Goal: Task Accomplishment & Management: Manage account settings

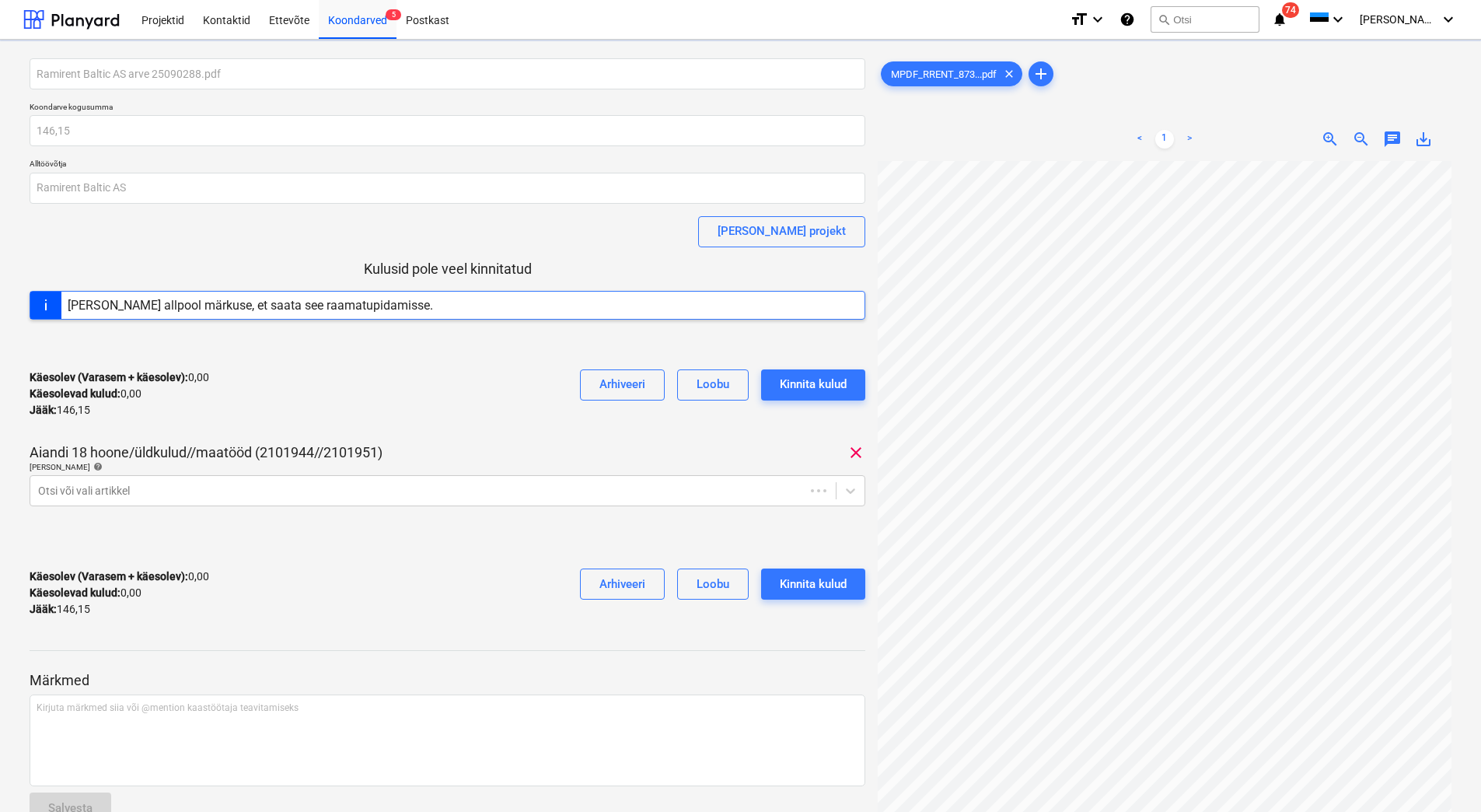
scroll to position [11, 52]
click at [499, 496] on div at bounding box center [433, 491] width 790 height 15
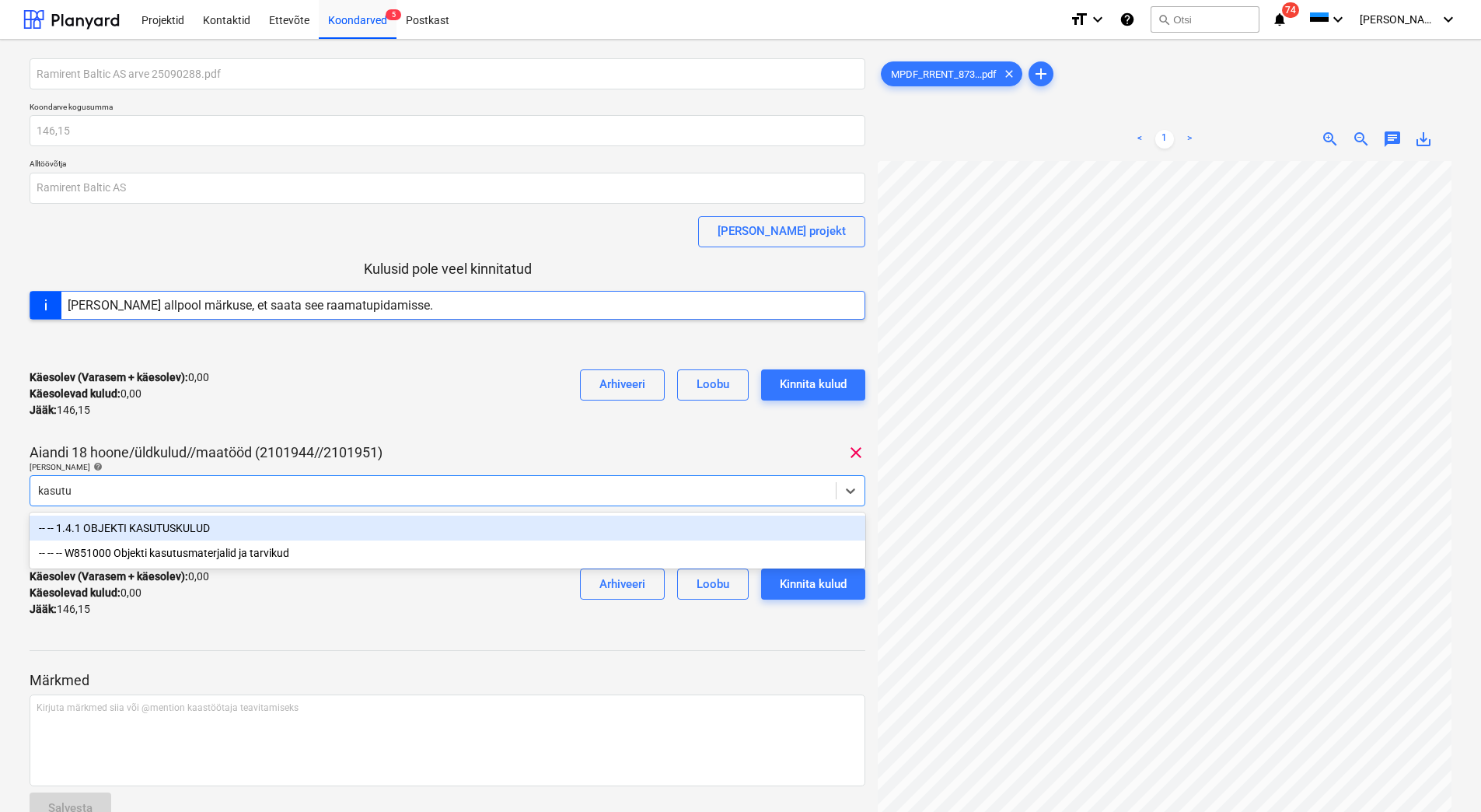
type input "kasutus"
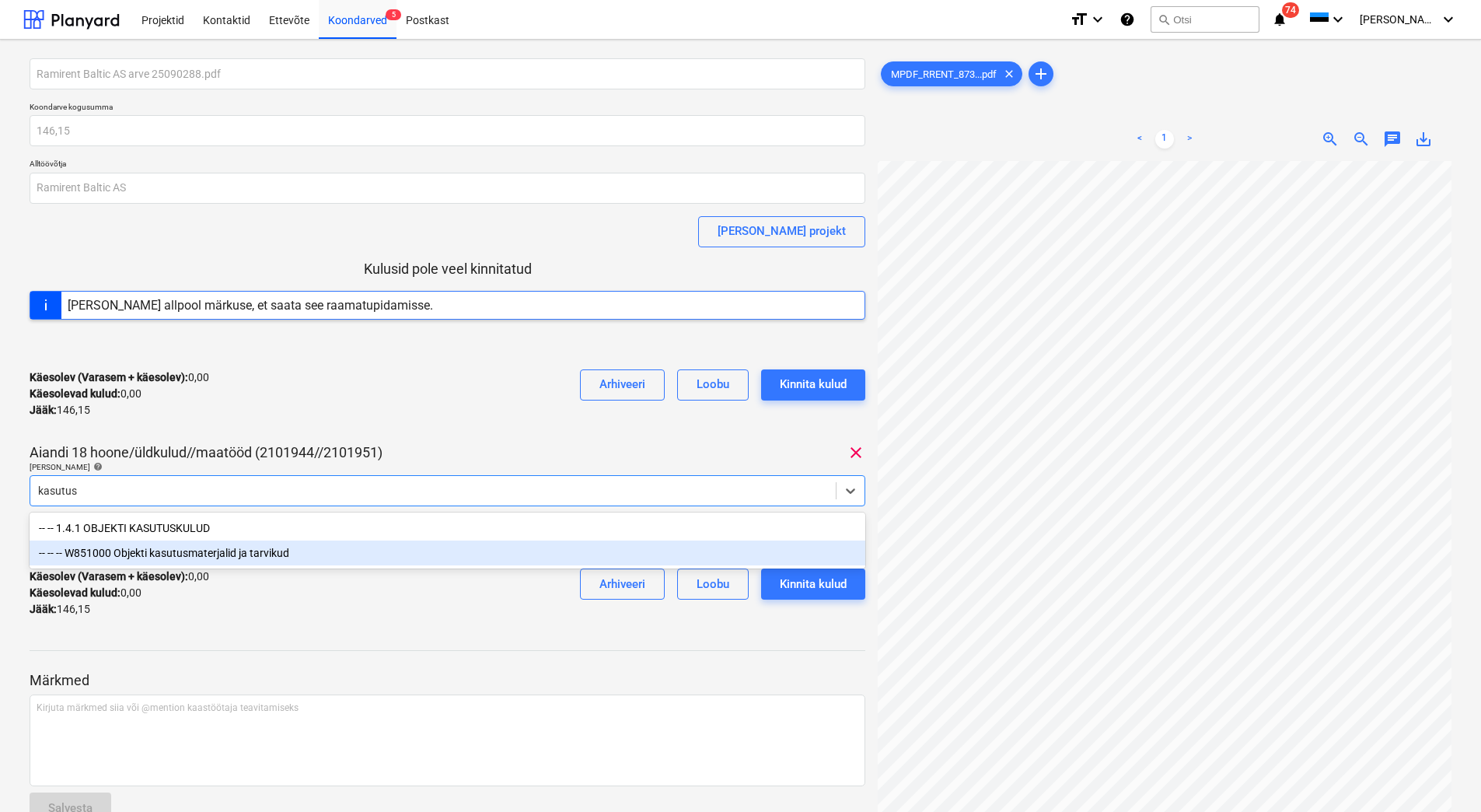
click at [334, 553] on div "-- -- -- W851000 Objekti kasutusmaterjalid ja tarvikud" at bounding box center [447, 552] width 836 height 25
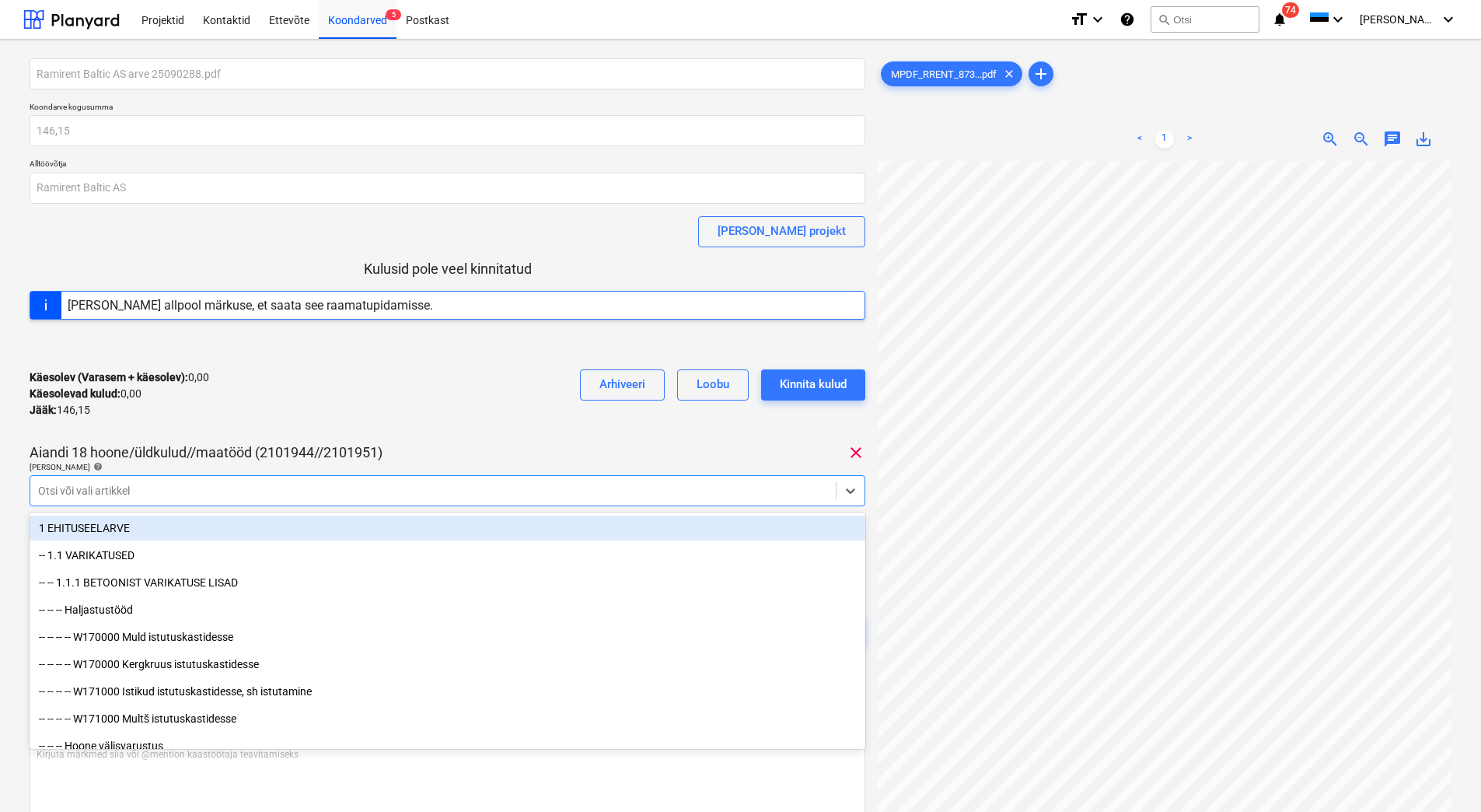
click at [379, 419] on div "Käesolev (Varasem + käesolev) : 0,00 Käesolevad kulud : 0,00 Jääk : 146,15 Arhi…" at bounding box center [447, 394] width 836 height 74
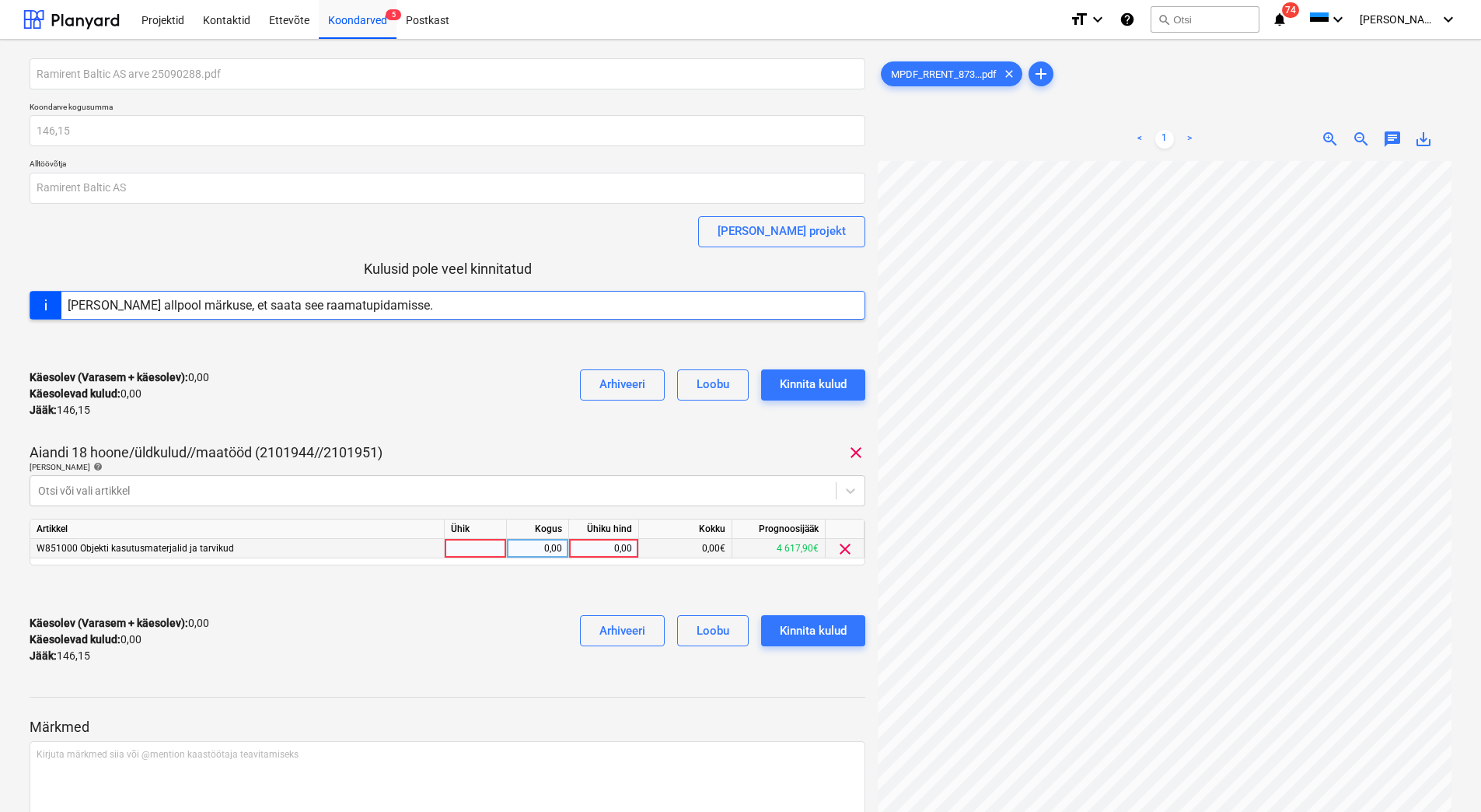
click at [594, 552] on div "0,00" at bounding box center [604, 549] width 57 height 20
type input "146,15"
click at [808, 628] on div "Kinnita kulud" at bounding box center [813, 630] width 67 height 20
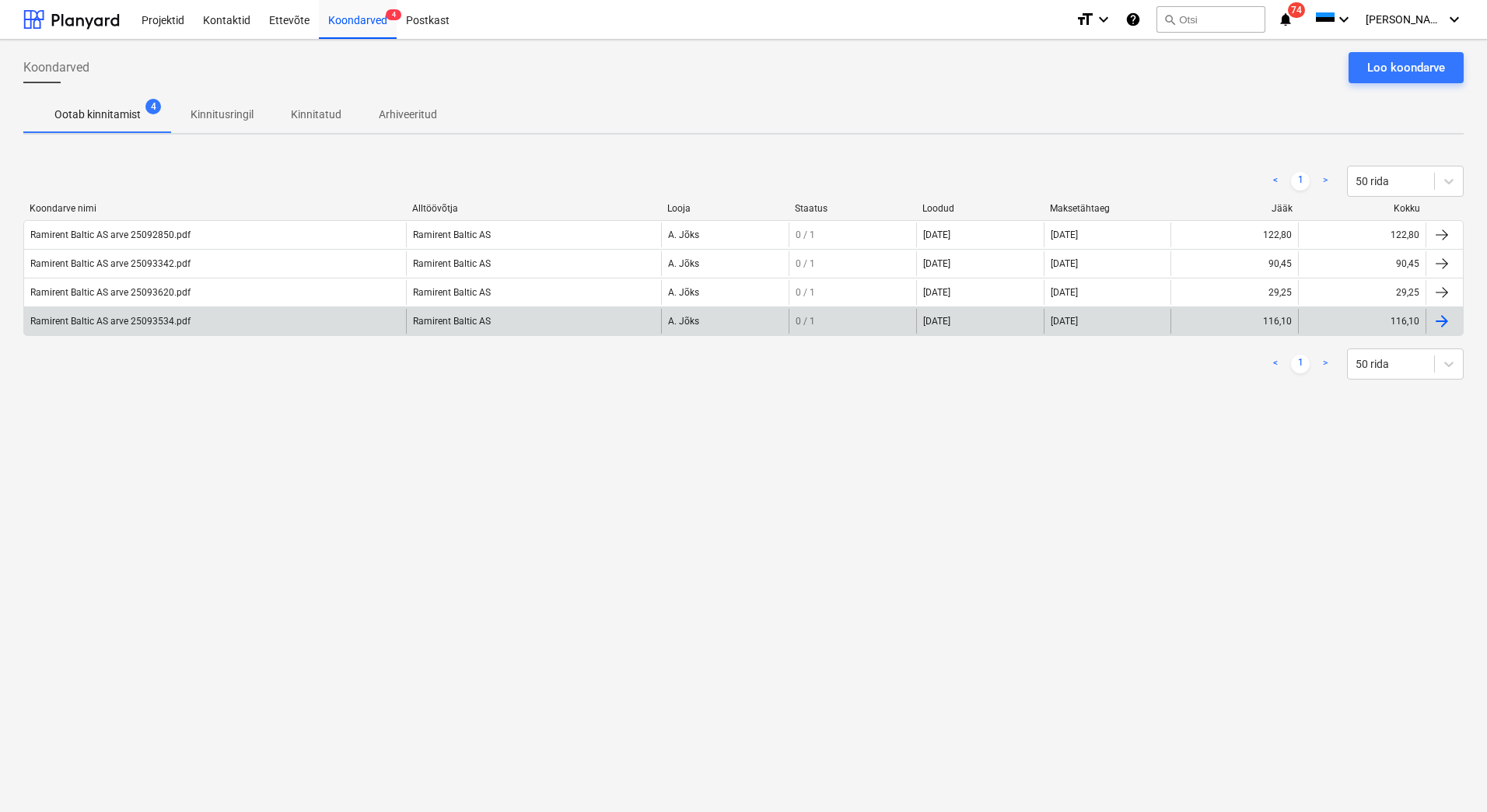
click at [134, 320] on div "Ramirent Baltic AS arve 25093534.pdf" at bounding box center [110, 320] width 160 height 10
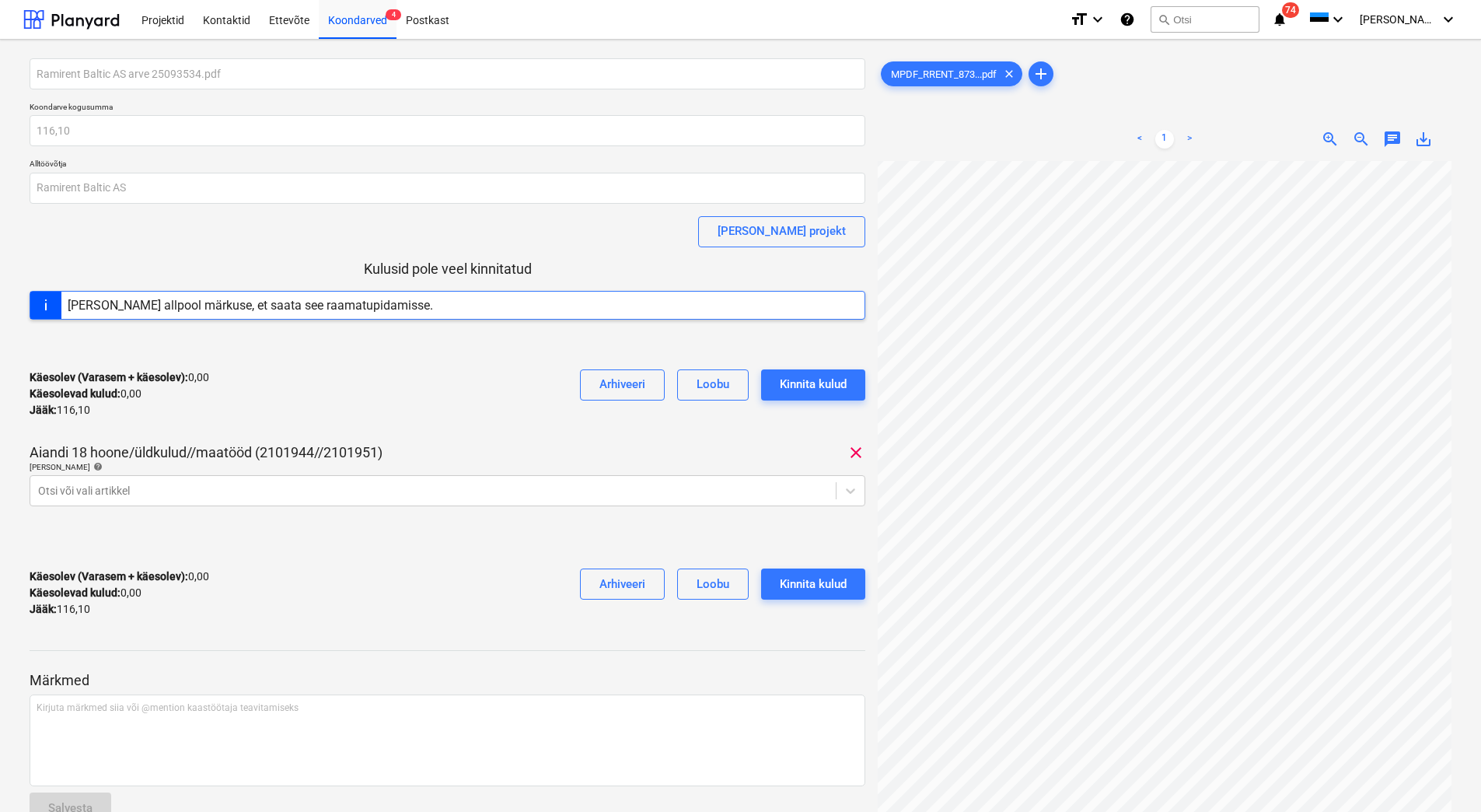
scroll to position [89, 129]
click at [116, 487] on div at bounding box center [433, 491] width 790 height 15
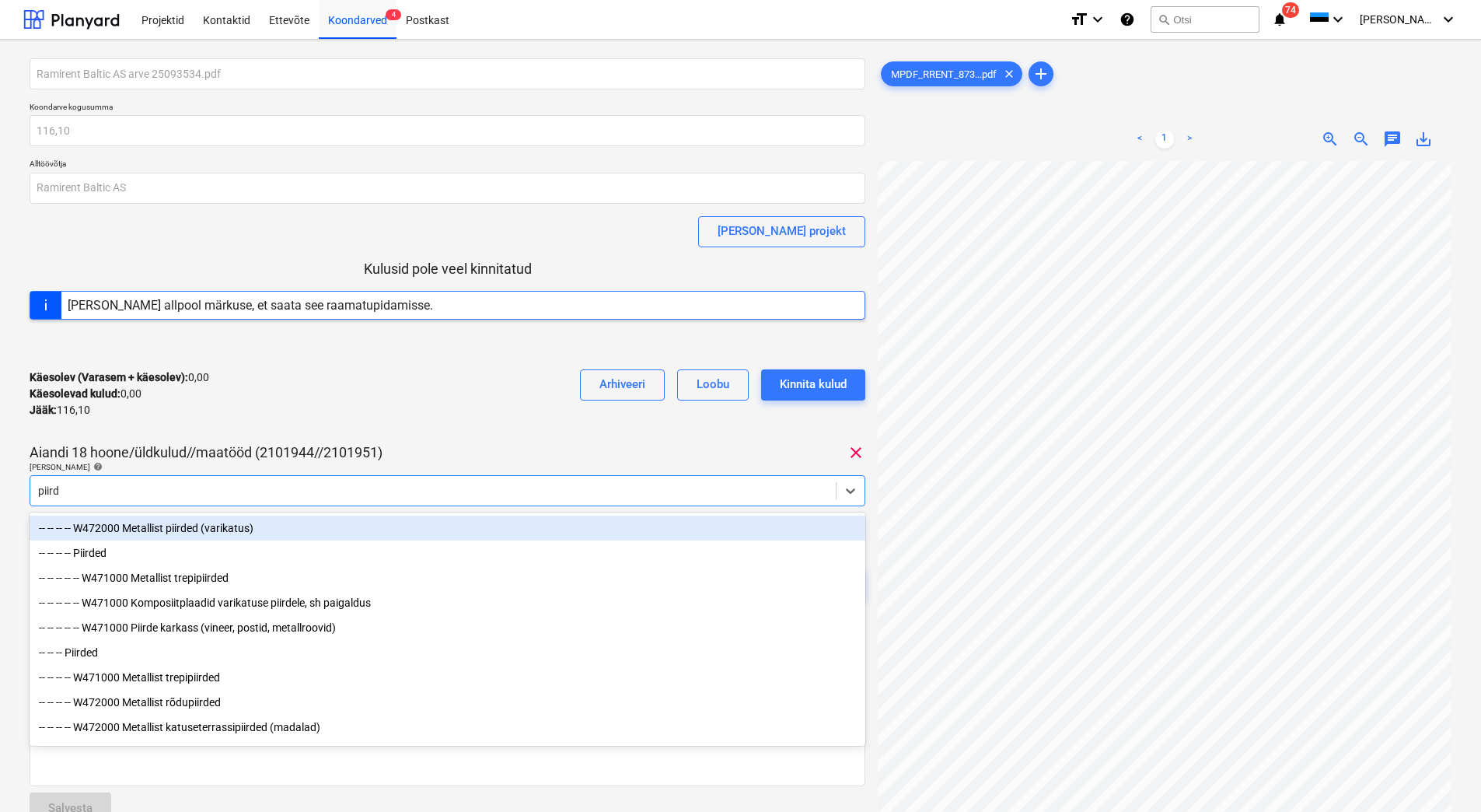
type input "piirde"
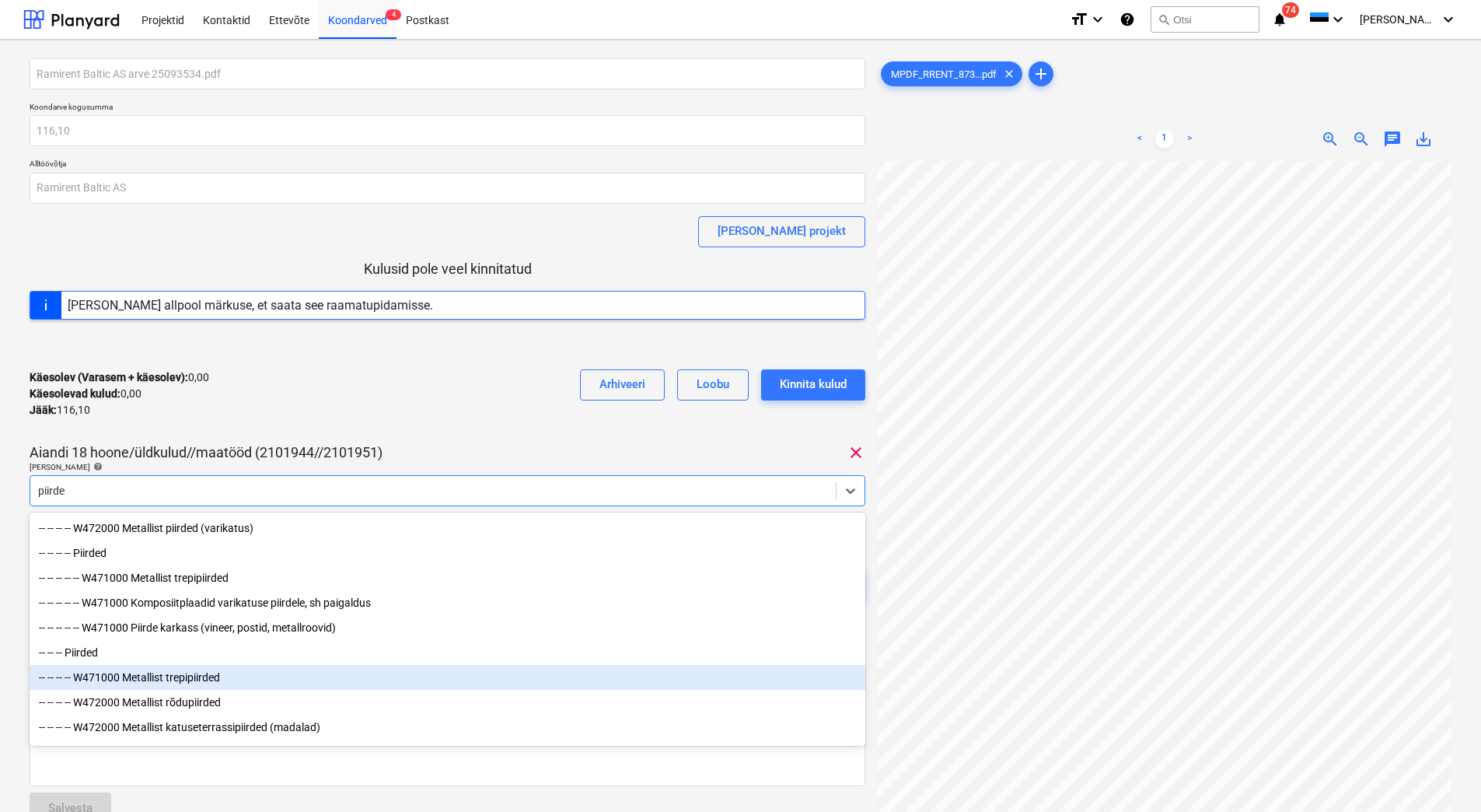
scroll to position [106, 0]
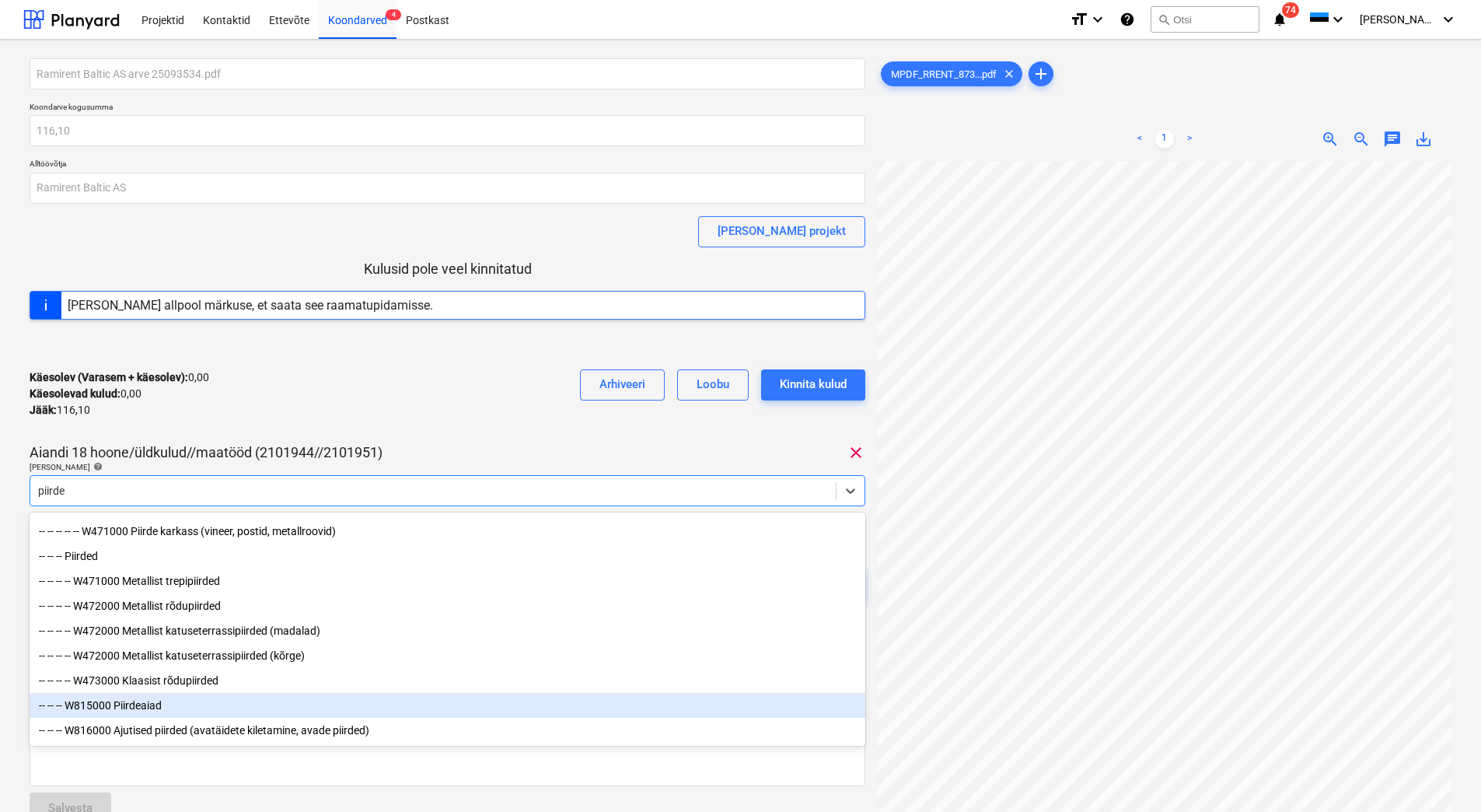
click at [167, 707] on div "-- -- -- W815000 Piirdeaiad" at bounding box center [447, 705] width 836 height 25
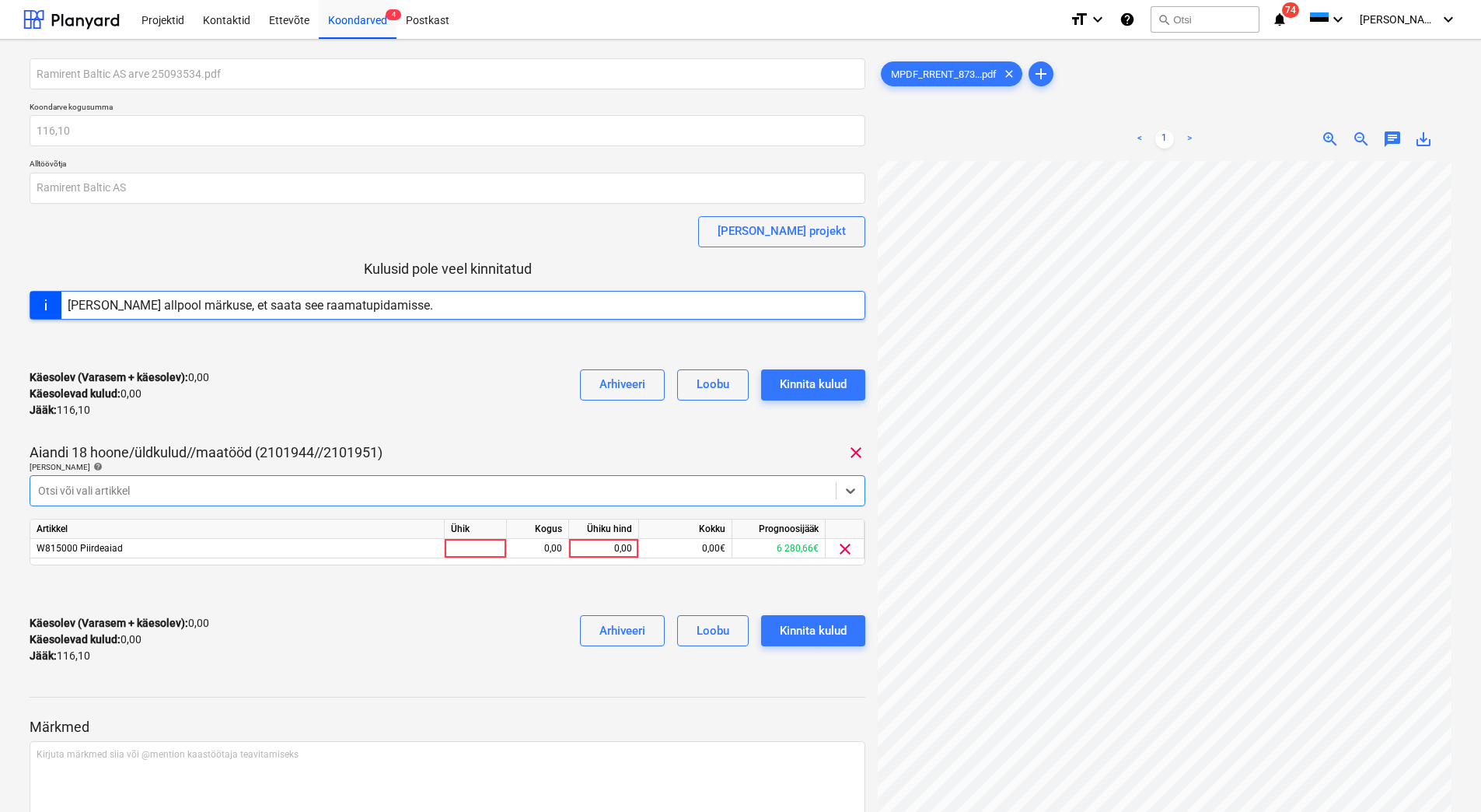
click at [141, 496] on div at bounding box center [433, 491] width 790 height 15
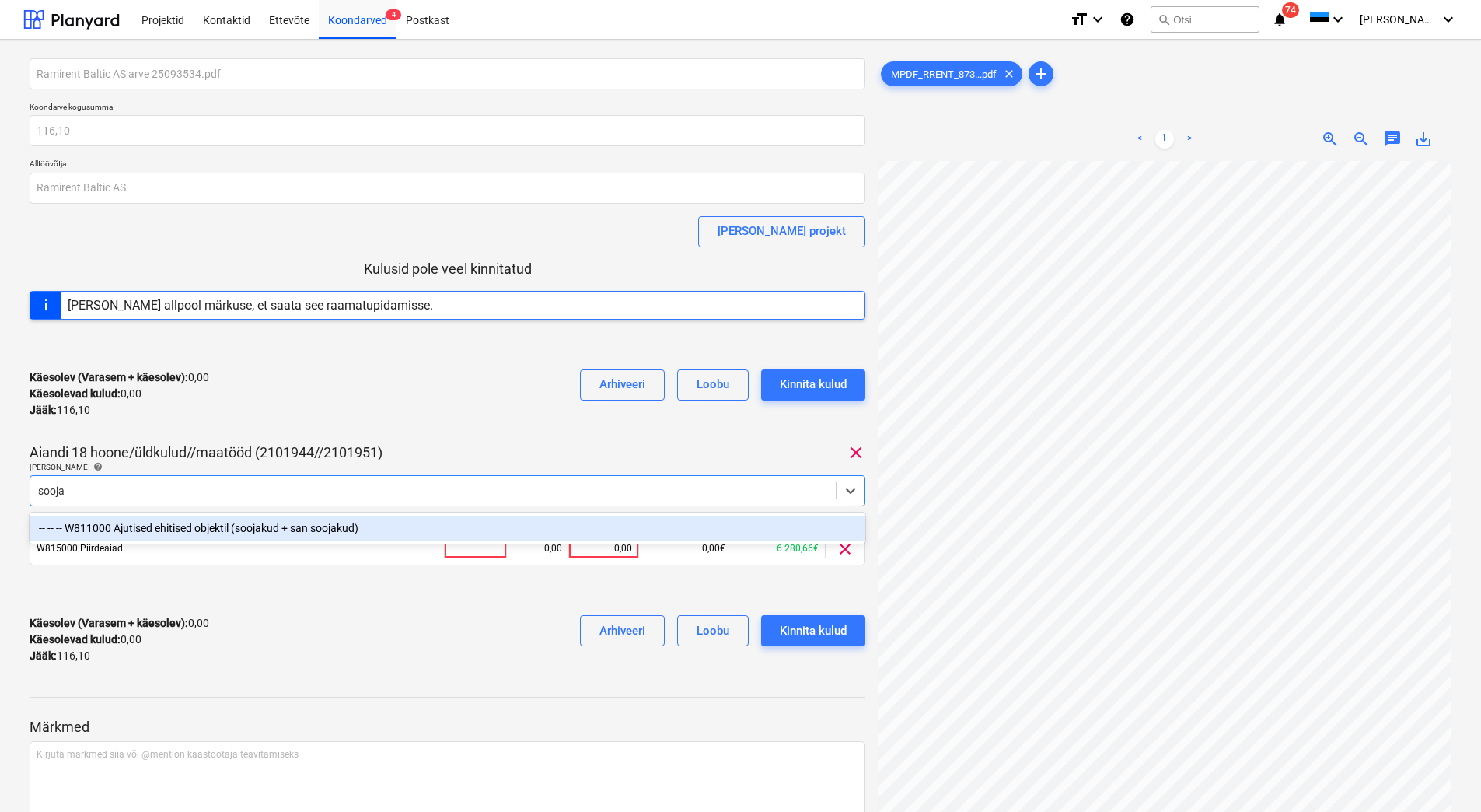
type input "soojak"
click at [172, 526] on div "-- -- -- W811000 Ajutised ehitised objektil (soojakud + san soojakud)" at bounding box center [447, 528] width 836 height 25
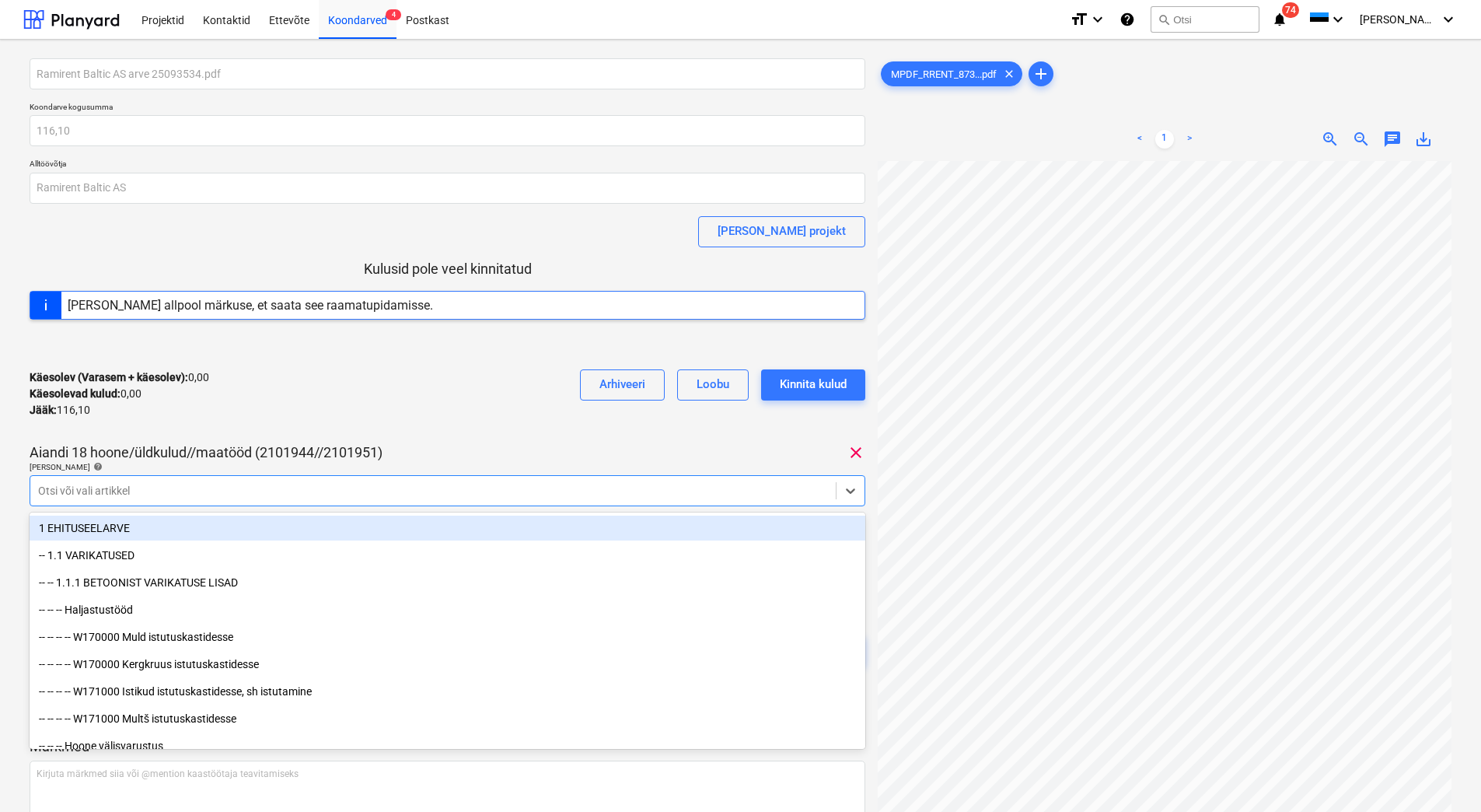
click at [339, 409] on div "Käesolev (Varasem + käesolev) : 0,00 Käesolevad kulud : 0,00 Jääk : 116,10 Arhi…" at bounding box center [447, 394] width 836 height 74
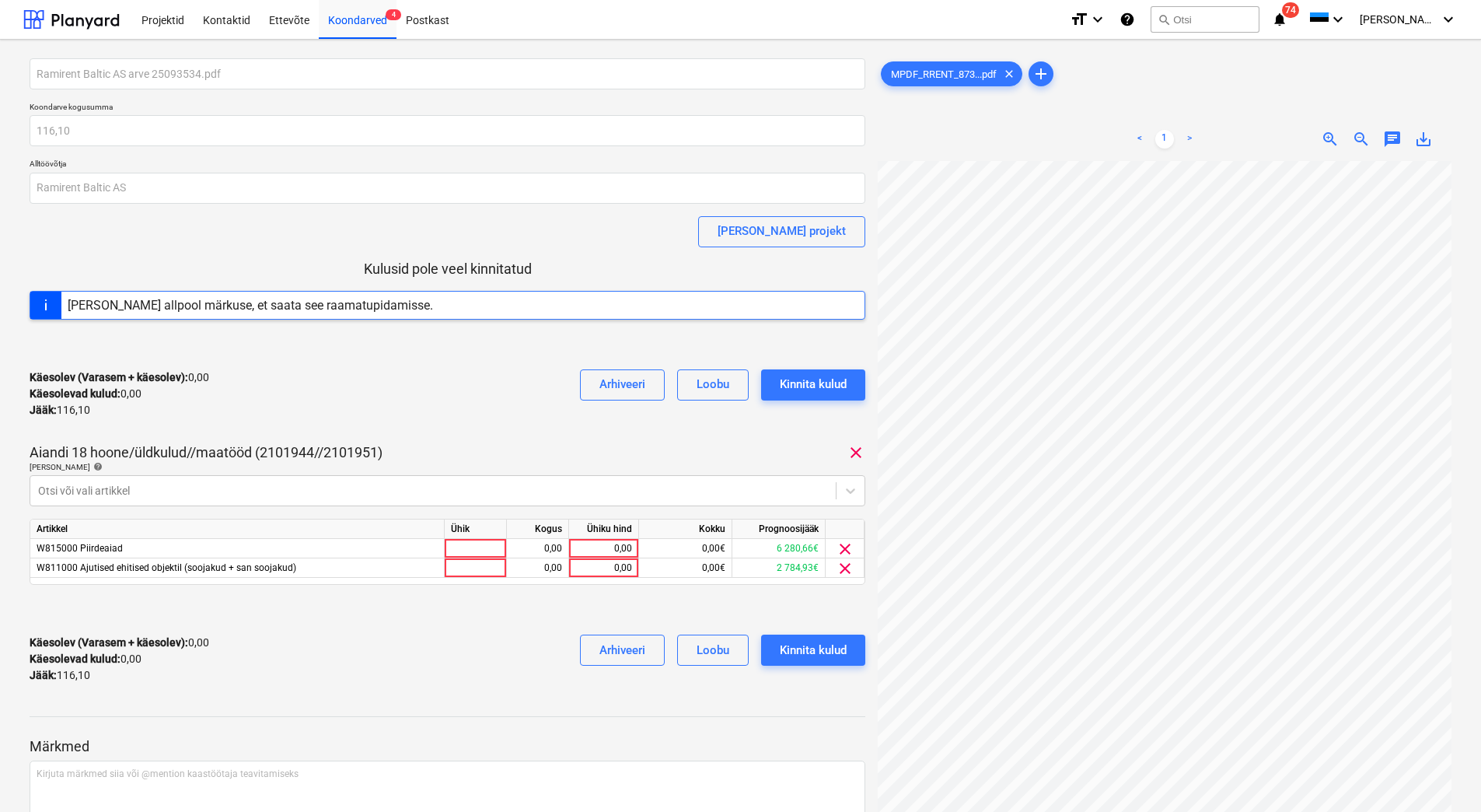
scroll to position [148, 129]
click at [607, 549] on div "0,00" at bounding box center [604, 549] width 57 height 20
type input "57"
click at [600, 566] on div "0,00" at bounding box center [604, 568] width 57 height 20
type input "59,10"
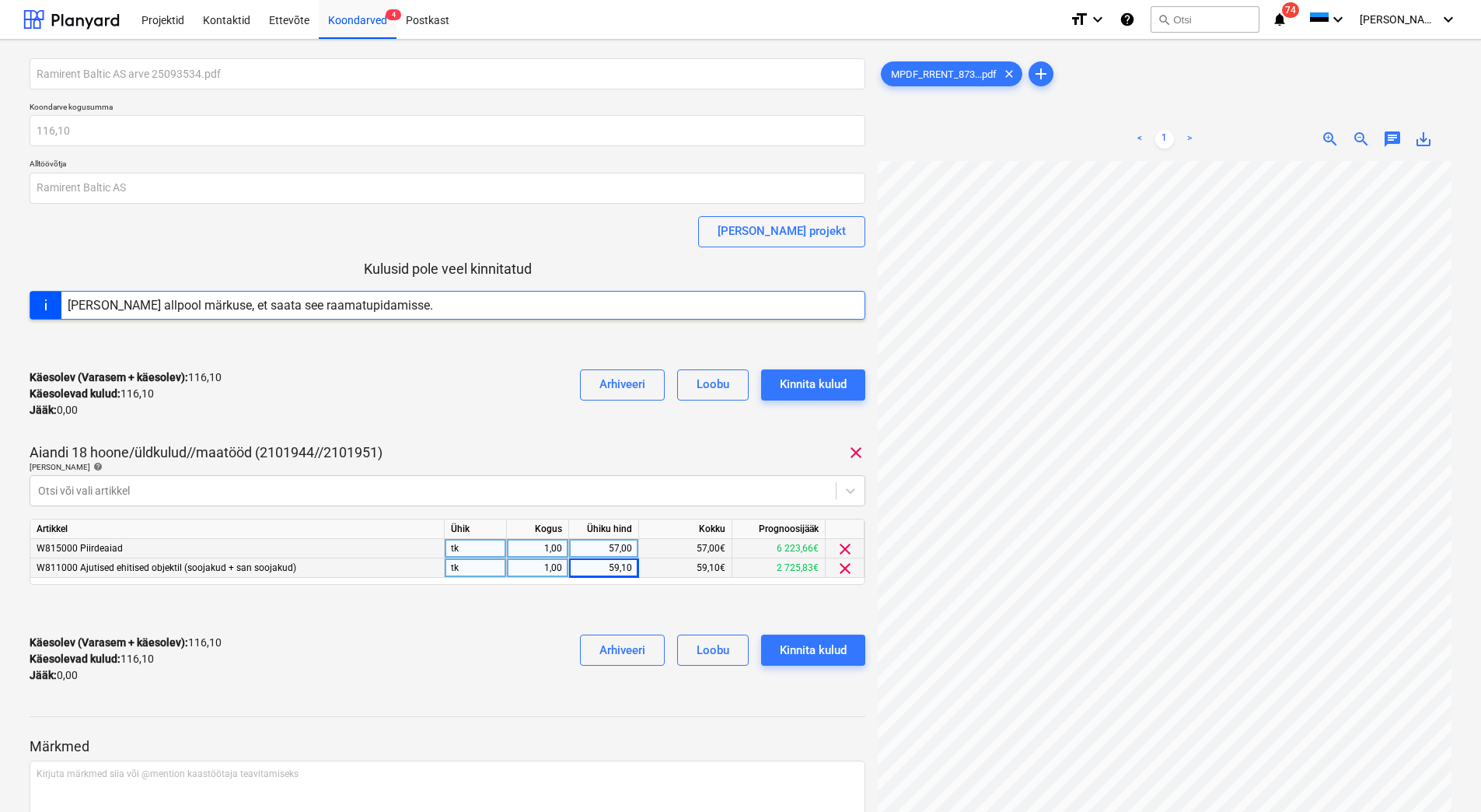
click at [490, 622] on div "Käesolev (Varasem + käesolev) : 116,10 Käesolevad kulud : 116,10 Jääk : 0,00 Ar…" at bounding box center [447, 659] width 836 height 74
click at [794, 641] on div "Kinnita kulud" at bounding box center [813, 649] width 67 height 20
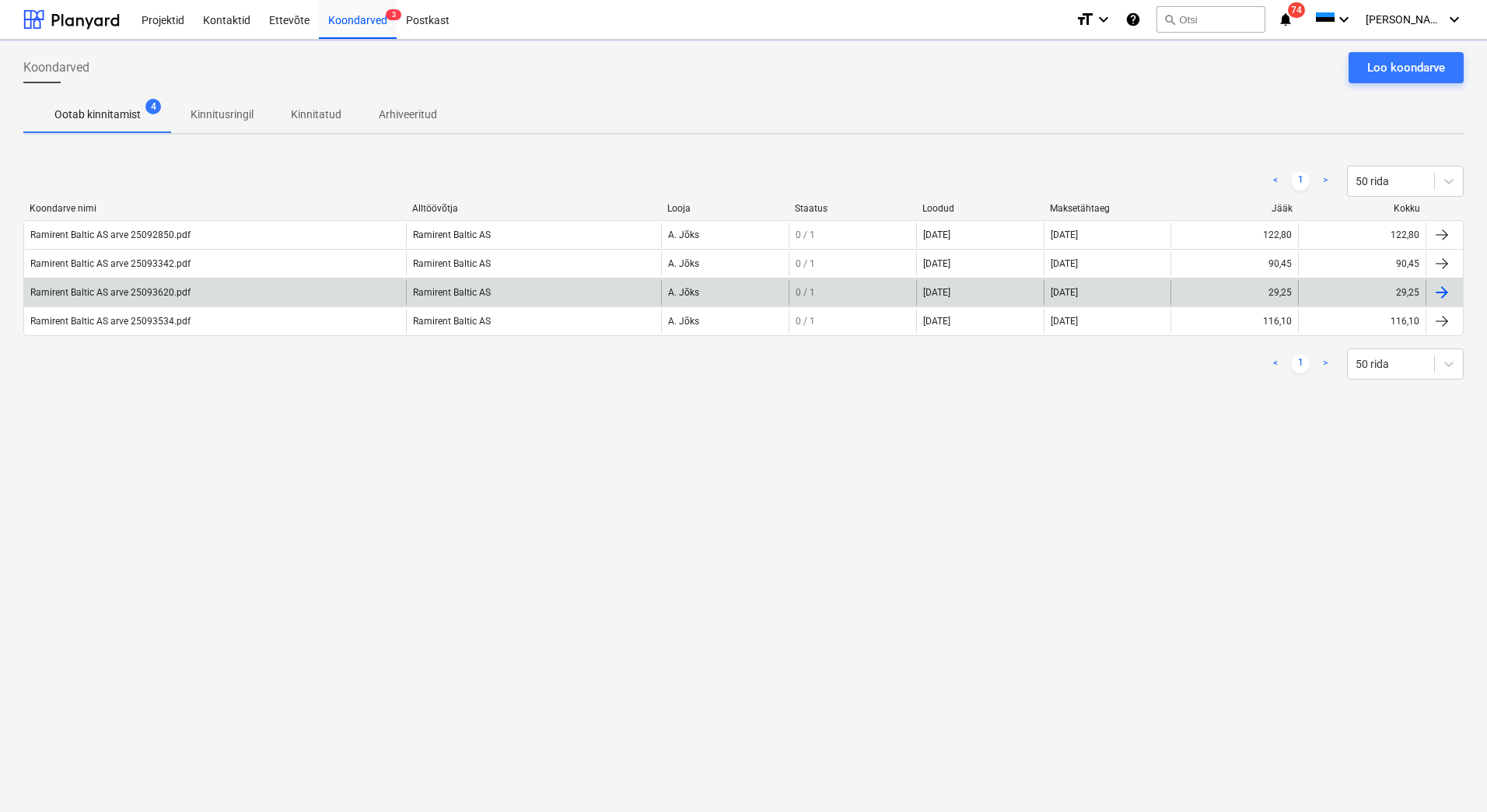
click at [72, 298] on div "Ramirent Baltic AS arve 25093620.pdf" at bounding box center [214, 292] width 382 height 25
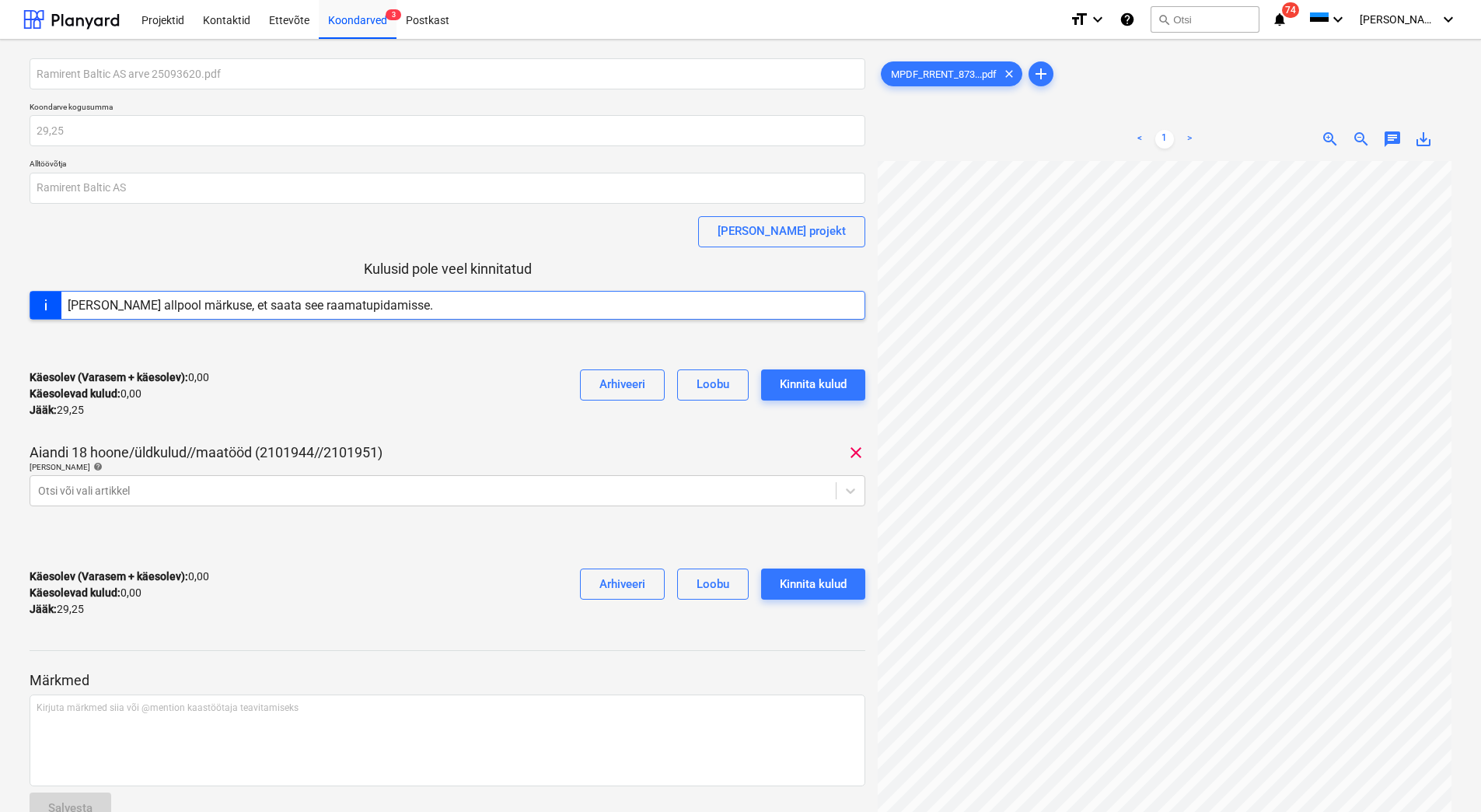
scroll to position [6, 129]
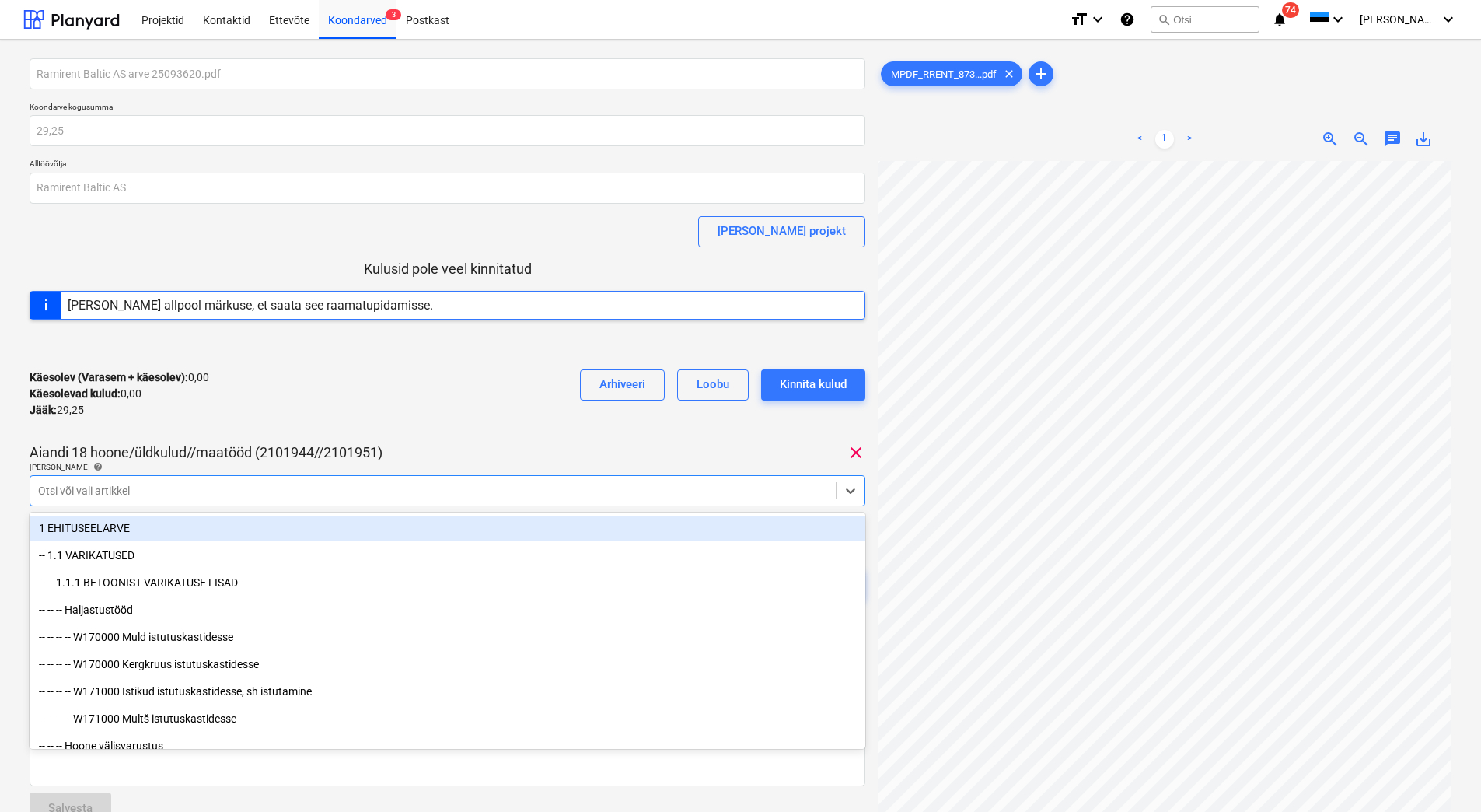
click at [97, 488] on div at bounding box center [433, 491] width 790 height 15
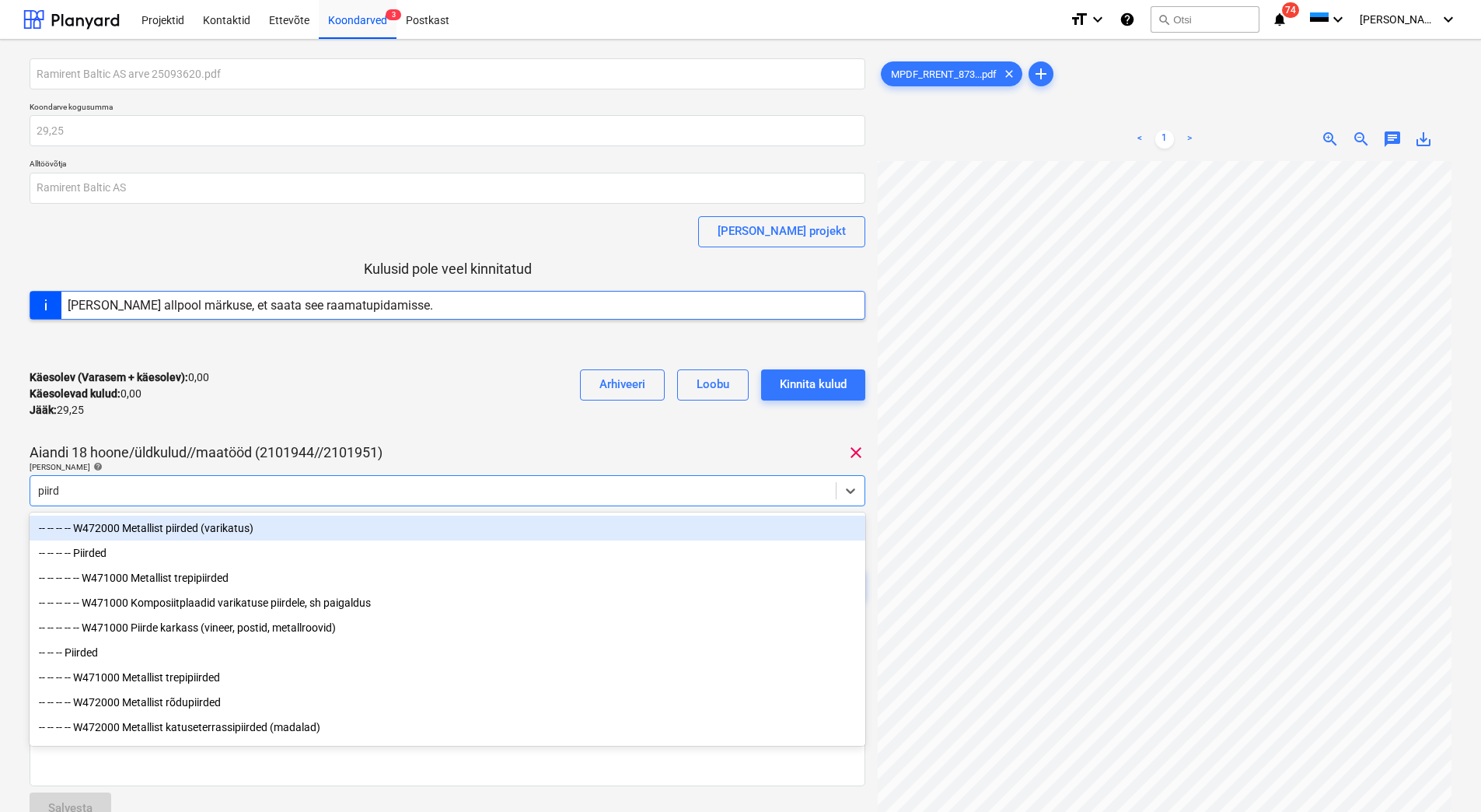
type input "piirde"
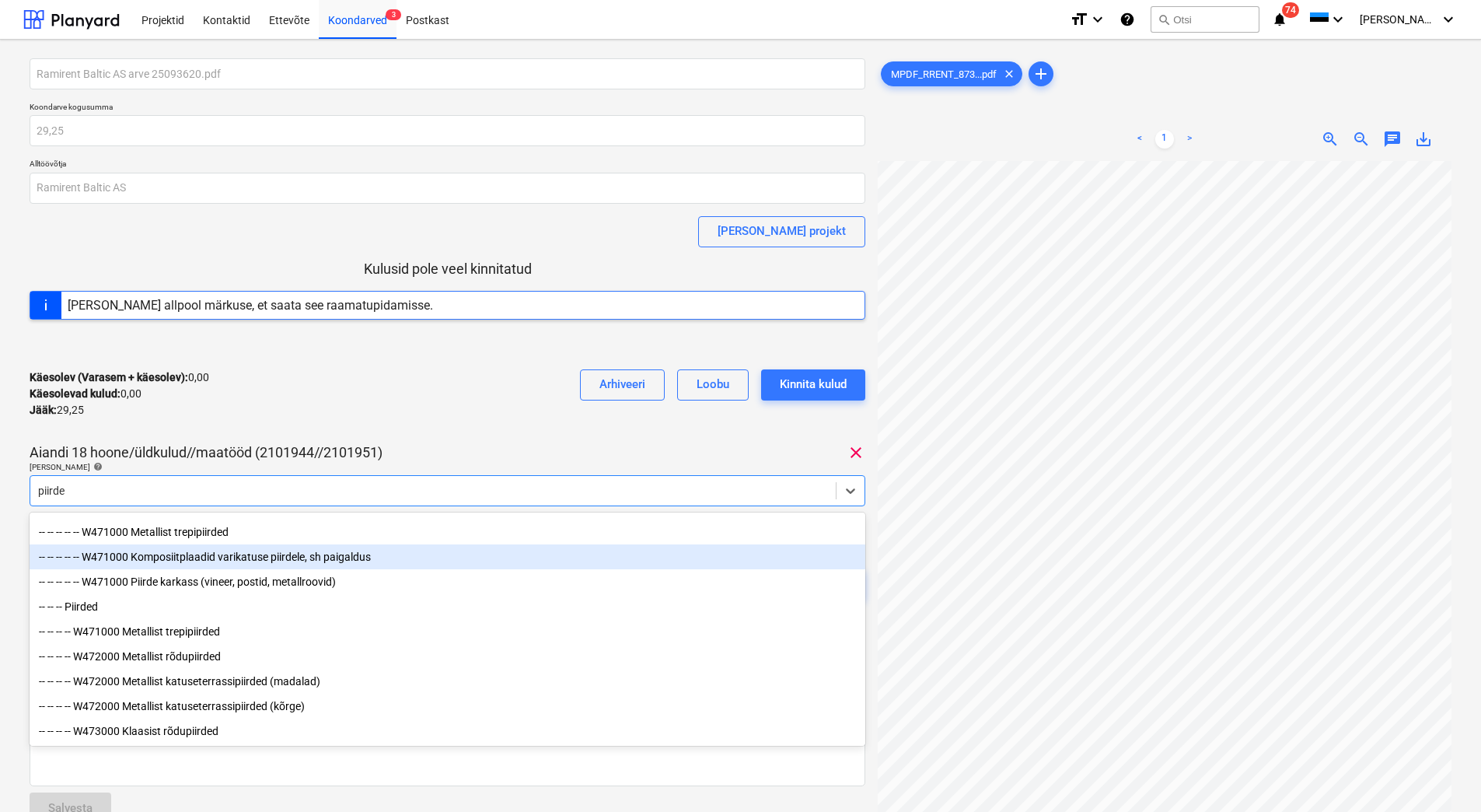
scroll to position [106, 0]
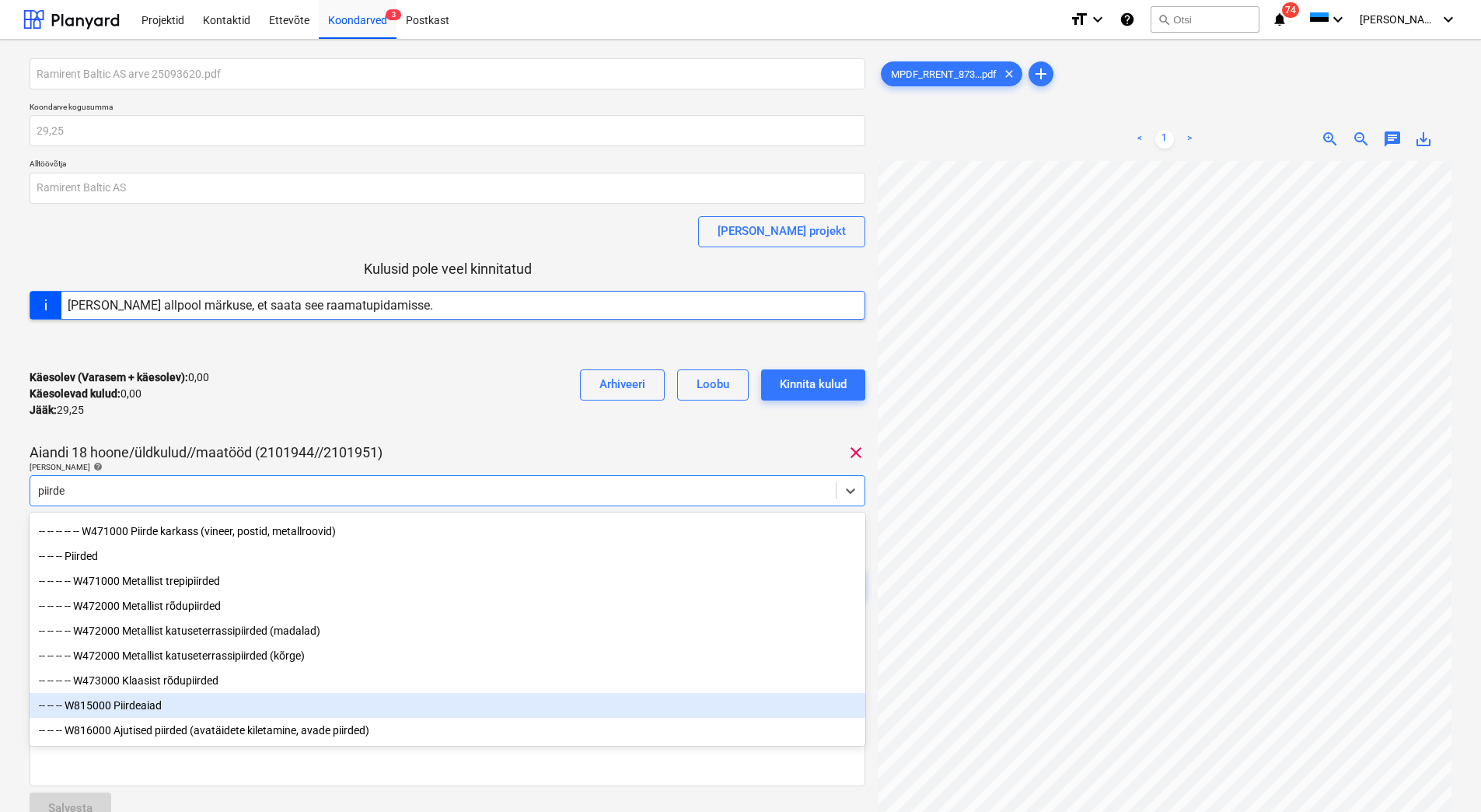
click at [156, 709] on div "-- -- -- W815000 Piirdeaiad" at bounding box center [447, 705] width 836 height 25
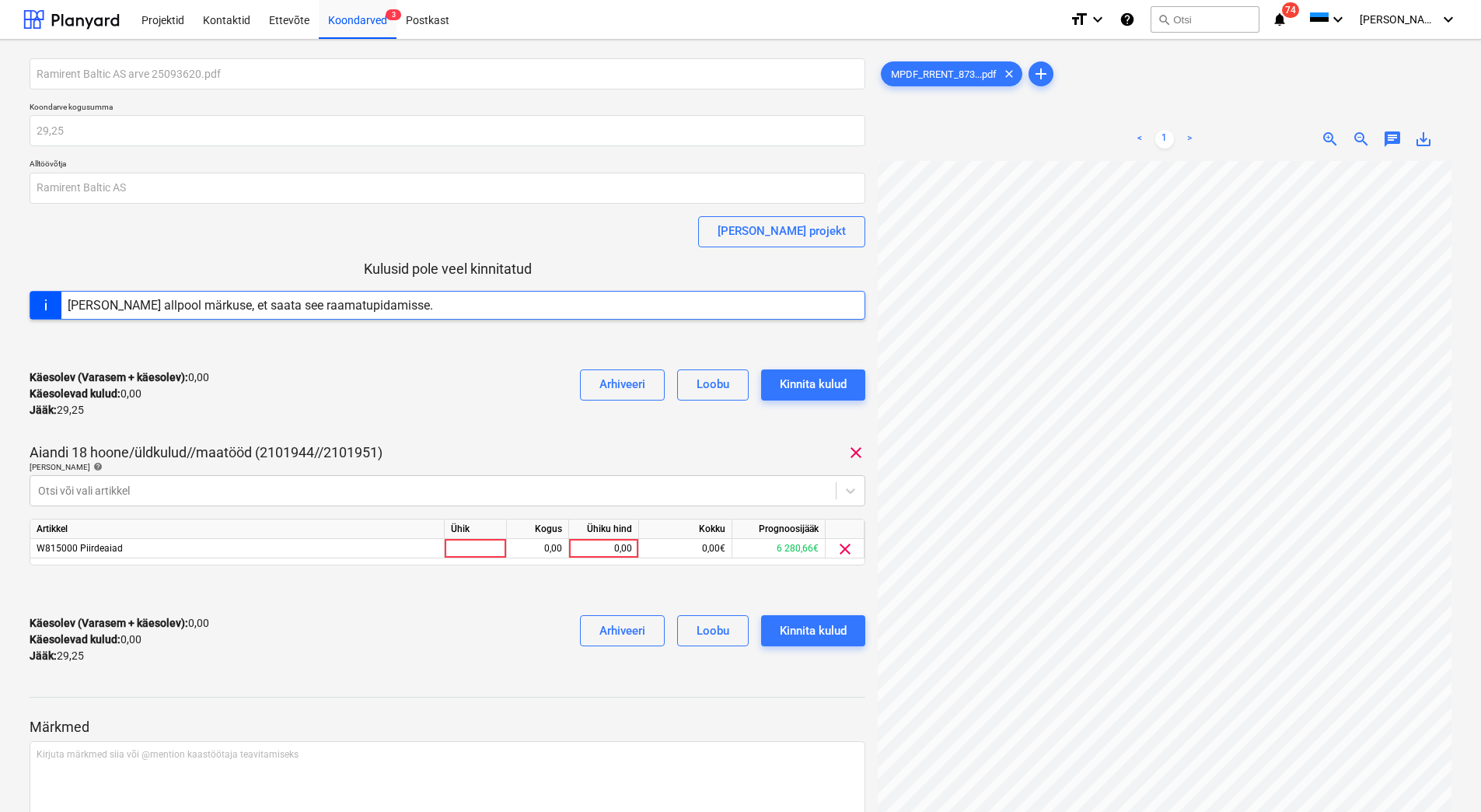
click at [424, 406] on div "Käesolev (Varasem + käesolev) : 0,00 Käesolevad kulud : 0,00 Jääk : 29,25 Arhiv…" at bounding box center [447, 394] width 836 height 74
click at [592, 553] on div "0,00" at bounding box center [604, 549] width 57 height 20
type input "29,25"
click at [487, 626] on div "Käesolev (Varasem + käesolev) : 29,25 Käesolevad kulud : 29,25 Jääk : 0,00 Arhi…" at bounding box center [447, 640] width 836 height 74
click at [784, 626] on div "Kinnita kulud" at bounding box center [813, 630] width 67 height 20
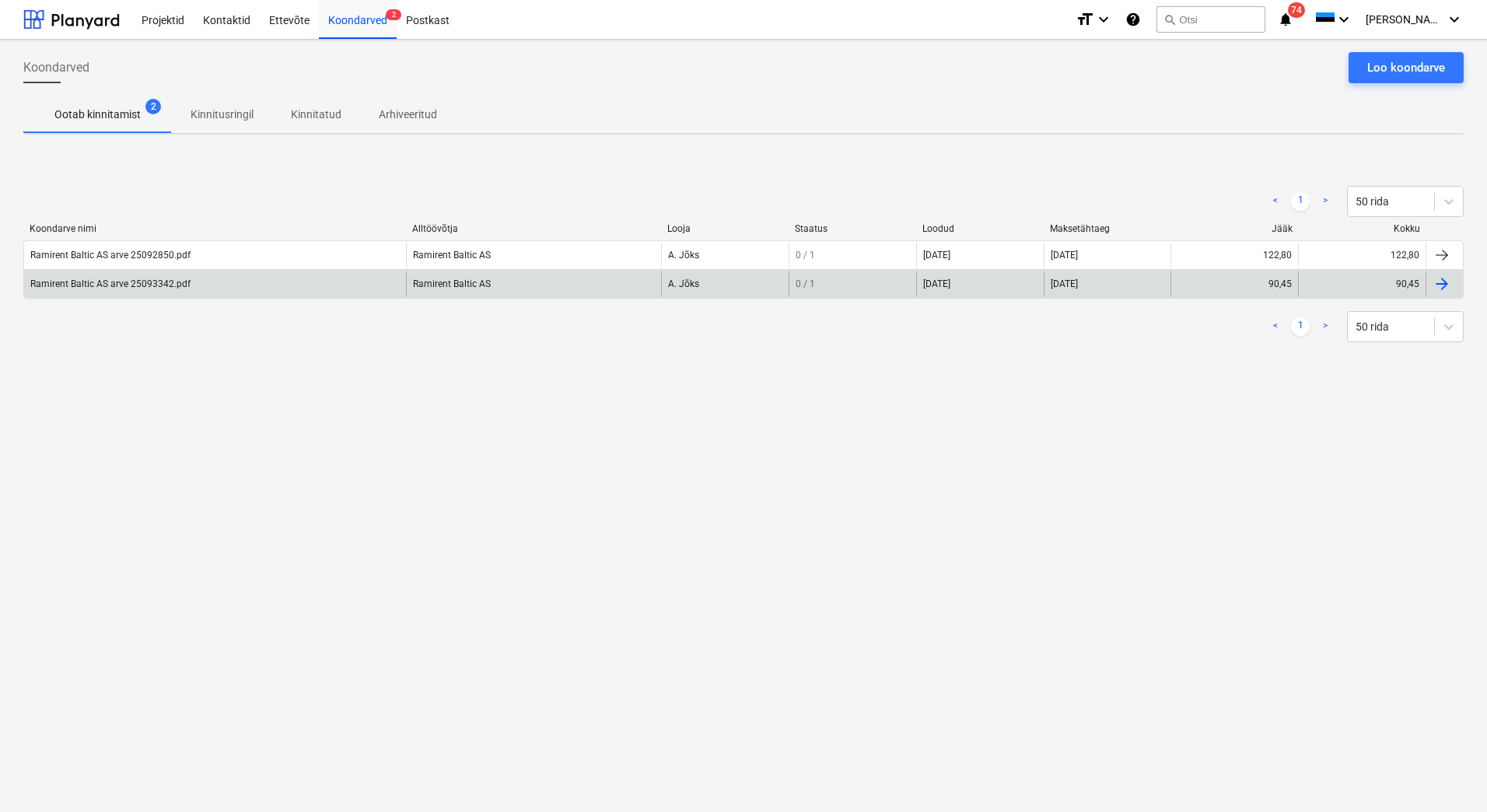
click at [133, 275] on div "Ramirent Baltic AS arve 25093342.pdf" at bounding box center [214, 283] width 382 height 25
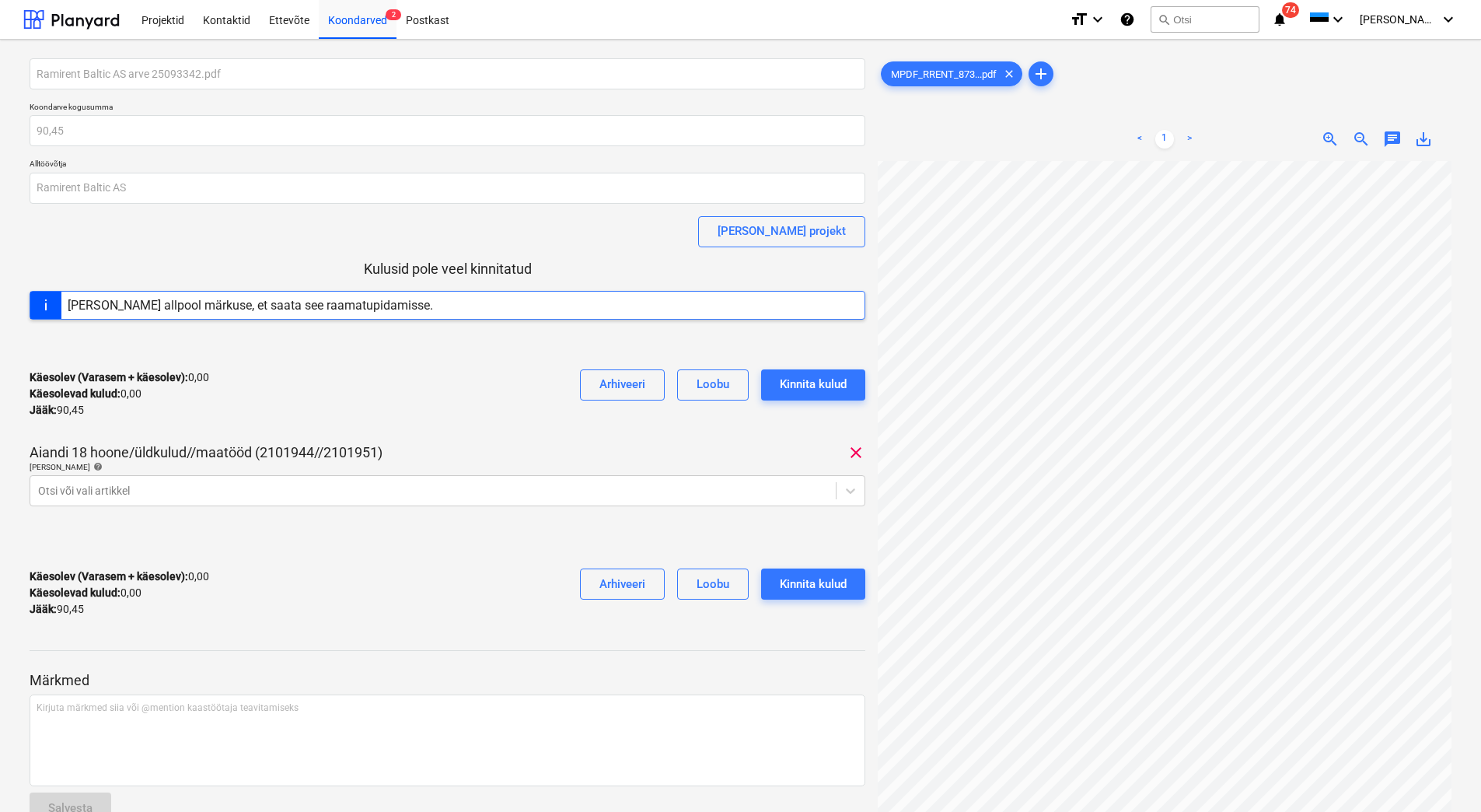
scroll to position [0, 129]
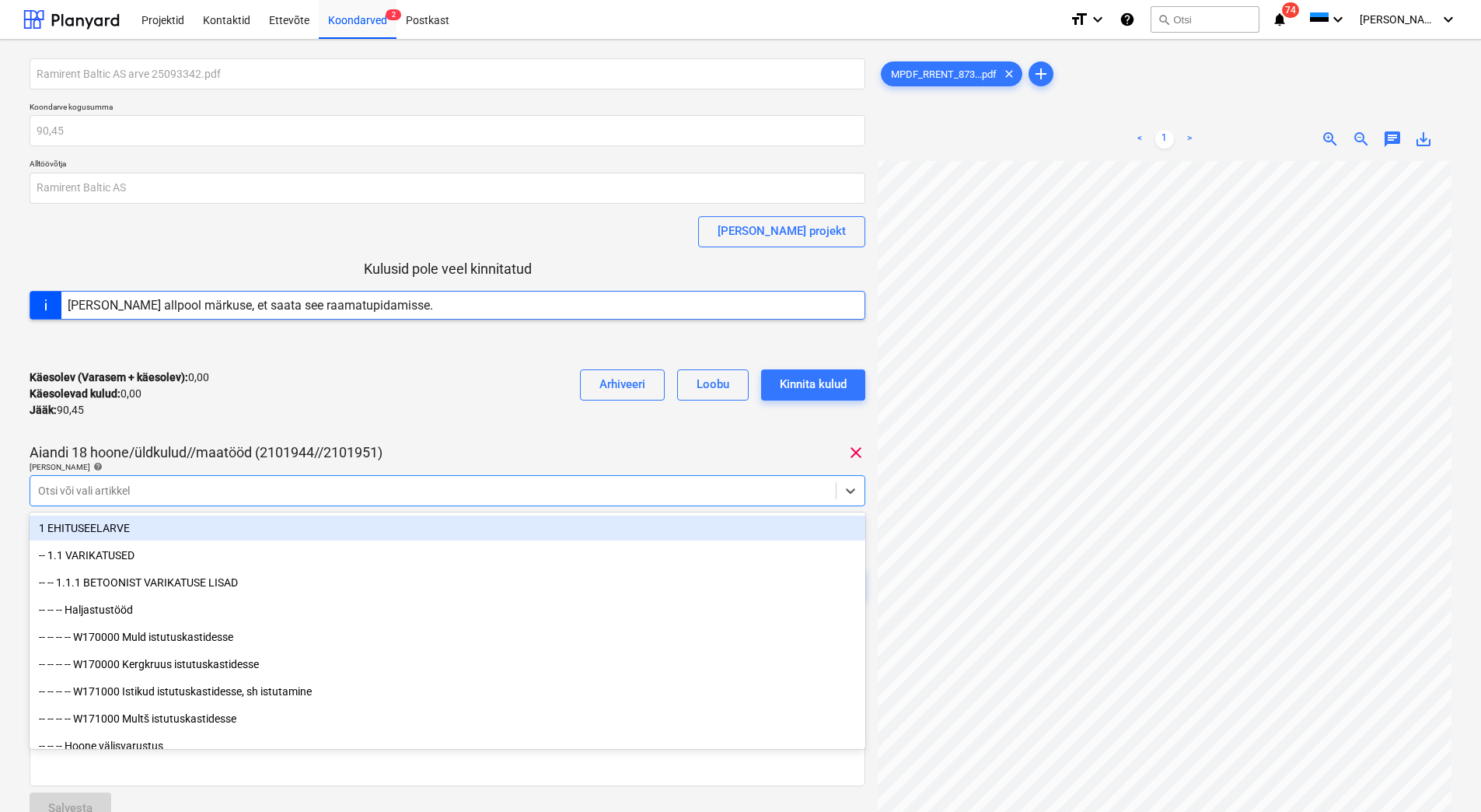
click at [117, 497] on div at bounding box center [433, 491] width 790 height 15
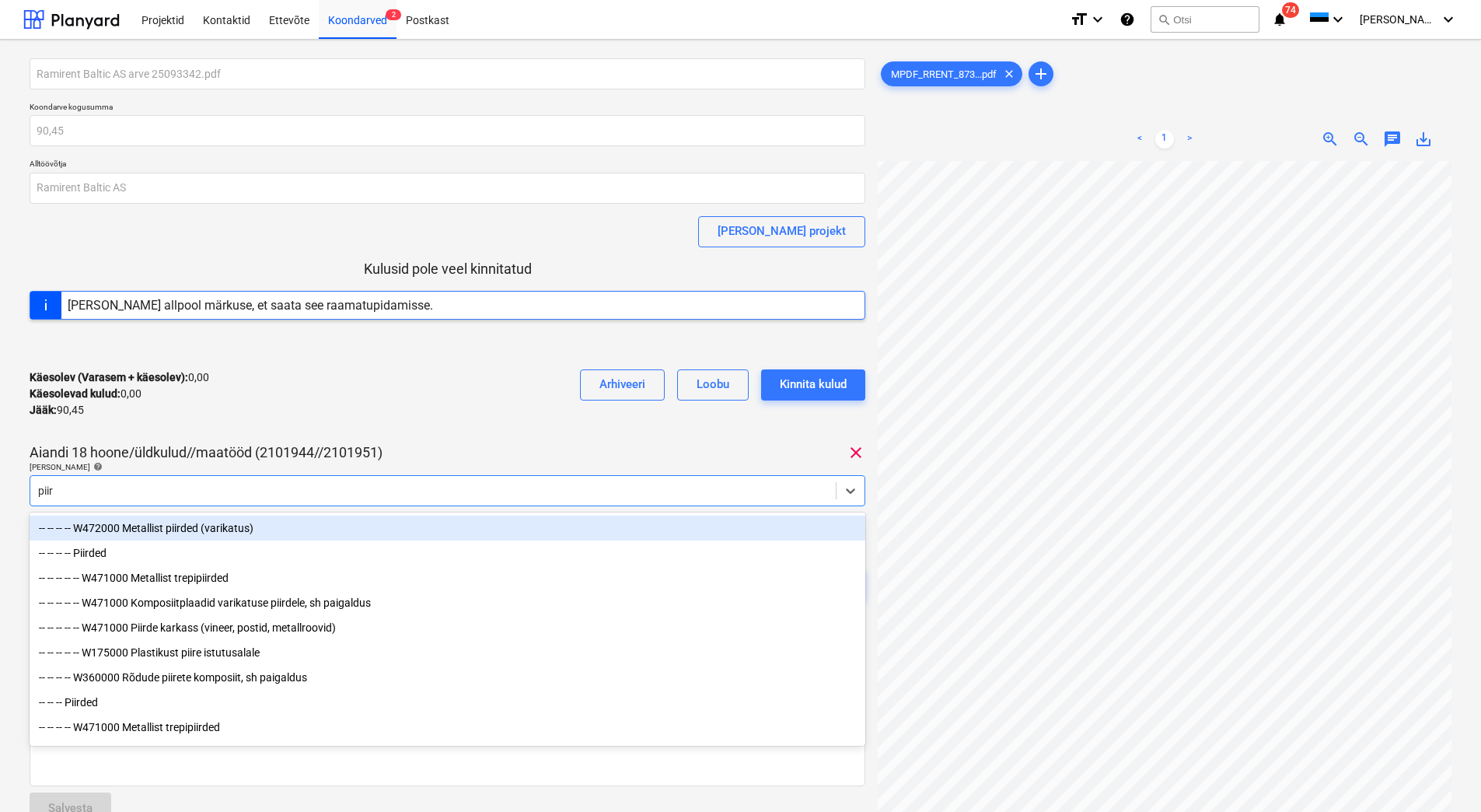
type input "piird"
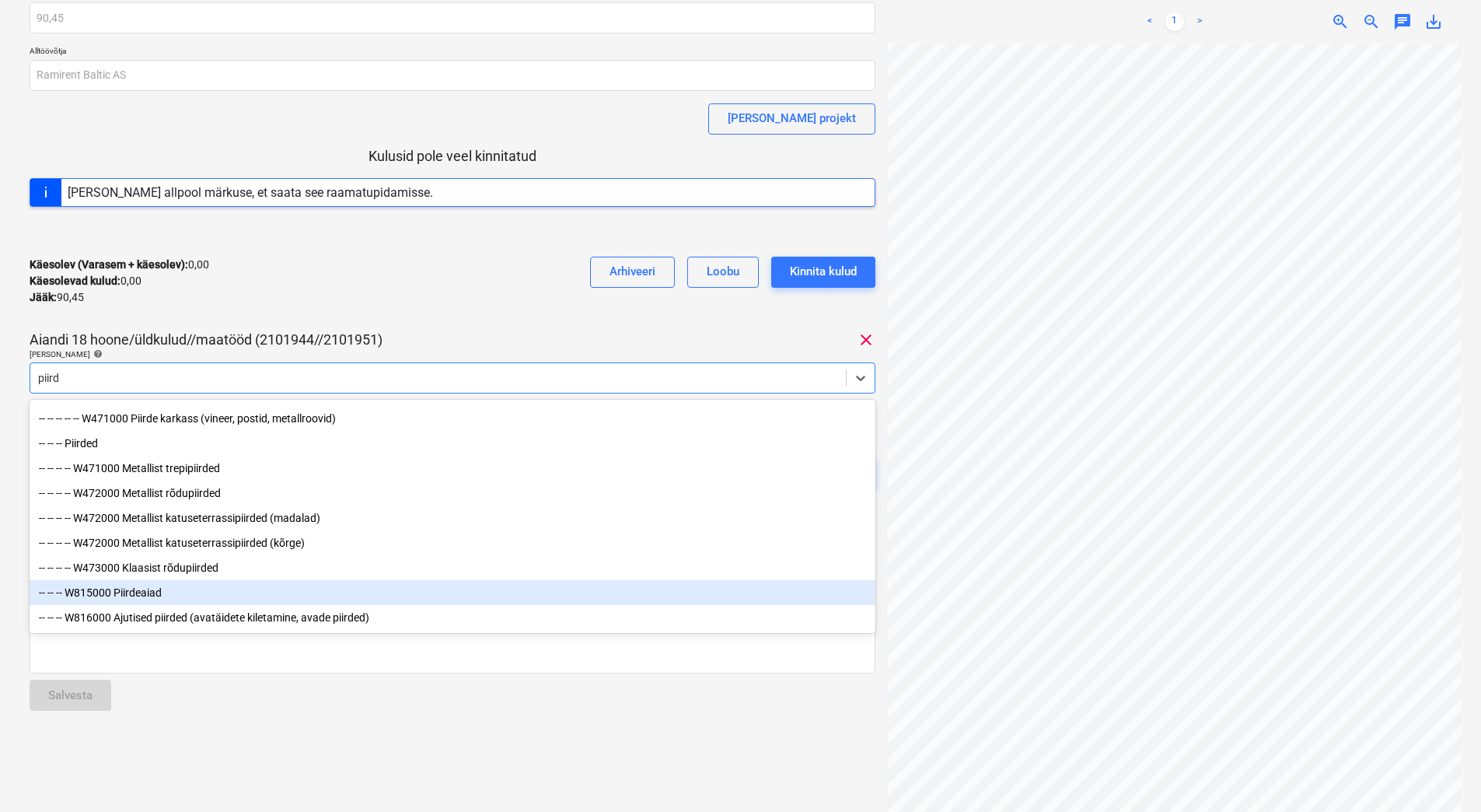
scroll to position [136, 0]
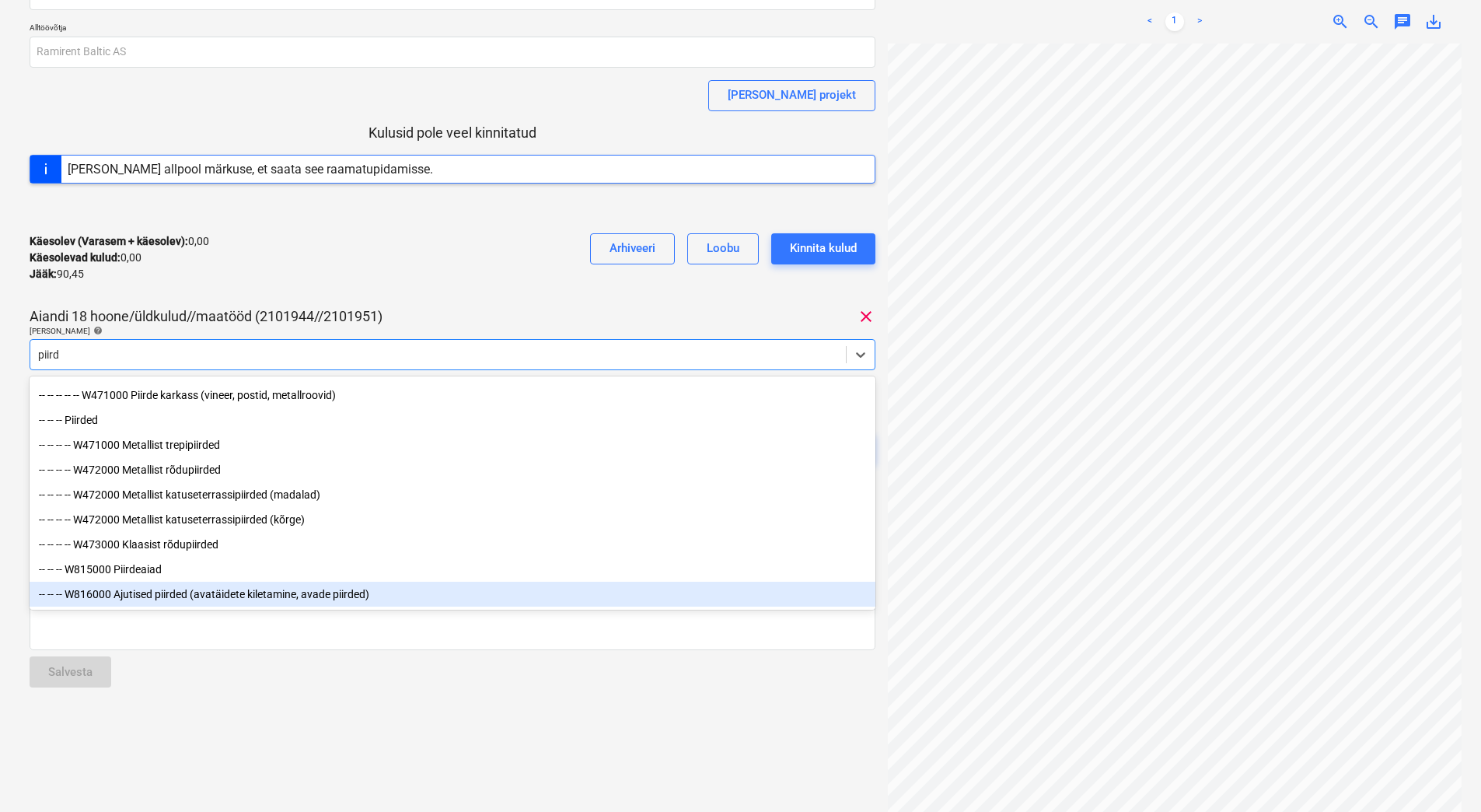
click at [202, 595] on div "-- -- -- W816000 Ajutised piirded (avatäidete kiletamine, avade piirded)" at bounding box center [452, 594] width 846 height 25
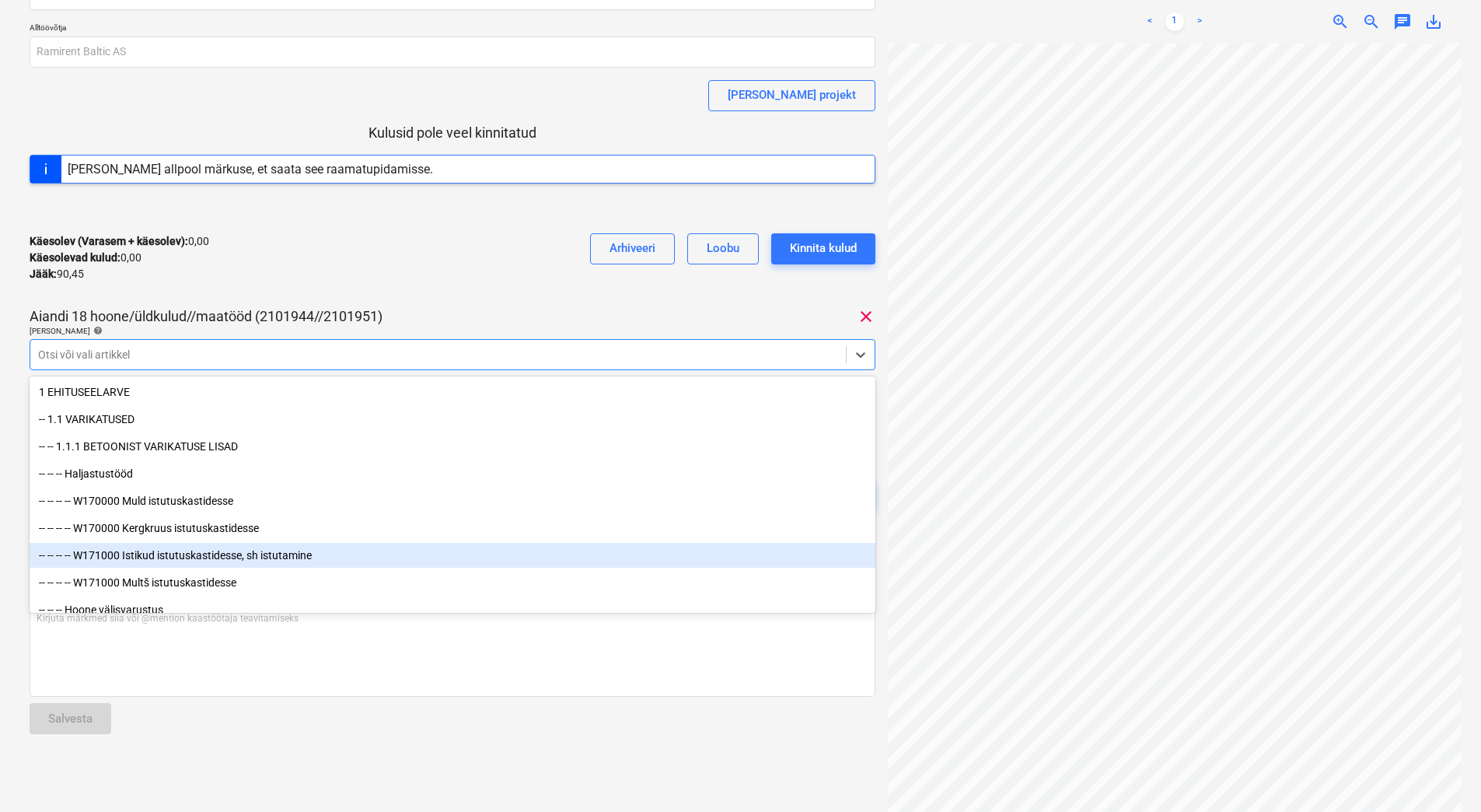
click at [474, 249] on div "Käesolev (Varasem + käesolev) : 0,00 Käesolevad kulud : 0,00 Jääk : 90,45 Arhiv…" at bounding box center [452, 258] width 846 height 74
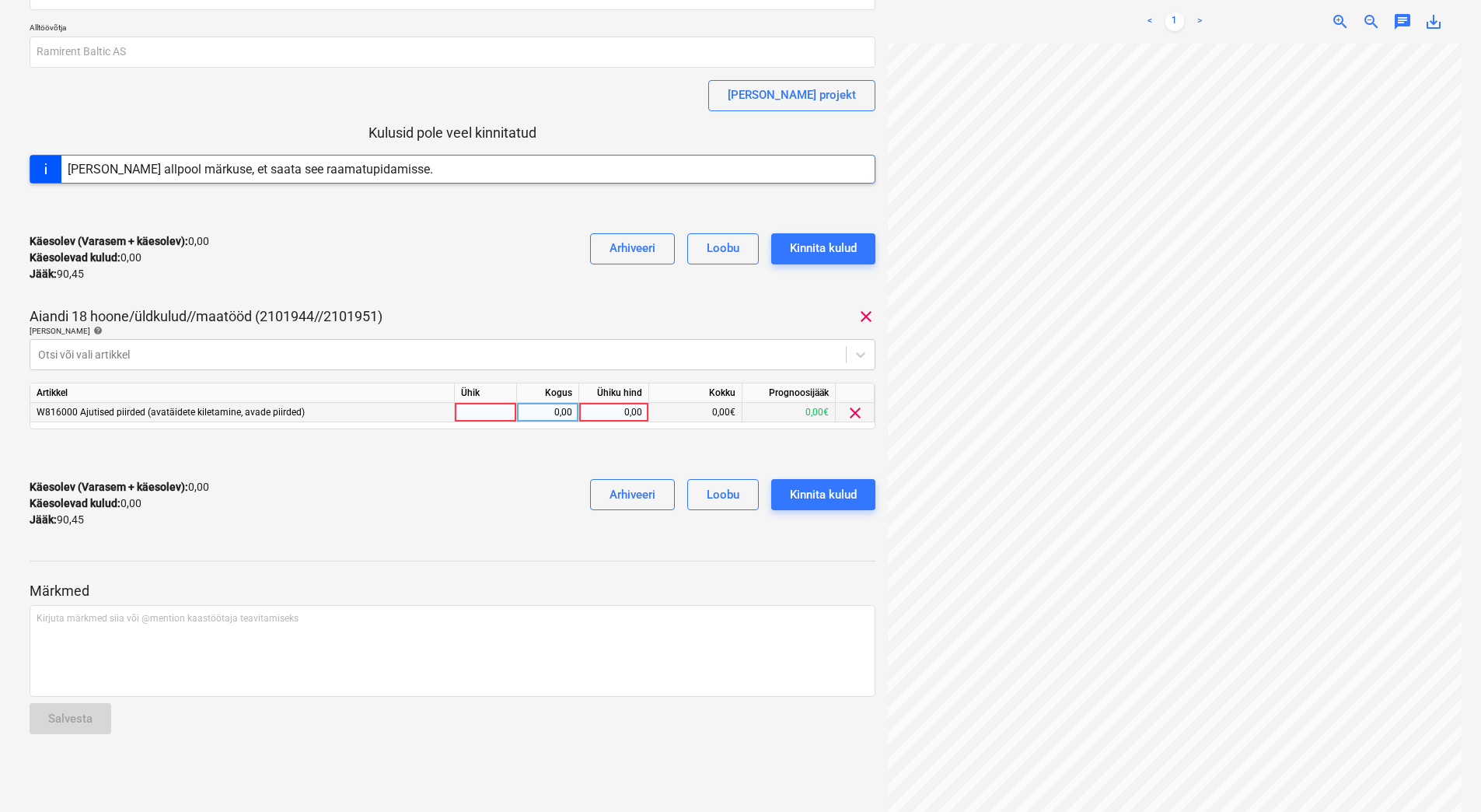
click at [609, 416] on div "0,00" at bounding box center [614, 412] width 57 height 20
click at [475, 514] on div "Käesolev (Varasem + käesolev) : 0,00 Käesolevad kulud : 0,00 Jääk : 90,45 Arhiv…" at bounding box center [452, 503] width 846 height 74
click at [489, 488] on div "Käesolev (Varasem + käesolev) : 0,00 Käesolevad kulud : 0,00 Jääk : 90,45 Arhiv…" at bounding box center [452, 503] width 846 height 74
click at [442, 460] on div at bounding box center [452, 454] width 846 height 25
click at [591, 414] on div "0,00" at bounding box center [614, 412] width 57 height 20
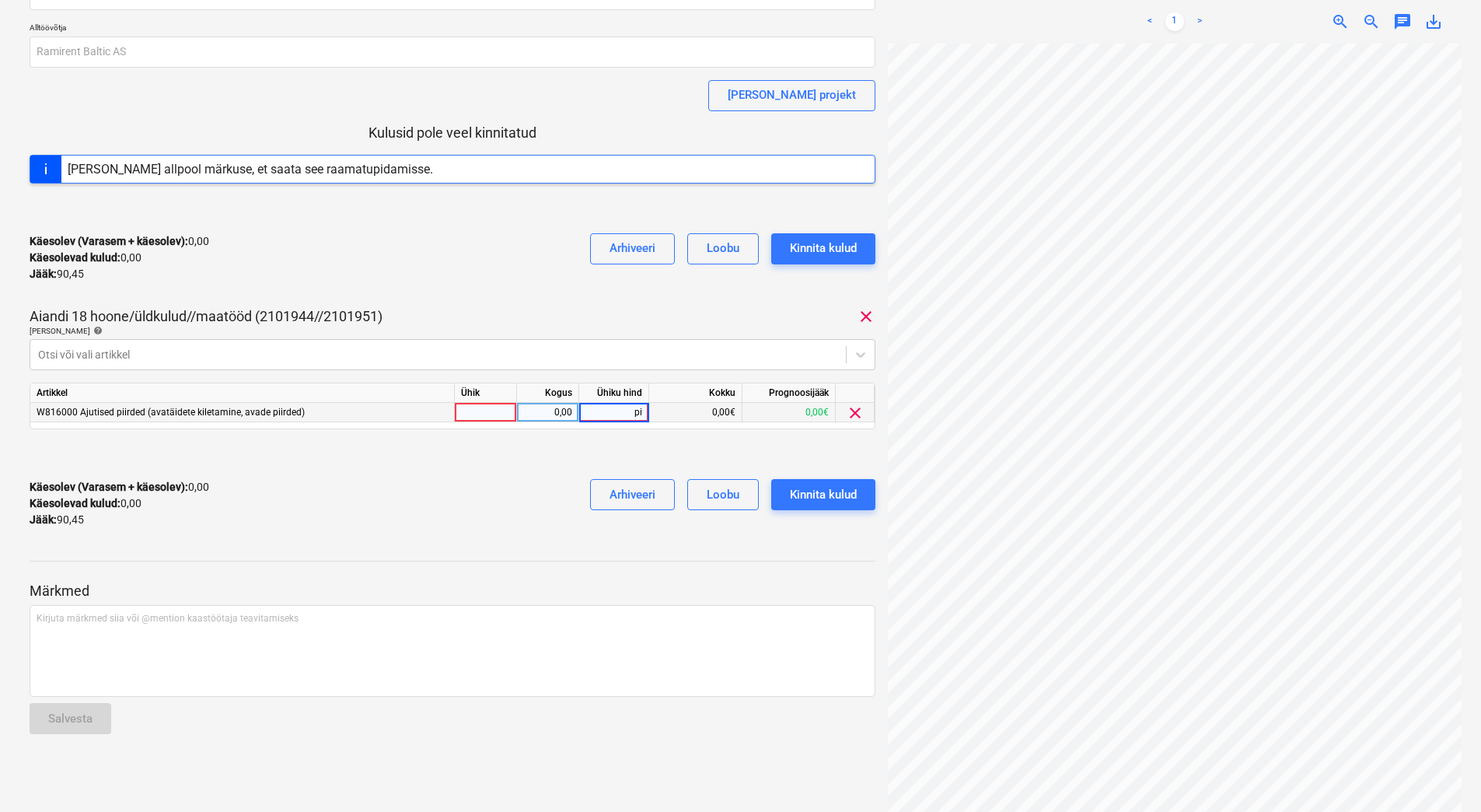
type input "p"
click at [274, 363] on div "Otsi või vali artikkel" at bounding box center [438, 354] width 816 height 22
click at [294, 357] on div at bounding box center [438, 354] width 800 height 15
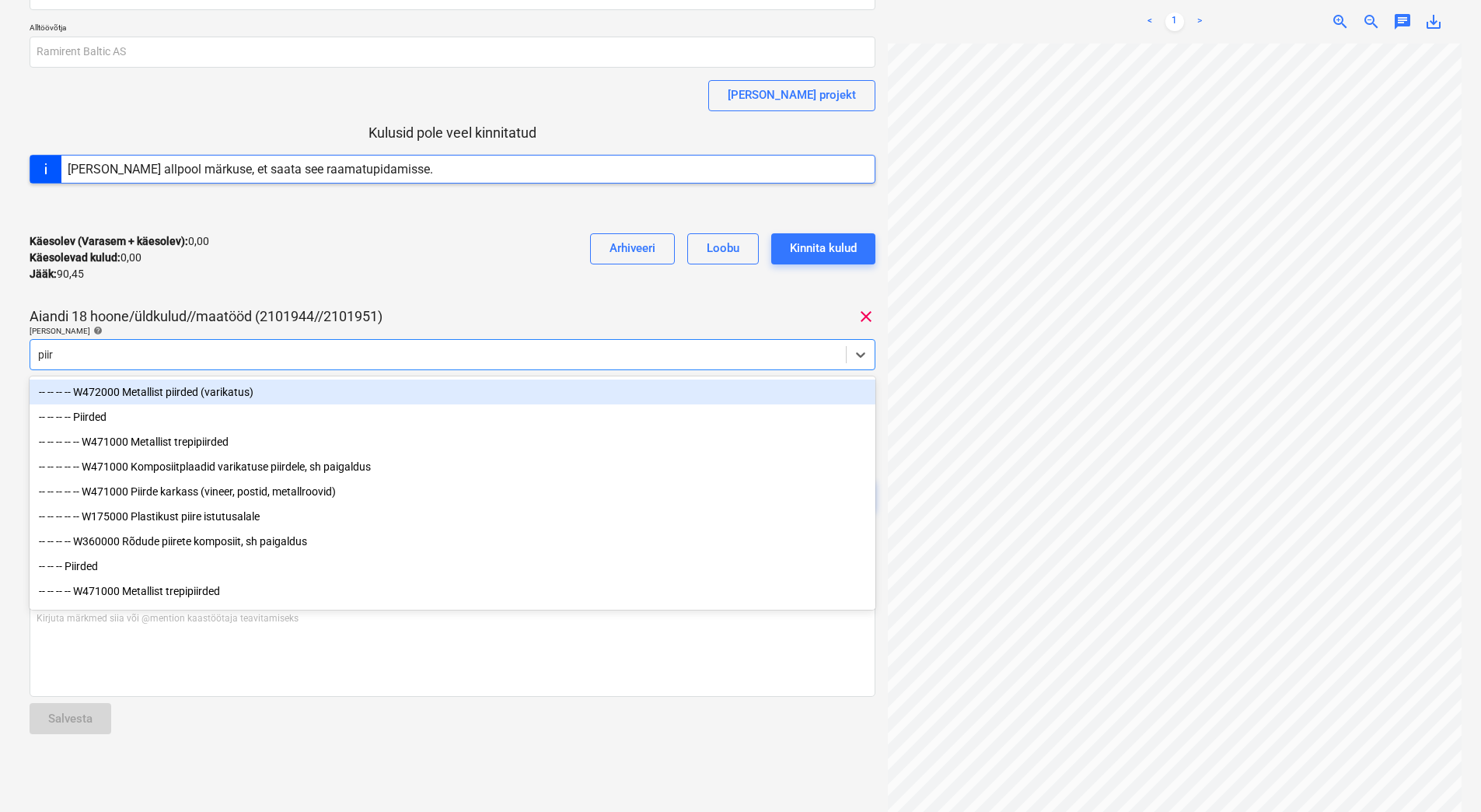
type input "piird"
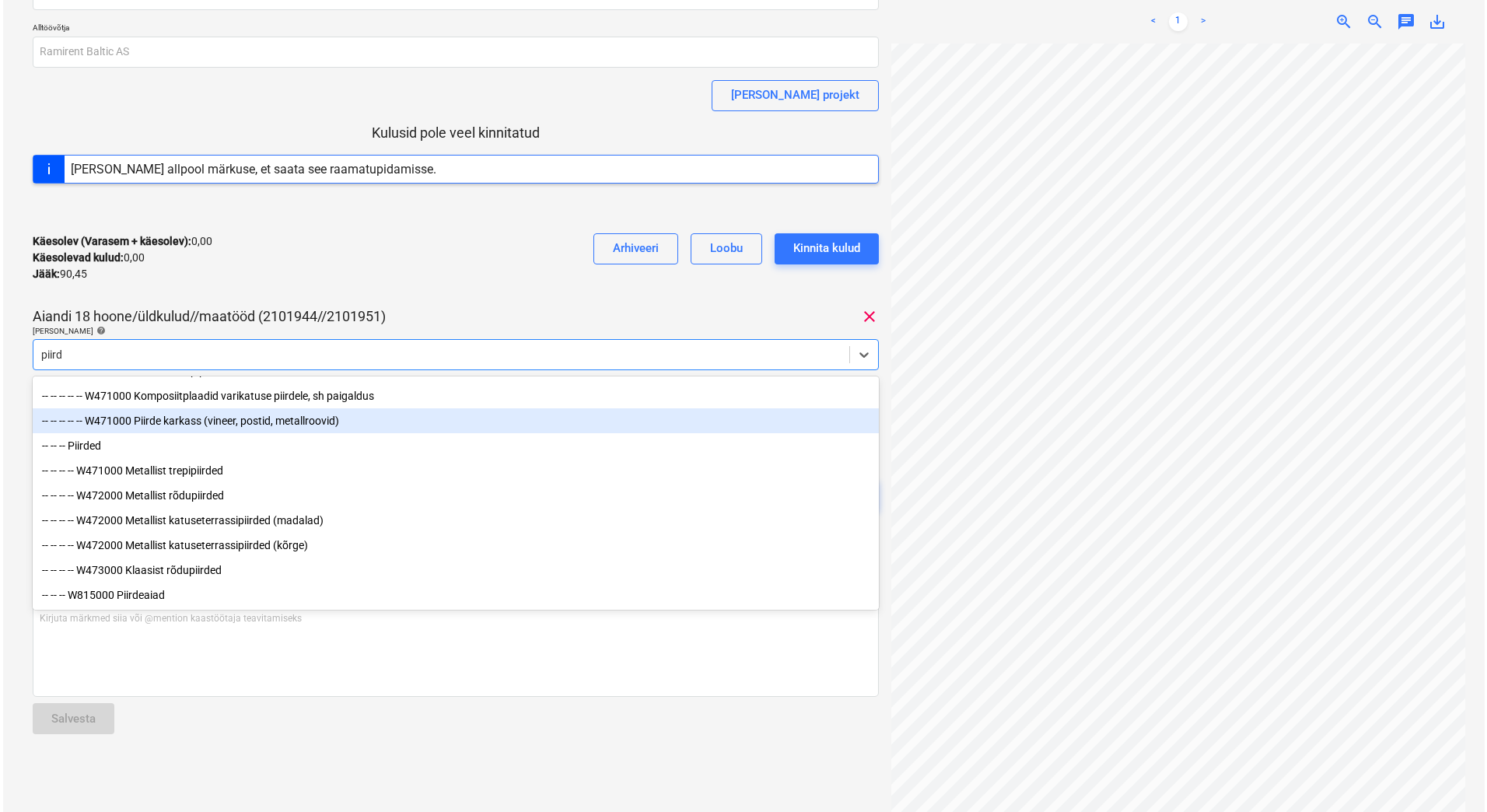
scroll to position [81, 0]
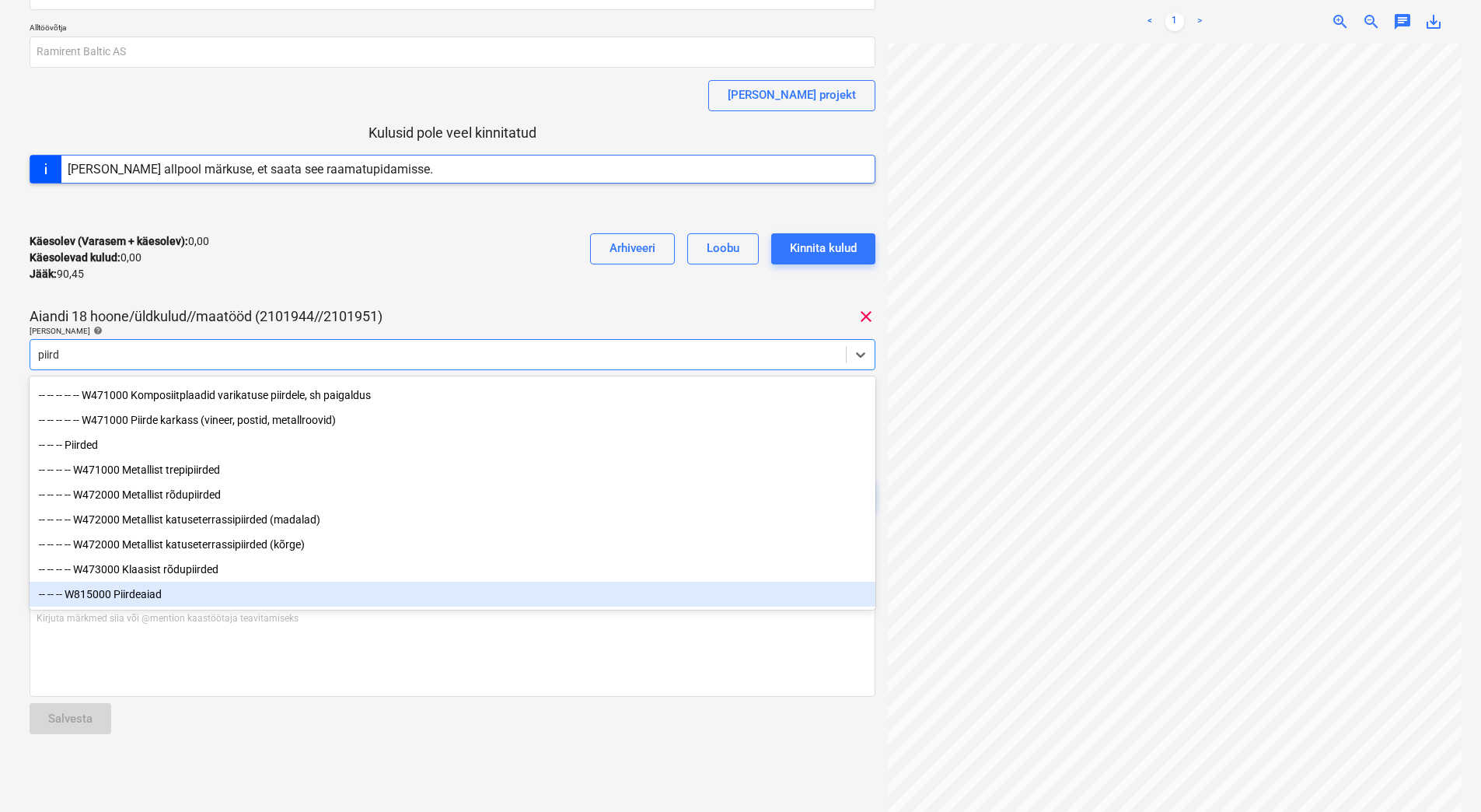
click at [136, 590] on div "-- -- -- W815000 Piirdeaiad" at bounding box center [452, 594] width 846 height 25
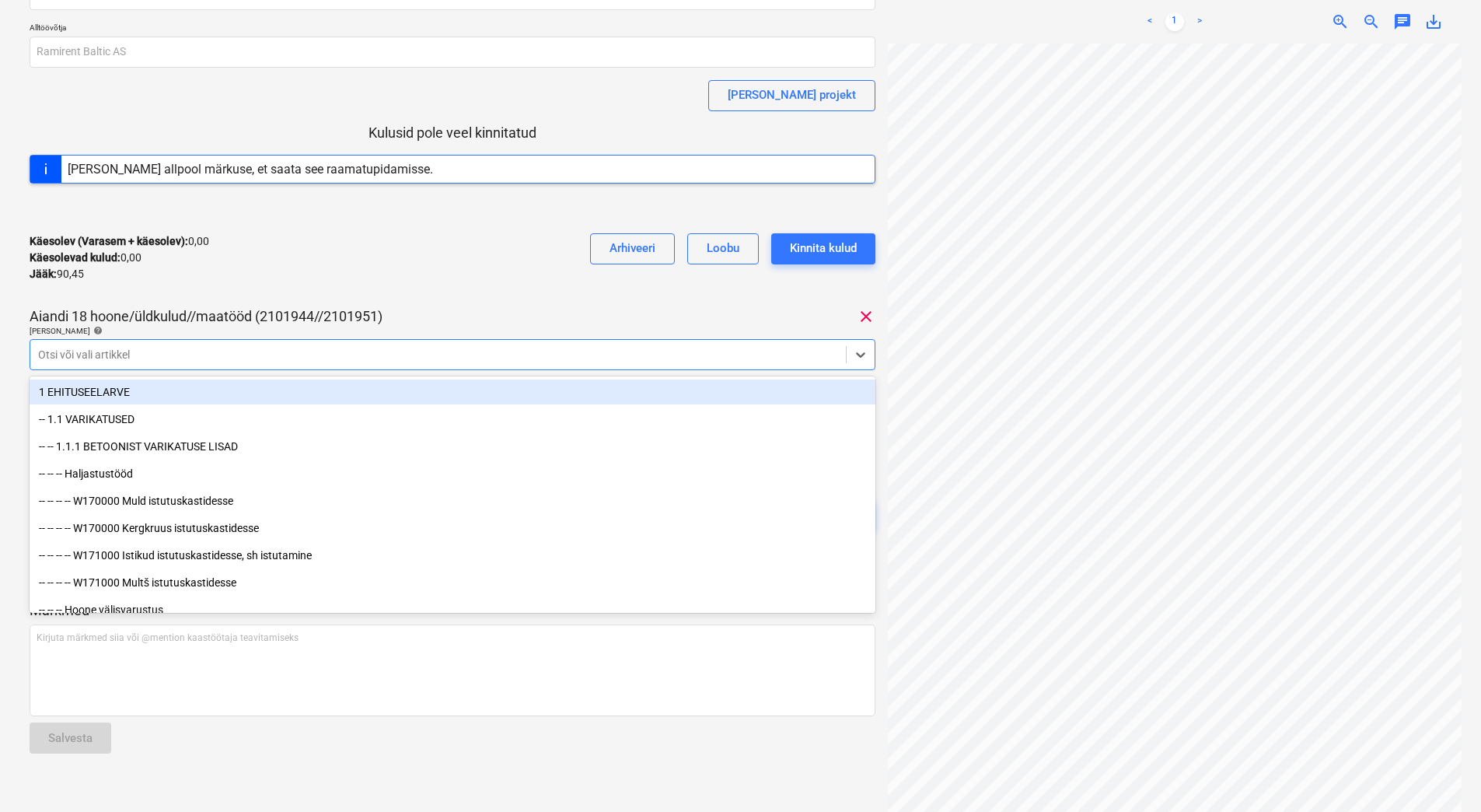
click at [385, 253] on div "Käesolev (Varasem + käesolev) : 0,00 Käesolevad kulud : 0,00 Jääk : 90,45 Arhiv…" at bounding box center [452, 258] width 846 height 74
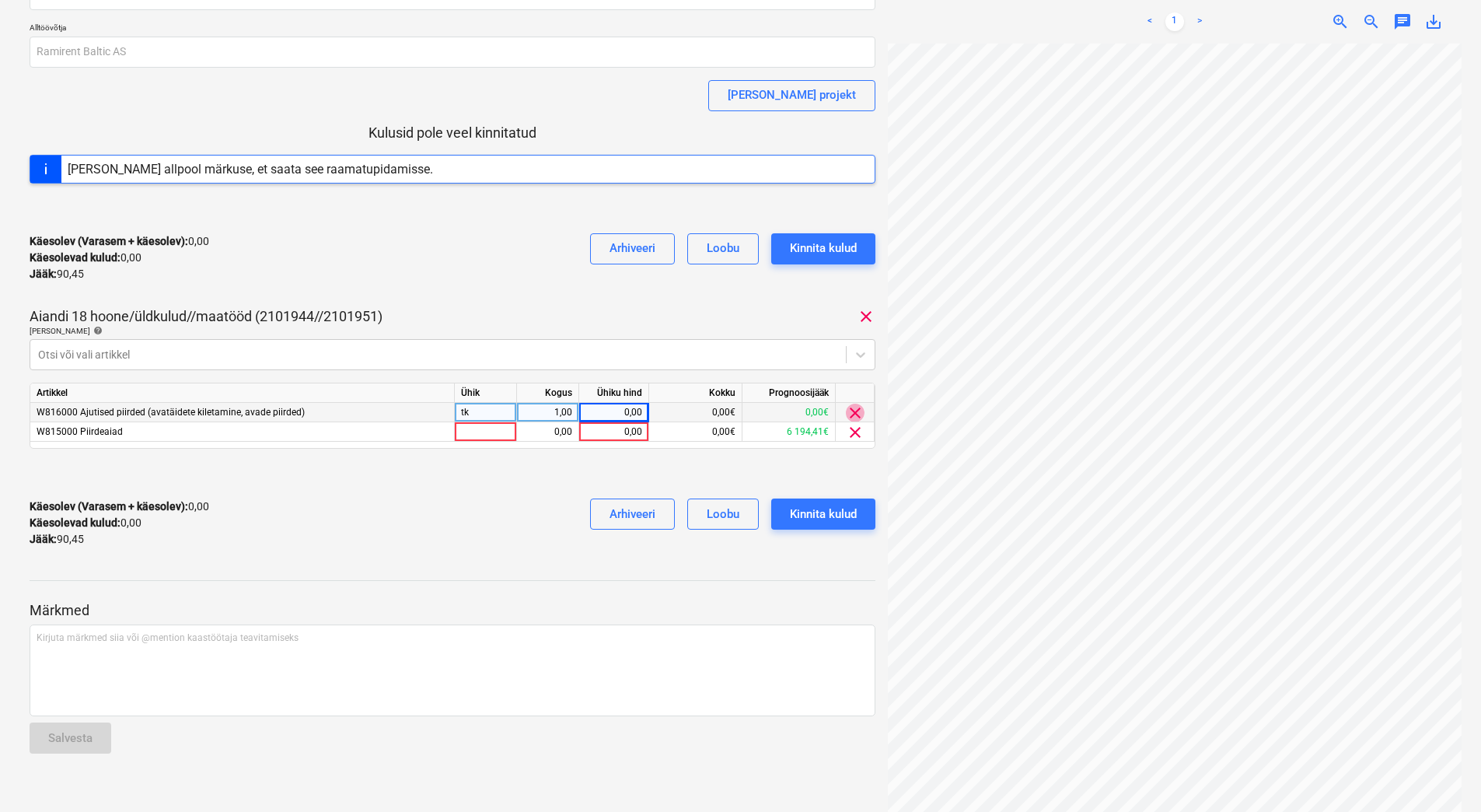
click at [860, 409] on span "clear" at bounding box center [856, 413] width 19 height 19
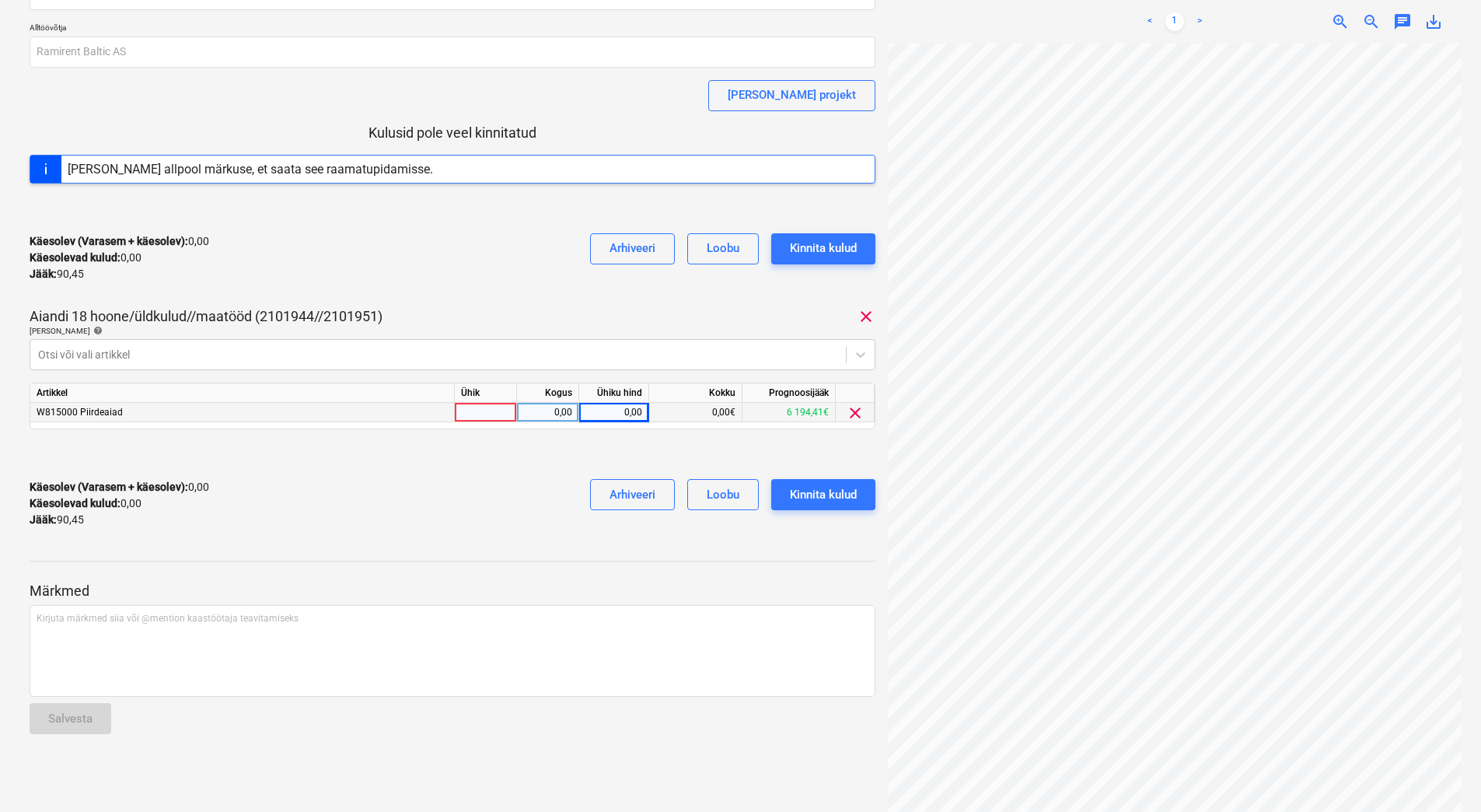
click at [614, 412] on div "0,00" at bounding box center [614, 412] width 57 height 20
type input "90,45"
click at [461, 475] on div "Käesolev (Varasem + käesolev) : 90,45 Käesolevad kulud : 90,45 Jääk : 0,00 Arhi…" at bounding box center [452, 503] width 846 height 74
click at [495, 457] on div at bounding box center [452, 454] width 846 height 25
click at [486, 483] on div "Käesolev (Varasem + käesolev) : 90,45 Käesolevad kulud : 90,45 Jääk : 0,00 Arhi…" at bounding box center [452, 503] width 846 height 74
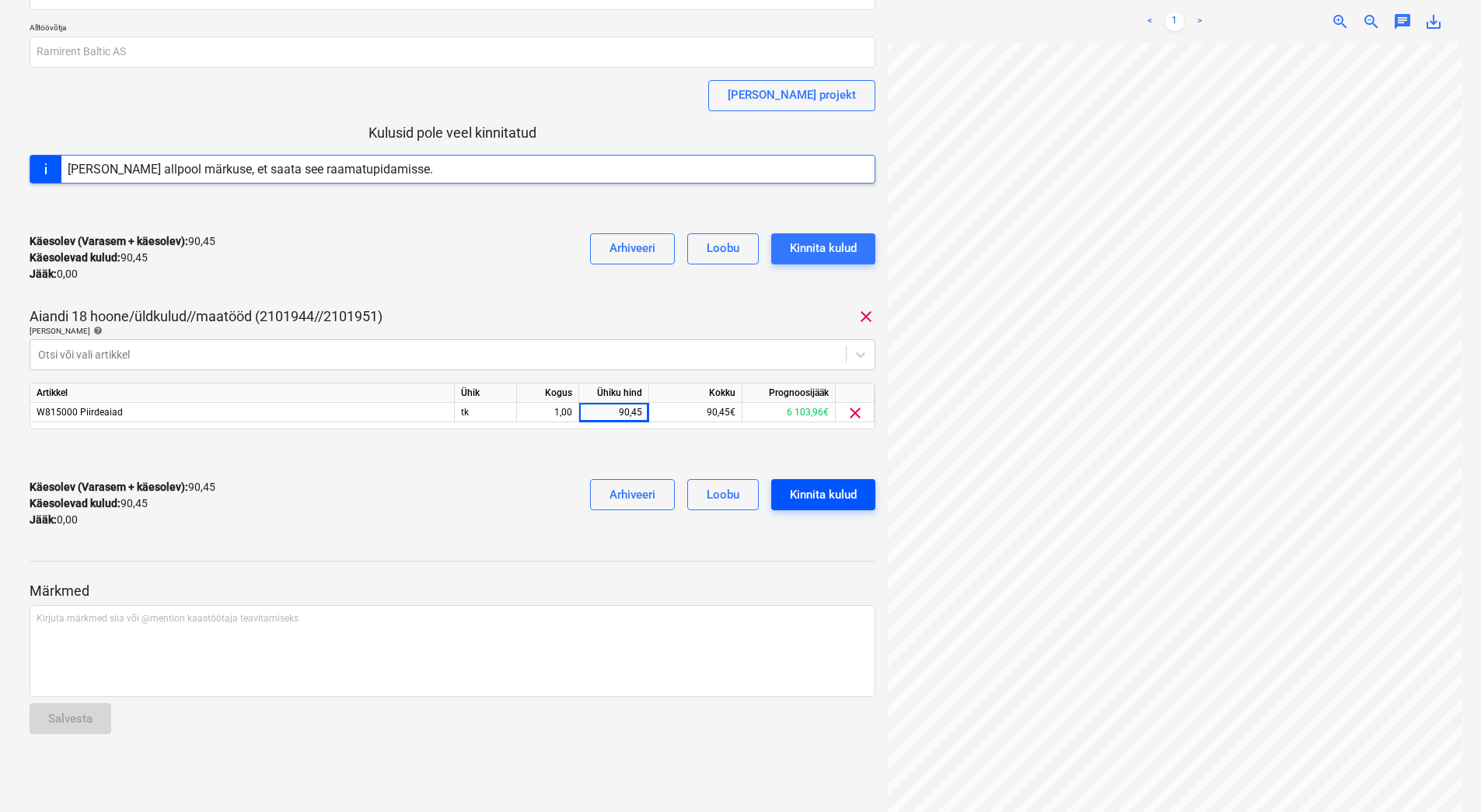
click at [824, 495] on div "Kinnita kulud" at bounding box center [823, 494] width 67 height 20
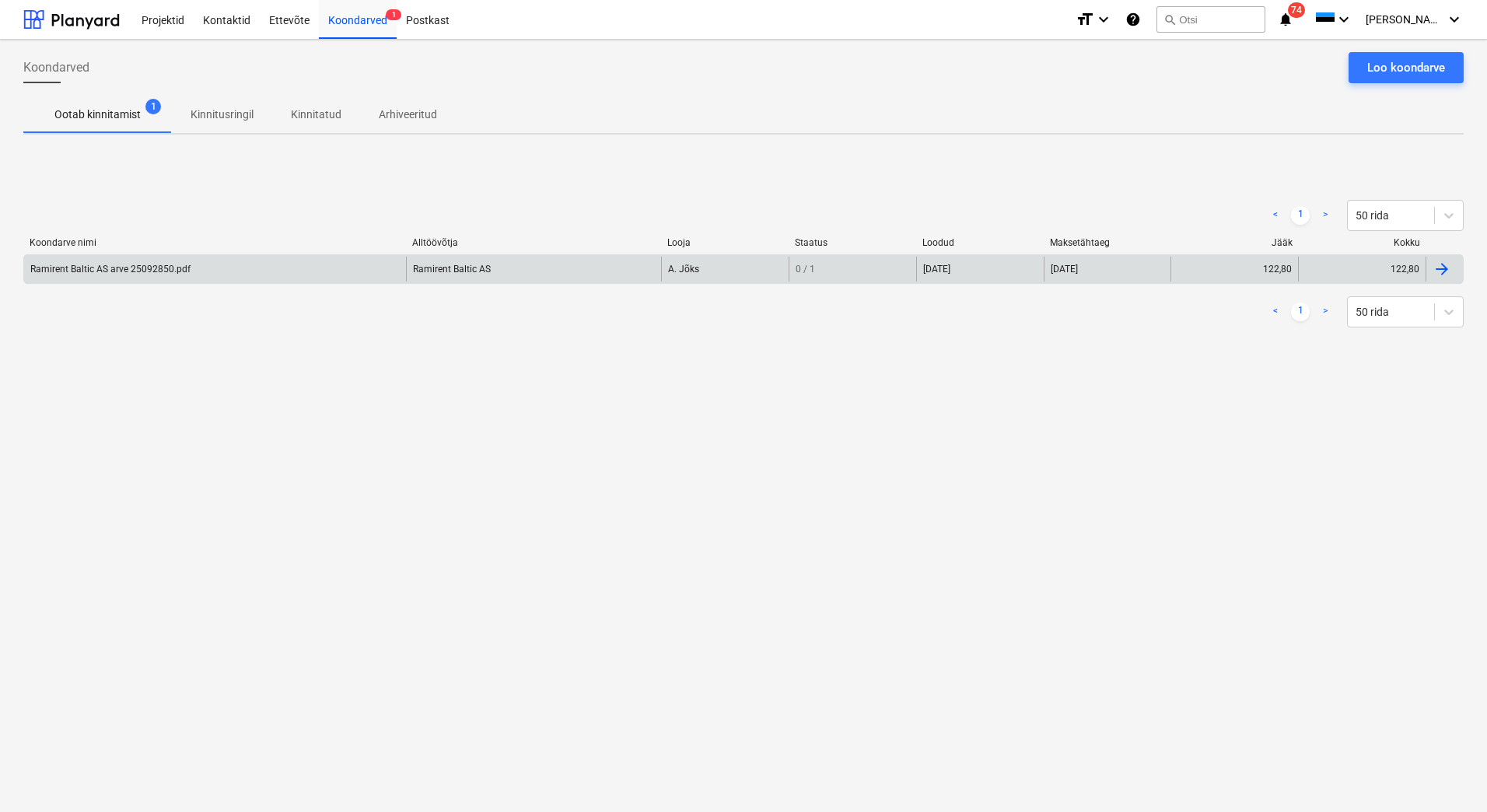
click at [244, 266] on div "Ramirent Baltic AS arve 25092850.pdf" at bounding box center [214, 269] width 382 height 25
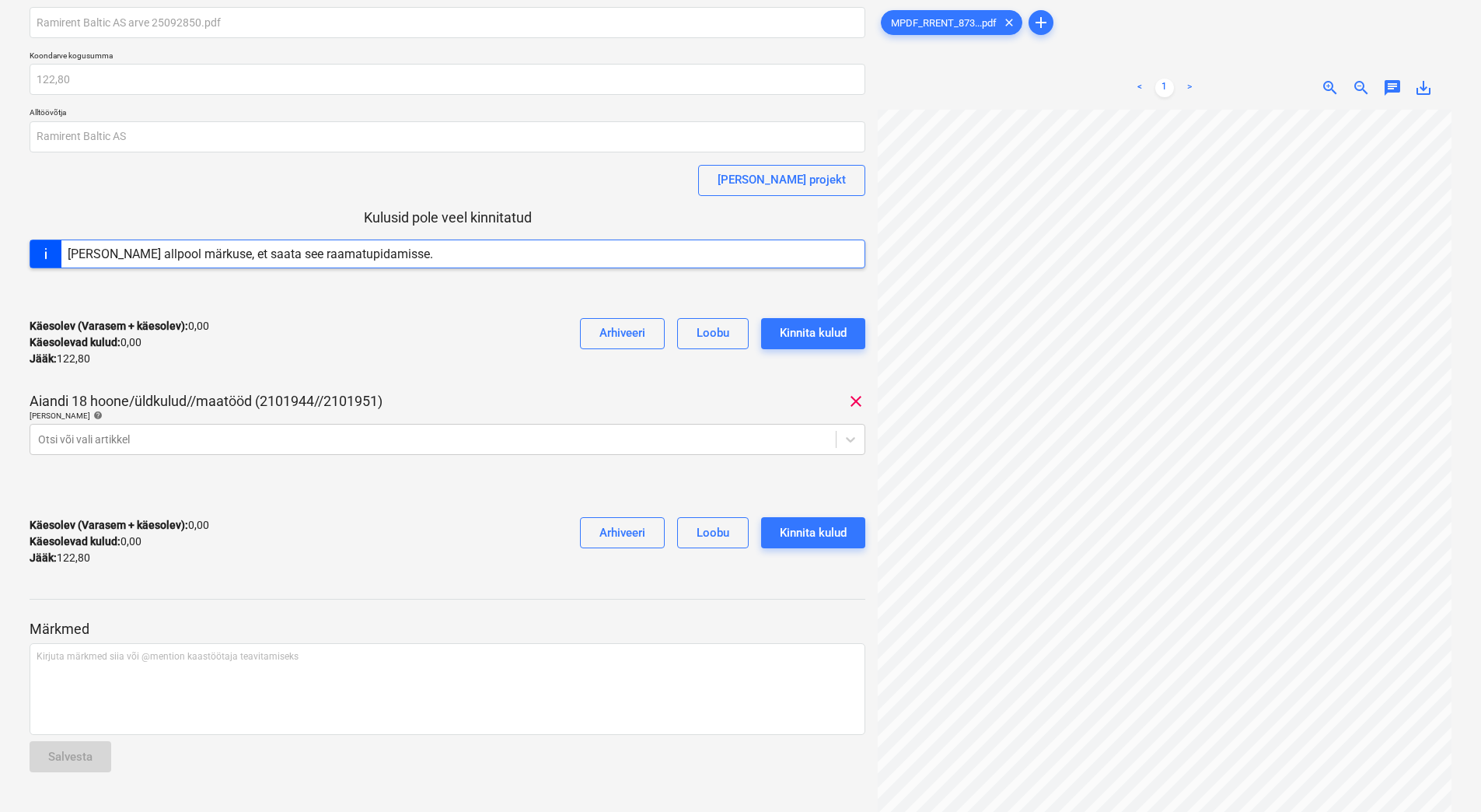
scroll to position [78, 0]
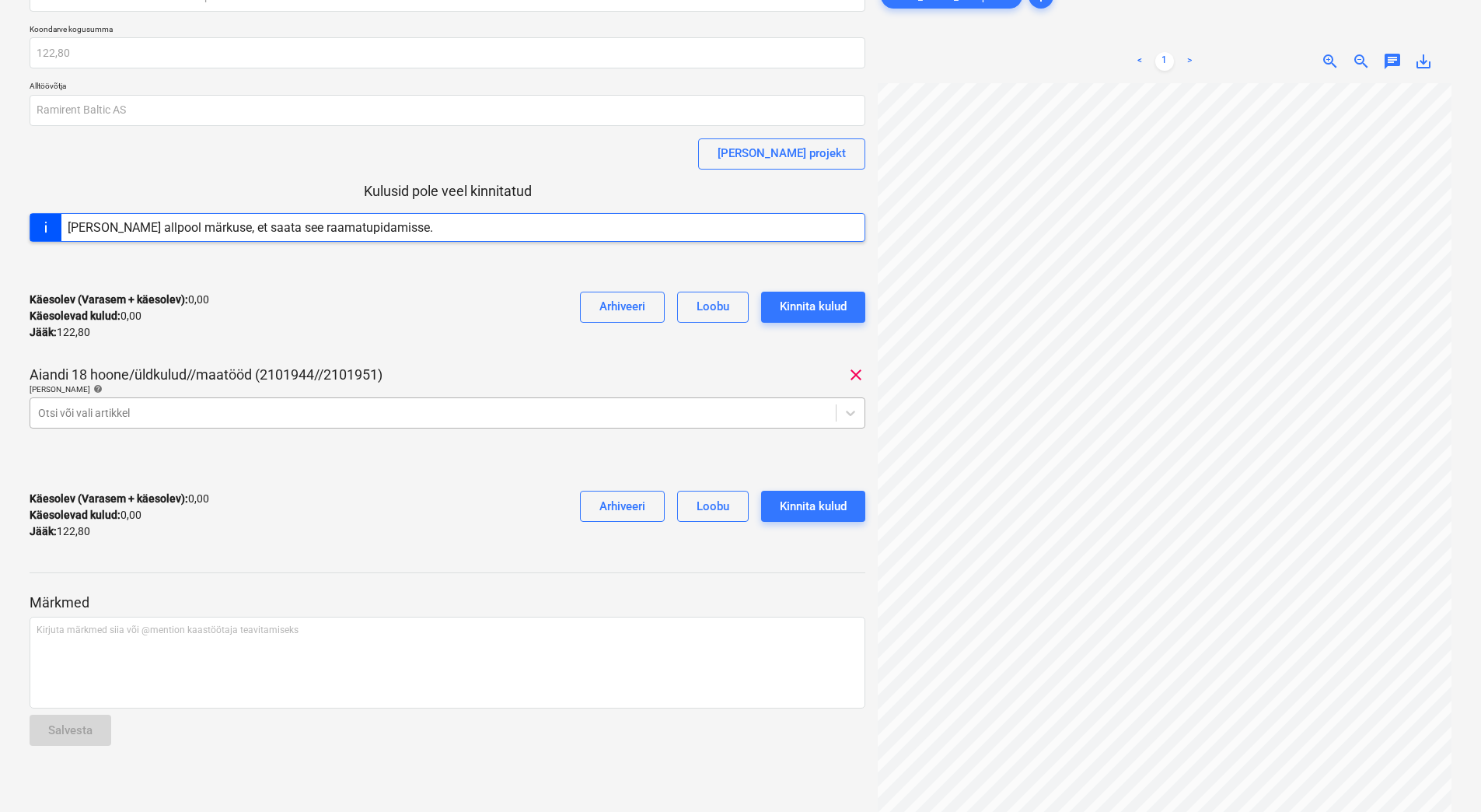
click at [323, 419] on div at bounding box center [433, 413] width 790 height 15
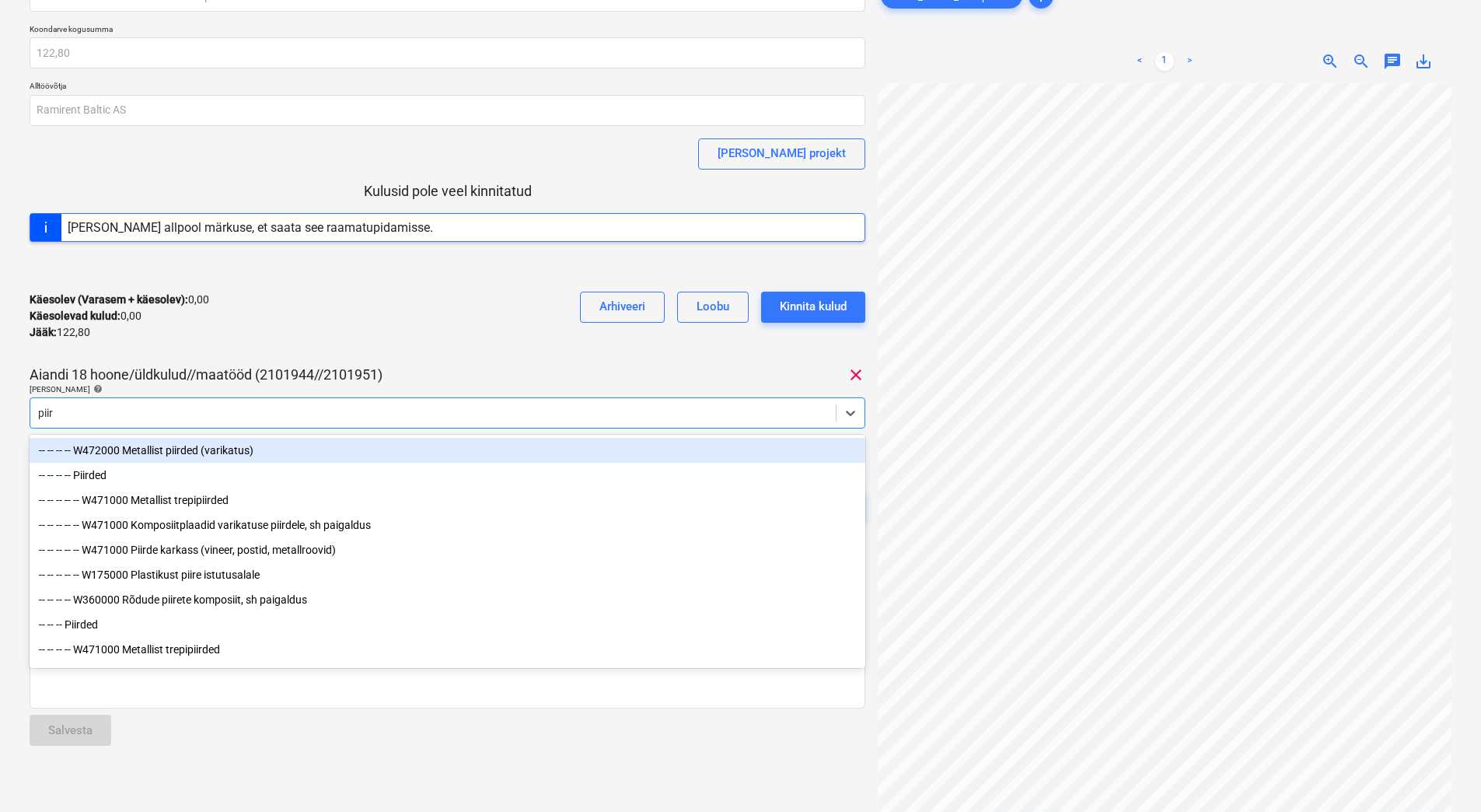
type input "piird"
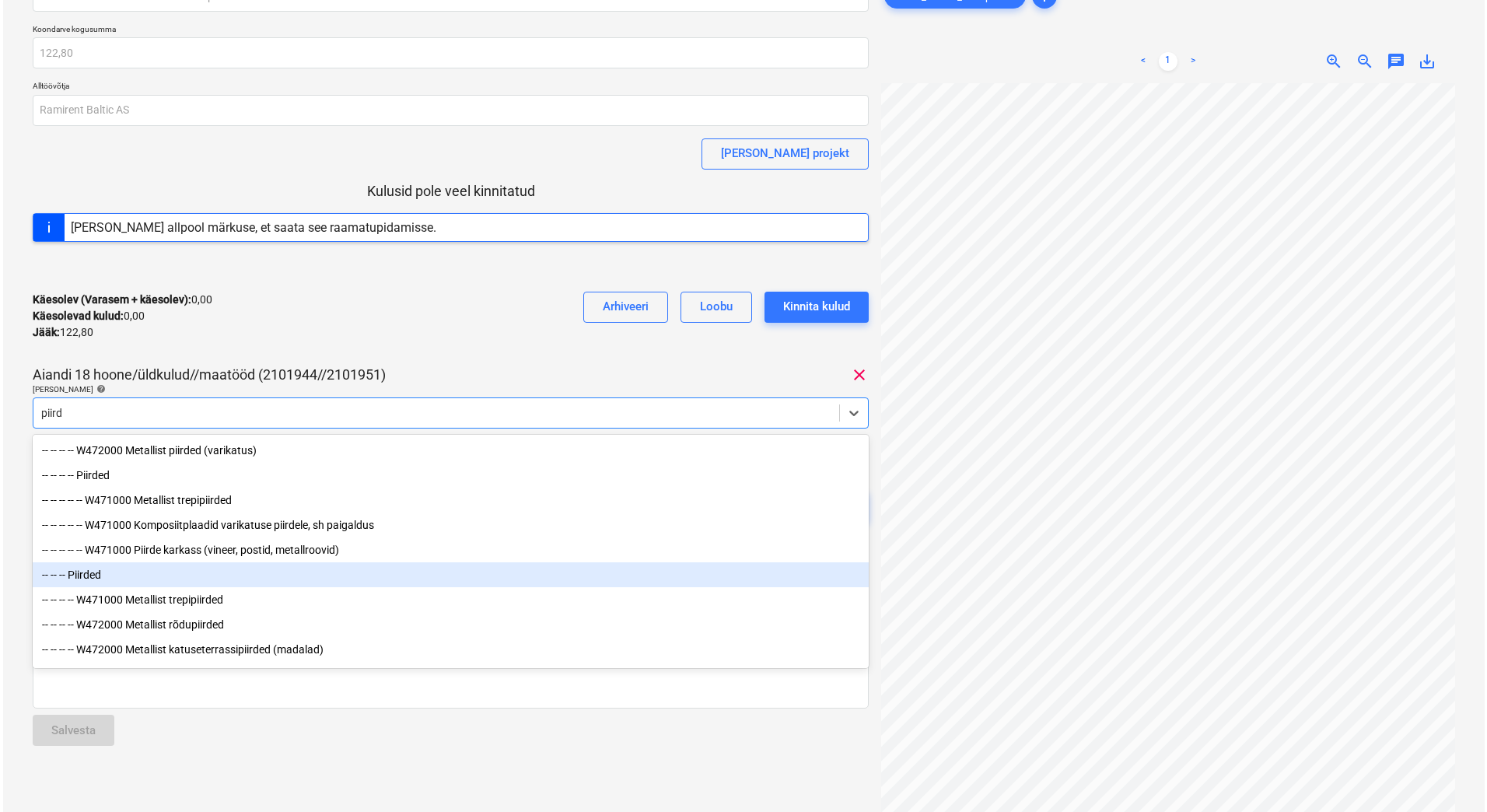
scroll to position [106, 0]
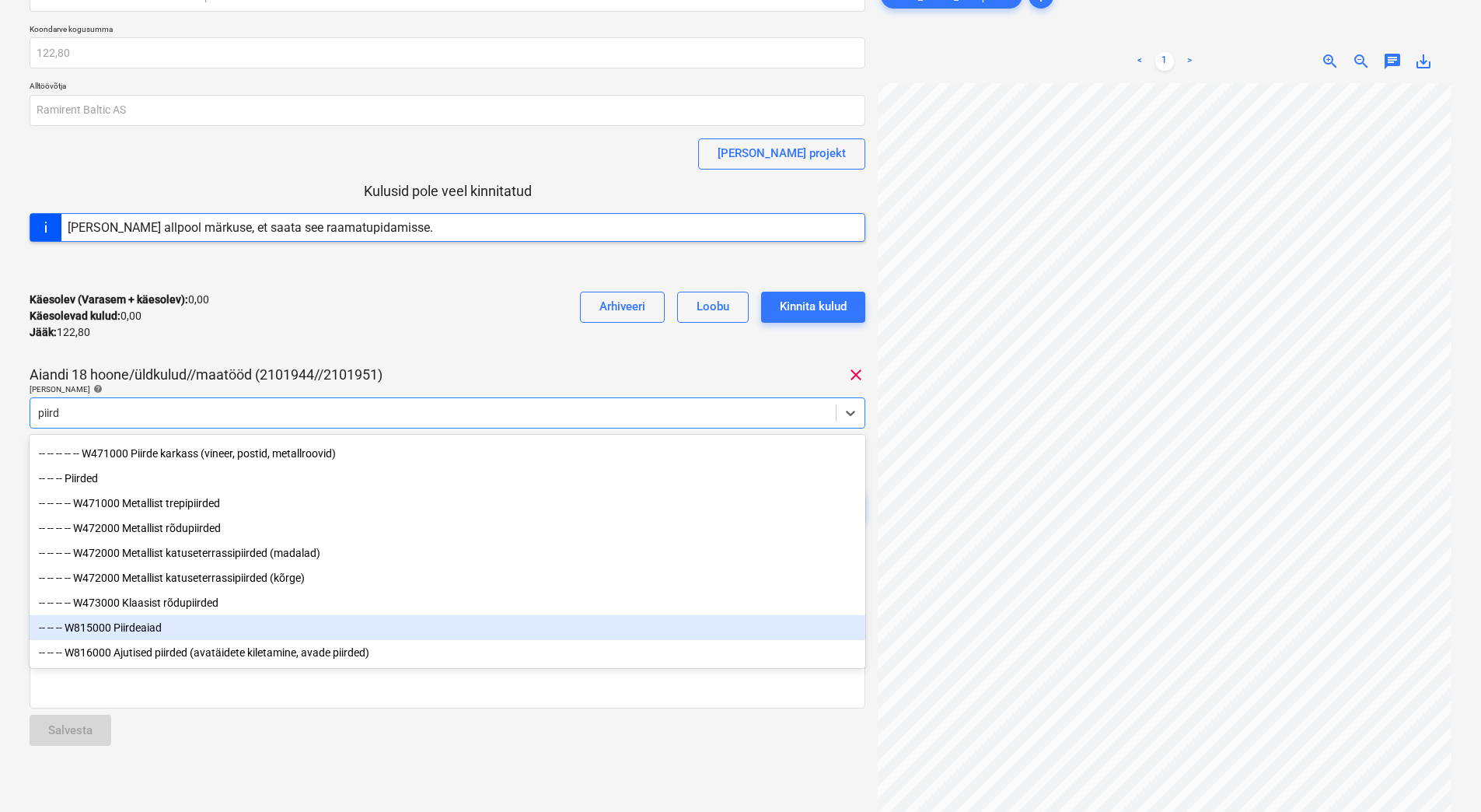
click at [117, 629] on div "-- -- -- W815000 Piirdeaiad" at bounding box center [447, 627] width 836 height 25
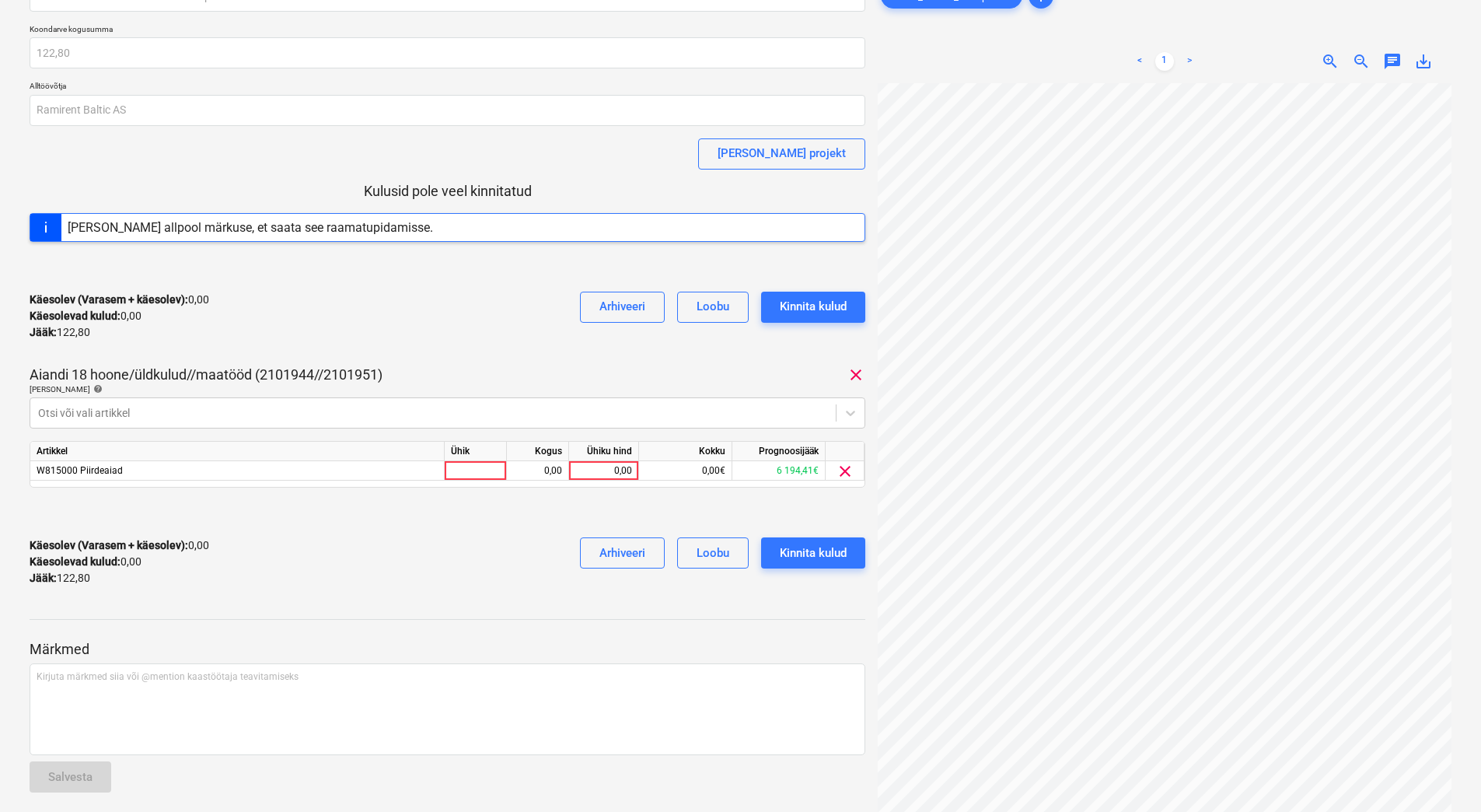
click at [418, 344] on div "Käesolev (Varasem + käesolev) : 0,00 Käesolevad kulud : 0,00 Jääk : 122,80 Arhi…" at bounding box center [447, 316] width 836 height 74
click at [280, 412] on div at bounding box center [433, 413] width 790 height 15
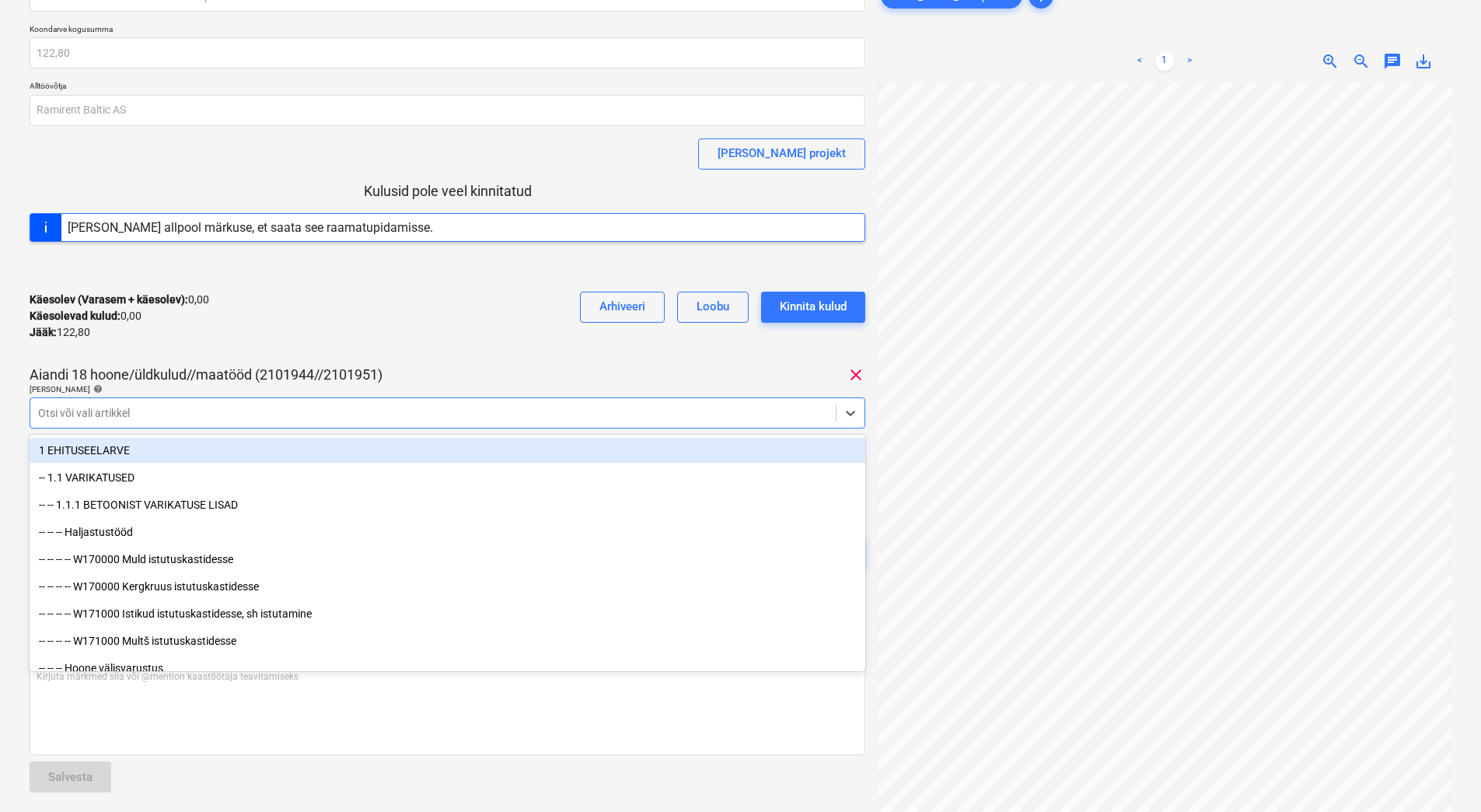
click at [293, 345] on div "Käesolev (Varasem + käesolev) : 0,00 Käesolevad kulud : 0,00 Jääk : 122,80 Arhi…" at bounding box center [447, 316] width 836 height 74
click at [275, 412] on div at bounding box center [433, 413] width 790 height 15
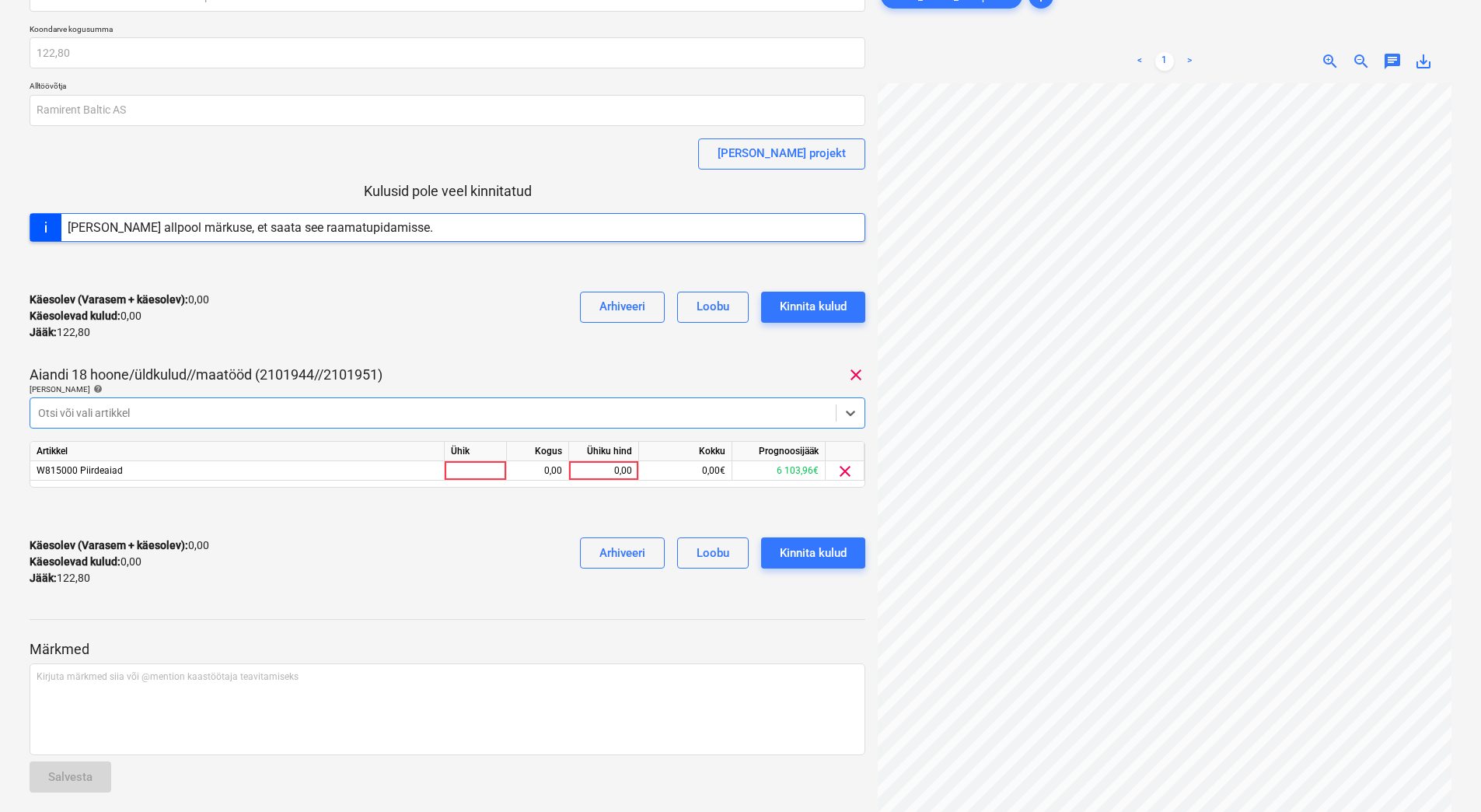
click at [275, 412] on div at bounding box center [433, 413] width 790 height 15
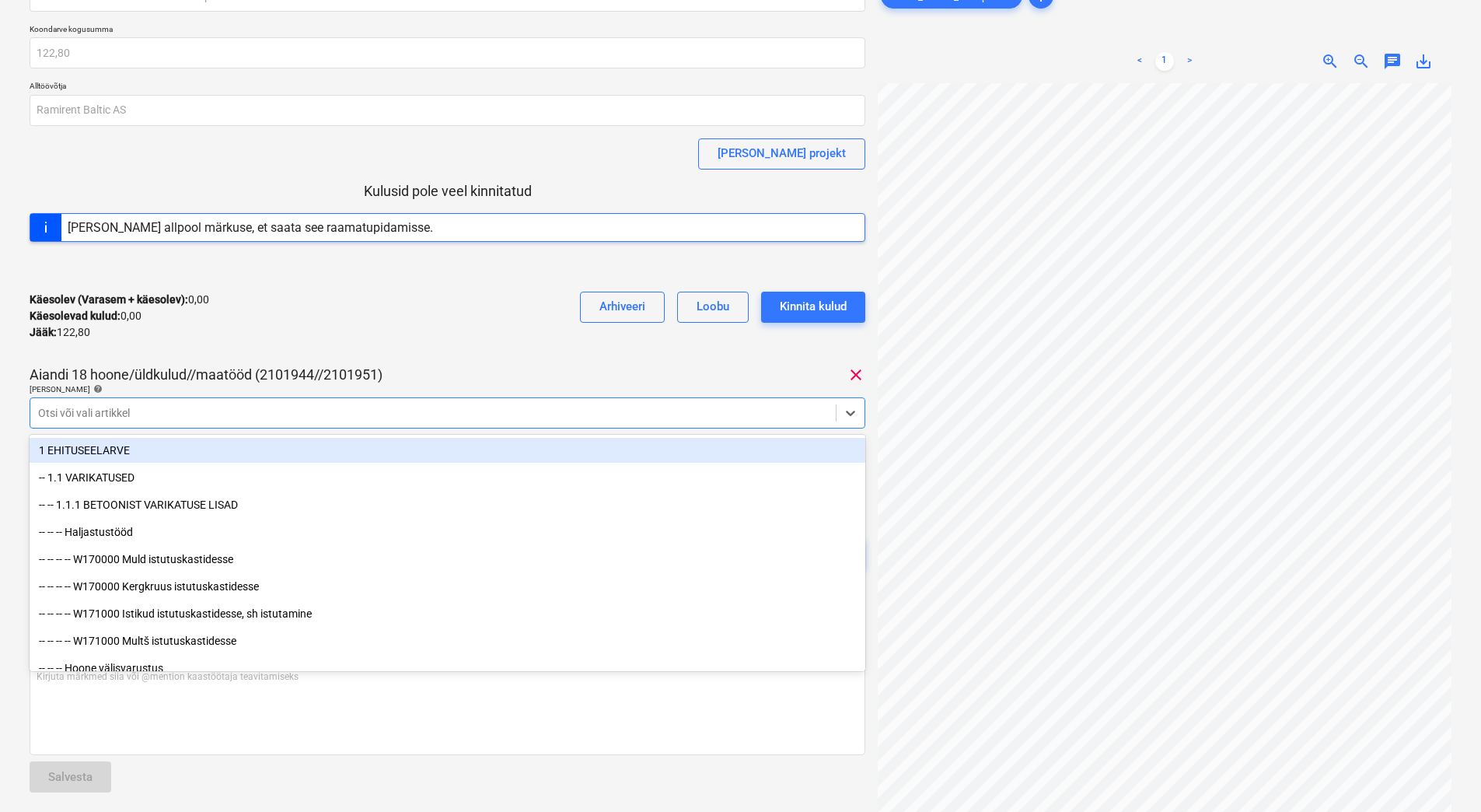
click at [275, 412] on div at bounding box center [433, 413] width 790 height 15
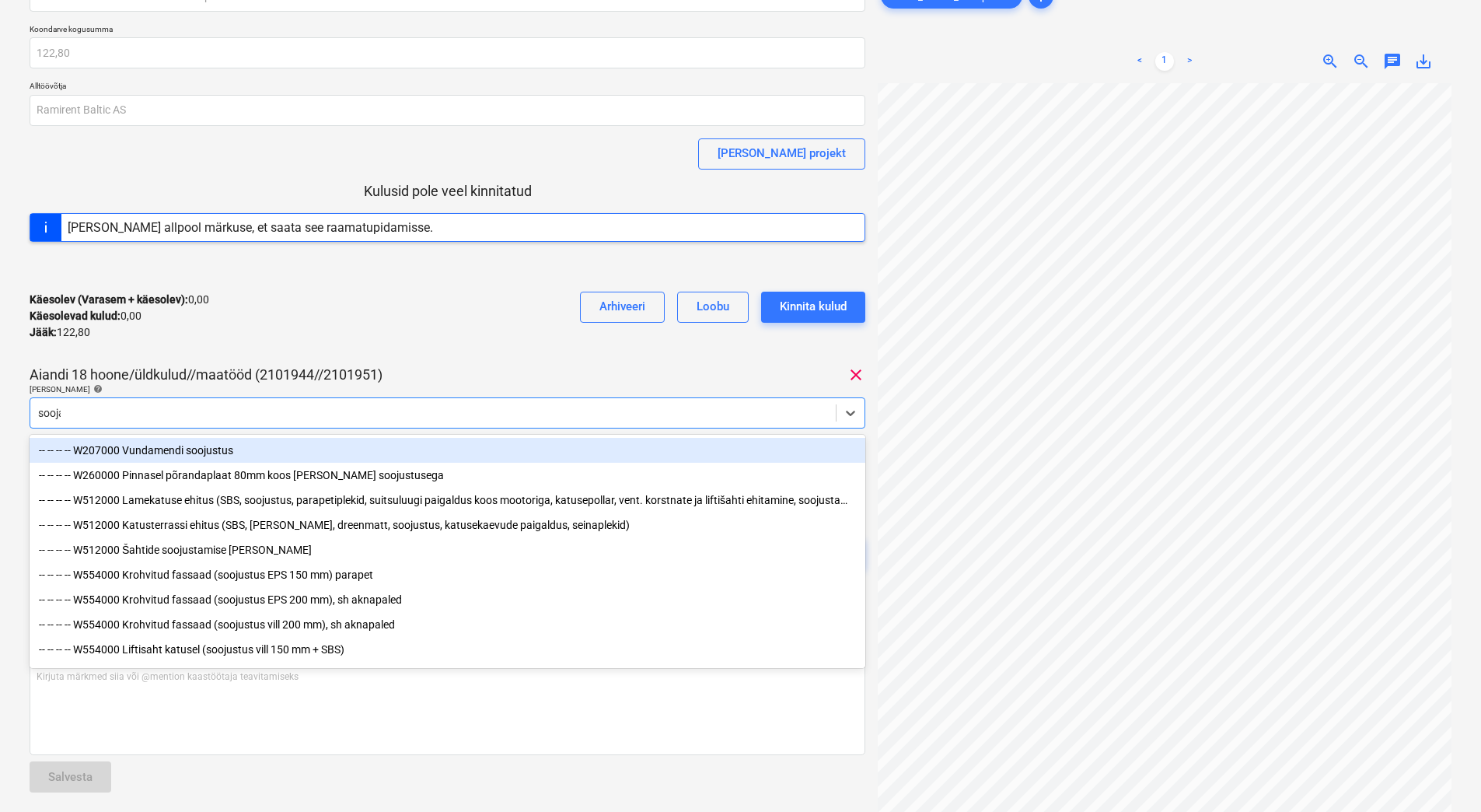
type input "soojak"
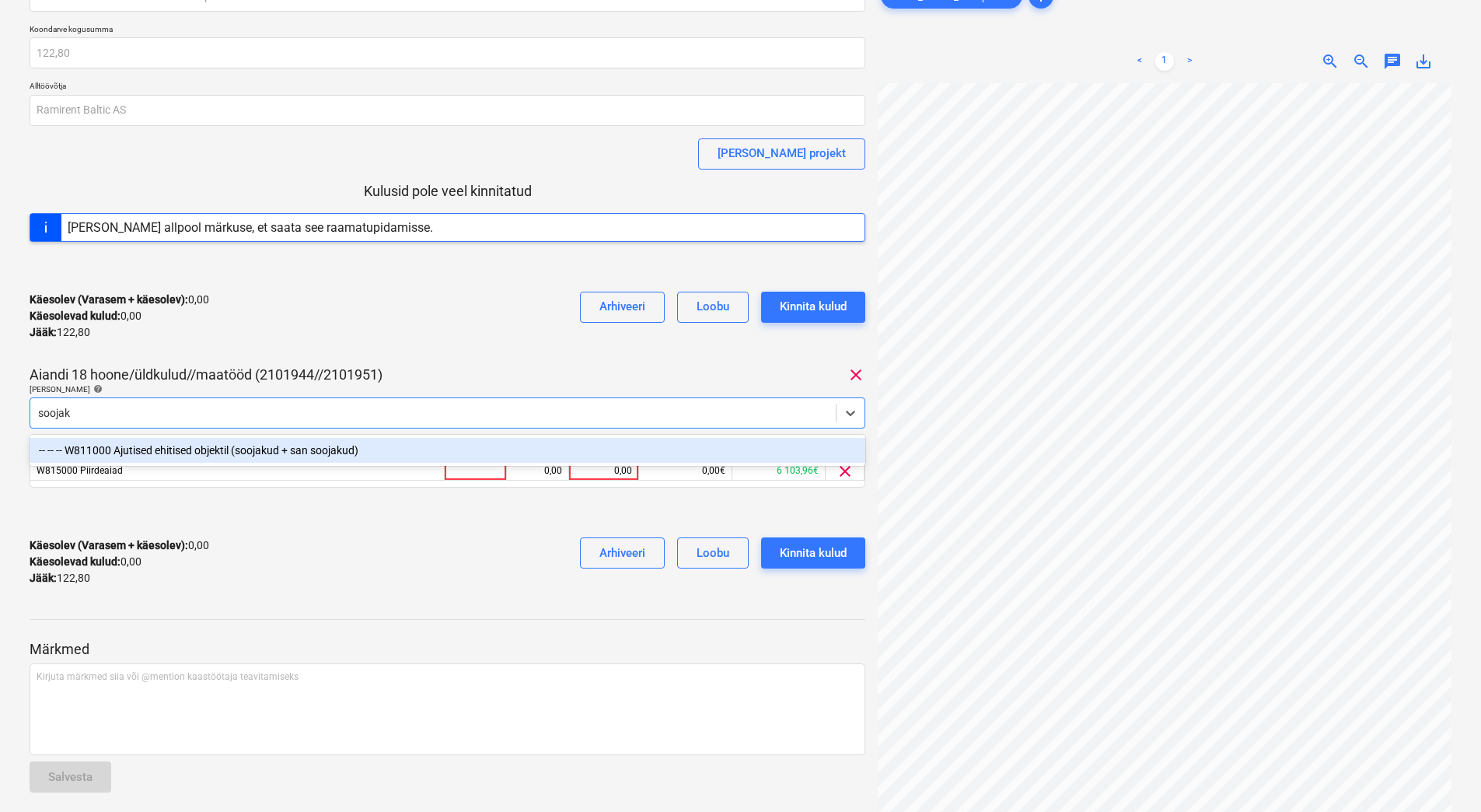
click at [267, 448] on div "-- -- -- W811000 Ajutised ehitised objektil (soojakud + san soojakud)" at bounding box center [447, 450] width 836 height 25
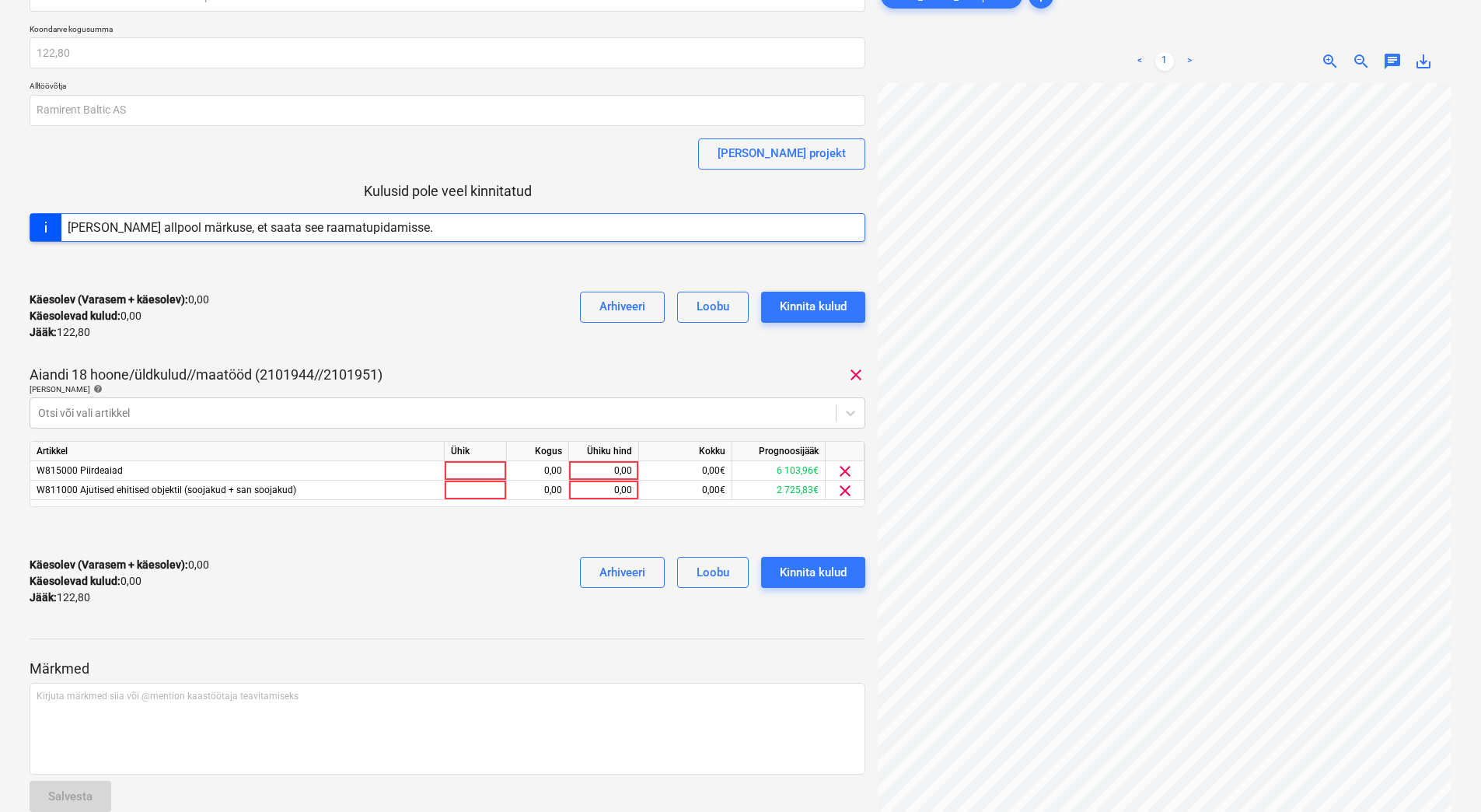
click at [306, 334] on div "Käesolev (Varasem + käesolev) : 0,00 Käesolevad kulud : 0,00 Jääk : 122,80 Arhi…" at bounding box center [447, 316] width 836 height 74
click at [596, 490] on div "0,00" at bounding box center [604, 490] width 57 height 20
type input "100"
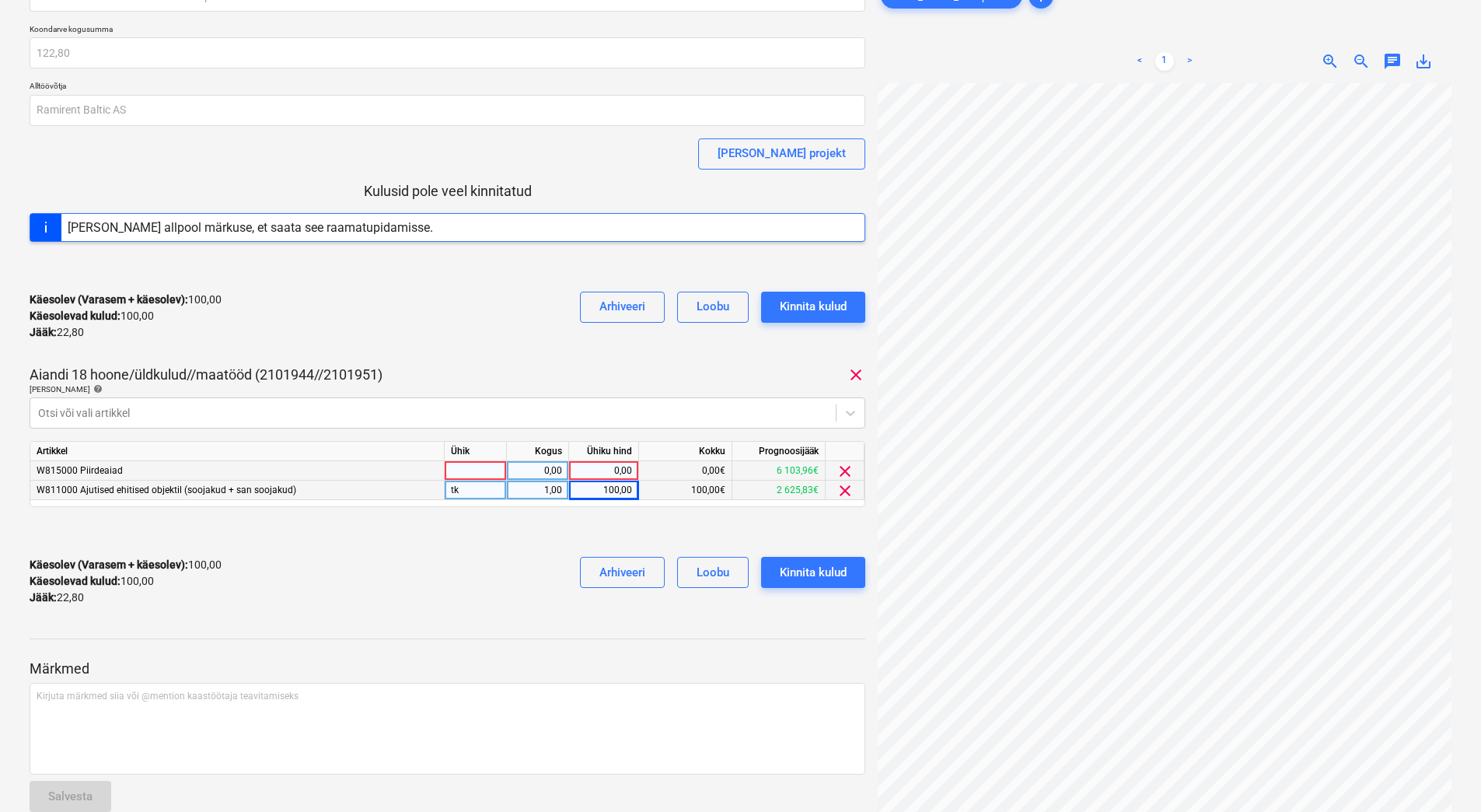
click at [598, 474] on div "0,00" at bounding box center [604, 471] width 57 height 20
type input "22,80"
click at [414, 615] on div "Käesolev (Varasem + käesolev) : 122,80 Käesolevad kulud : 122,80 Jääk : 0,00 Ar…" at bounding box center [447, 581] width 836 height 74
click at [818, 564] on div "Kinnita kulud" at bounding box center [813, 571] width 67 height 20
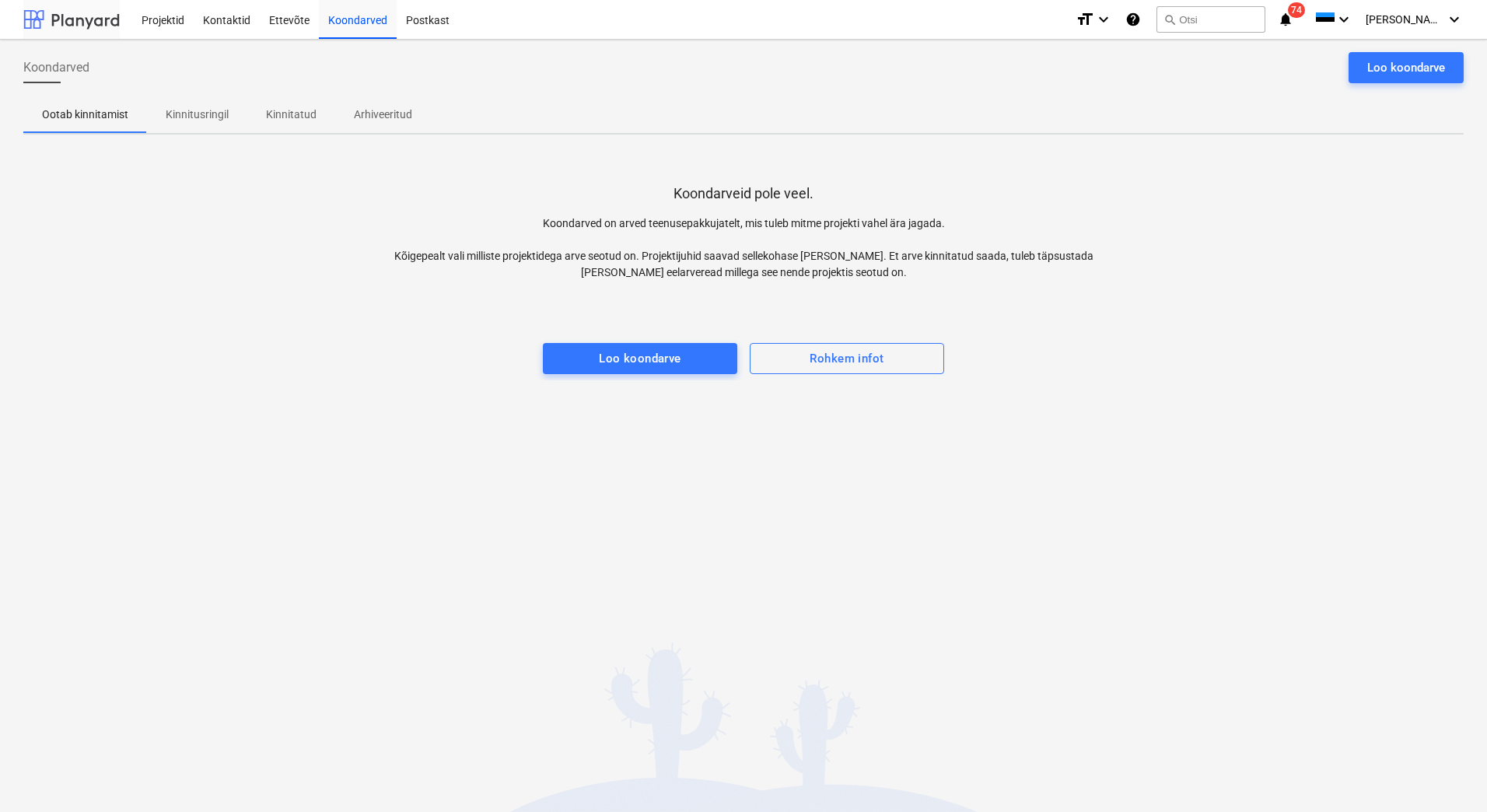
click at [62, 21] on div at bounding box center [72, 19] width 97 height 39
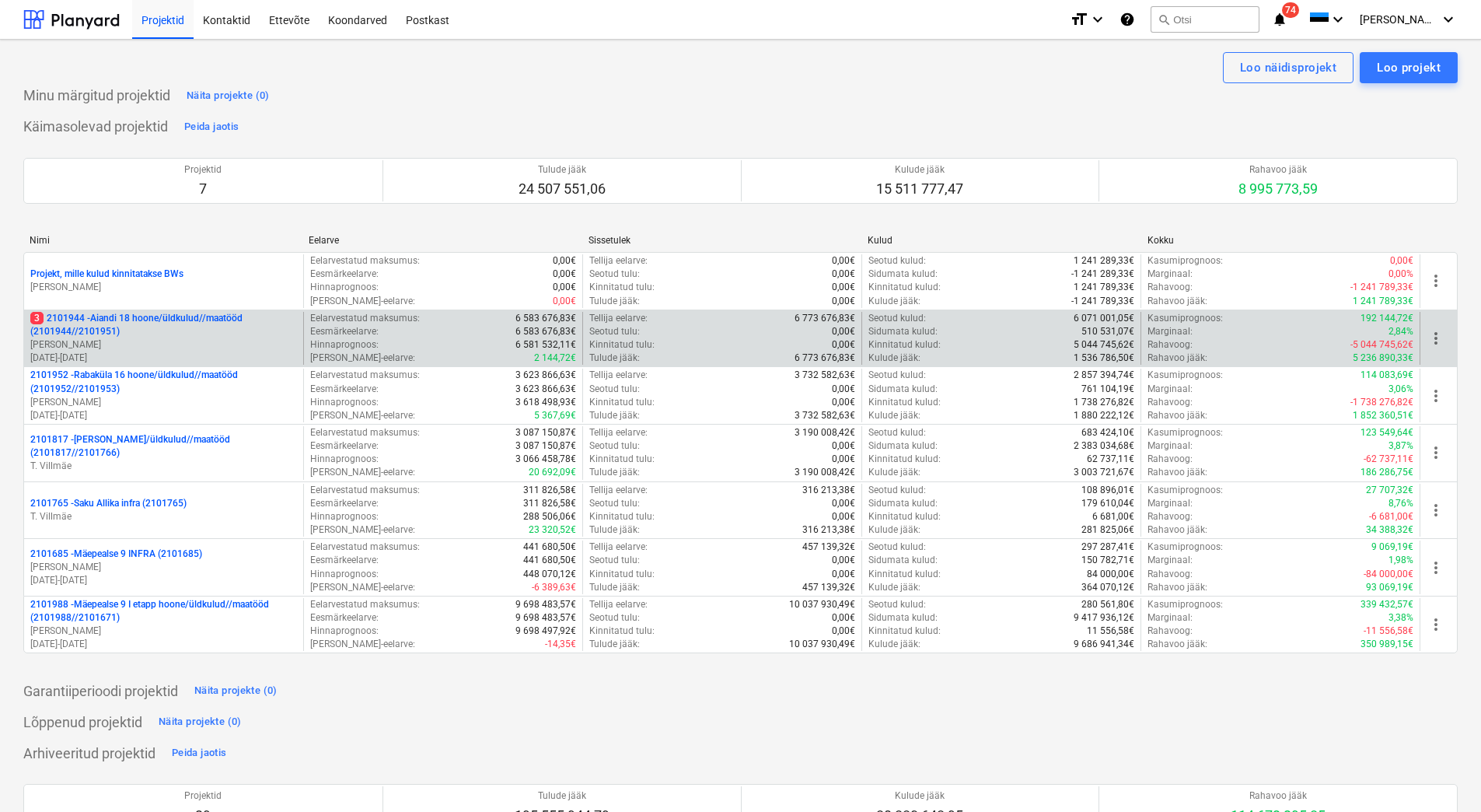
click at [207, 345] on p "[PERSON_NAME]" at bounding box center [163, 345] width 266 height 13
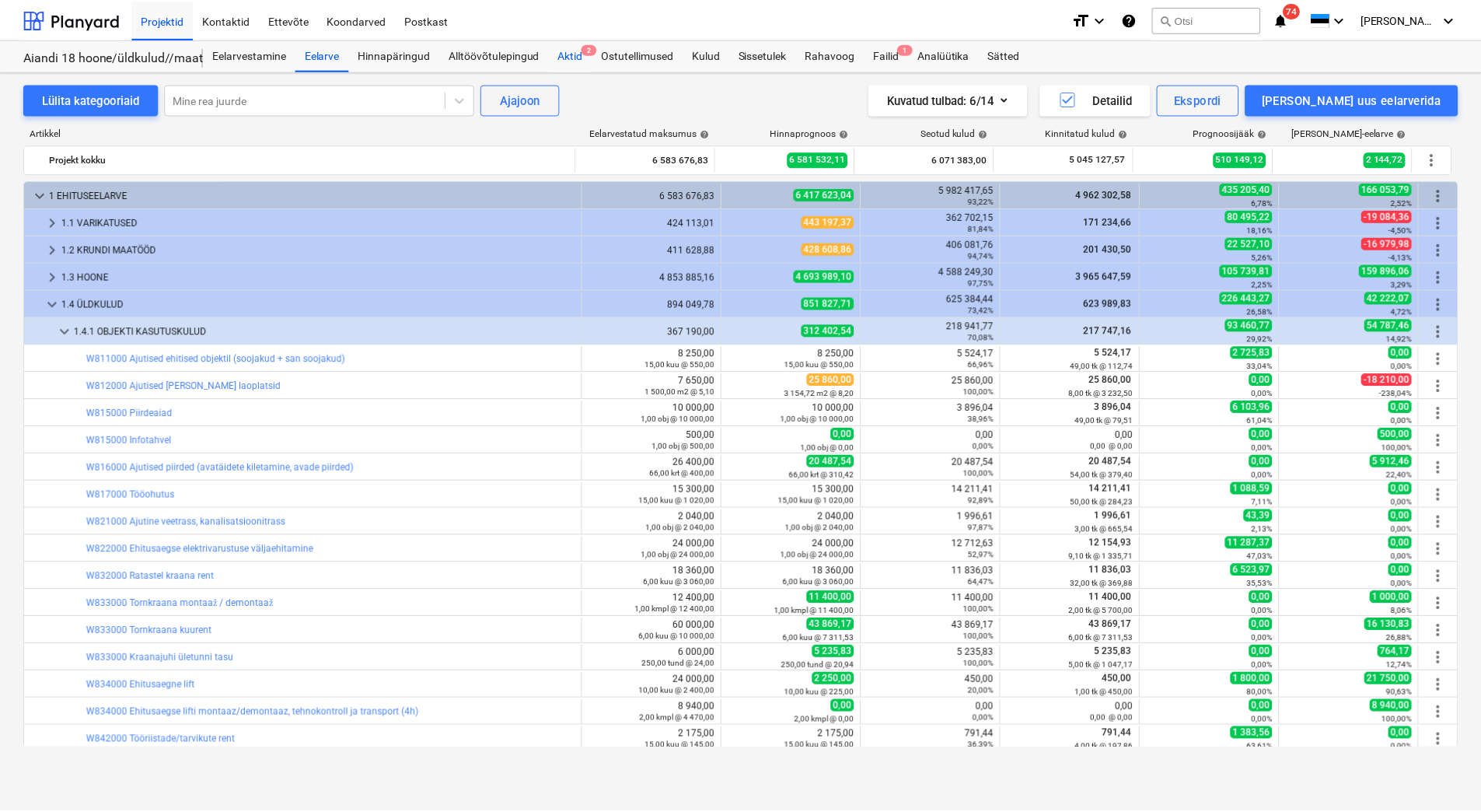
scroll to position [277, 0]
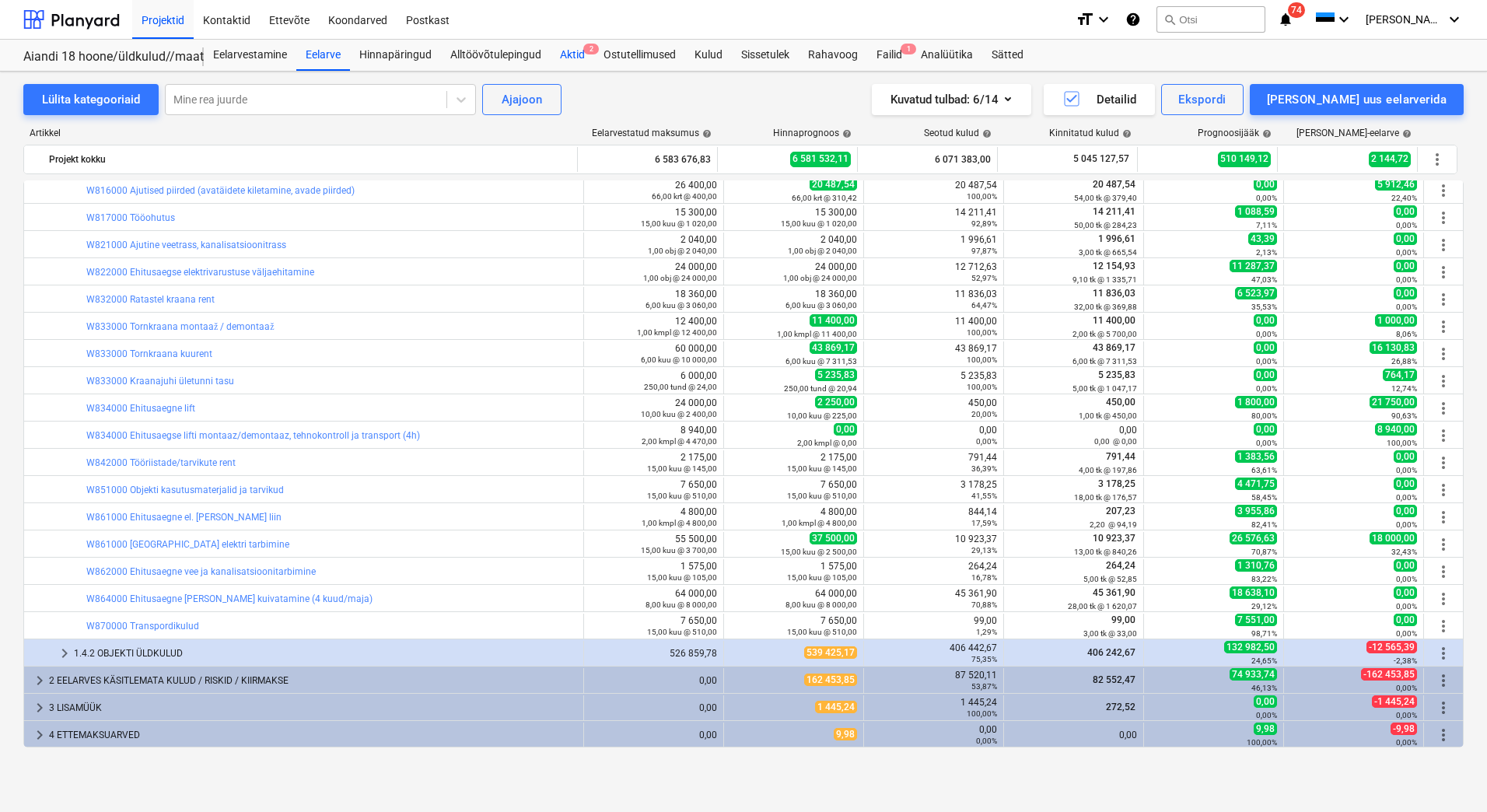
click at [566, 48] on div "Aktid 2" at bounding box center [572, 55] width 44 height 31
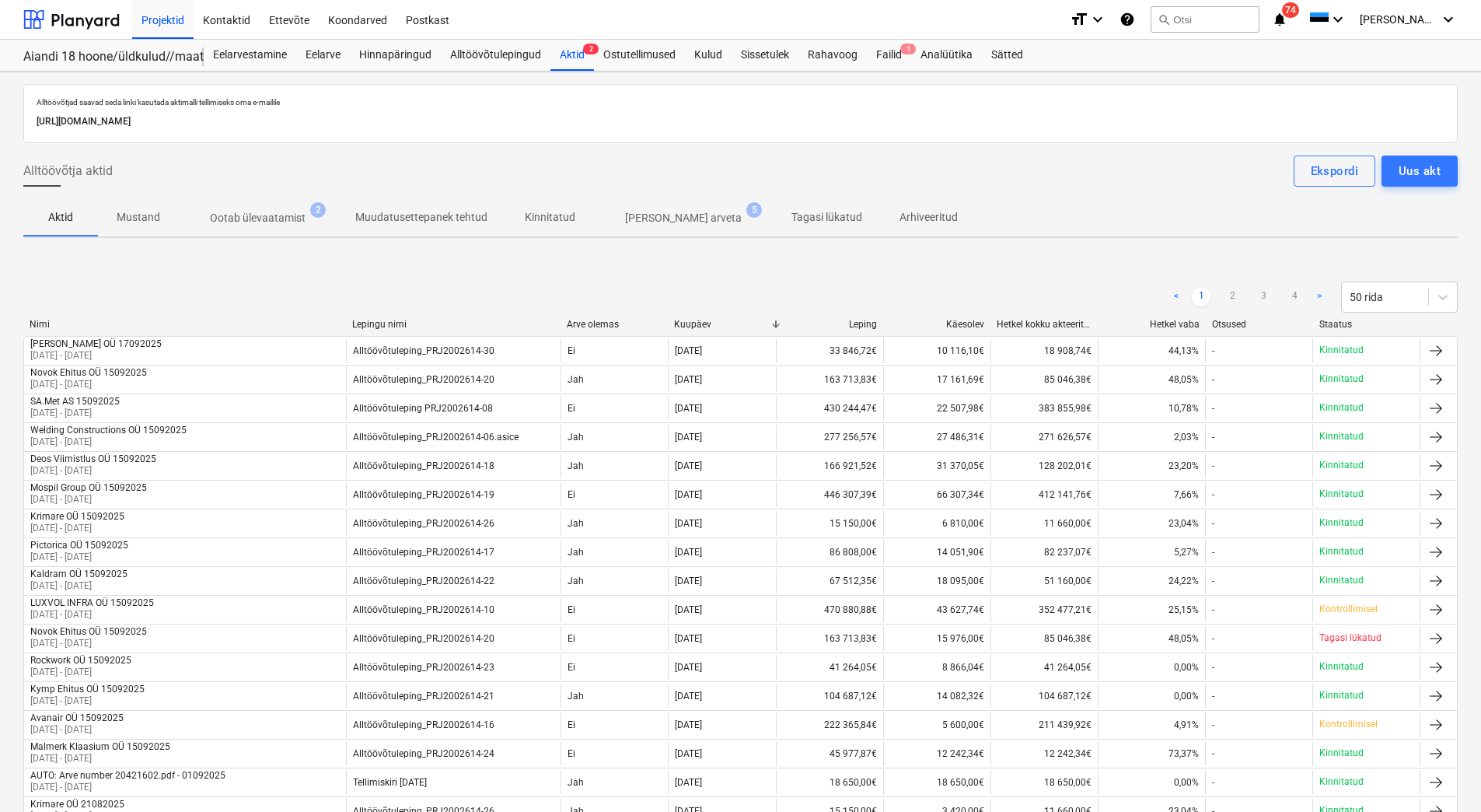
click at [242, 215] on p "Ootab ülevaatamist" at bounding box center [258, 218] width 96 height 16
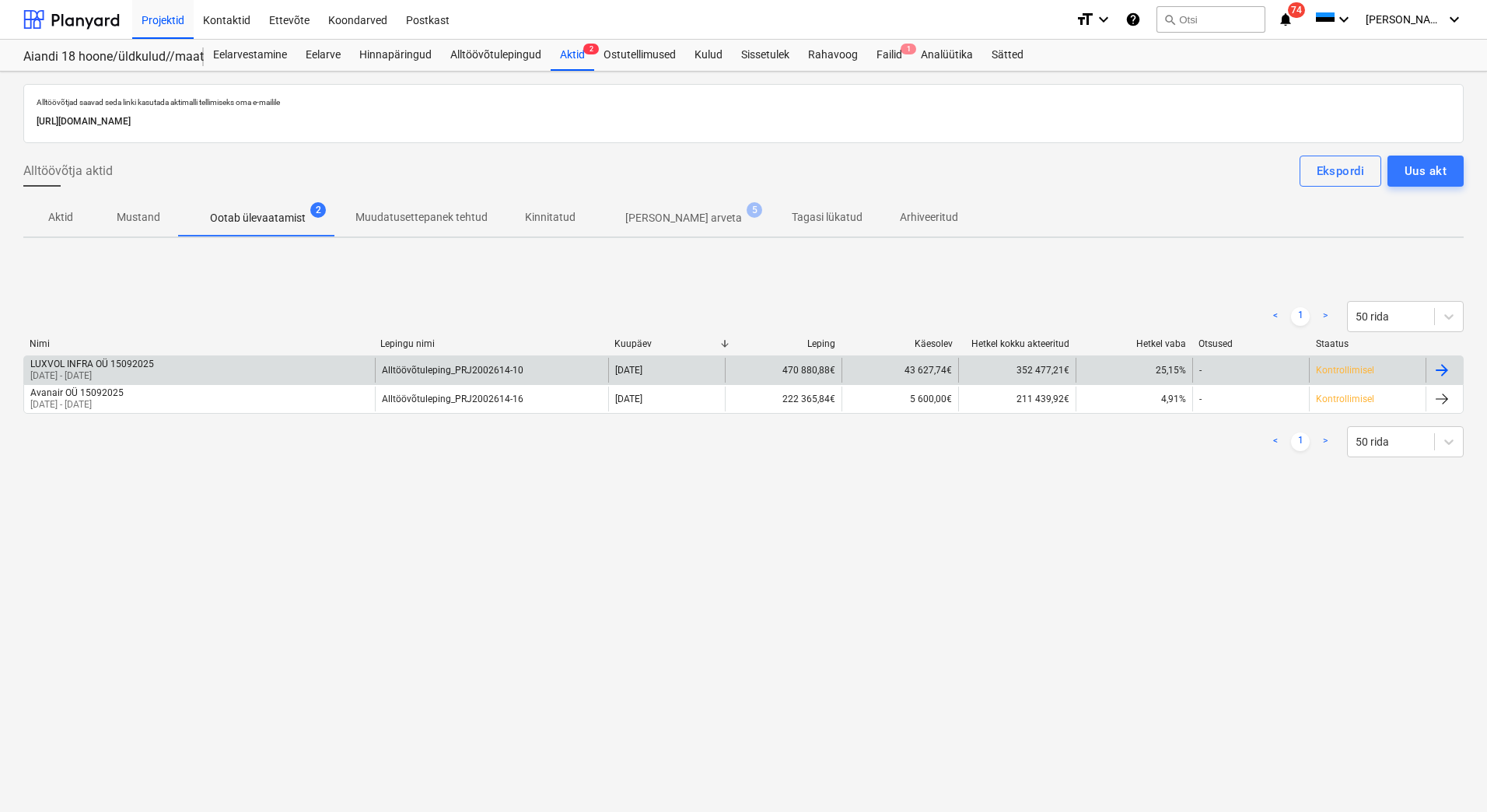
click at [140, 370] on p "[DATE] - [DATE]" at bounding box center [92, 376] width 123 height 13
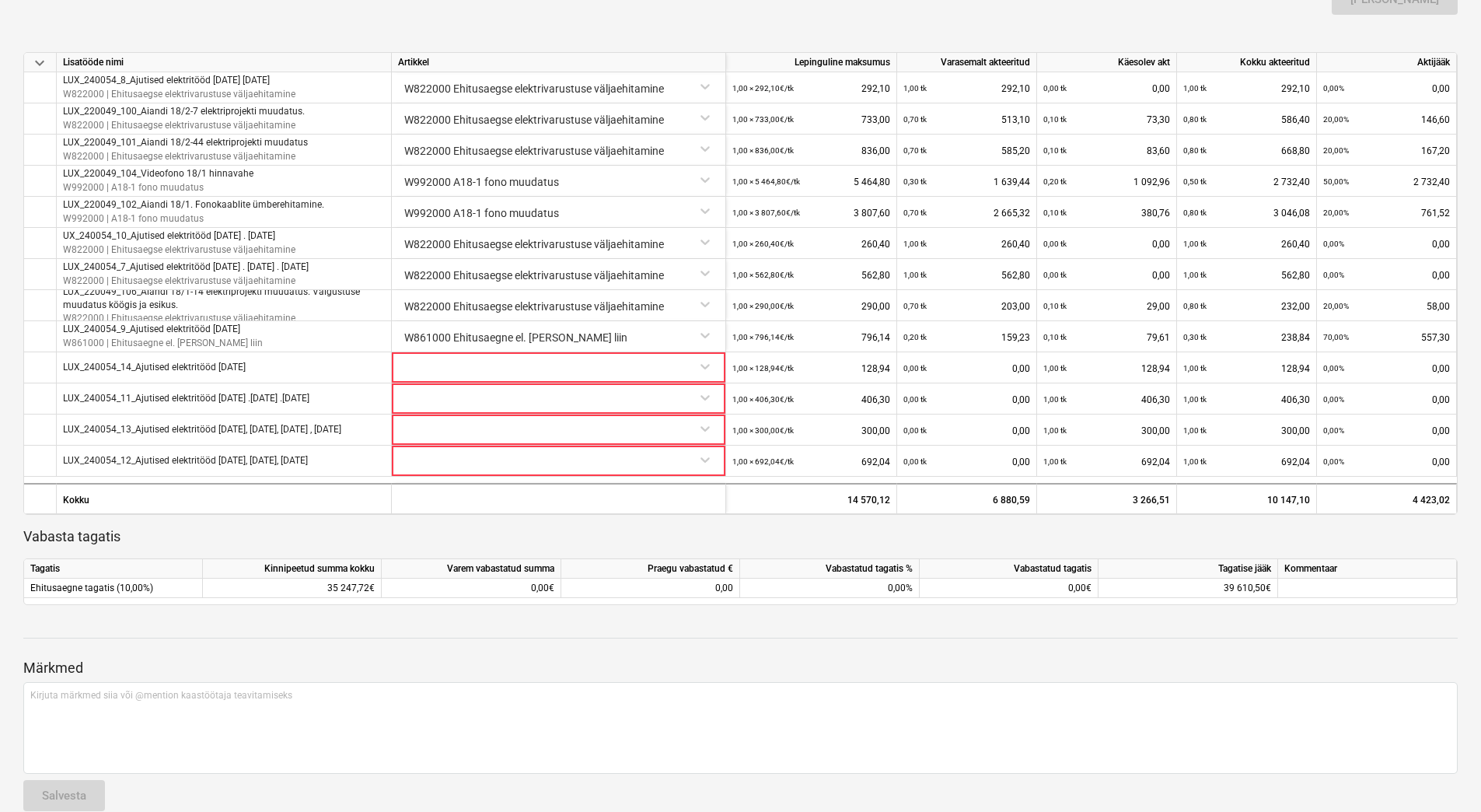
scroll to position [566, 0]
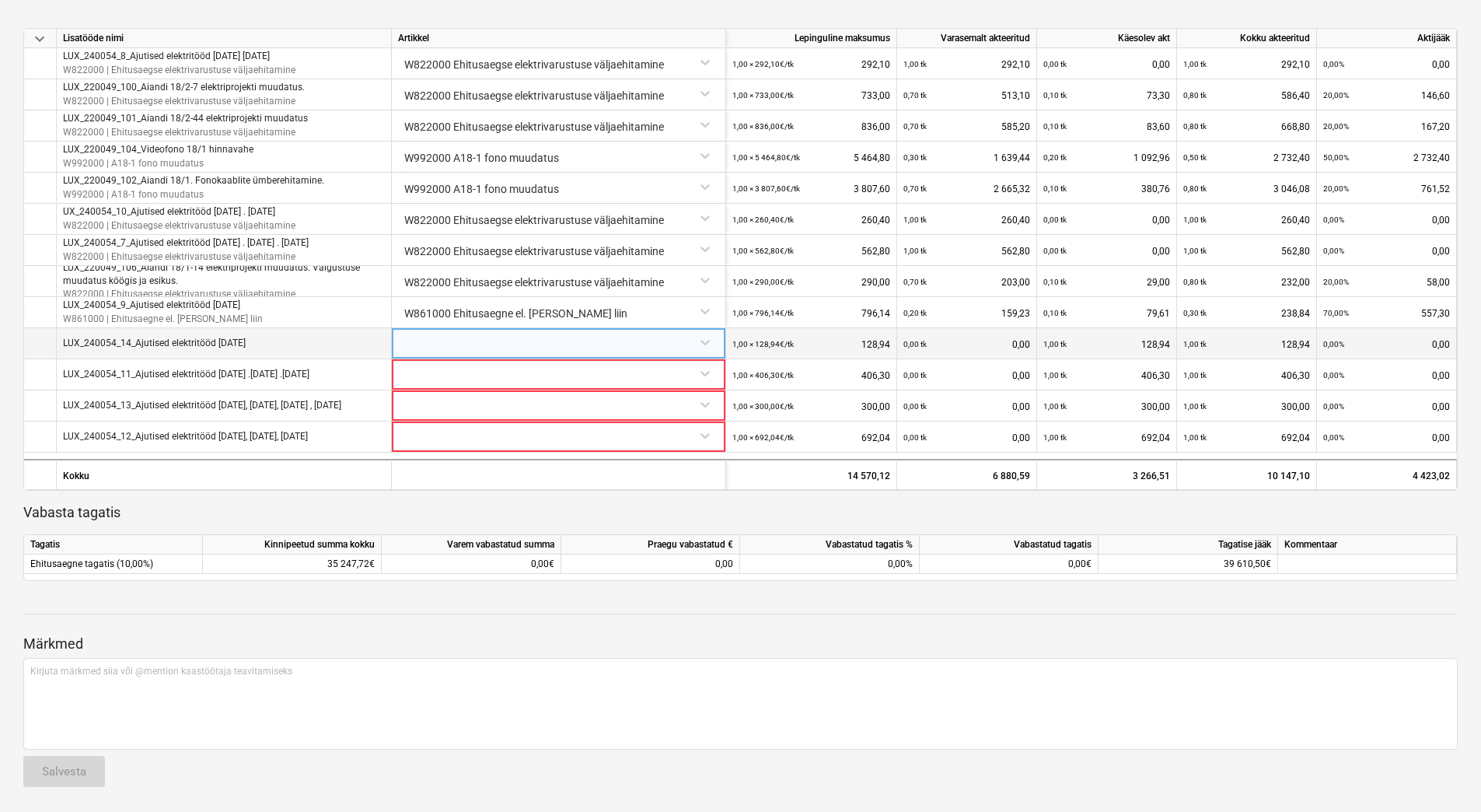
click at [446, 342] on div at bounding box center [558, 341] width 321 height 27
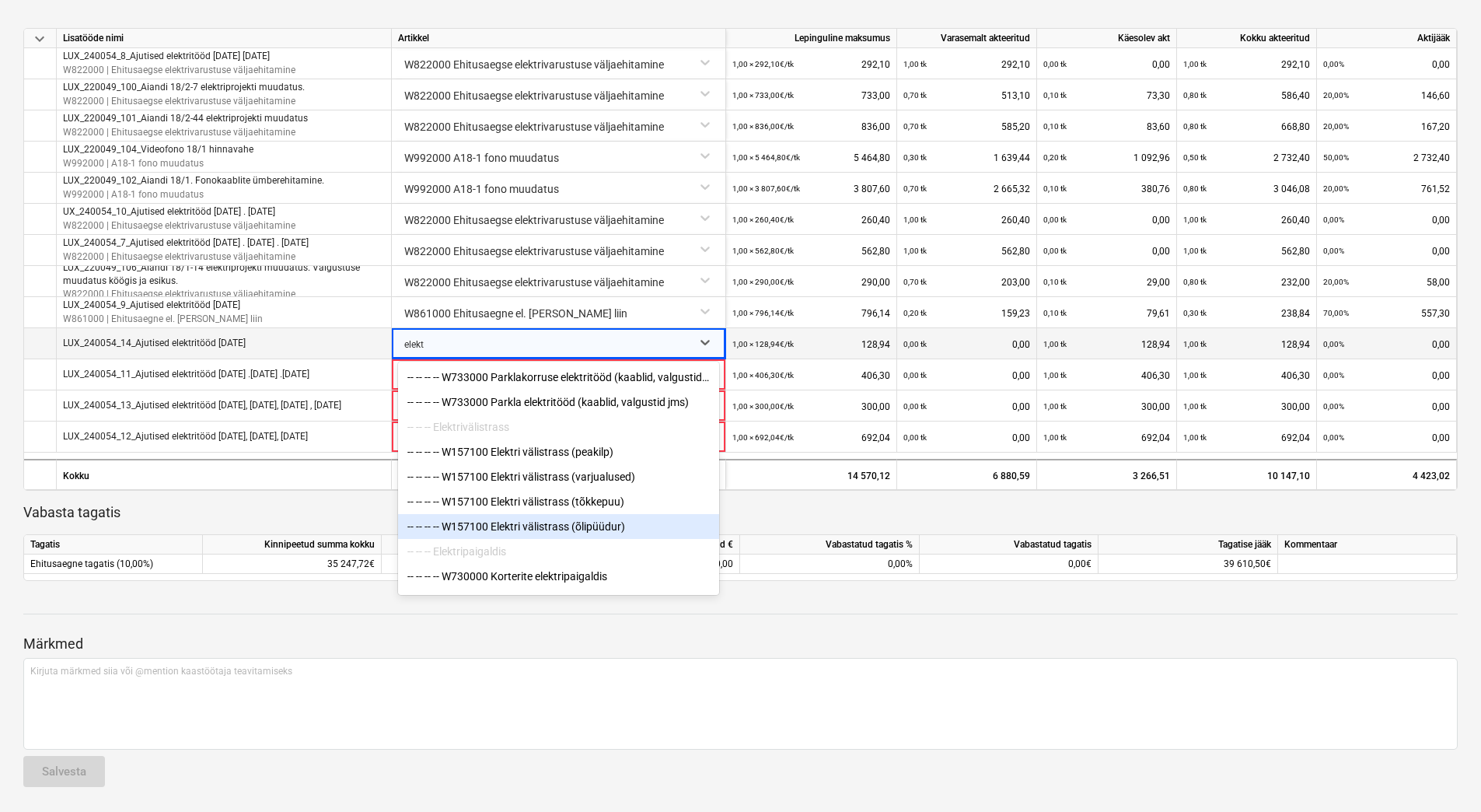
scroll to position [81, 0]
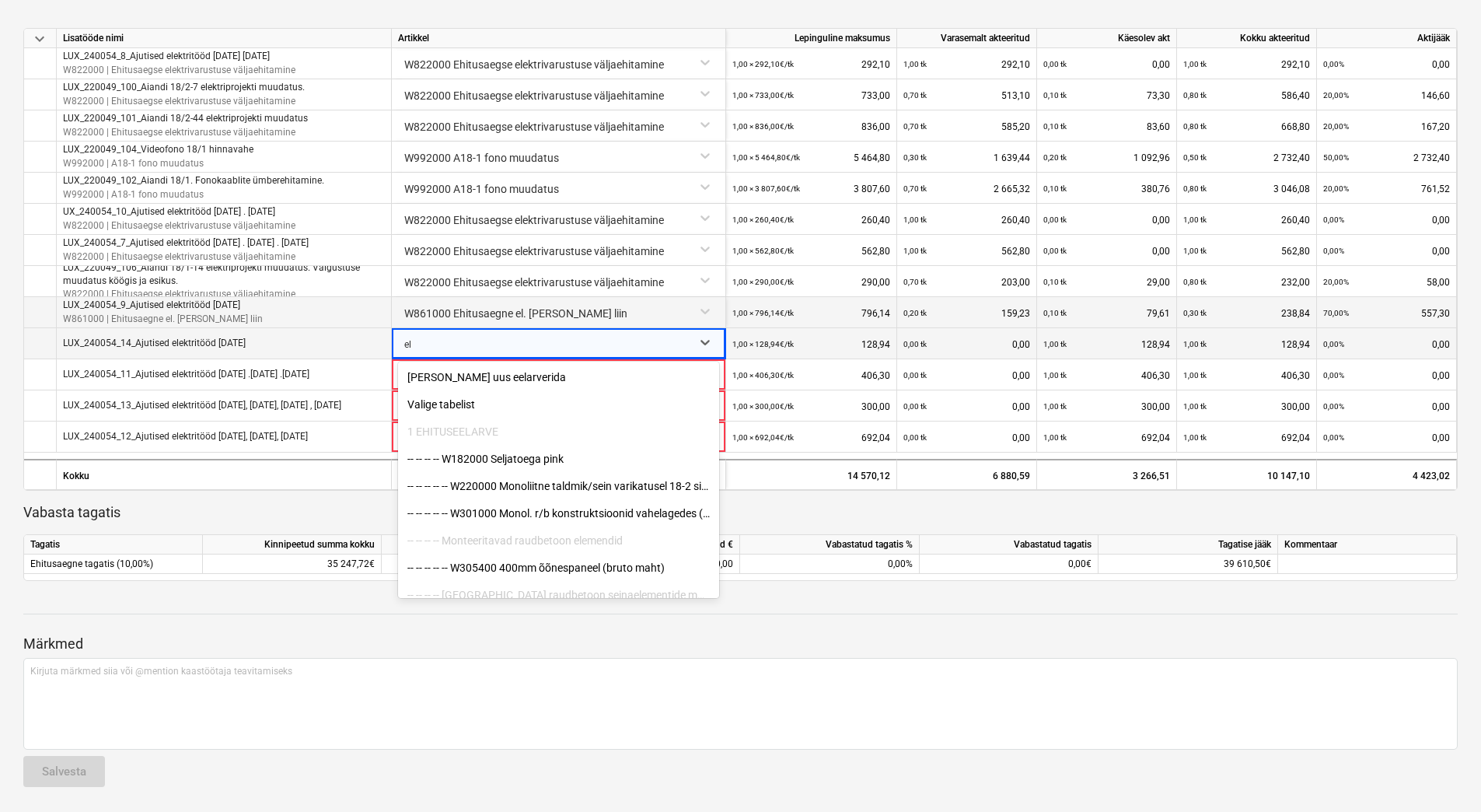
type input "e"
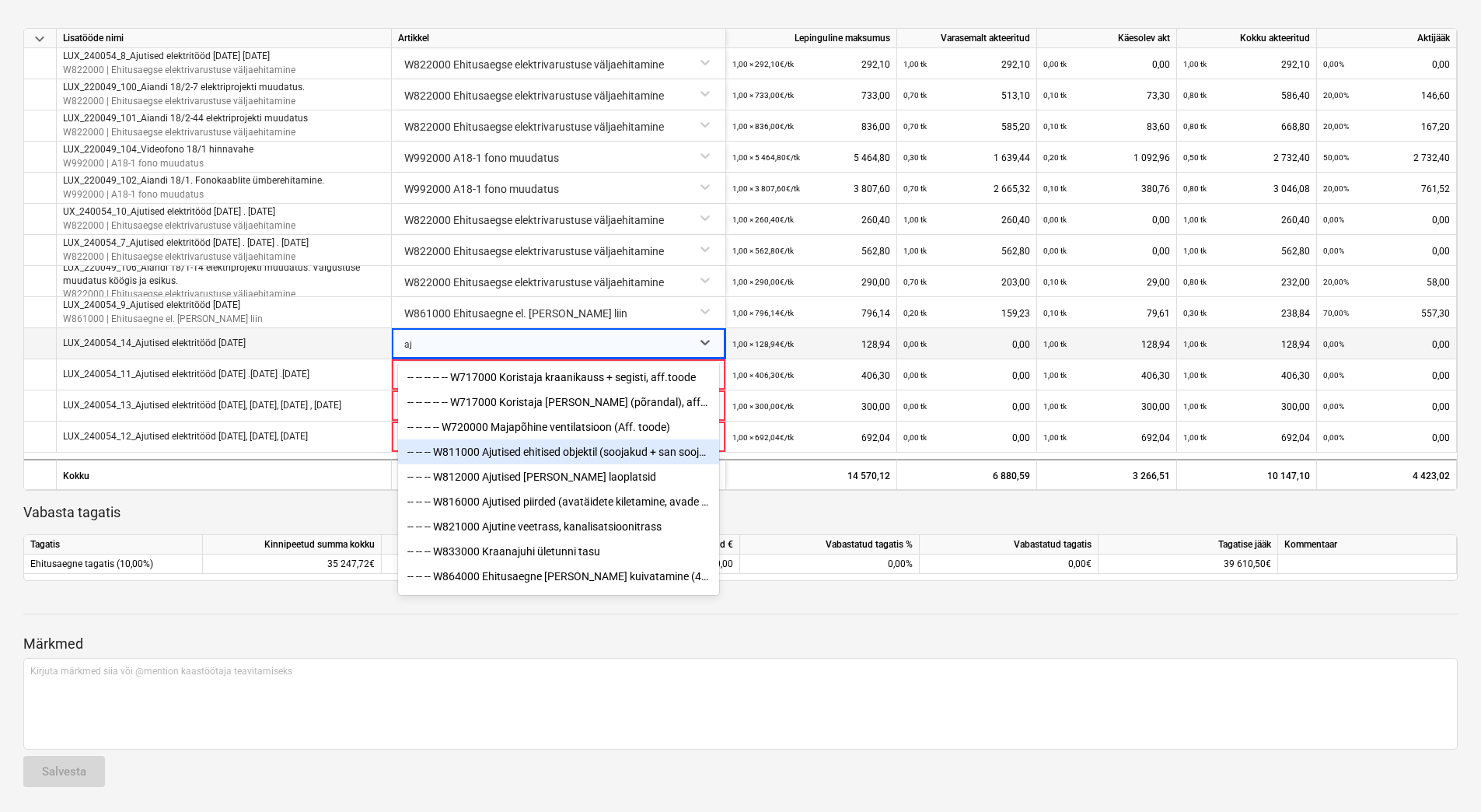
type input "a"
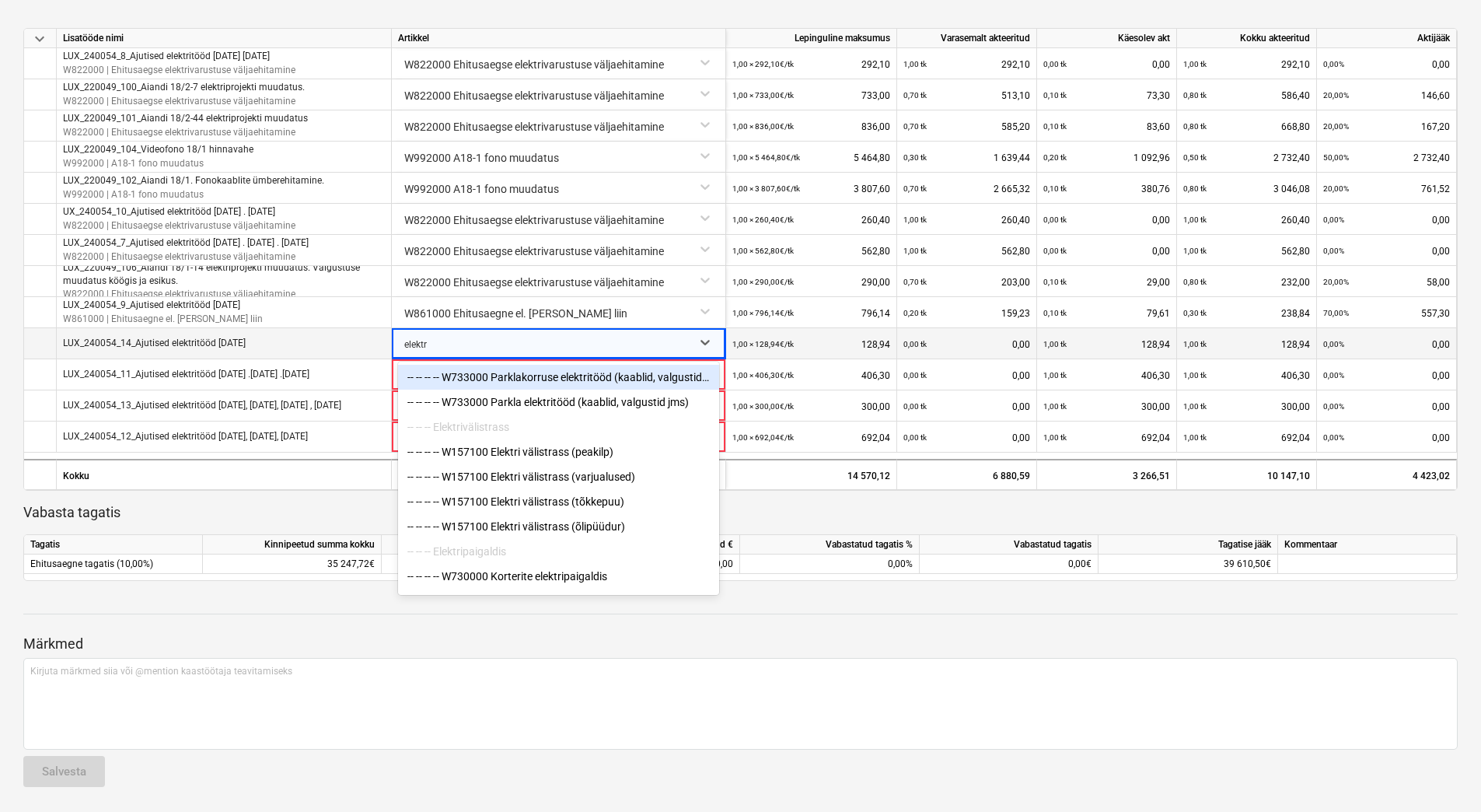
type input "elektri"
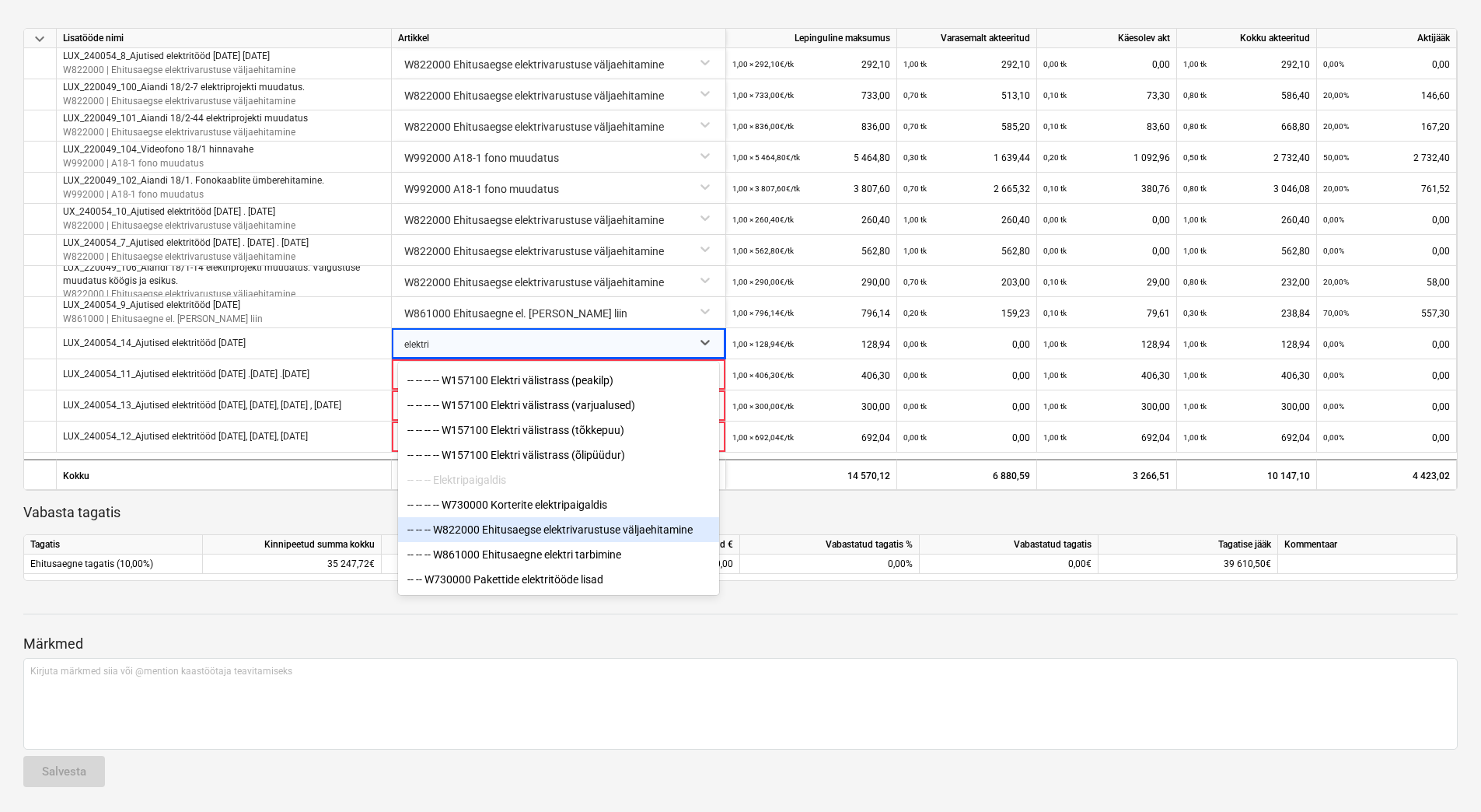
click at [563, 531] on div "-- -- -- W822000 Ehitusaegse elektrivarustuse väljaehitamine" at bounding box center [558, 530] width 321 height 25
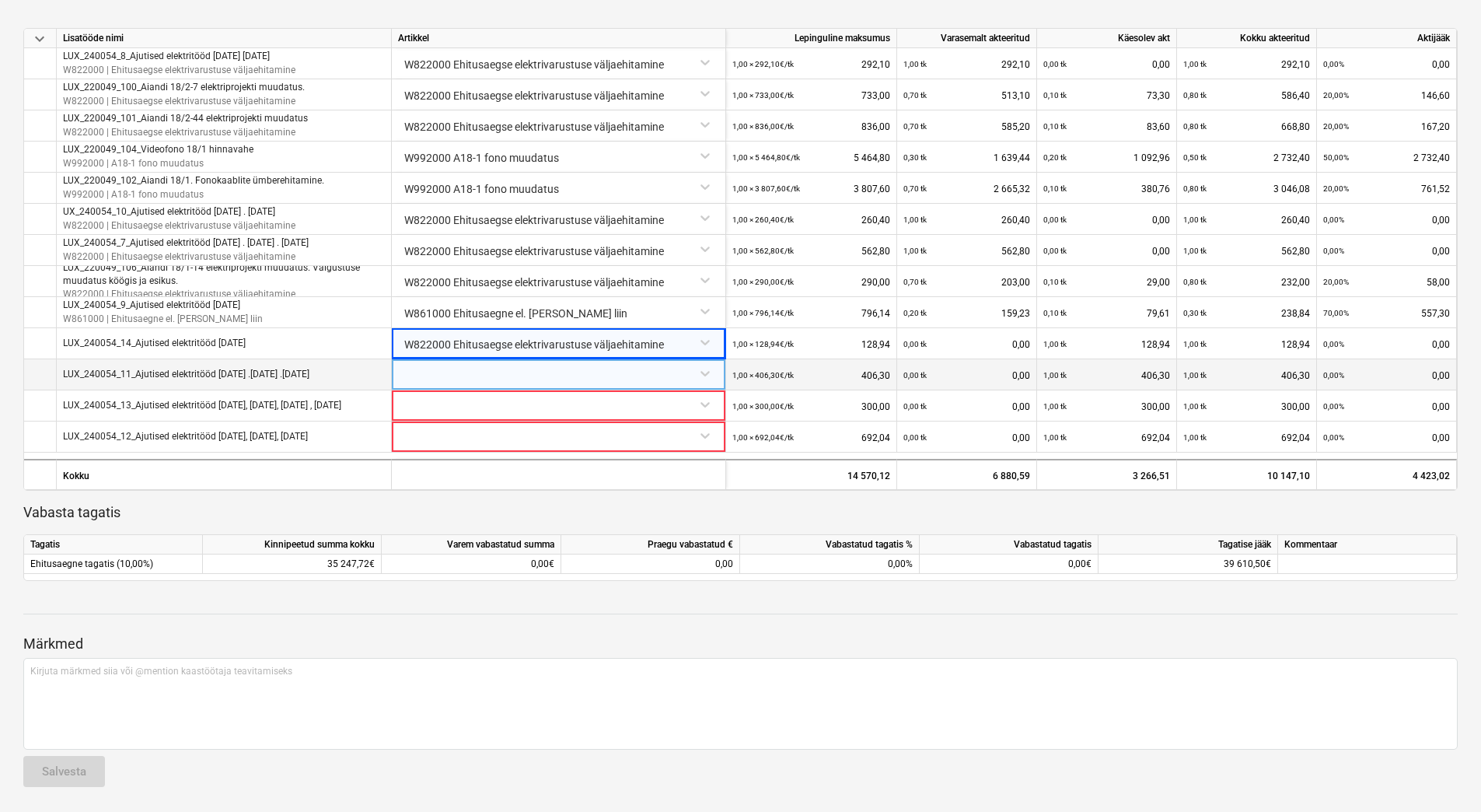
click at [471, 369] on div at bounding box center [558, 372] width 321 height 27
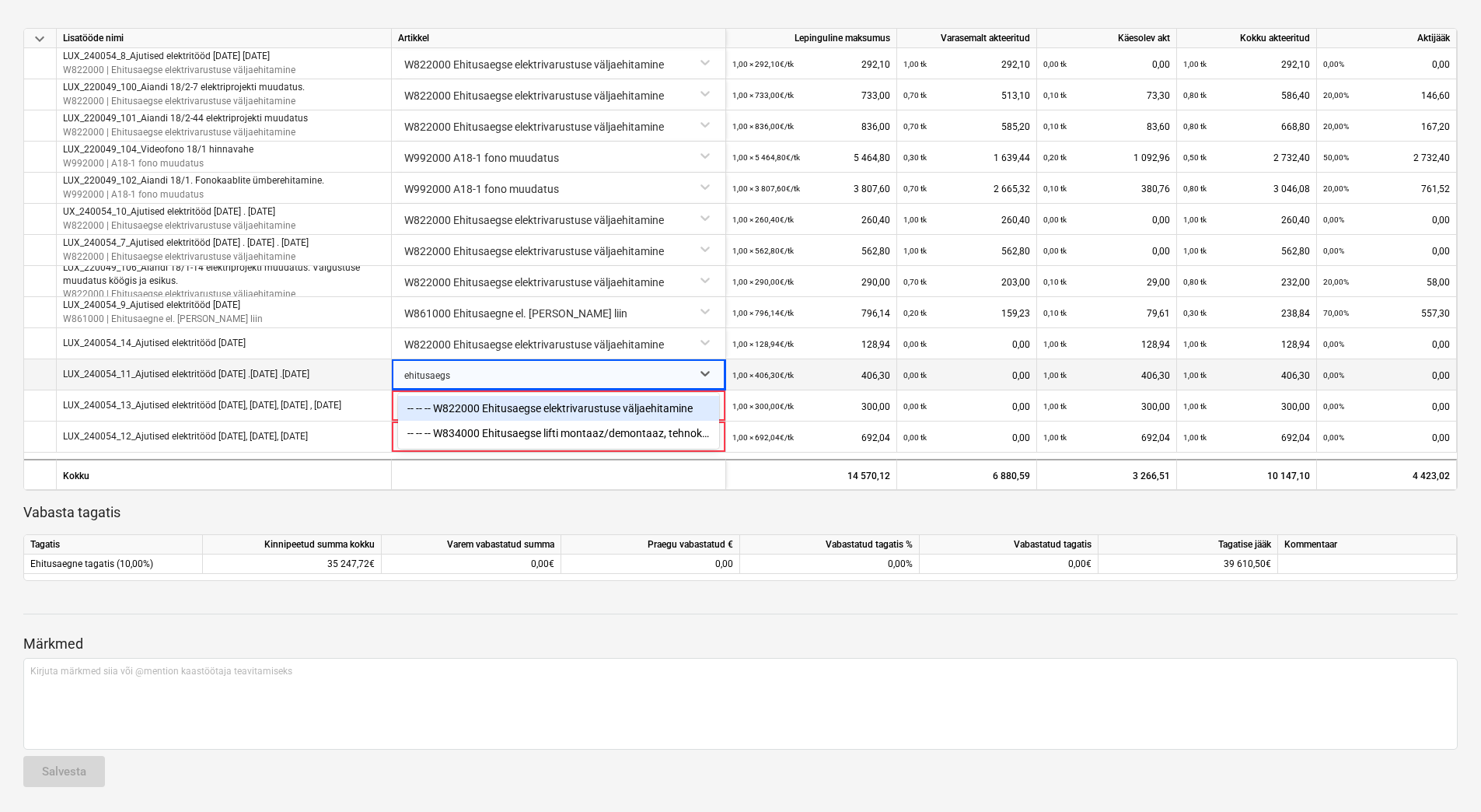
type input "ehitusaegse"
click at [545, 410] on div "-- -- -- W822000 Ehitusaegse elektrivarustuse väljaehitamine" at bounding box center [558, 408] width 321 height 25
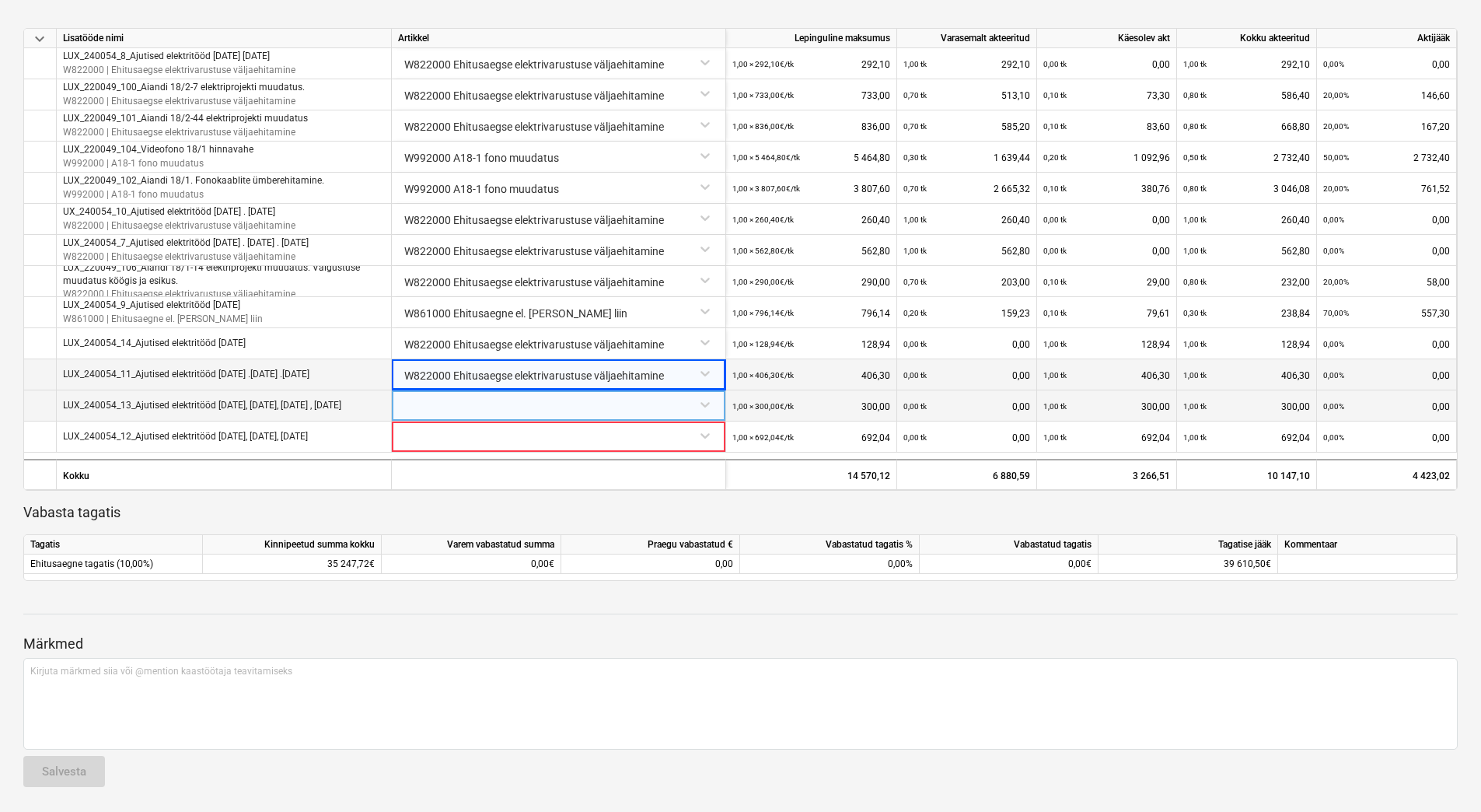
click at [487, 408] on div at bounding box center [558, 404] width 321 height 27
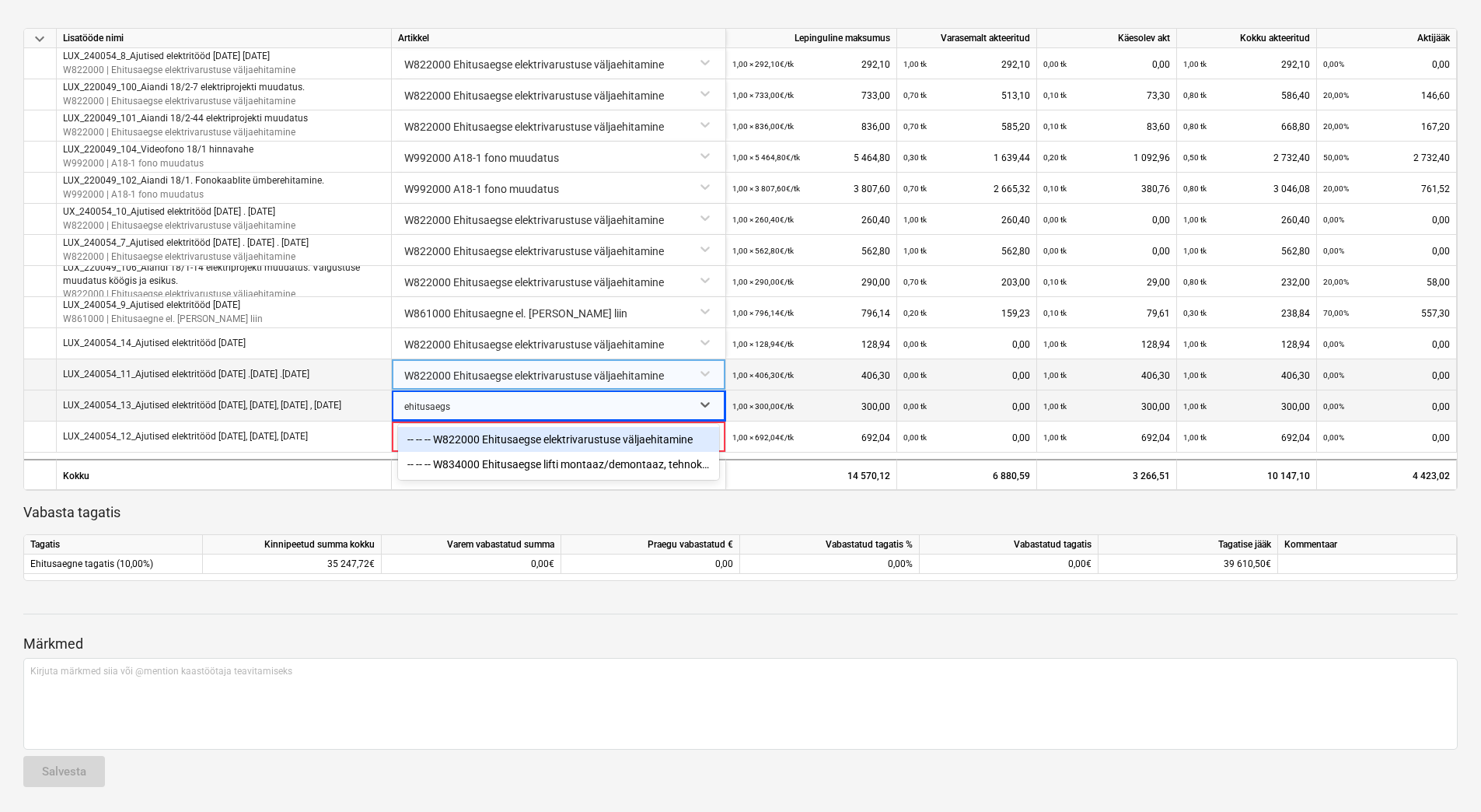
type input "ehitusaegse"
click at [497, 443] on div "-- -- -- W822000 Ehitusaegse elektrivarustuse väljaehitamine" at bounding box center [558, 440] width 321 height 25
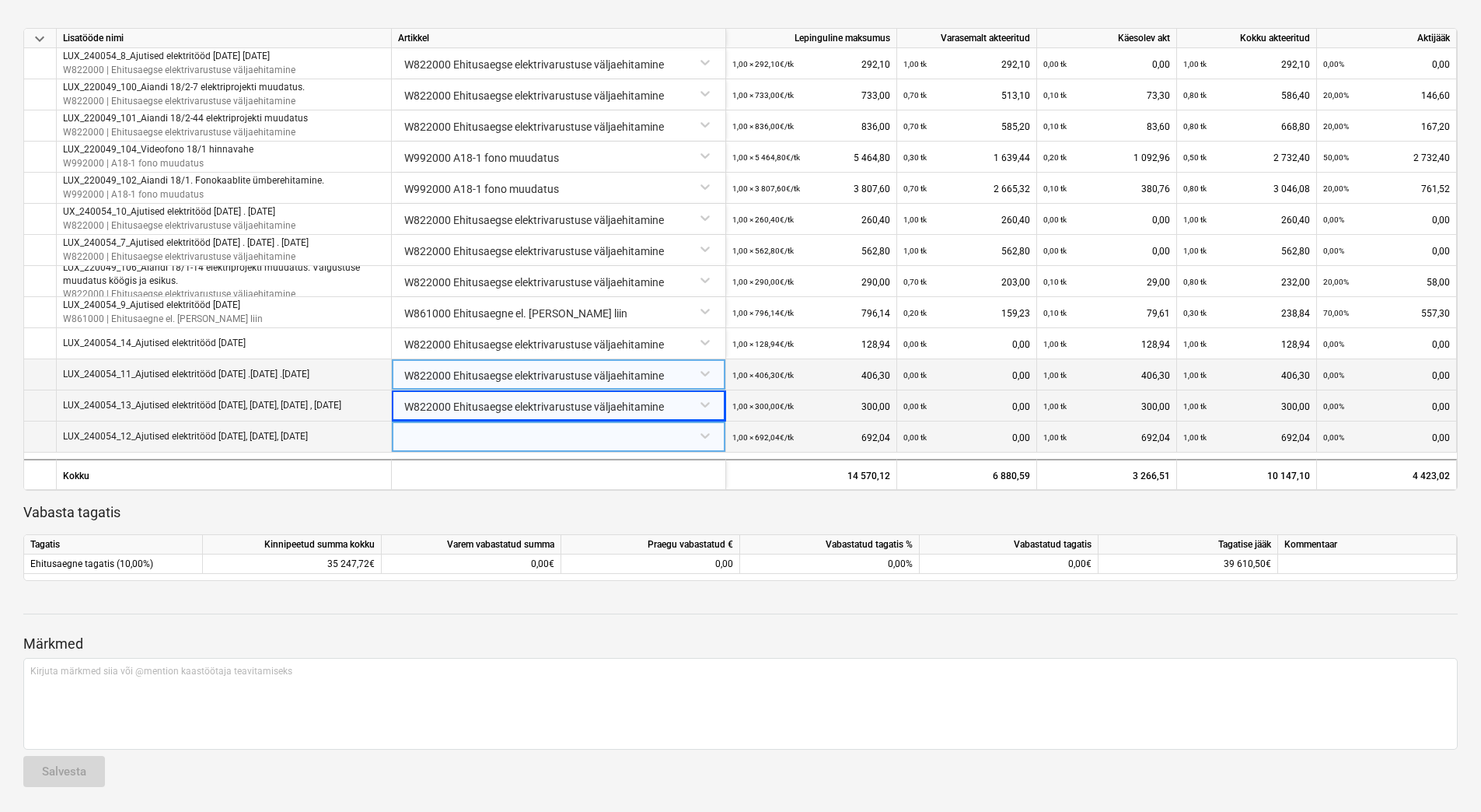
click at [481, 437] on div at bounding box center [558, 435] width 321 height 27
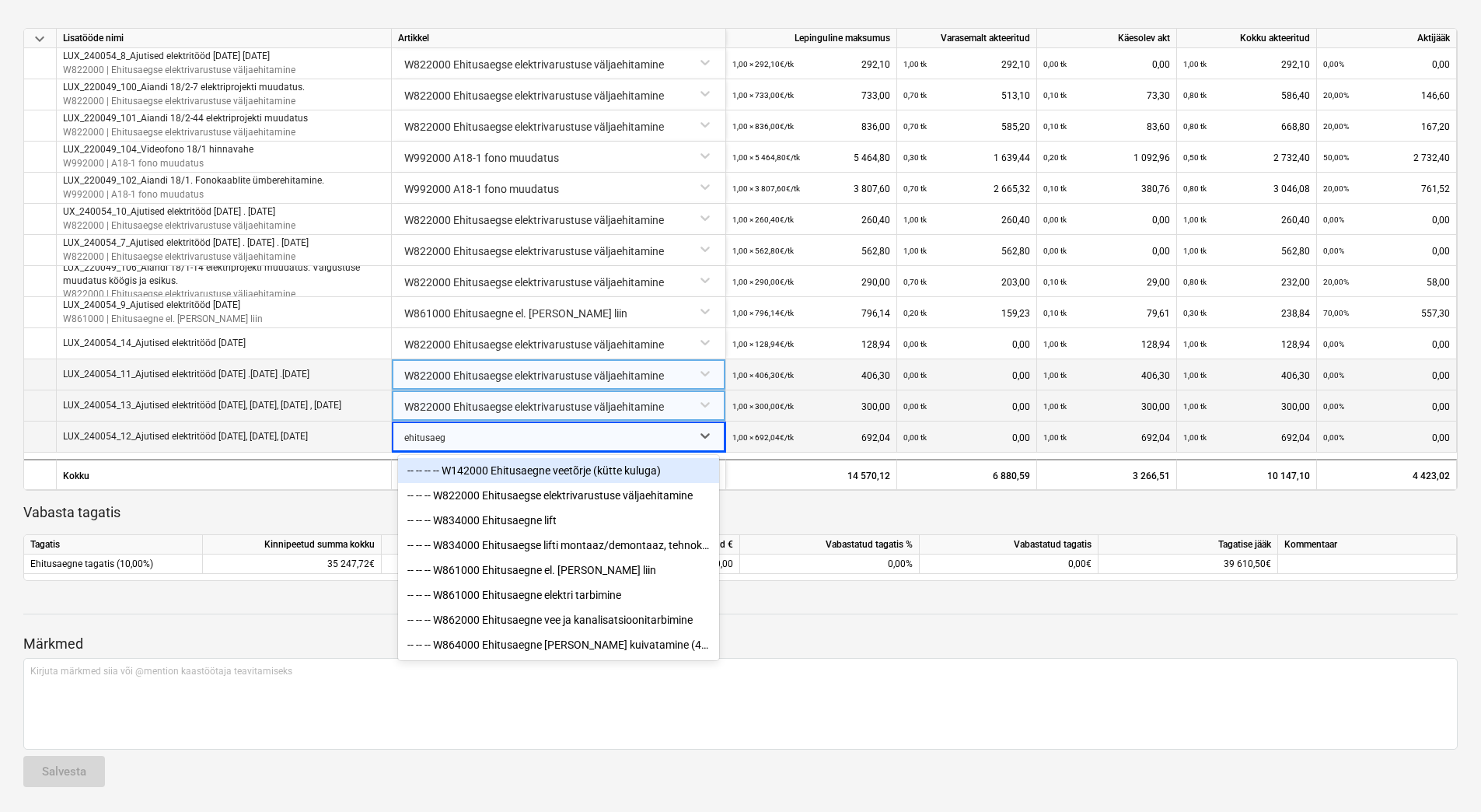
type input "ehitusaegs"
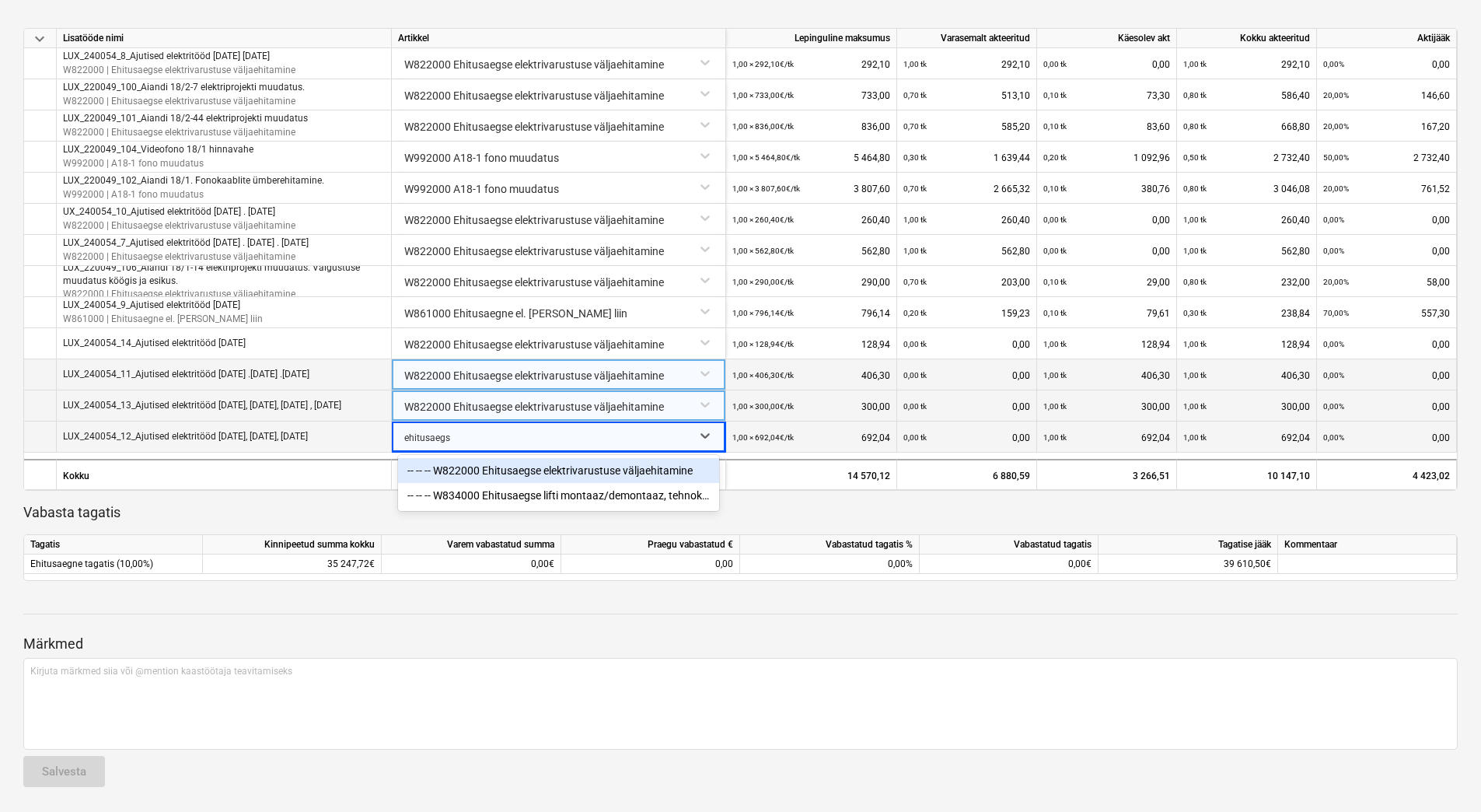
click at [532, 468] on div "-- -- -- W822000 Ehitusaegse elektrivarustuse väljaehitamine" at bounding box center [558, 470] width 321 height 25
click at [618, 619] on div "Märkmed Kirjuta märkmed siia või @mention kaastöötaja teavitamiseks ﻿ Salvesta" at bounding box center [741, 695] width 1435 height 206
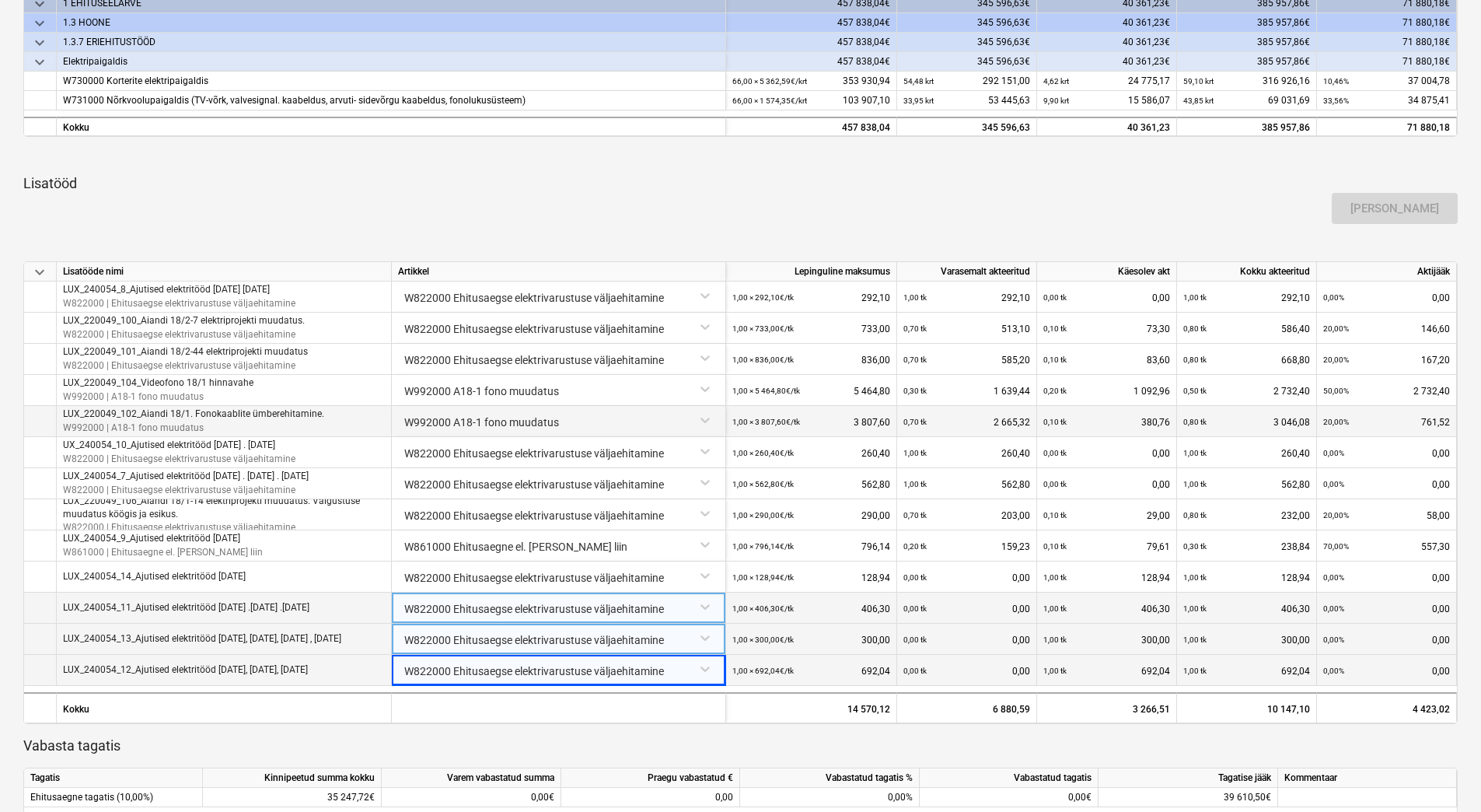
scroll to position [22, 0]
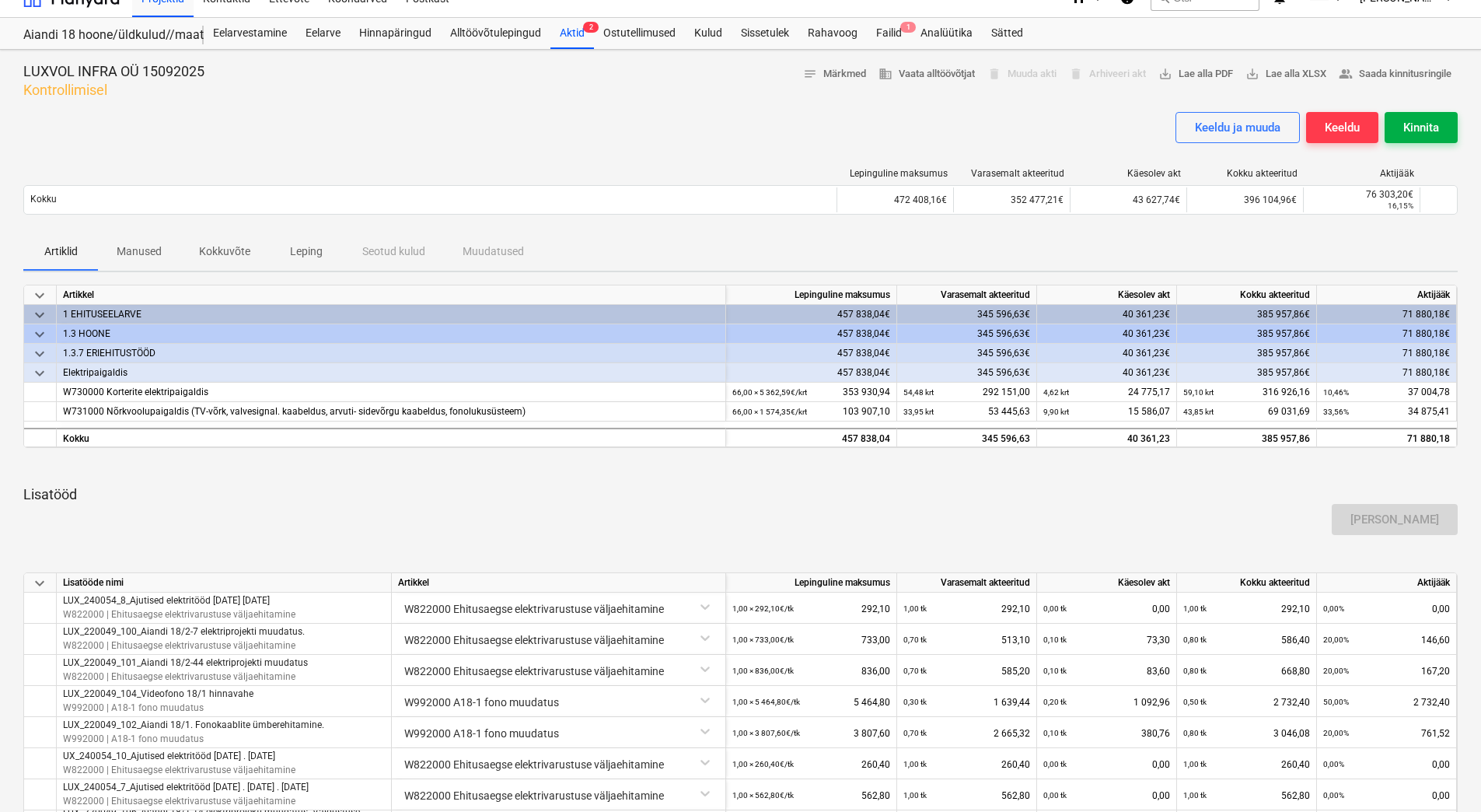
click at [1416, 127] on div "Kinnita" at bounding box center [1421, 127] width 36 height 20
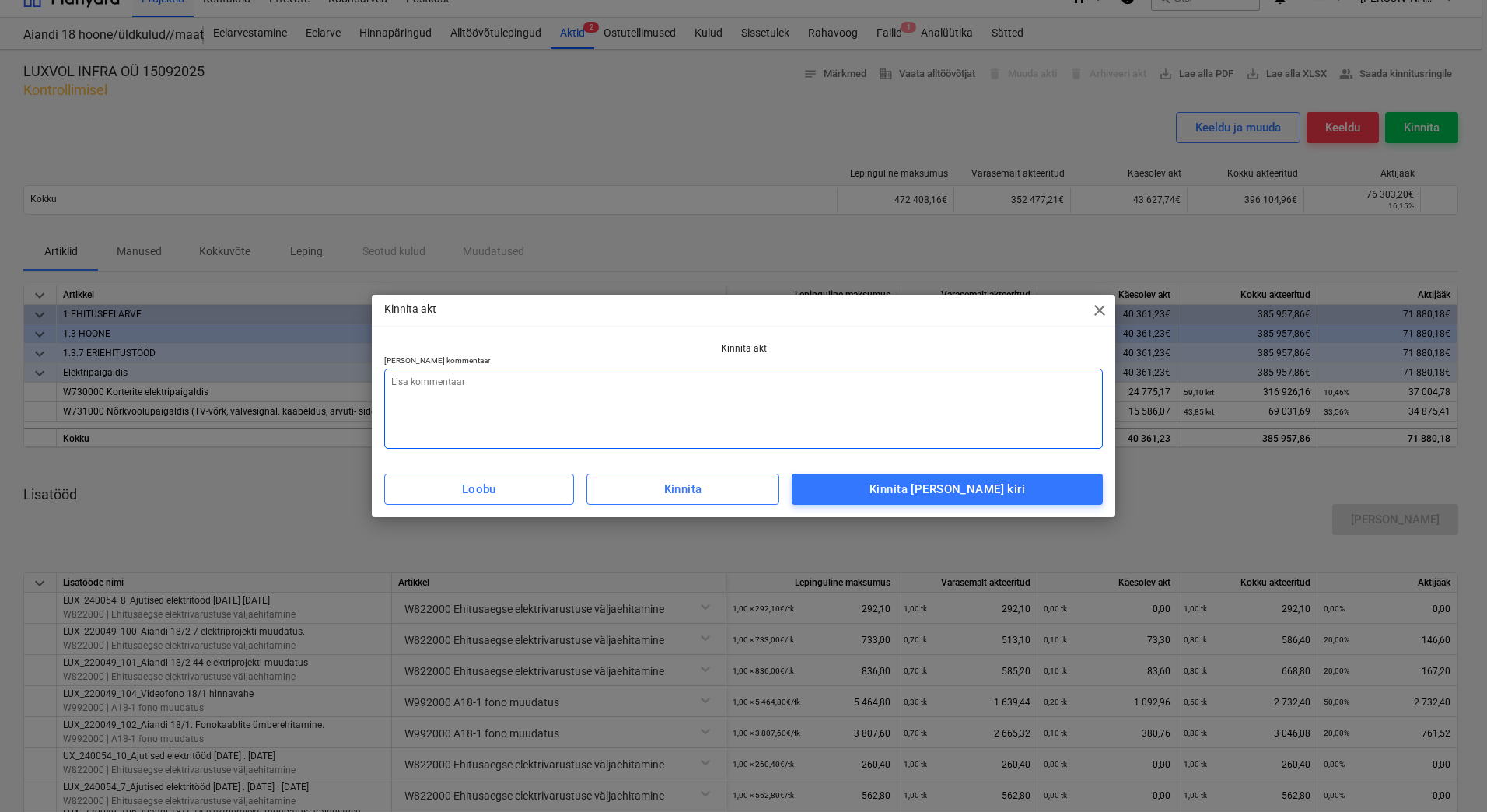
click at [589, 417] on textarea at bounding box center [743, 408] width 718 height 81
type textarea "x"
type textarea "L"
type textarea "x"
type textarea "Li"
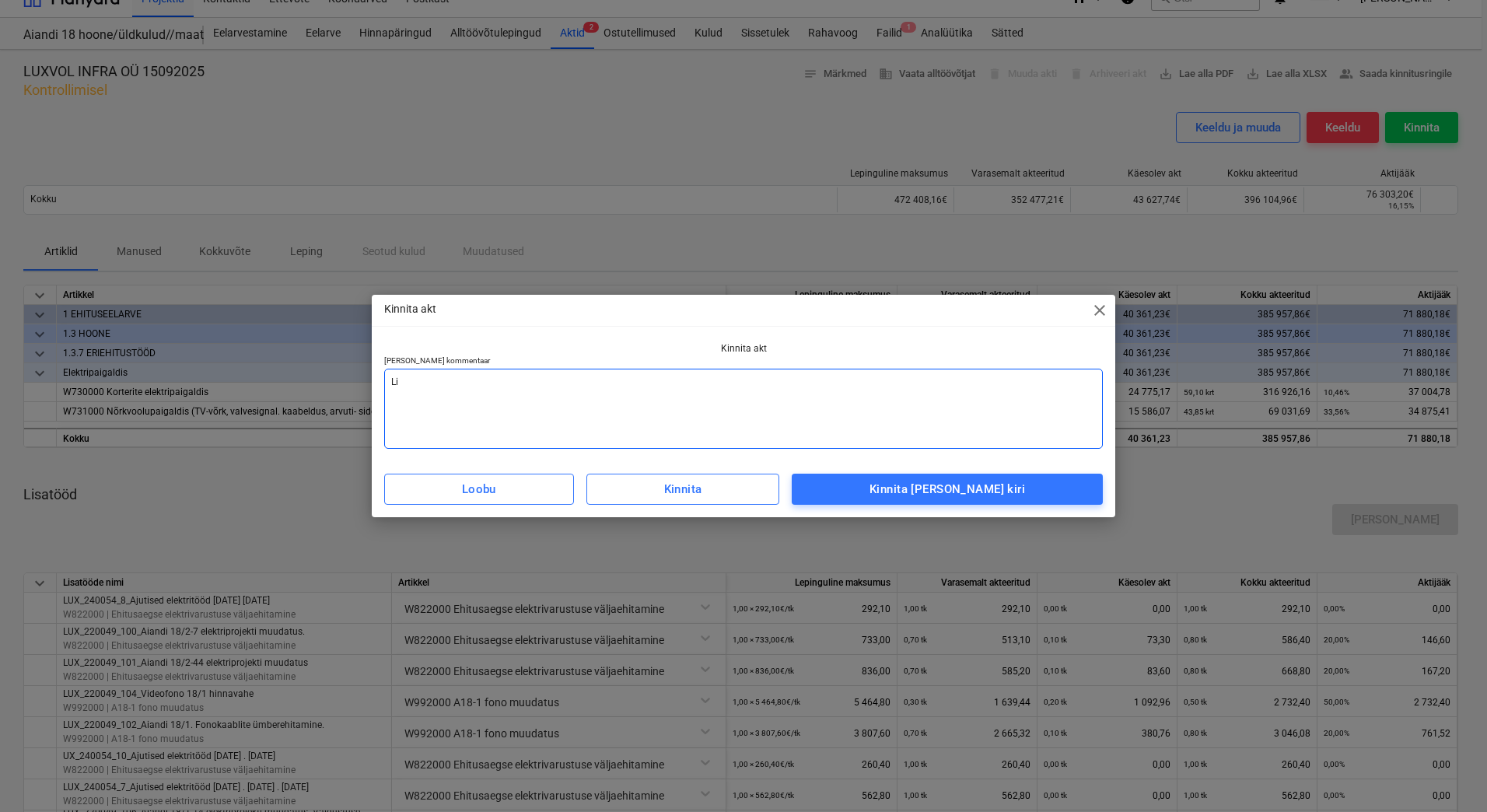
type textarea "x"
type textarea "Lis"
type textarea "x"
type textarea "[PERSON_NAME]"
type textarea "x"
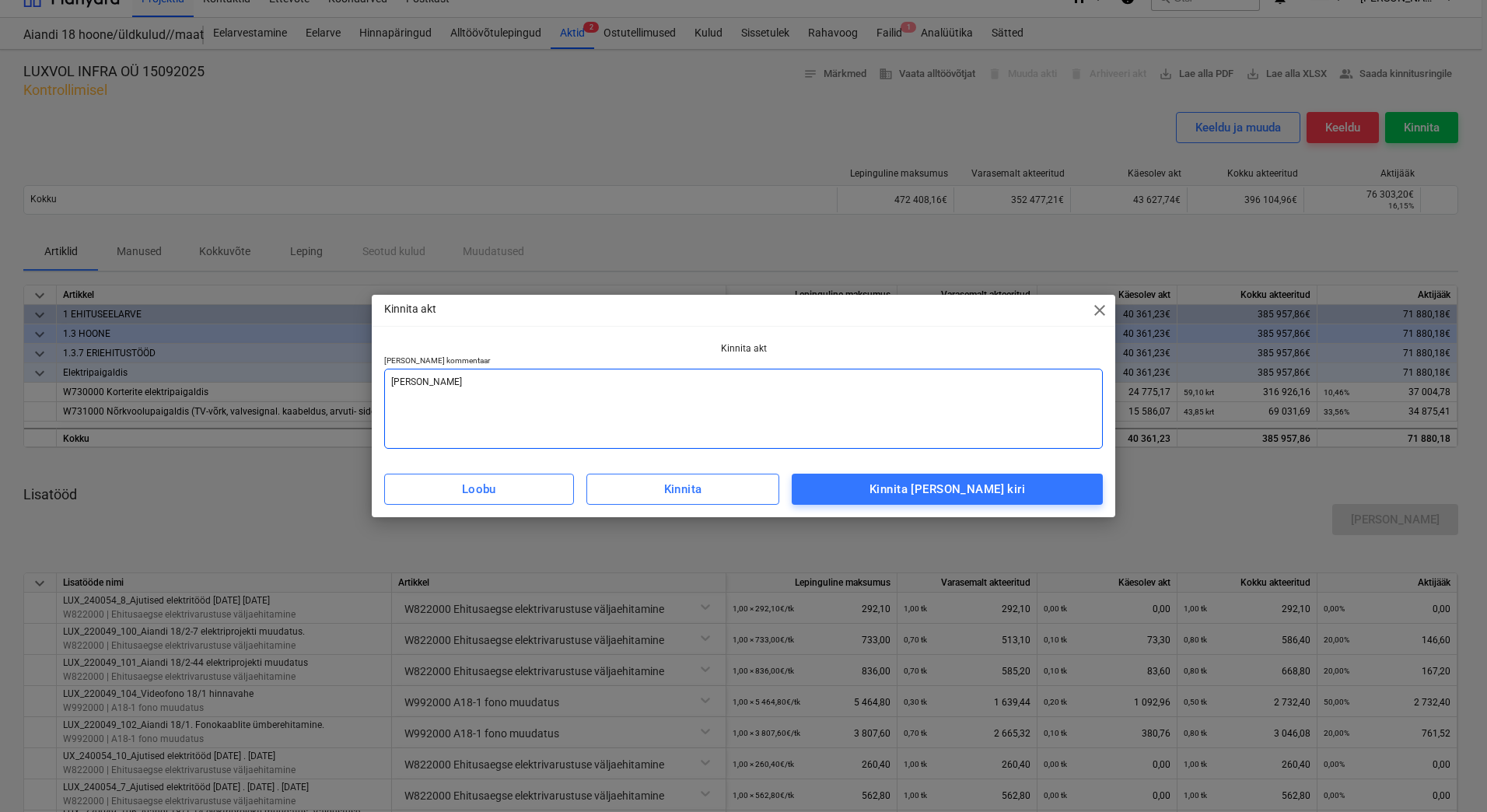
type textarea "Lisad"
type textarea "x"
type textarea "Lisada"
type textarea "x"
type textarea "Lisada"
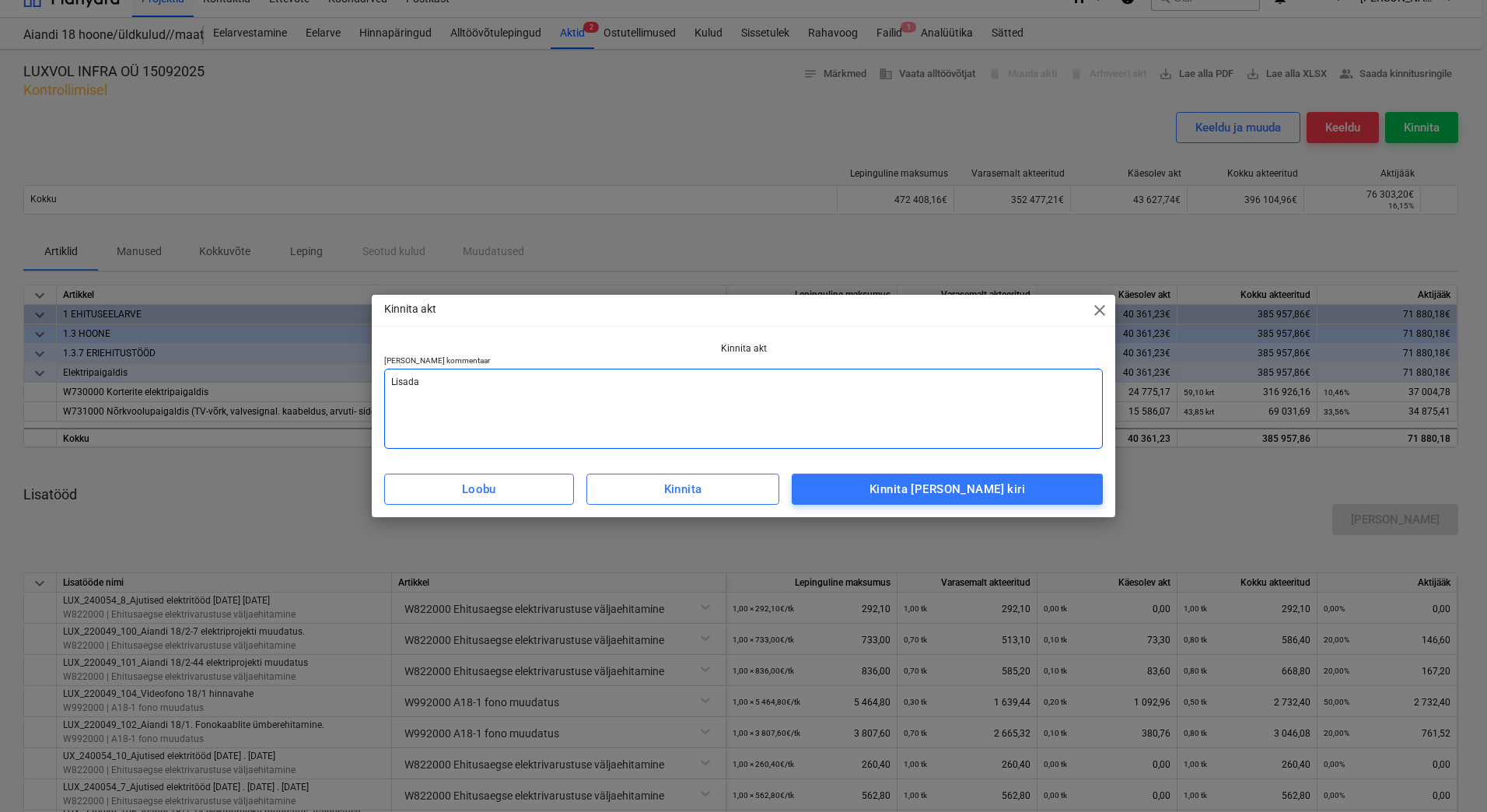
type textarea "x"
type textarea "Lisada a"
type textarea "x"
type textarea "Lisada ar"
type textarea "x"
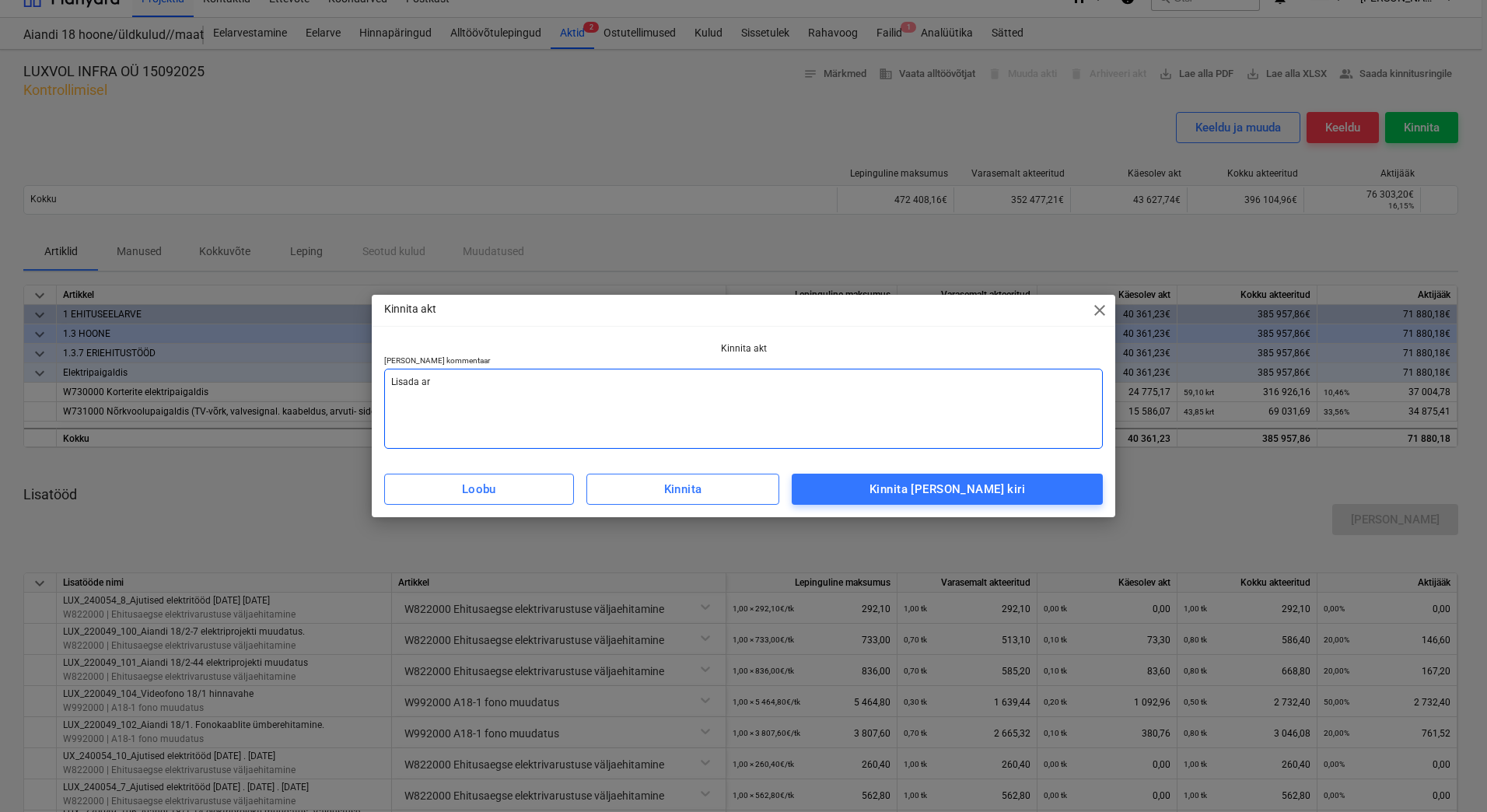
type textarea "[PERSON_NAME] arv"
type textarea "x"
type textarea "[PERSON_NAME]"
type textarea "x"
type textarea "[PERSON_NAME]"
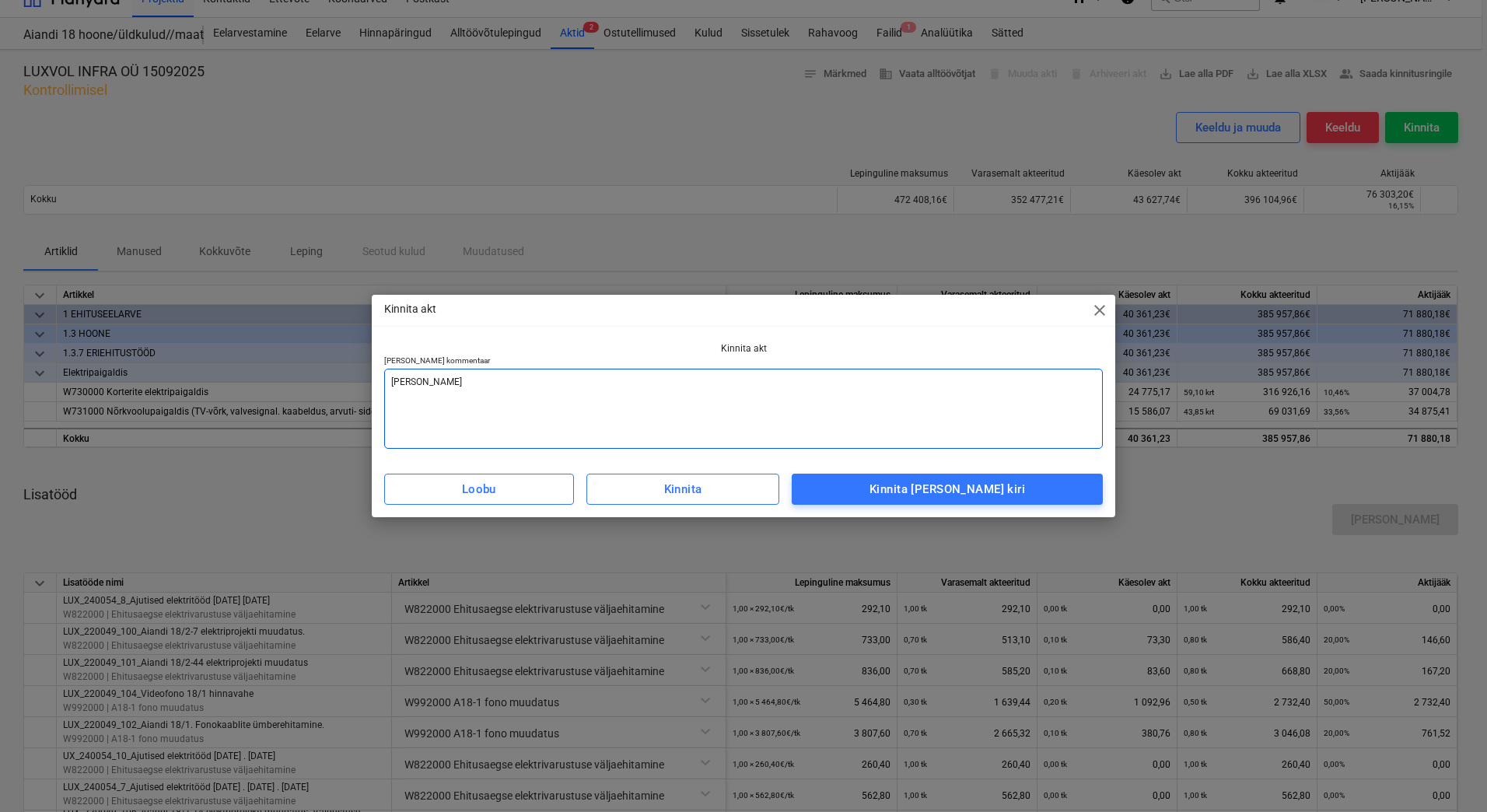
type textarea "x"
type textarea "[PERSON_NAME] arve v"
type textarea "x"
type textarea "[PERSON_NAME] arve va"
type textarea "x"
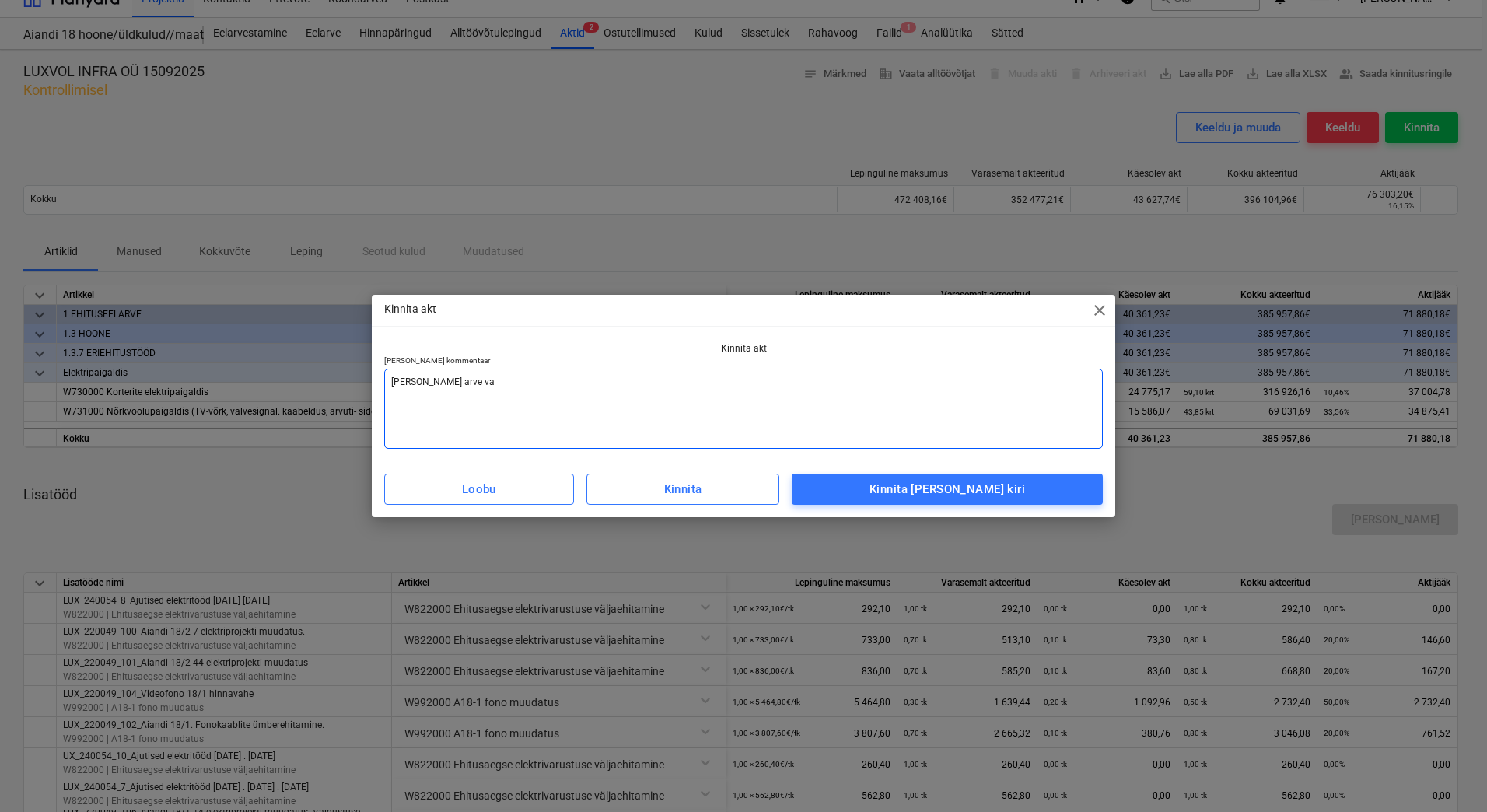
type textarea "[PERSON_NAME] arve vas"
type textarea "x"
type textarea "[PERSON_NAME] arve vast"
type textarea "x"
type textarea "[PERSON_NAME] [PERSON_NAME]"
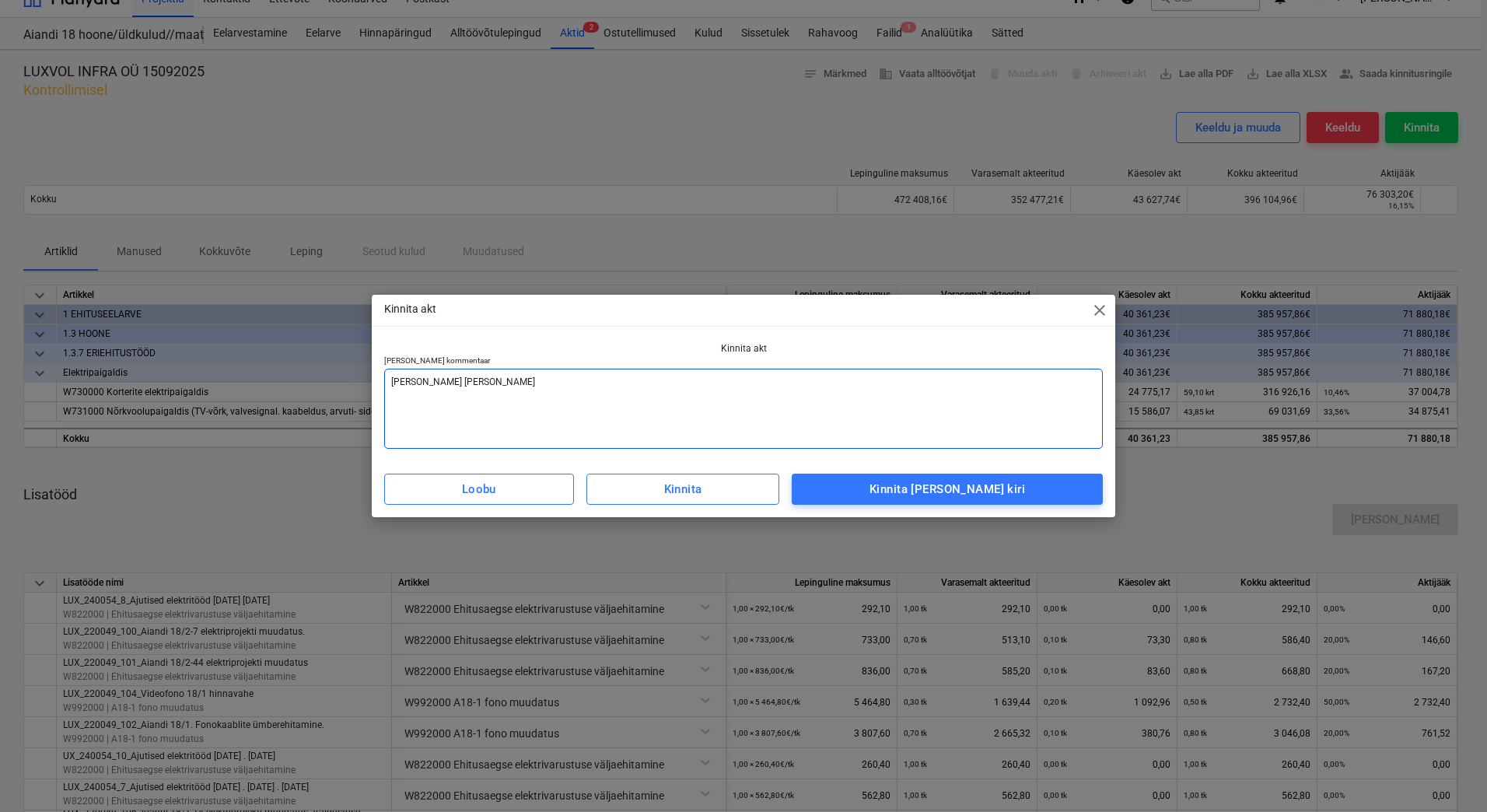
type textarea "x"
type textarea "[PERSON_NAME] [PERSON_NAME]"
type textarea "x"
type textarea "[PERSON_NAME] [PERSON_NAME]"
type textarea "x"
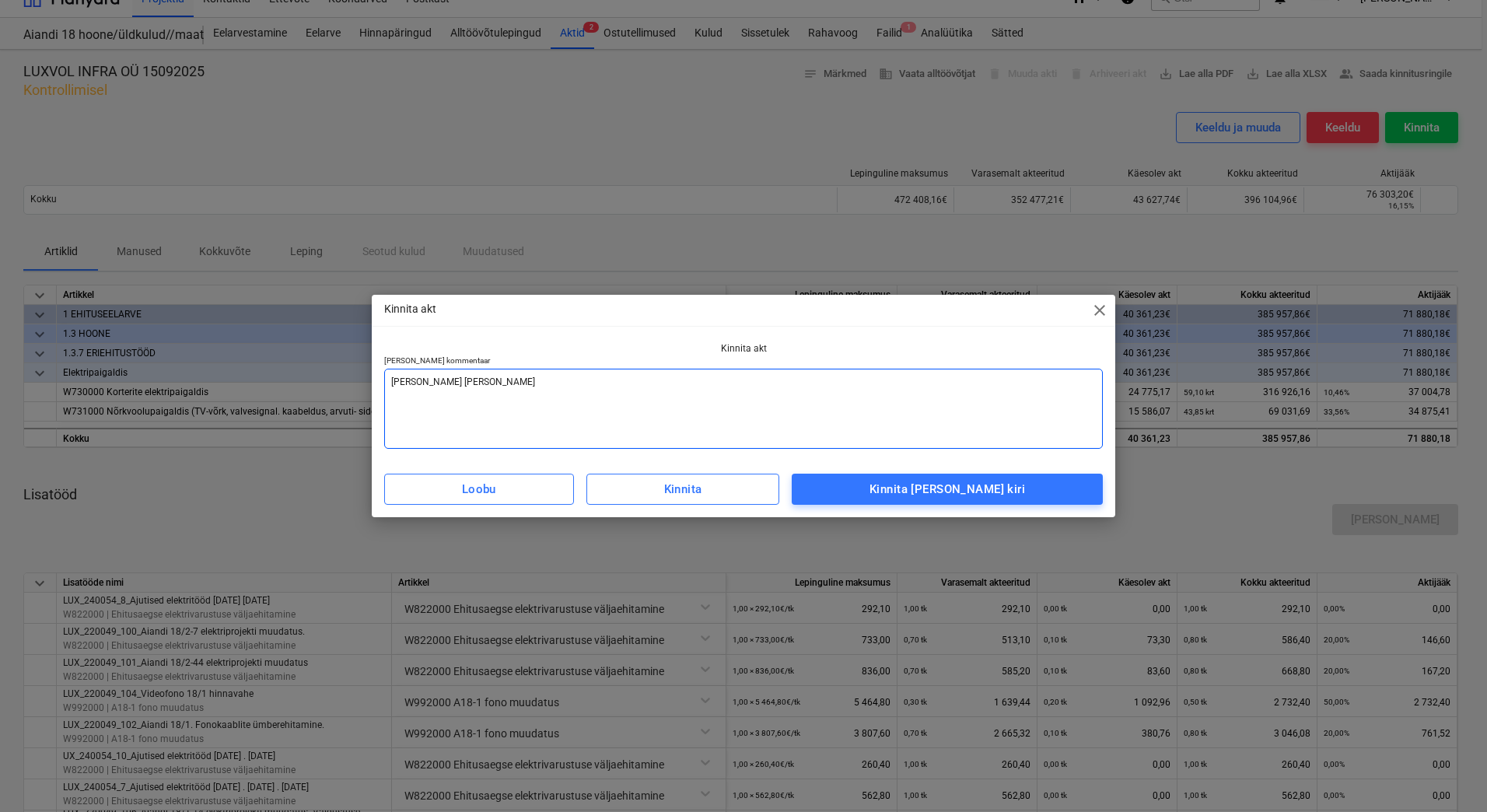
type textarea "[PERSON_NAME] arve vastaval"
type textarea "x"
type textarea "Lisada arve vastavalt"
type textarea "x"
type textarea "Lisada arve vastavalt"
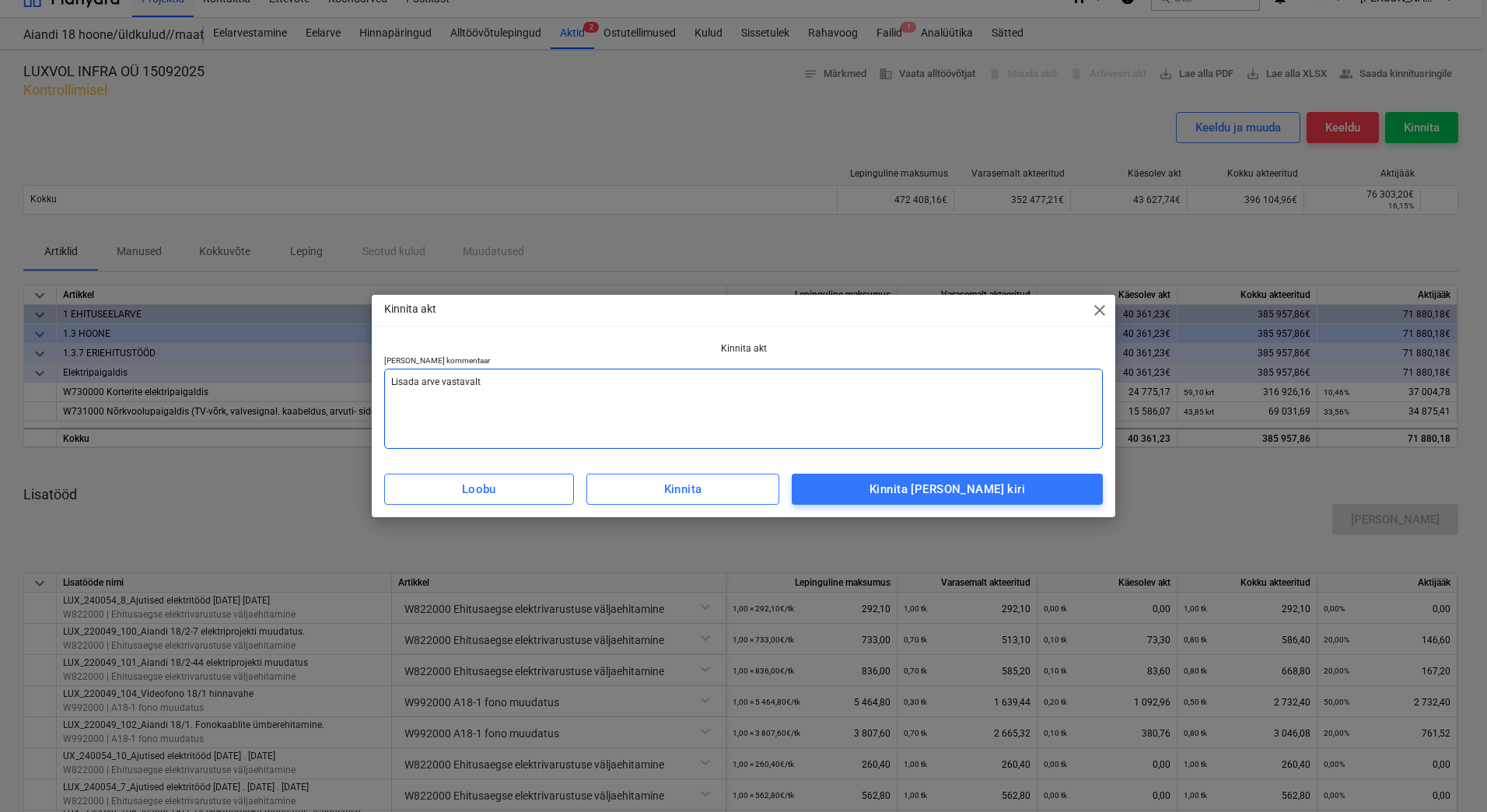
type textarea "x"
type textarea "Lisada arve vastavalt a"
type textarea "x"
type textarea "Lisada arve vastavalt ak"
type textarea "x"
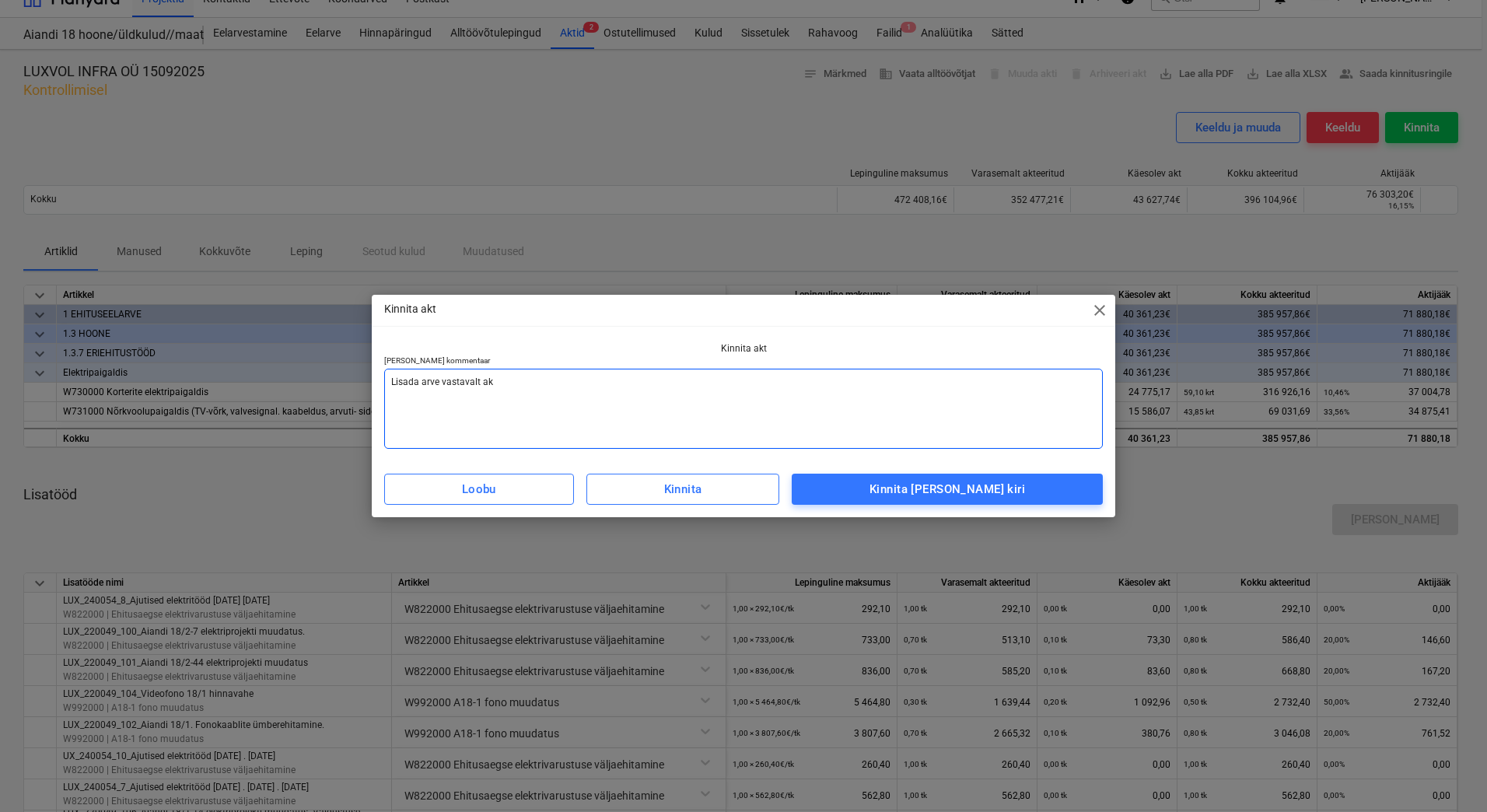
type textarea "Lisada arve vastavalt akt"
type textarea "x"
type textarea "Lisada arve vastavalt akti"
type textarea "x"
type textarea "Lisada arve vastavalt aktil"
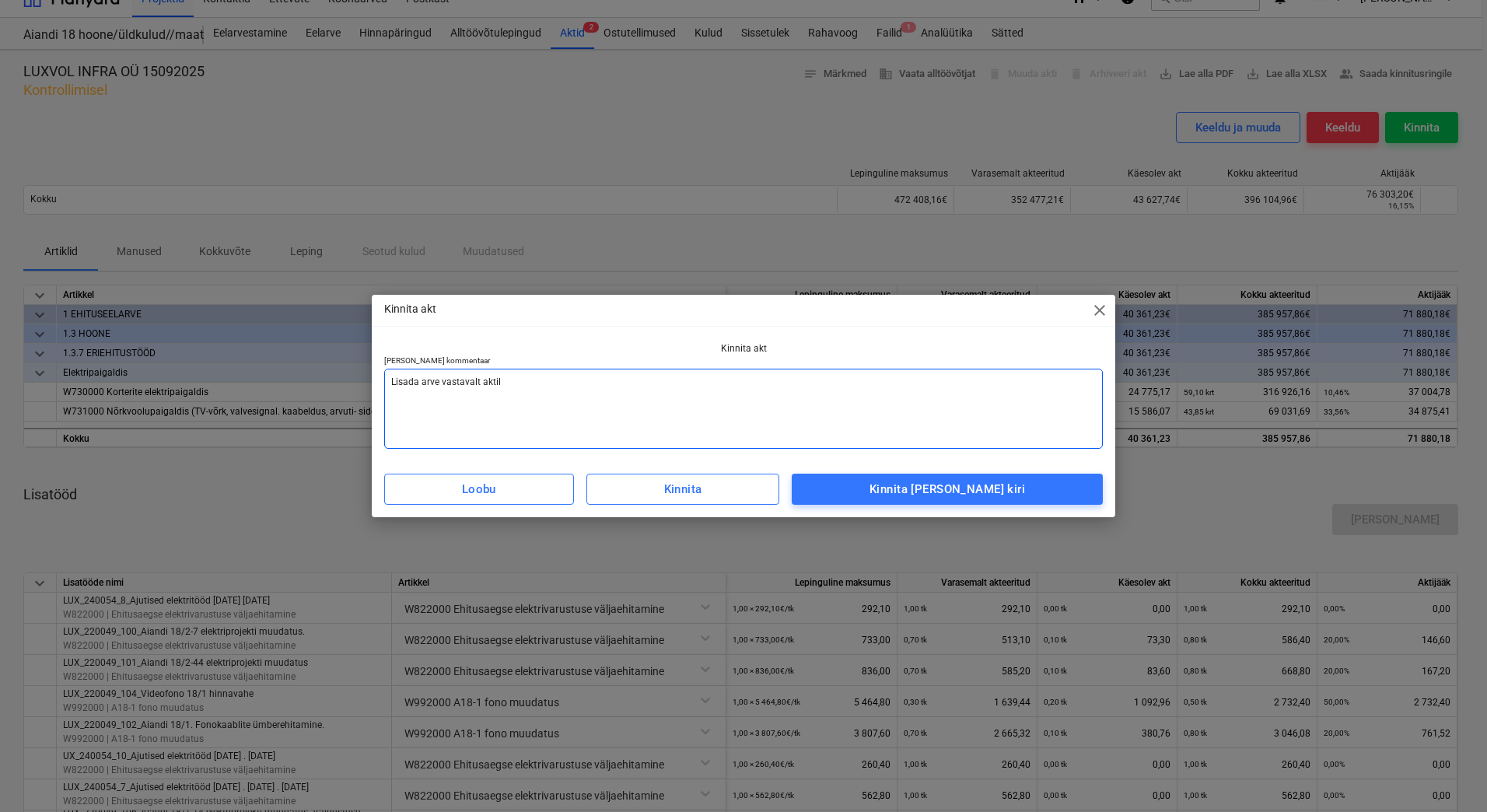
type textarea "x"
type textarea "Lisada arve vastavalt aktile"
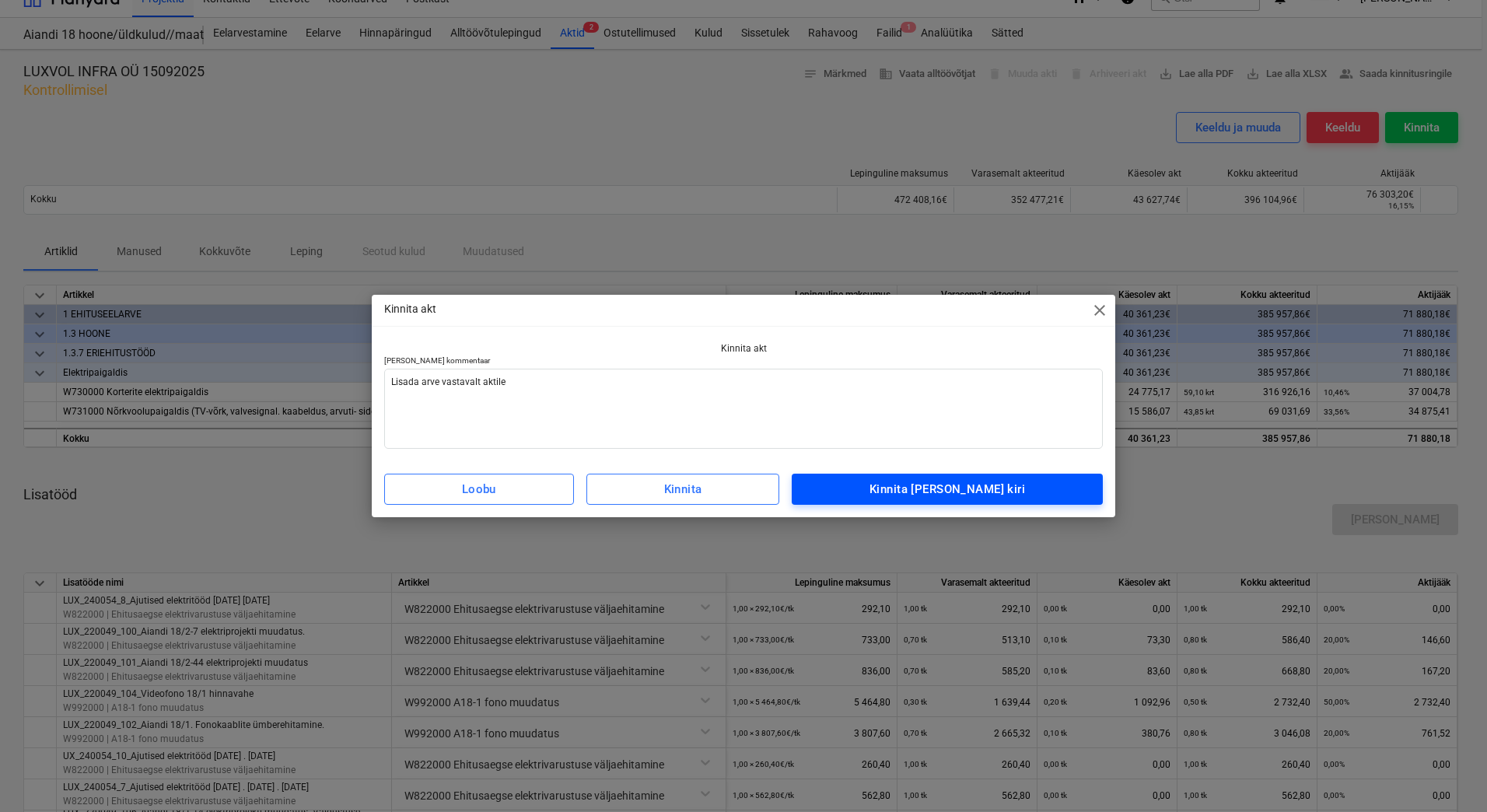
click at [917, 494] on div "Kinnita [PERSON_NAME] kiri" at bounding box center [947, 488] width 155 height 20
type textarea "x"
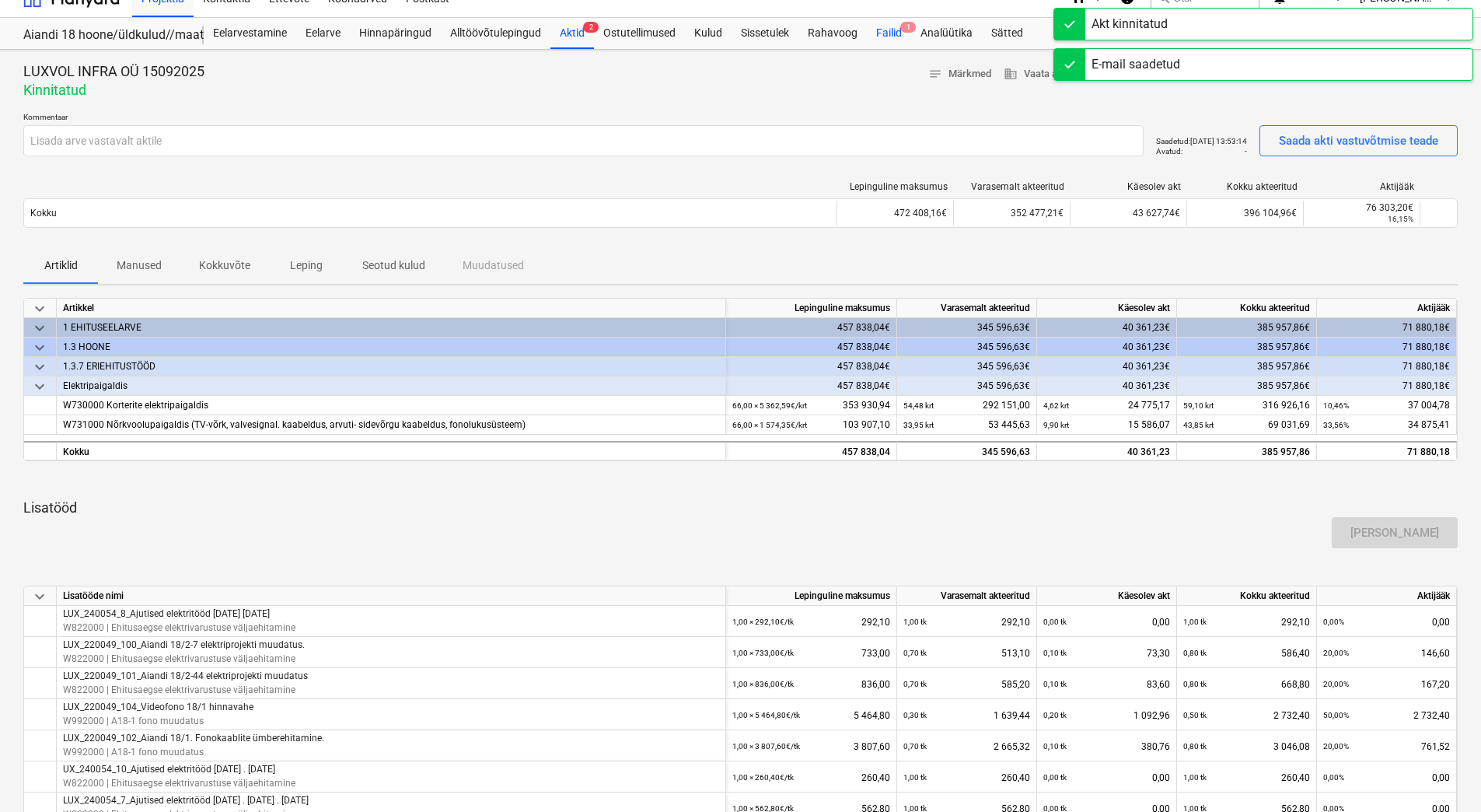
click at [895, 36] on div "Failid 1" at bounding box center [889, 33] width 45 height 31
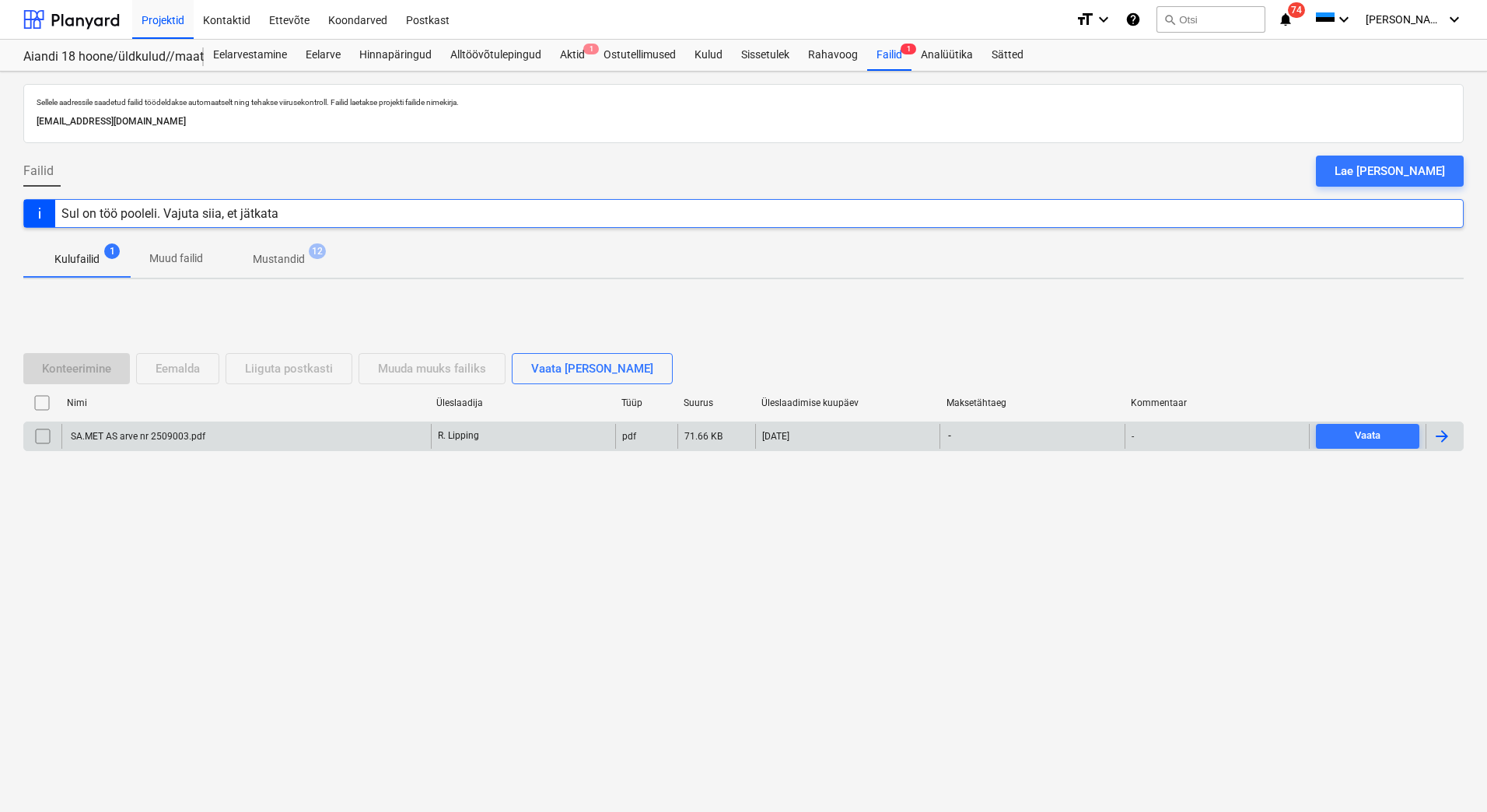
click at [113, 441] on div "SA.MET AS arve nr 2509003.pdf" at bounding box center [136, 436] width 136 height 10
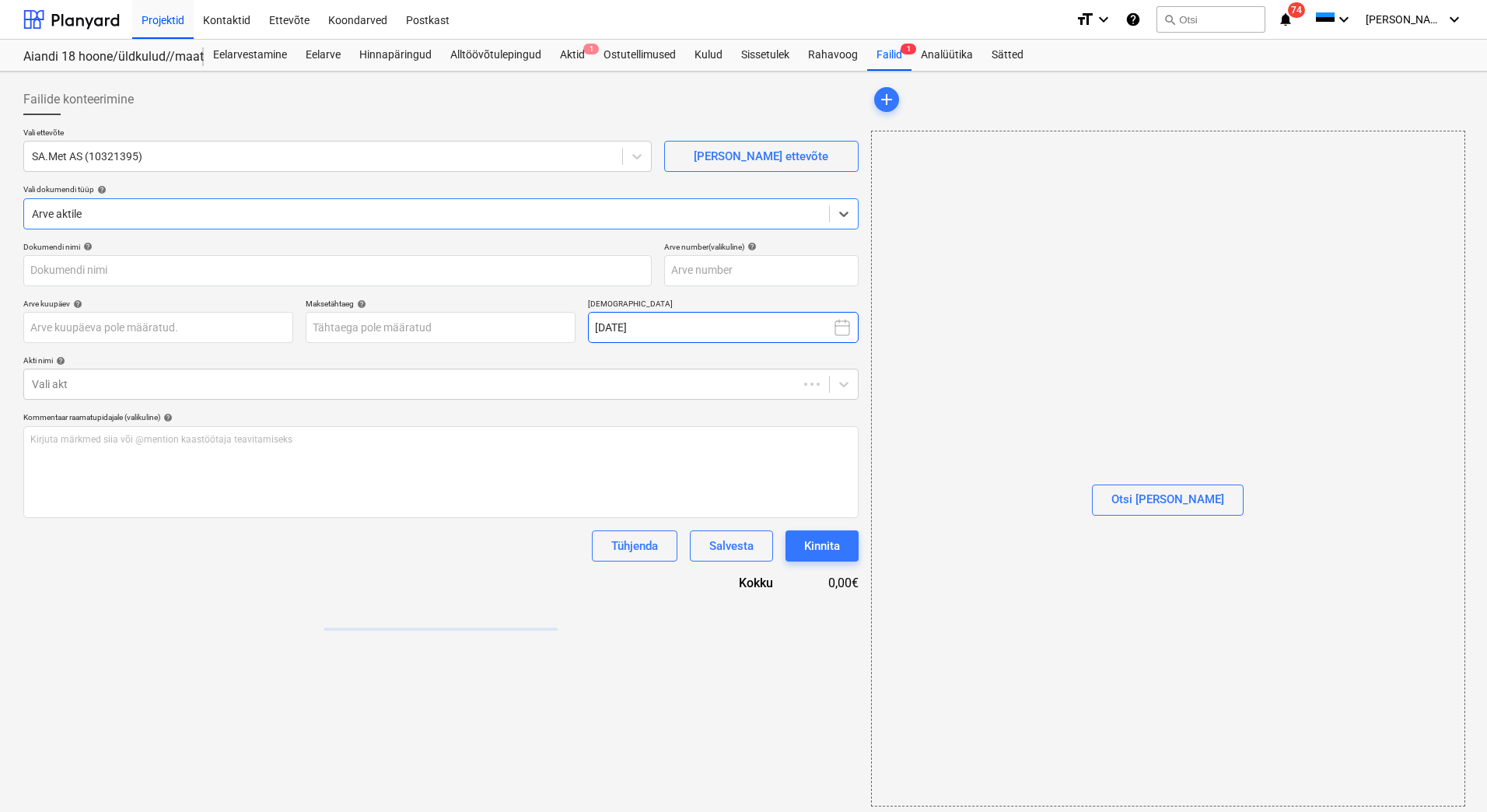
type input "SA.MET AS arve nr 2509003.pdf"
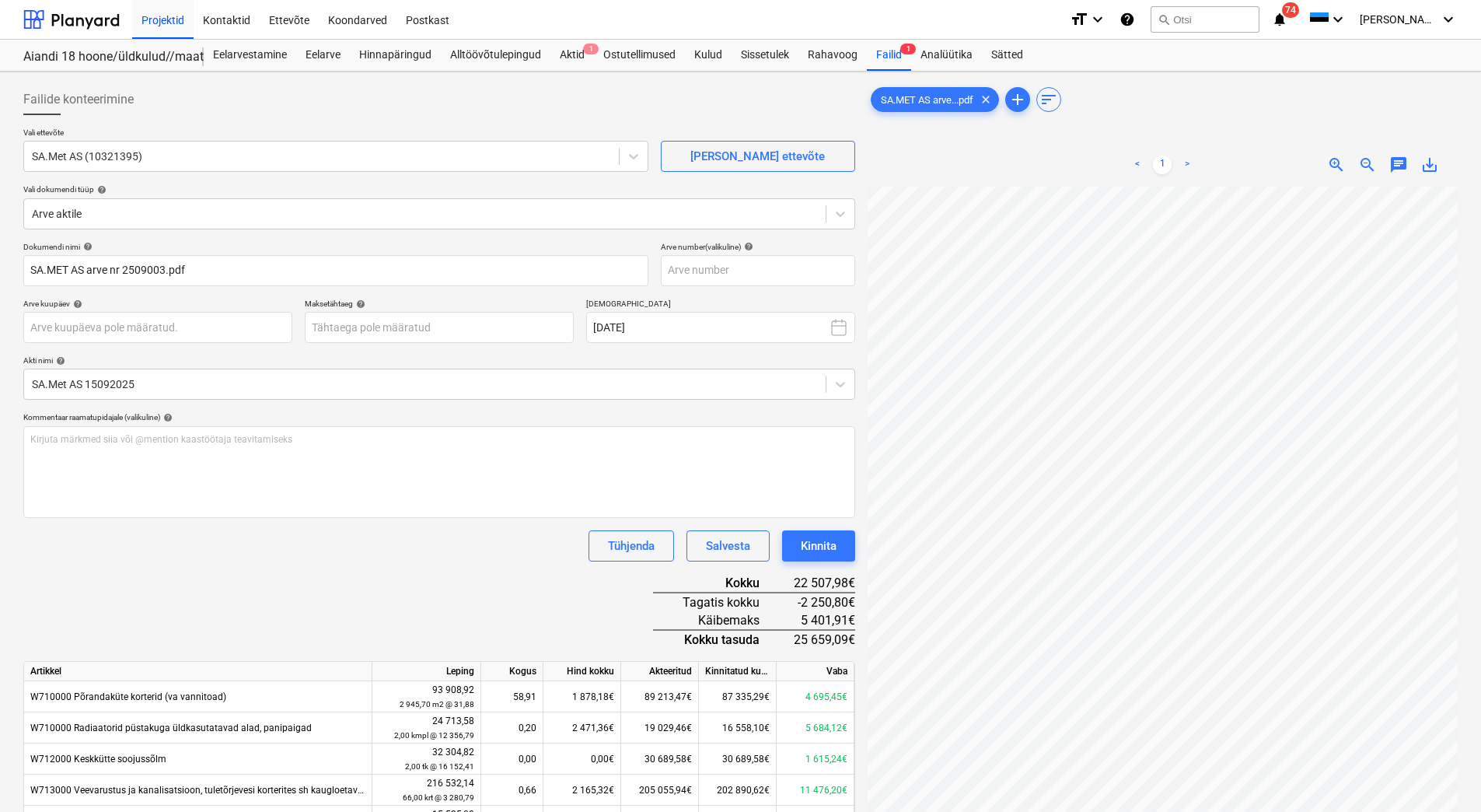
scroll to position [0, 113]
click at [739, 270] on input "text" at bounding box center [758, 270] width 194 height 31
type input "2509003"
click at [162, 327] on body "Projektid Kontaktid Ettevõte Koondarved Postkast format_size keyboard_arrow_dow…" at bounding box center [740, 406] width 1481 height 812
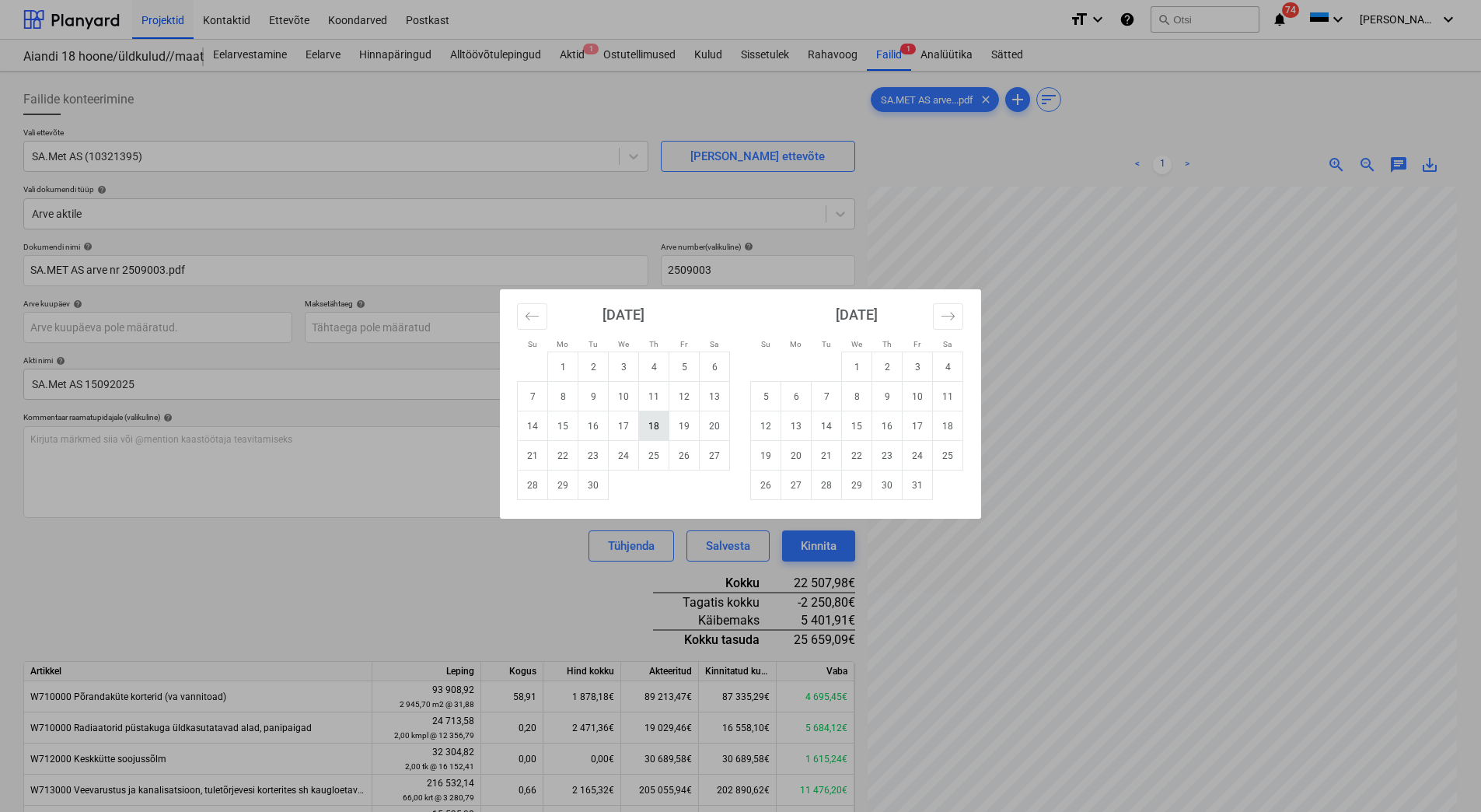
click at [661, 432] on td "18" at bounding box center [655, 425] width 30 height 29
type input "[DATE]"
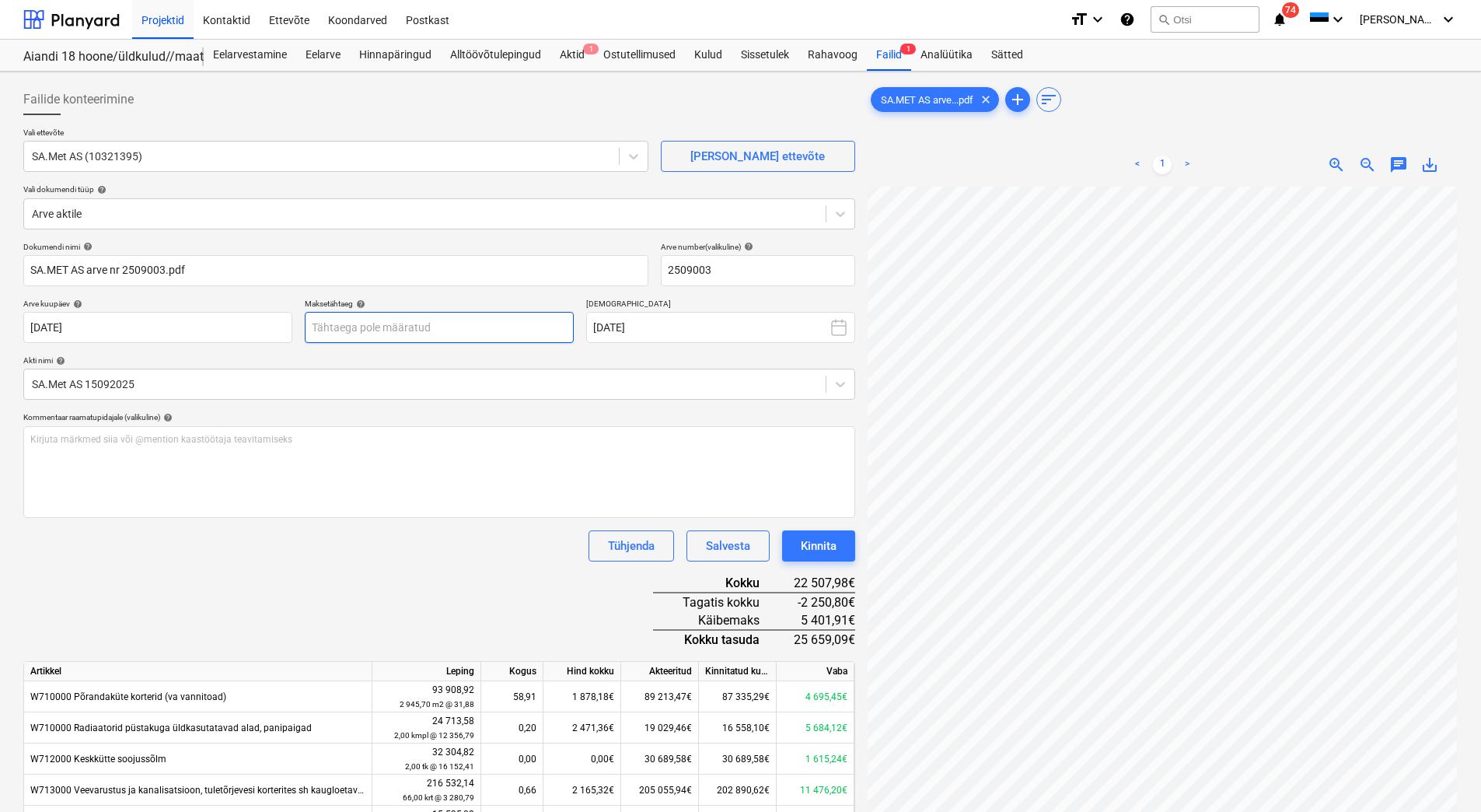
click at [432, 334] on body "Projektid Kontaktid Ettevõte Koondarved Postkast format_size keyboard_arrow_dow…" at bounding box center [740, 406] width 1481 height 812
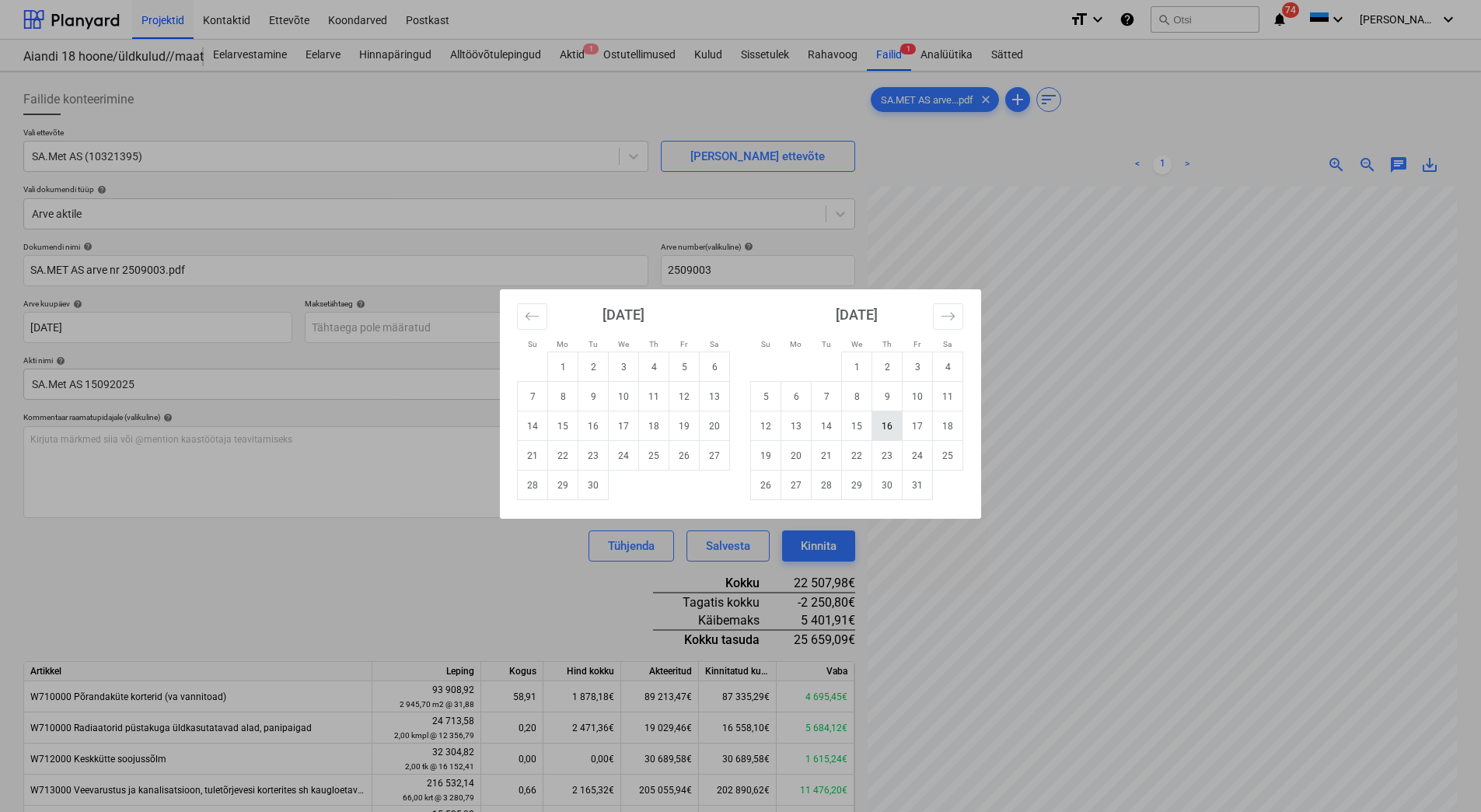
click at [894, 435] on td "16" at bounding box center [888, 425] width 30 height 29
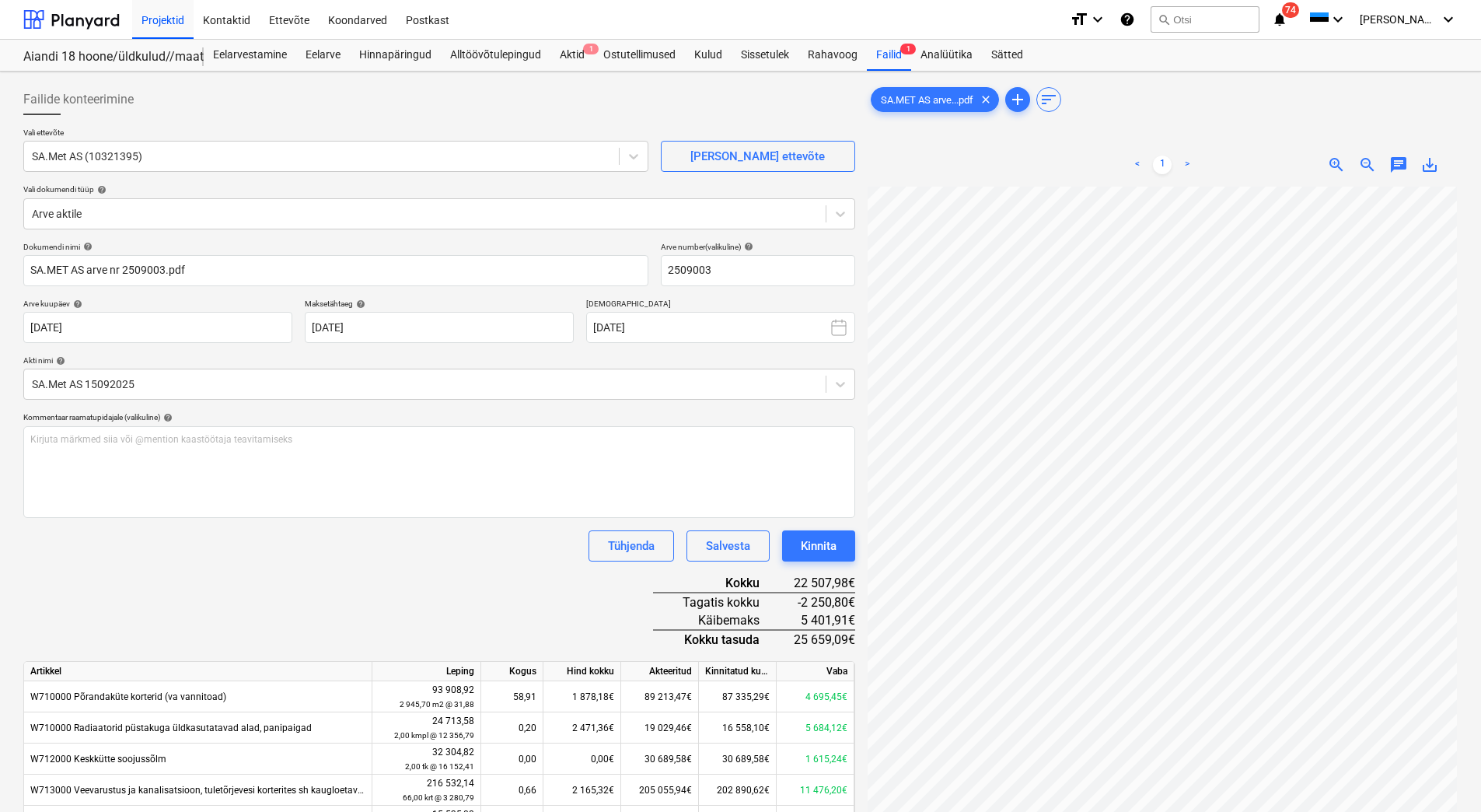
type input "[DATE]"
click at [436, 559] on div "Tühjenda Salvesta Kinnita" at bounding box center [440, 546] width 832 height 31
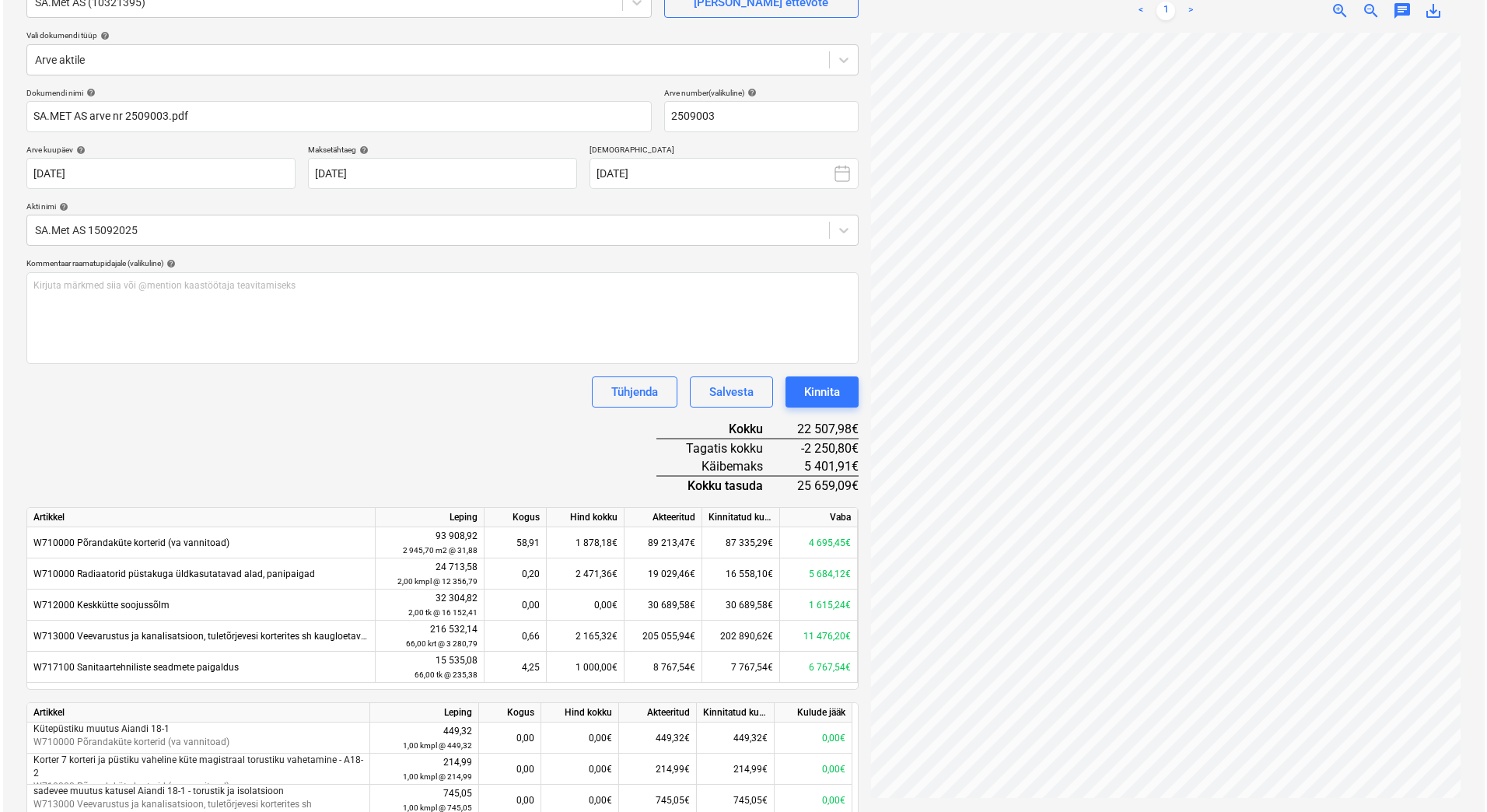
scroll to position [155, 0]
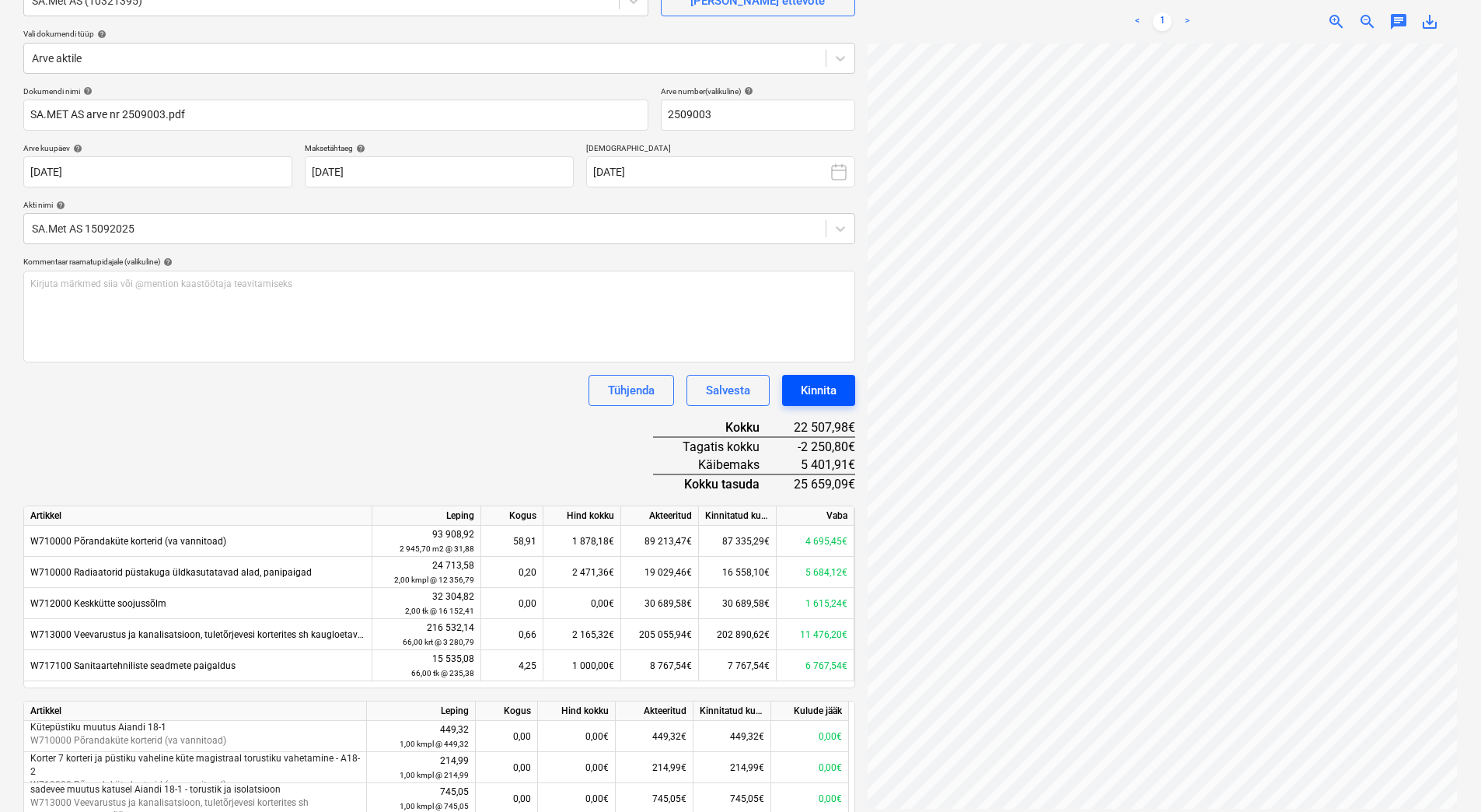
click at [809, 386] on div "Kinnita" at bounding box center [819, 389] width 36 height 20
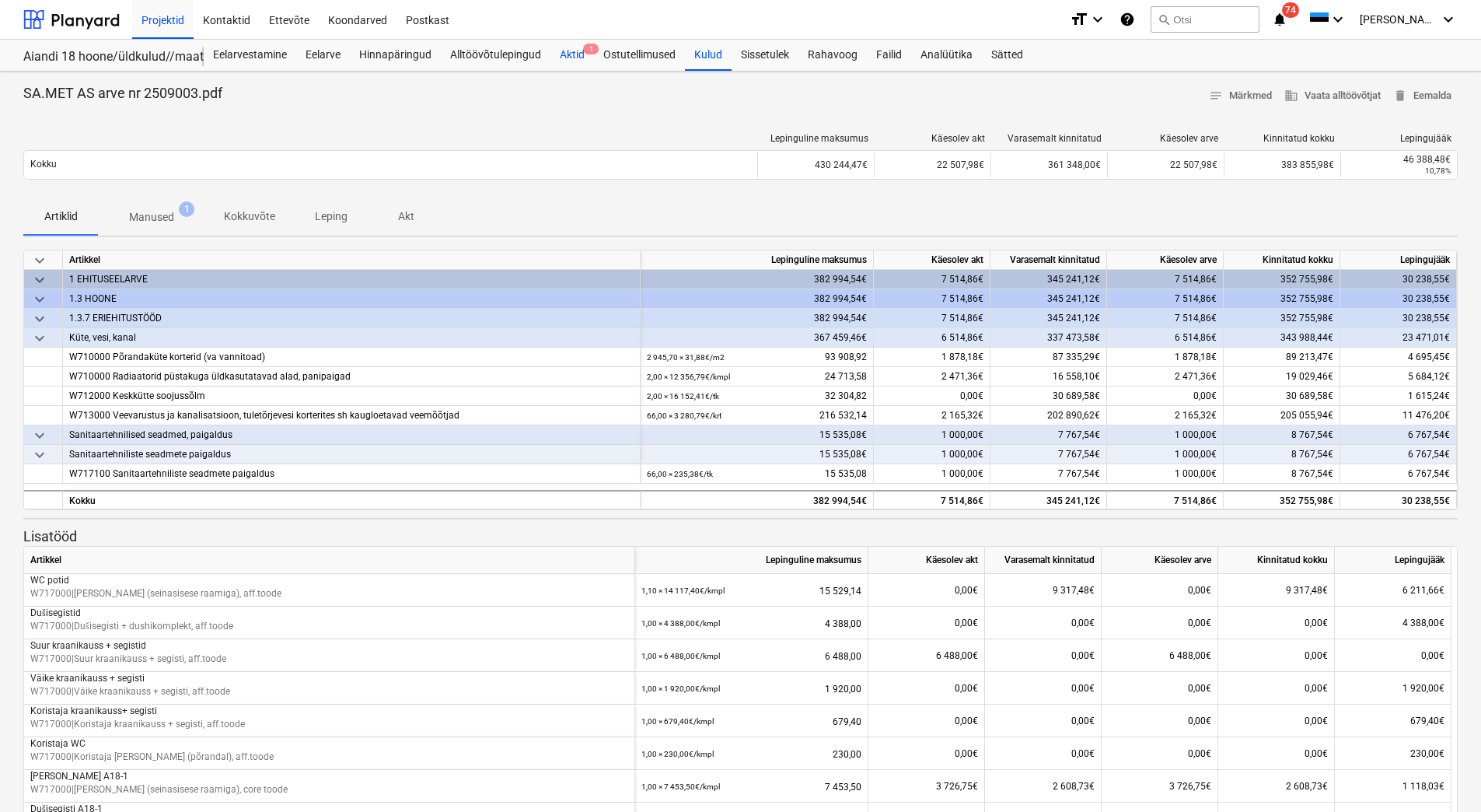
click at [562, 51] on div "Aktid 1" at bounding box center [572, 55] width 44 height 31
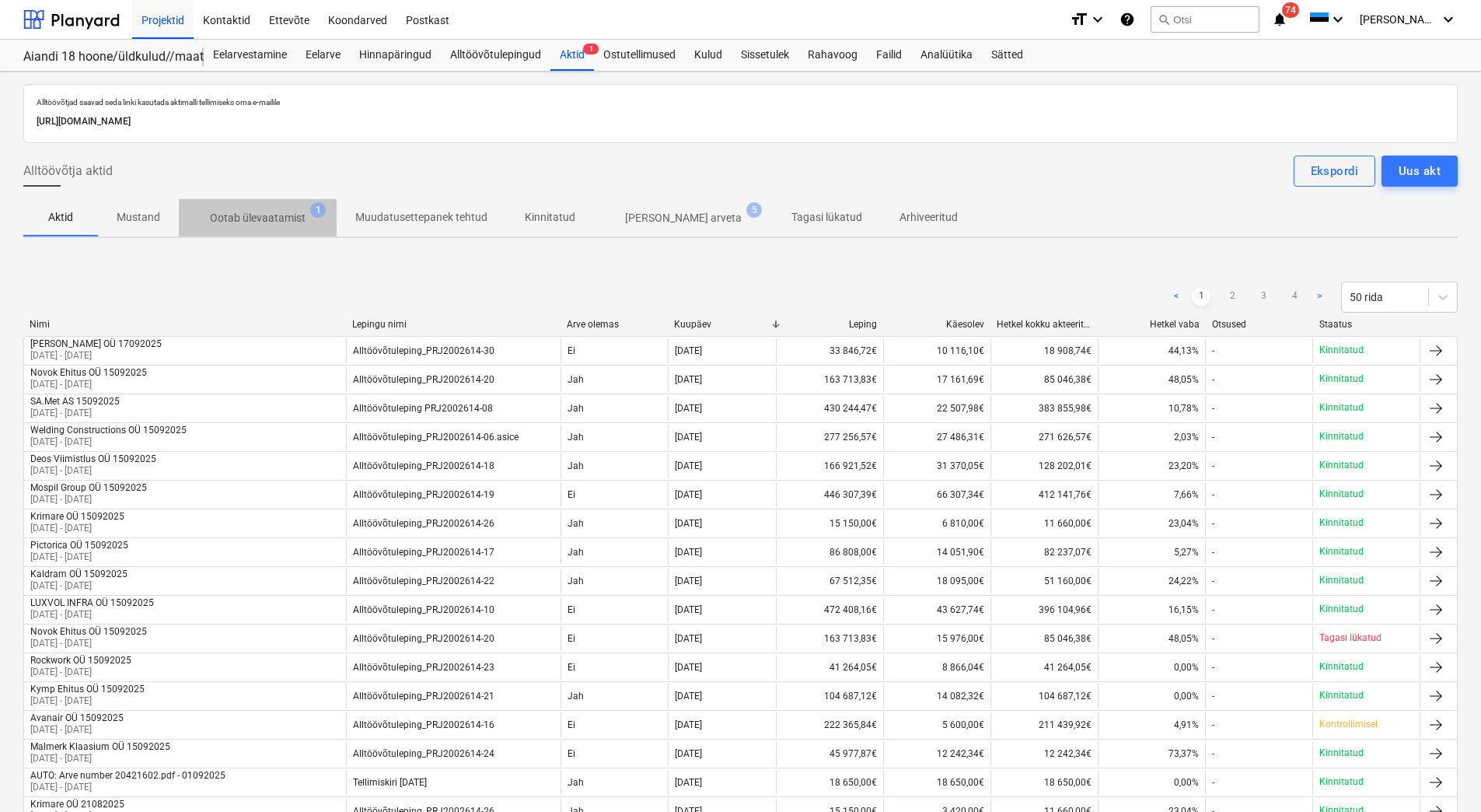
click at [237, 210] on p "Ootab ülevaatamist" at bounding box center [258, 218] width 96 height 16
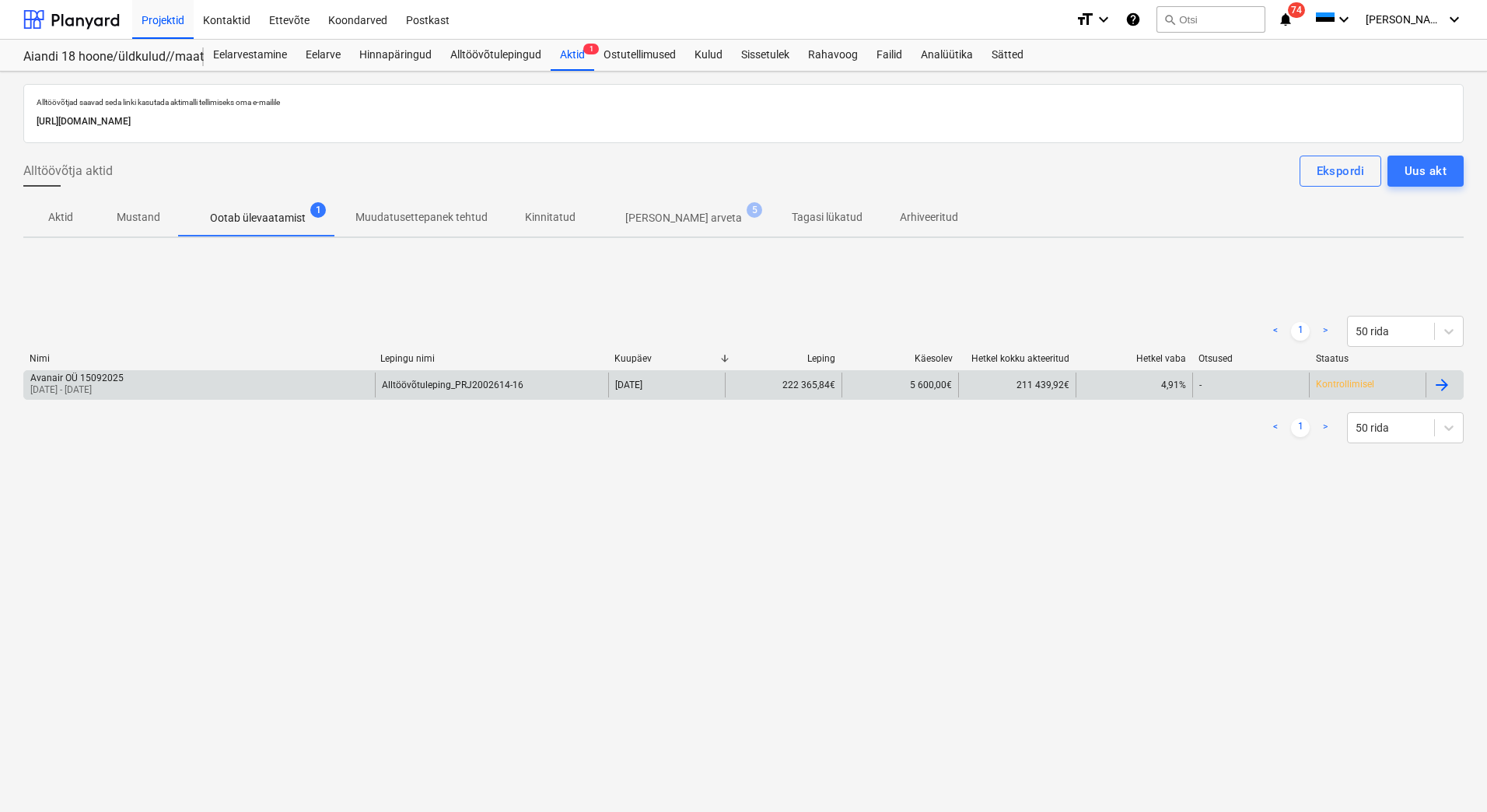
click at [221, 392] on div "Avanair OÜ 15092025 [DATE] - [DATE]" at bounding box center [199, 385] width 351 height 25
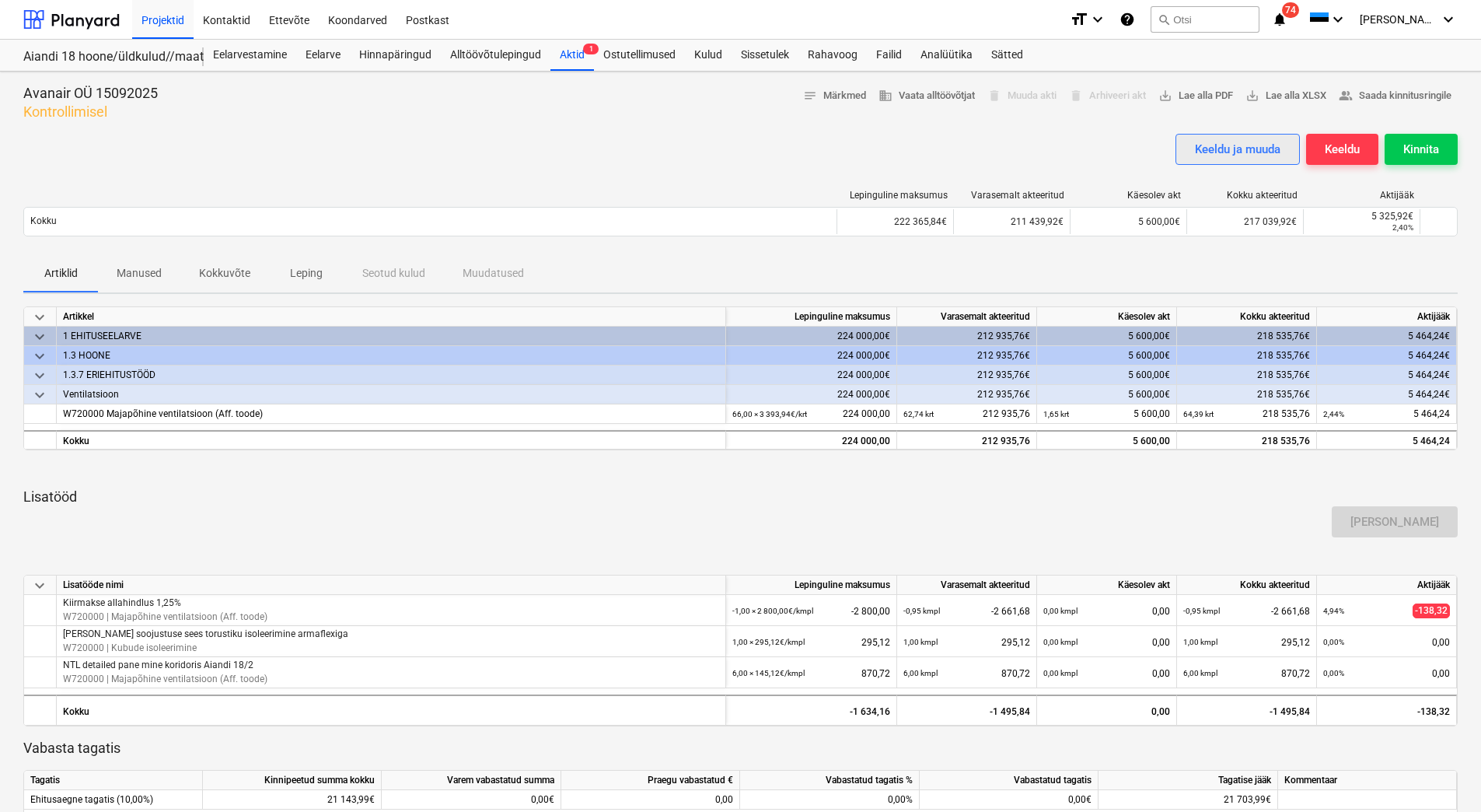
click at [1211, 153] on div "Keeldu ja muuda" at bounding box center [1237, 149] width 85 height 20
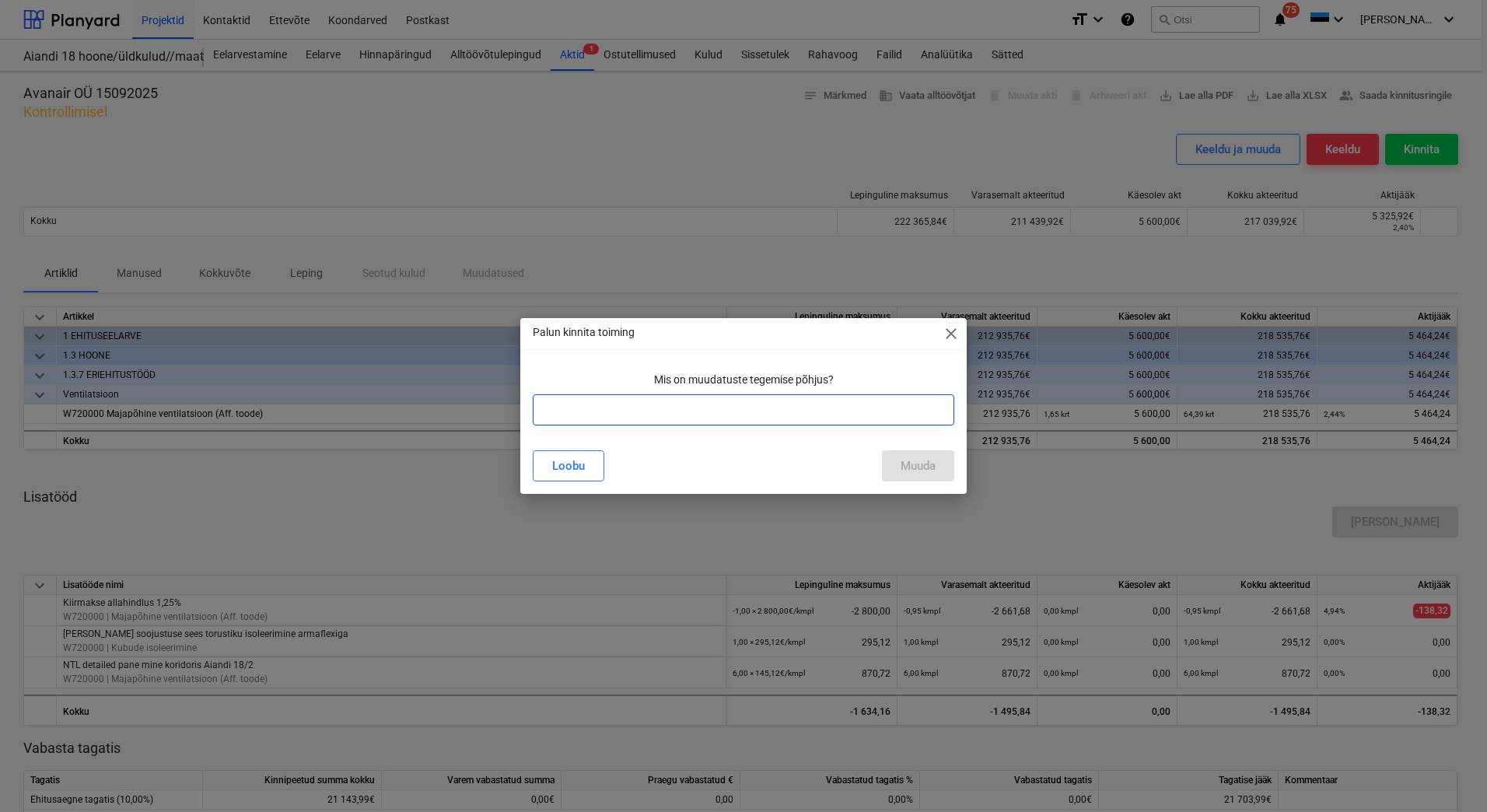
click at [594, 401] on input "text" at bounding box center [743, 409] width 422 height 31
type input "Lisatud kiirmakse osa"
click at [908, 460] on div "Muuda" at bounding box center [917, 465] width 35 height 20
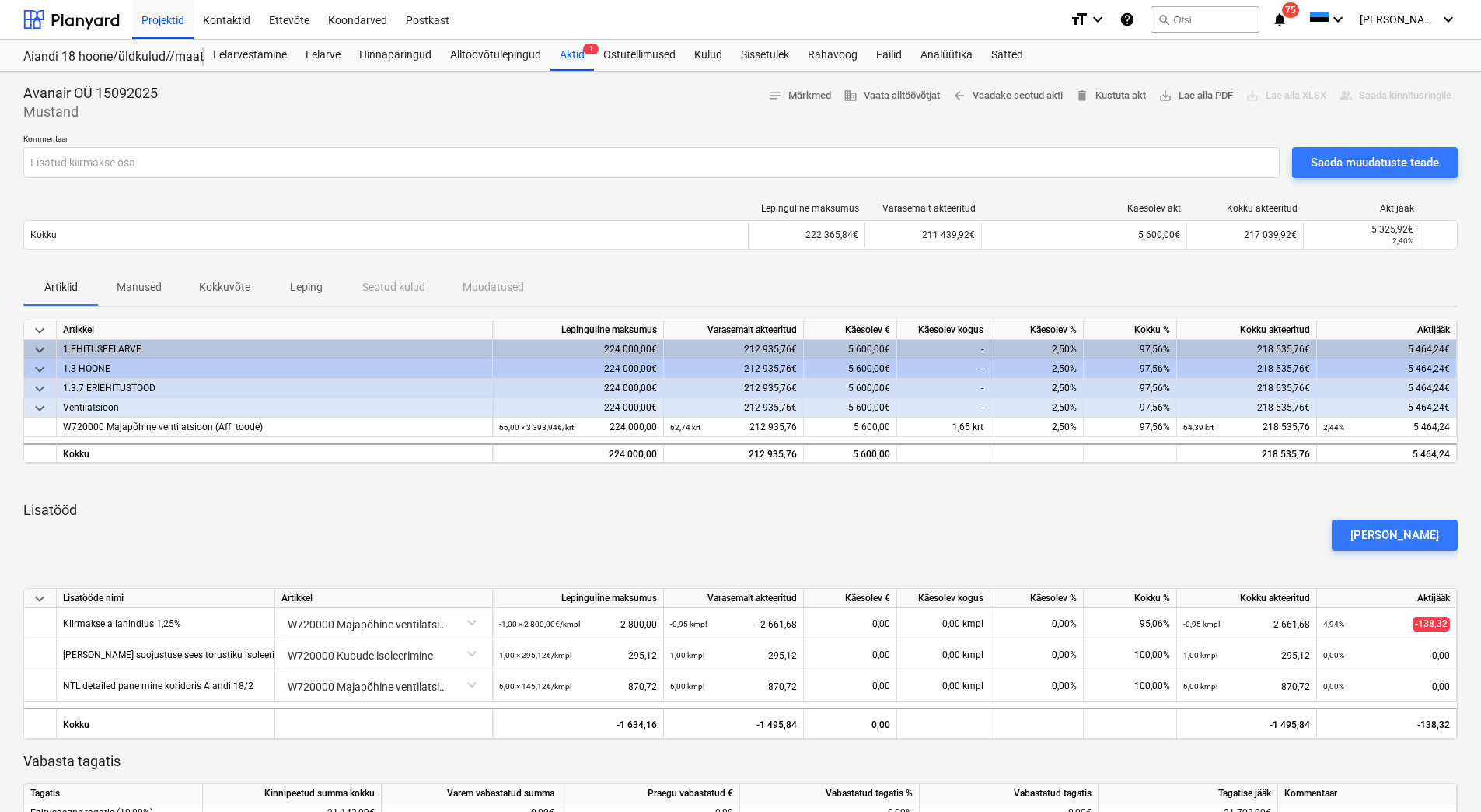
drag, startPoint x: 1394, startPoint y: 538, endPoint x: 1188, endPoint y: 571, distance: 208.6
click at [1188, 571] on div "keyboard_arrow_down Artikkel Lepinguline maksumus Varasemalt akteeritud Käesole…" at bounding box center [741, 574] width 1435 height 510
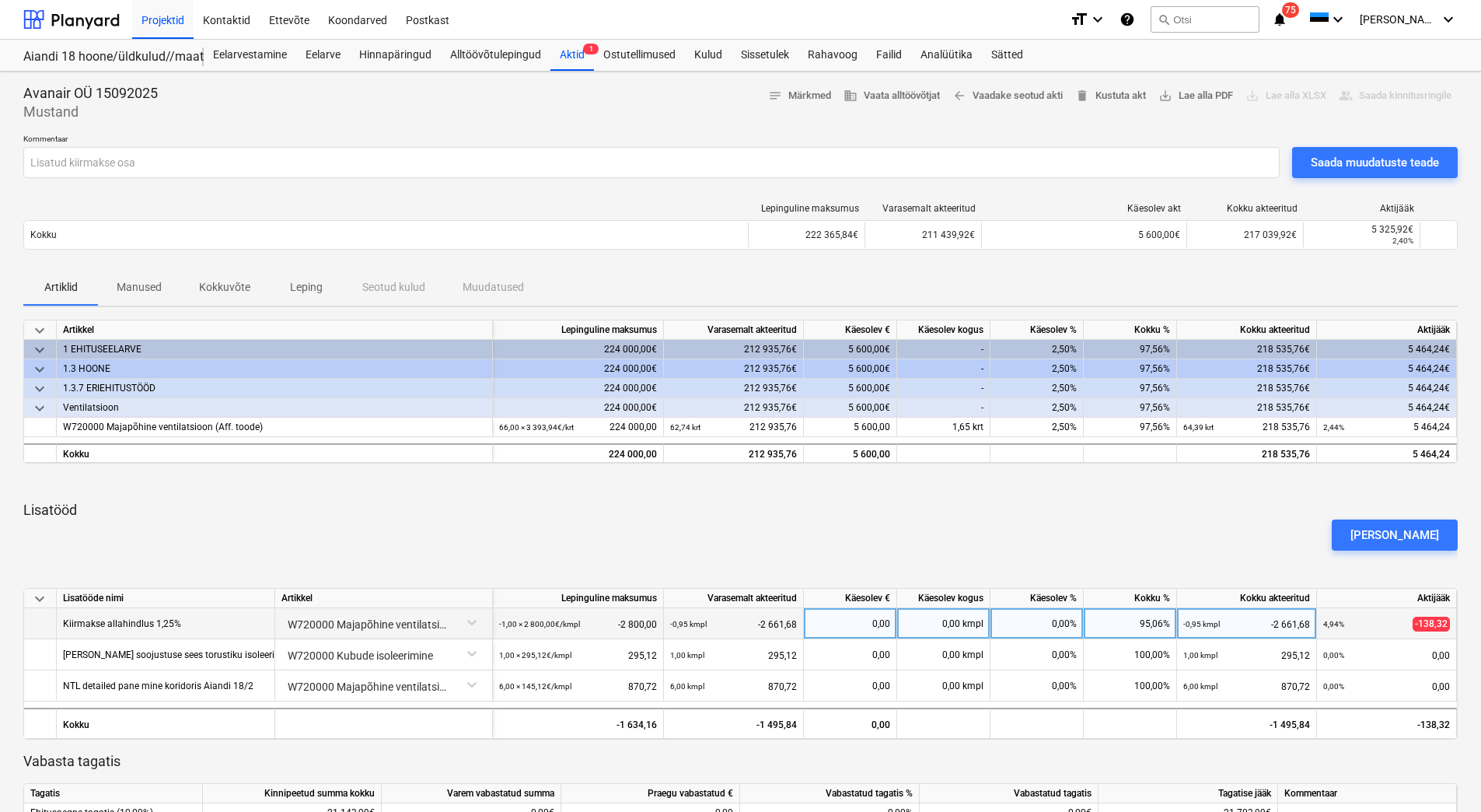
click at [1041, 624] on div "0,00%" at bounding box center [1037, 623] width 93 height 31
type input "2,5"
click at [1066, 521] on div "[PERSON_NAME]" at bounding box center [740, 535] width 1447 height 44
click at [1398, 541] on div "[PERSON_NAME]" at bounding box center [1395, 534] width 89 height 20
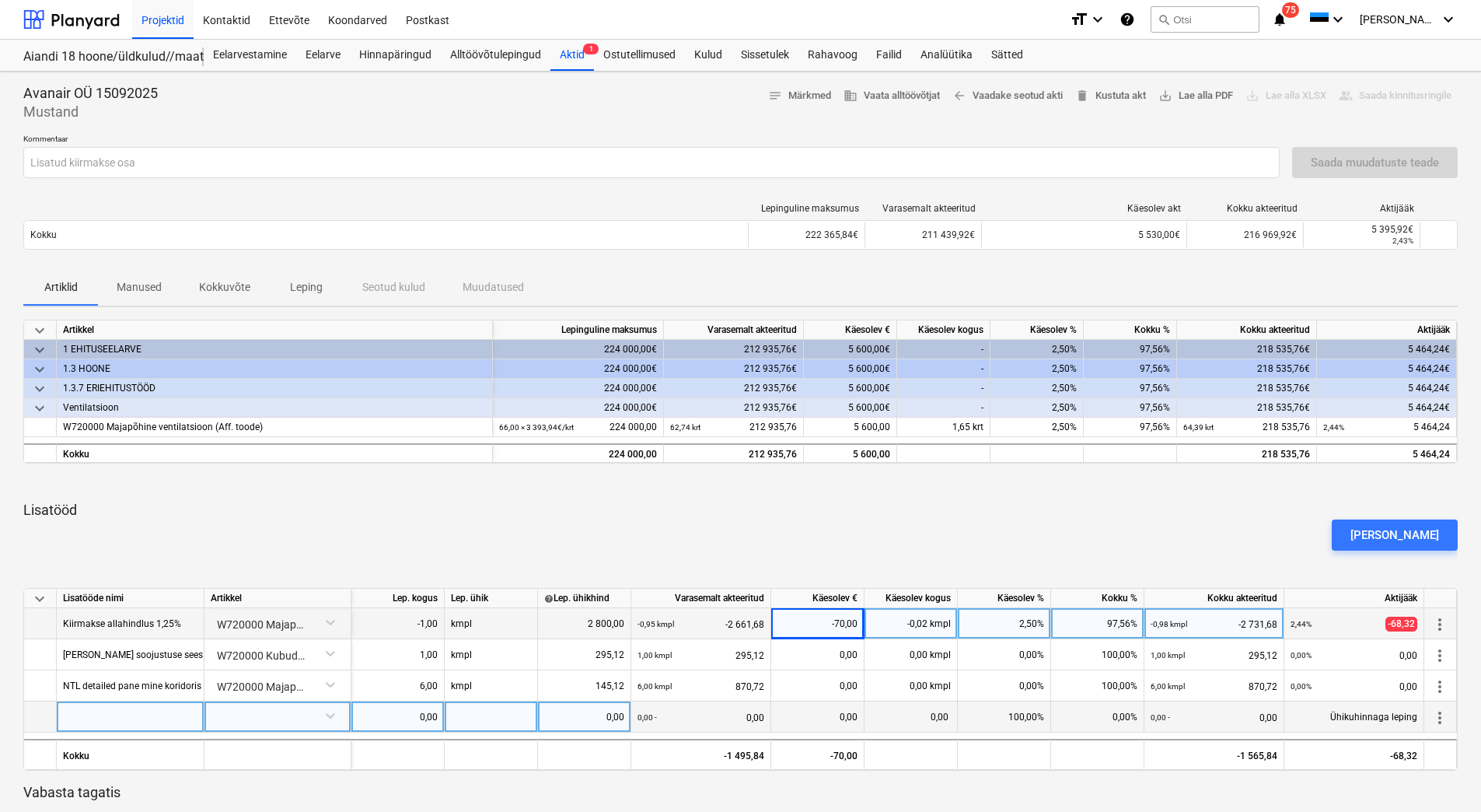
click at [87, 719] on div at bounding box center [131, 716] width 148 height 31
type input "Kubude isoleerimine"
click at [258, 719] on div at bounding box center [277, 714] width 134 height 27
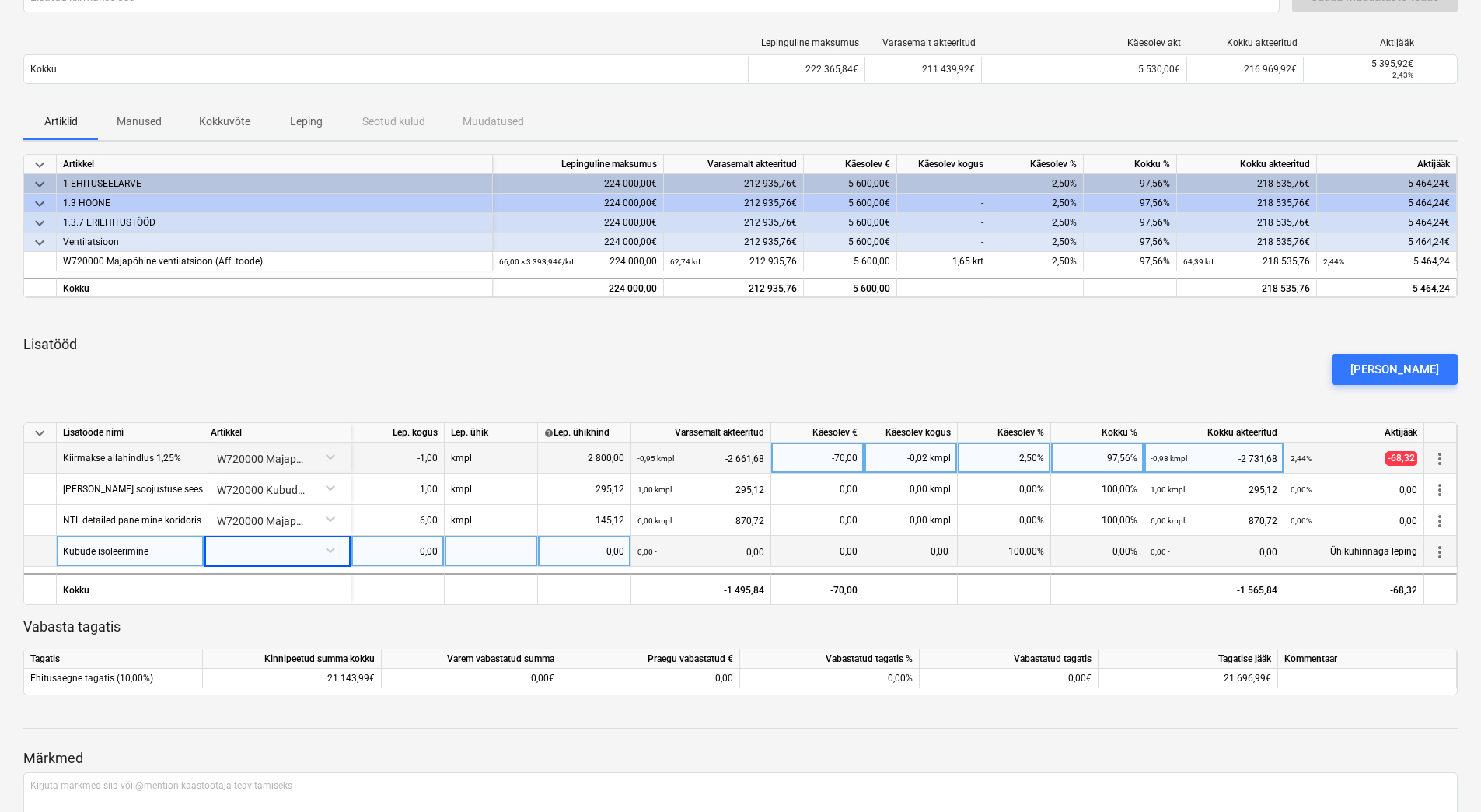
click at [232, 548] on div at bounding box center [277, 549] width 134 height 27
type input "kubu"
click at [262, 586] on div "-- -- -- -- W720000 Kubude isoleerimine" at bounding box center [277, 585] width 134 height 25
click at [394, 552] on div "0,00" at bounding box center [397, 550] width 81 height 31
type input "1"
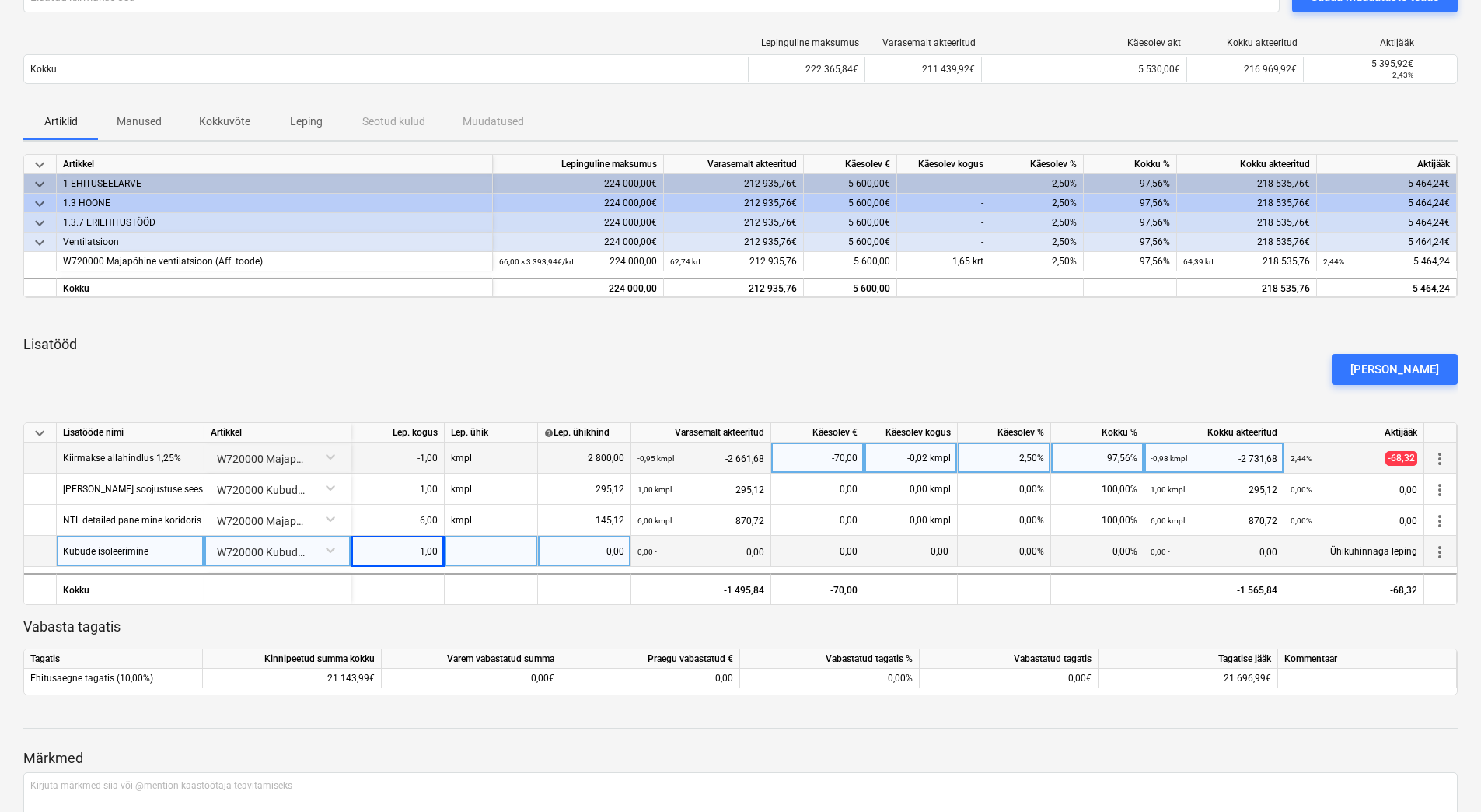
click at [509, 550] on div at bounding box center [491, 550] width 93 height 31
type input "kmpl"
click at [414, 555] on div "1,00" at bounding box center [397, 550] width 81 height 31
click at [552, 549] on div "0,00" at bounding box center [584, 550] width 81 height 31
type input "2600"
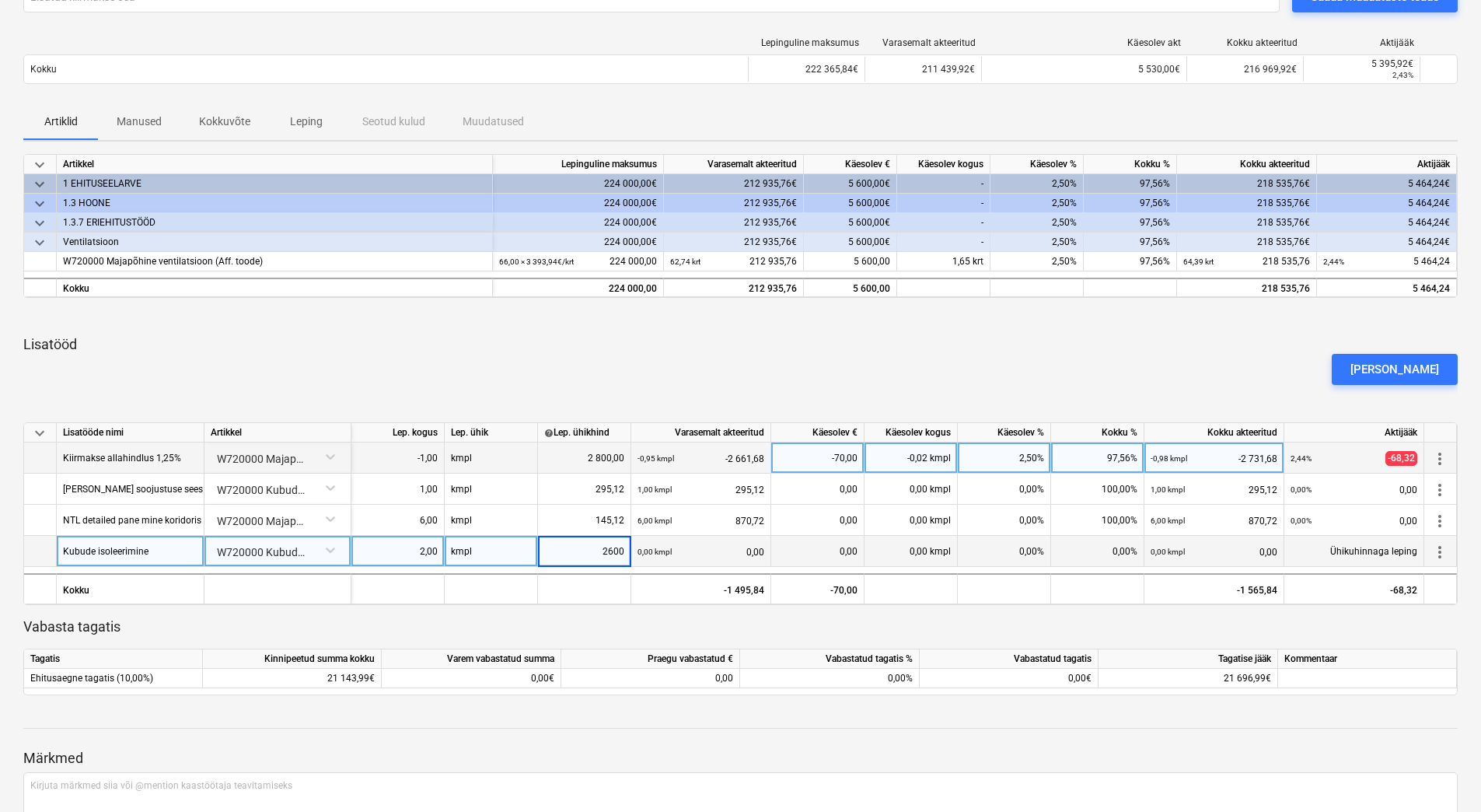
click at [552, 619] on p "Vabasta tagatis" at bounding box center [741, 627] width 1435 height 19
click at [1089, 554] on div "0,00%" at bounding box center [1097, 550] width 93 height 31
type input "100"
click at [1036, 627] on p "Vabasta tagatis" at bounding box center [741, 627] width 1435 height 19
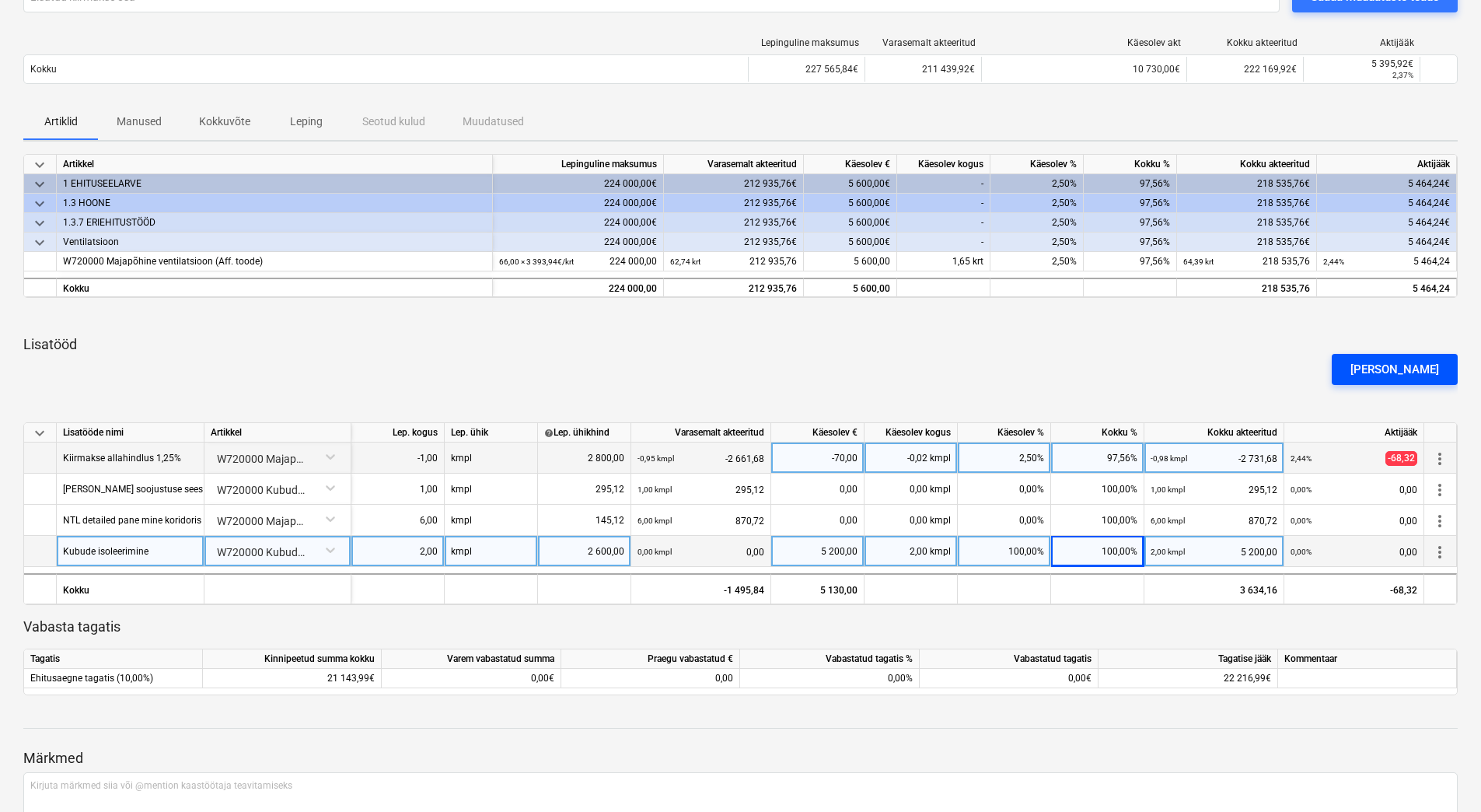
click at [1411, 375] on div "[PERSON_NAME]" at bounding box center [1395, 369] width 89 height 20
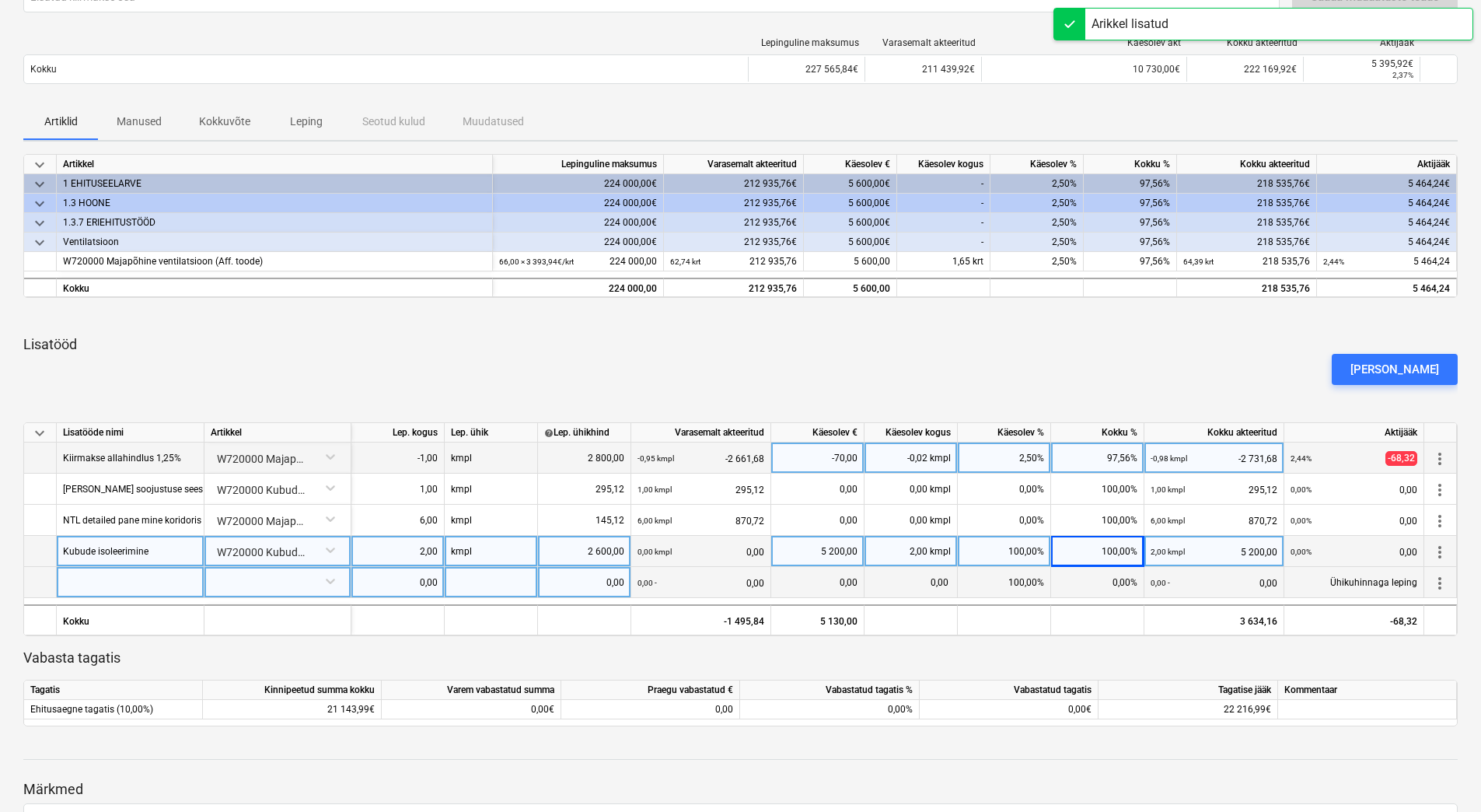
click at [101, 589] on div at bounding box center [131, 582] width 148 height 31
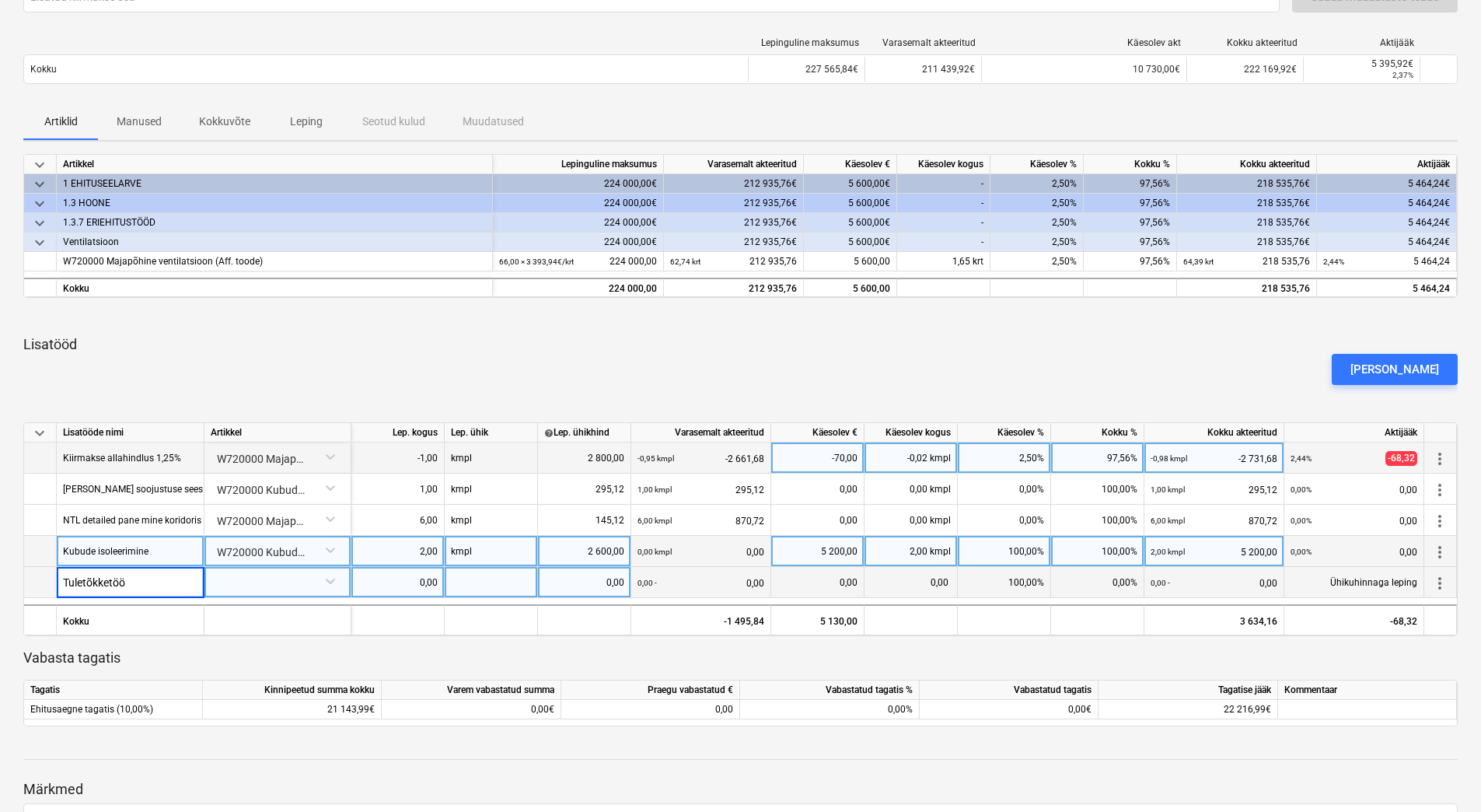
type input "Tuletõkketööd"
click at [108, 583] on input "Tuletõkketööd" at bounding box center [130, 582] width 147 height 30
click at [241, 583] on div at bounding box center [277, 580] width 134 height 27
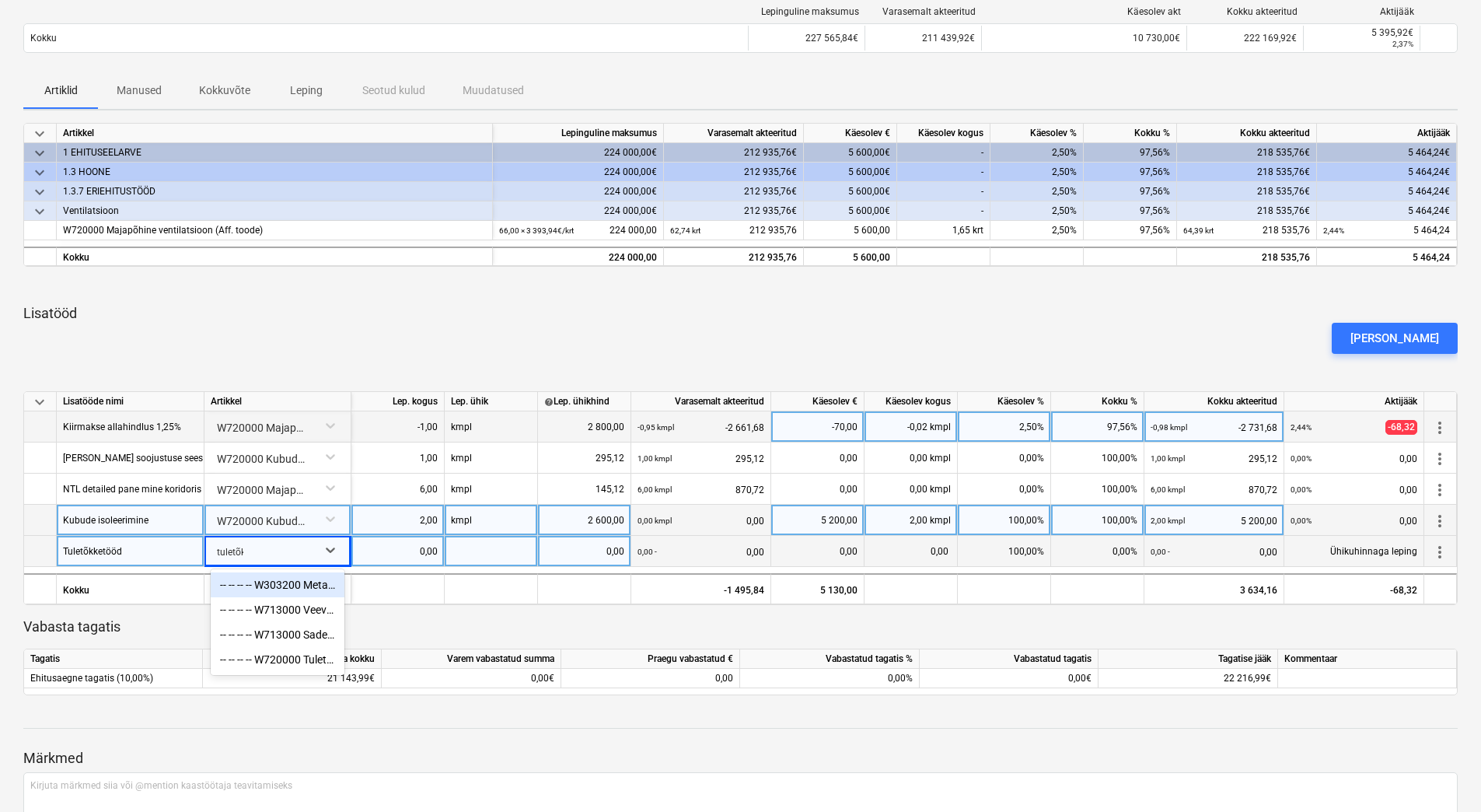
type input "tuletõkk"
click at [290, 610] on div "-- -- -- -- W720000 Tuletõkke tööd" at bounding box center [277, 609] width 134 height 25
click at [103, 551] on div "Tuletõkketööd" at bounding box center [92, 550] width 59 height 30
type input "Tuletõkke tööd"
click at [370, 551] on div "0,00" at bounding box center [397, 550] width 81 height 31
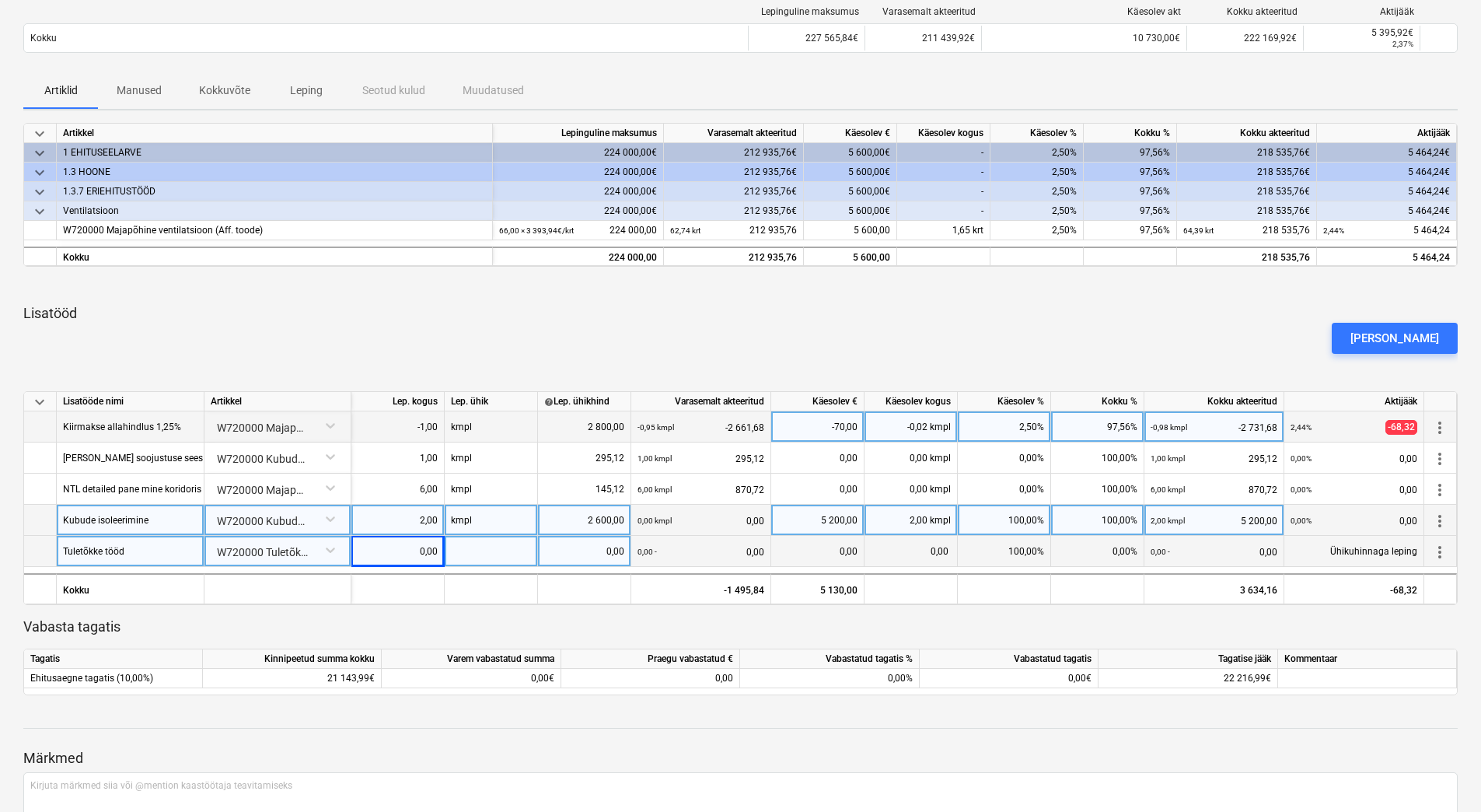
click at [375, 551] on div "0,00" at bounding box center [397, 550] width 81 height 31
type input "2"
click at [473, 550] on div at bounding box center [491, 550] width 93 height 31
type input "kmpl"
click at [585, 550] on div "0,00" at bounding box center [584, 550] width 81 height 31
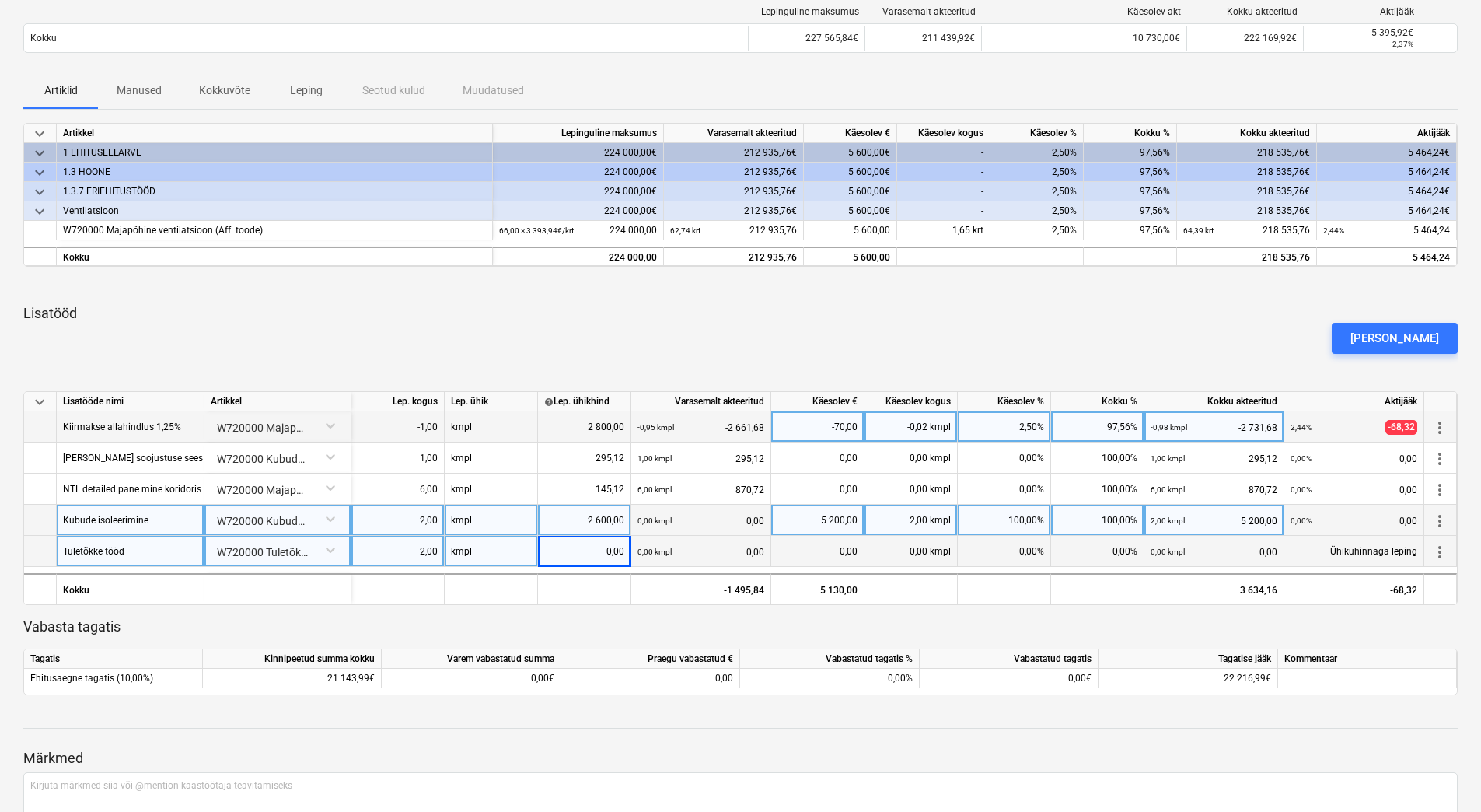
click at [585, 550] on div "0,00" at bounding box center [584, 550] width 81 height 31
type input "3200"
click at [997, 550] on div "0,00%" at bounding box center [1004, 550] width 93 height 31
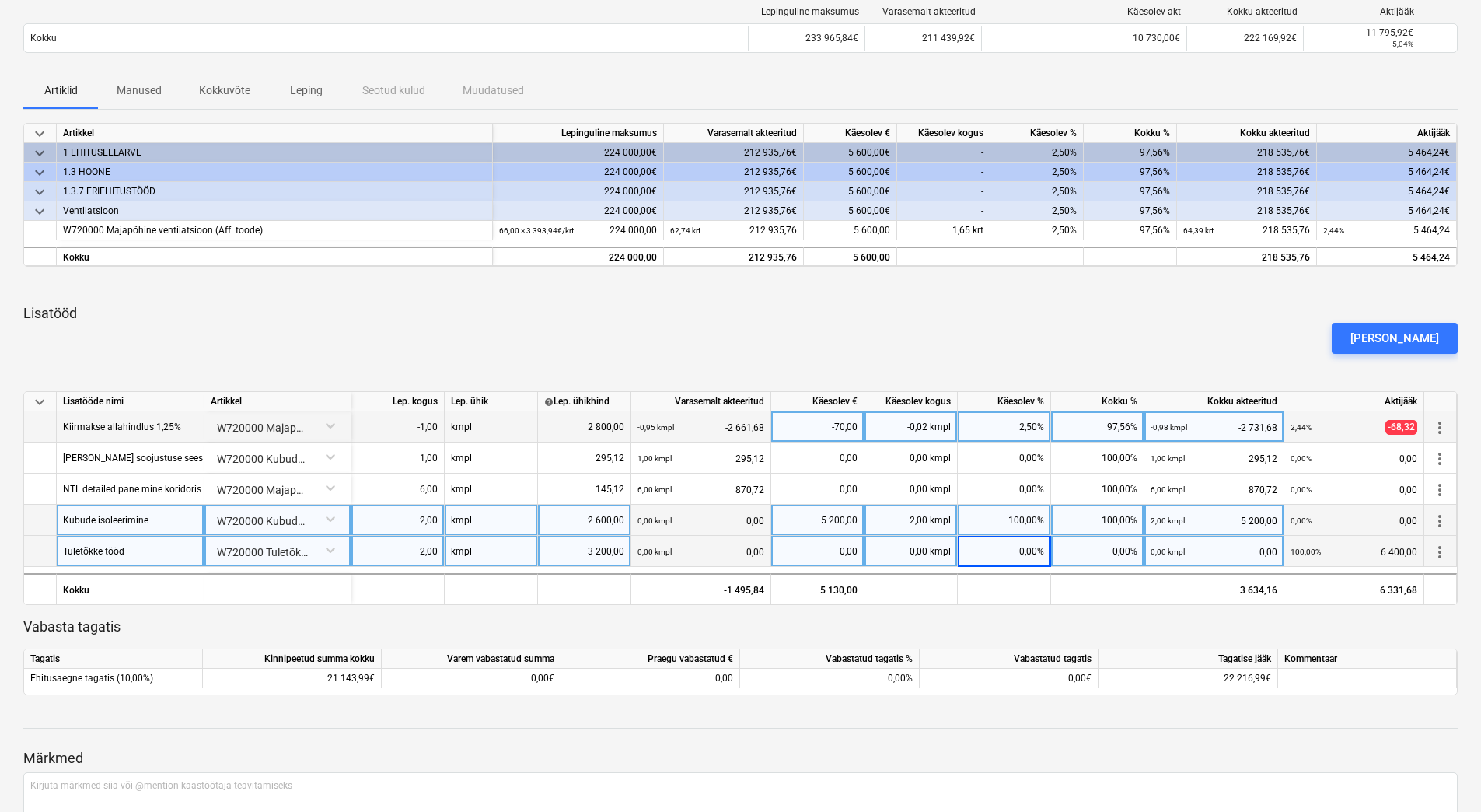
click at [1000, 550] on div "0,00%" at bounding box center [1004, 550] width 93 height 31
type input "100"
click at [914, 608] on div "keyboard_arrow_down Artikkel Lepinguline maksumus Varasemalt akteeritud Käesole…" at bounding box center [741, 409] width 1435 height 572
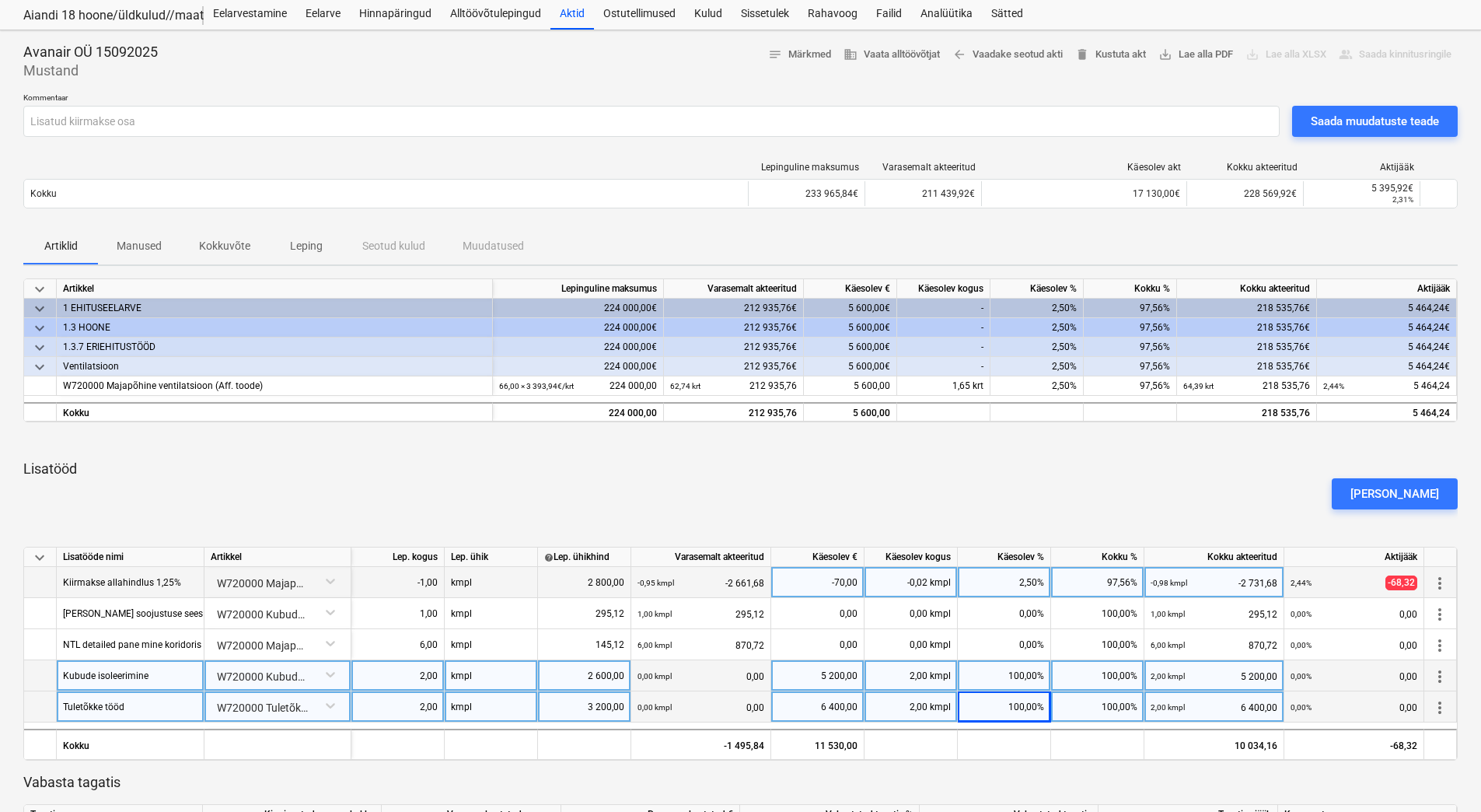
scroll to position [119, 0]
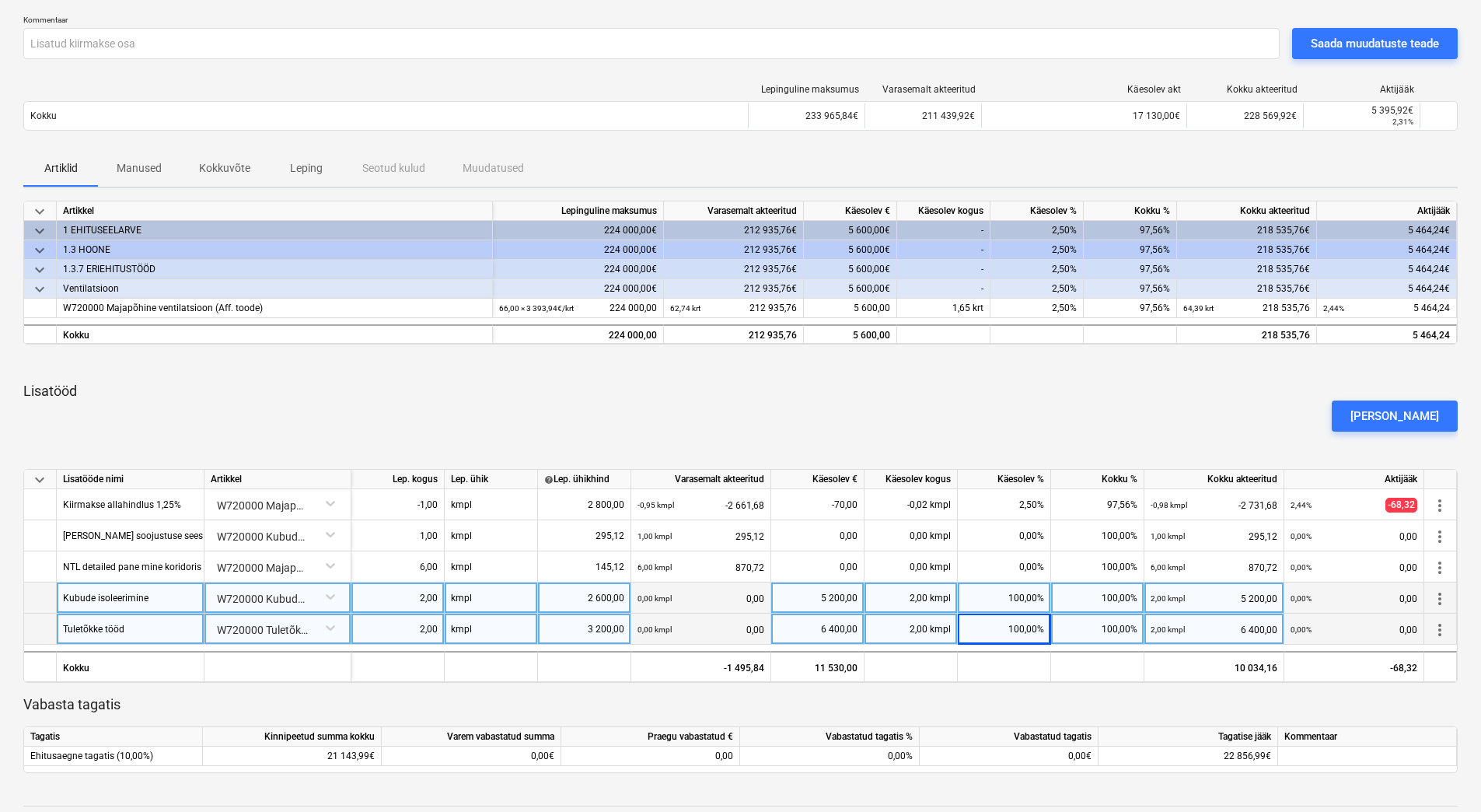
click at [569, 594] on div "2 600,00" at bounding box center [584, 598] width 81 height 31
type input "2300"
click at [988, 598] on div "100,00%" at bounding box center [1004, 598] width 93 height 31
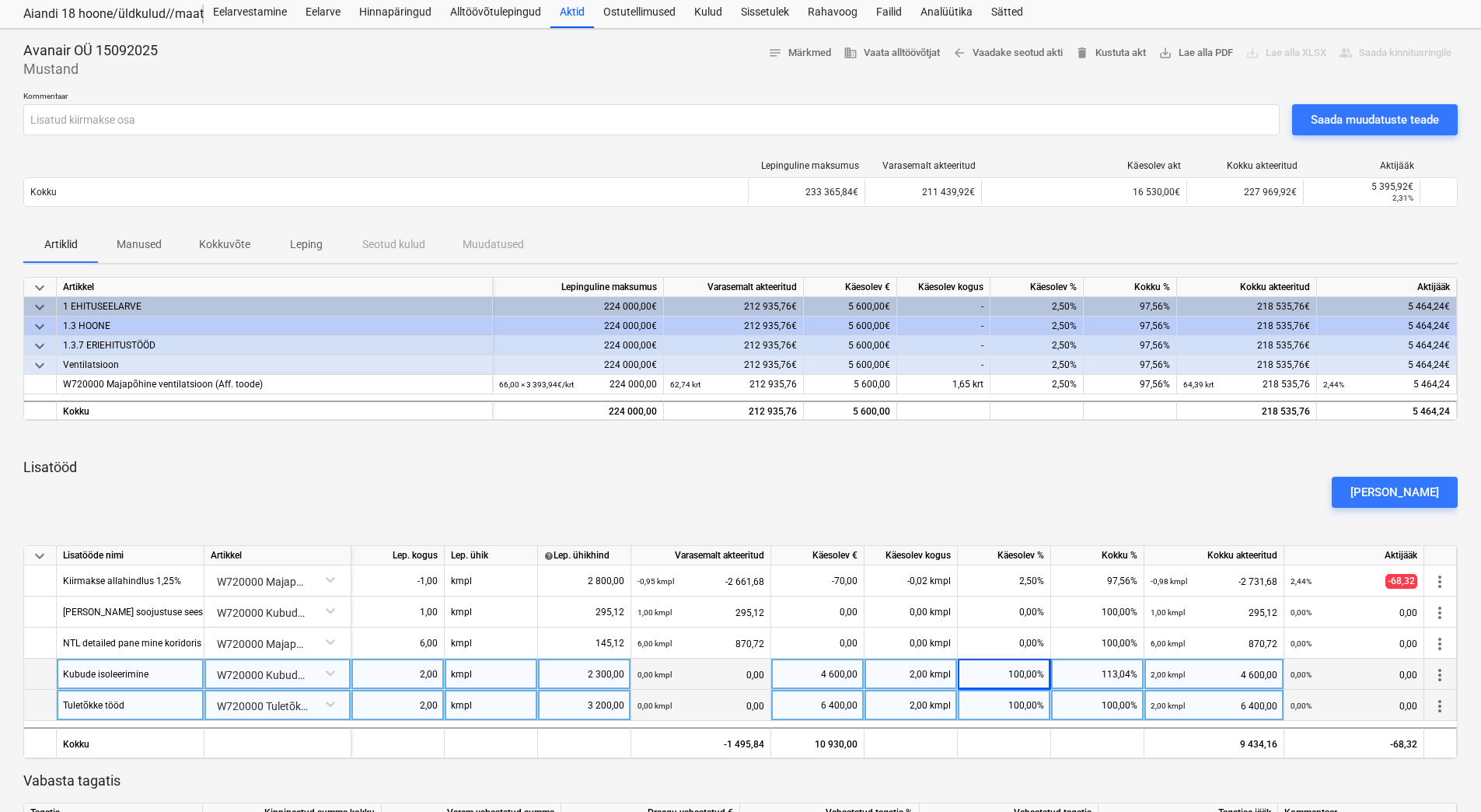
scroll to position [41, 0]
click at [591, 675] on div "2 300,00" at bounding box center [584, 676] width 81 height 31
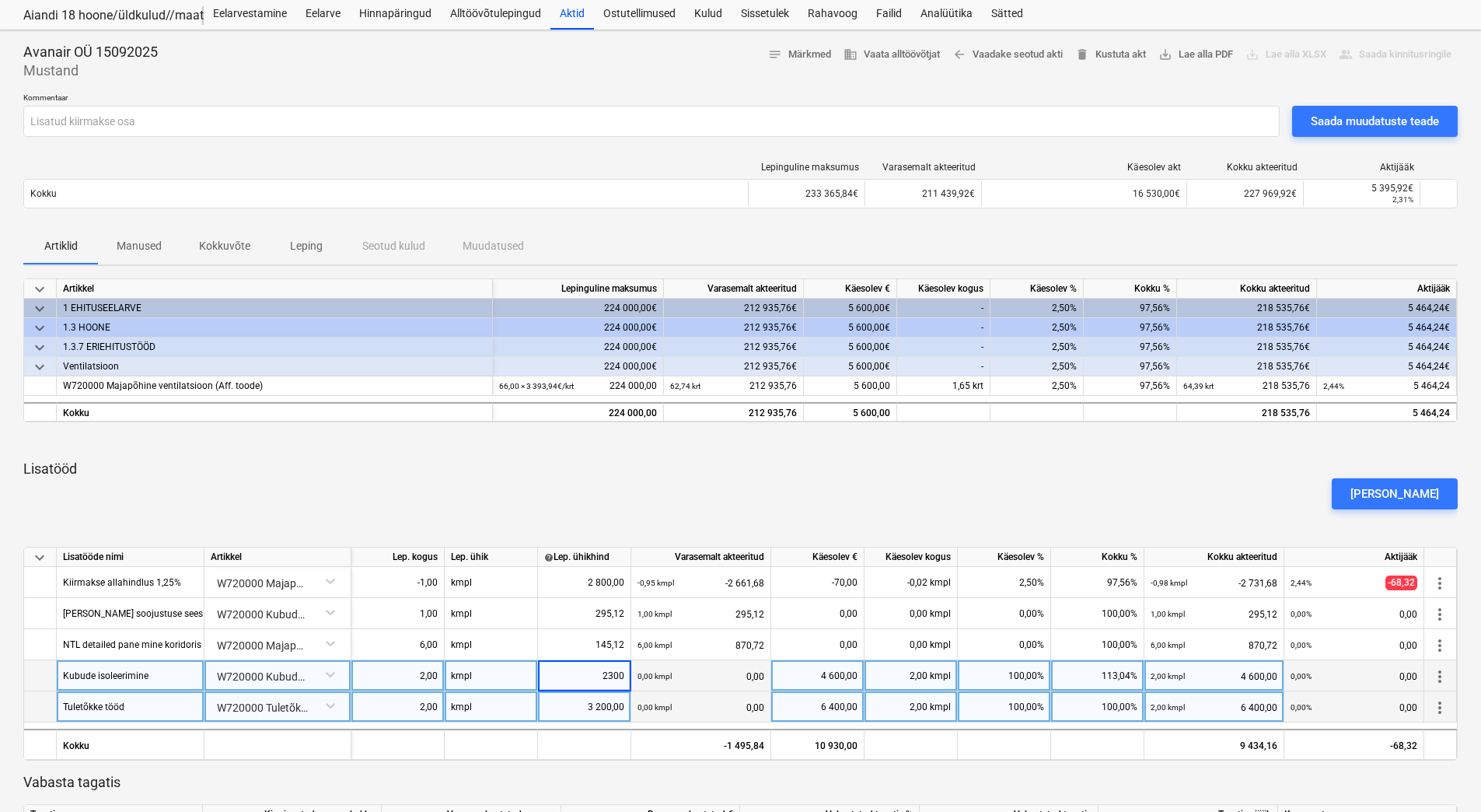
click at [608, 676] on input "2300" at bounding box center [585, 676] width 93 height 30
type input "1300"
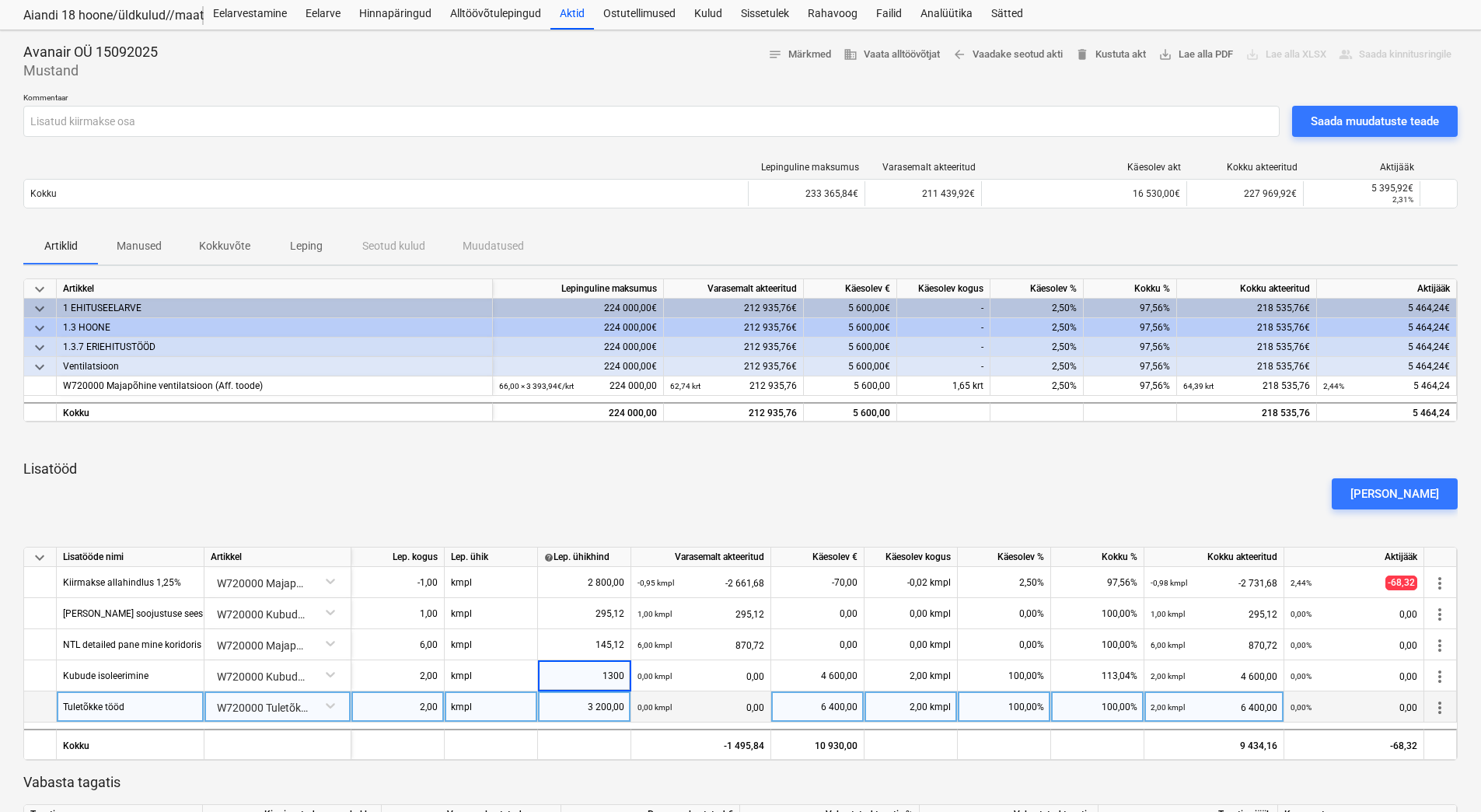
click at [705, 486] on div "[PERSON_NAME]" at bounding box center [740, 494] width 1447 height 44
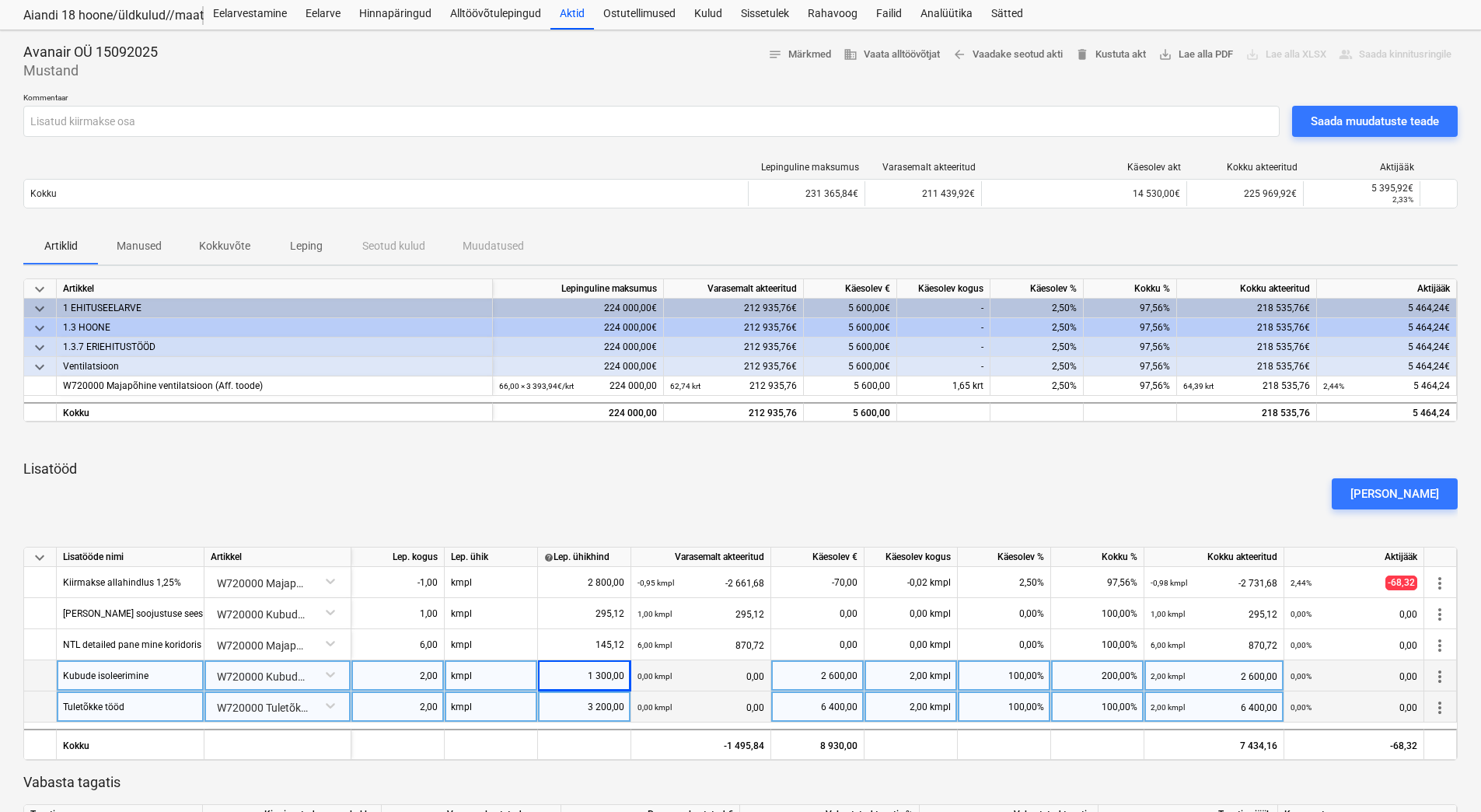
click at [590, 675] on div "1 300,00" at bounding box center [584, 676] width 81 height 31
type input "2300"
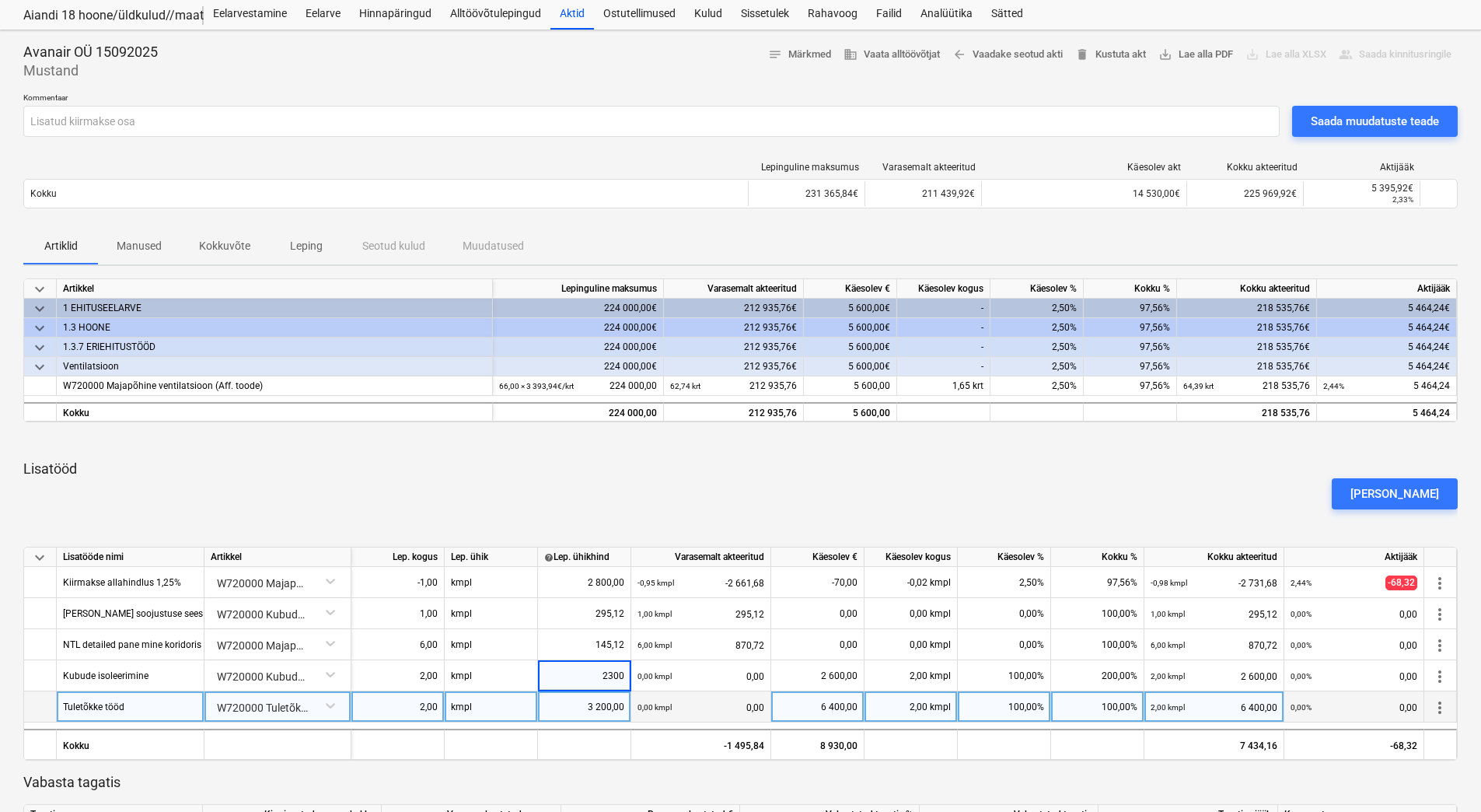
click at [595, 522] on div at bounding box center [741, 528] width 1435 height 12
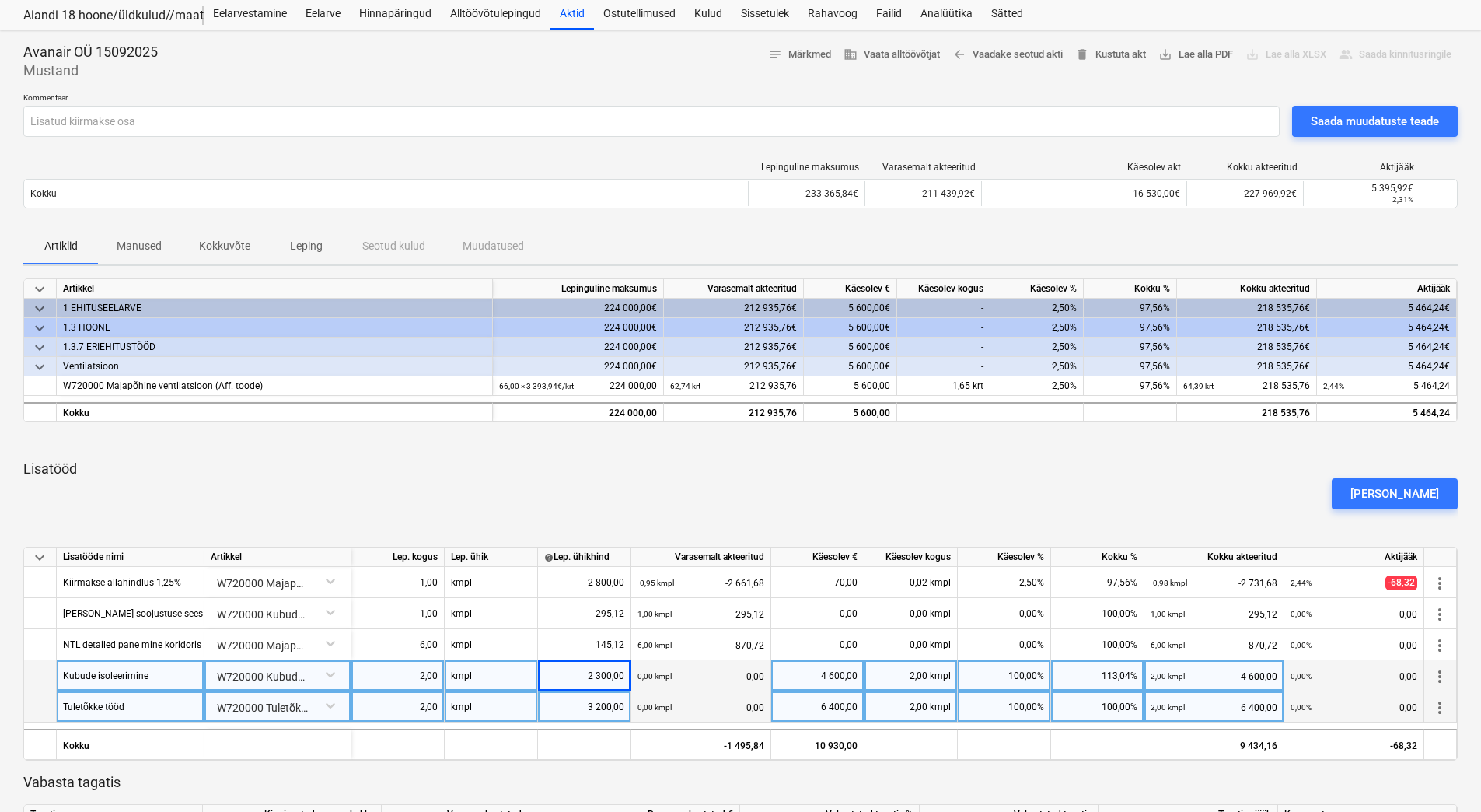
click at [595, 675] on div "2 300,00" at bounding box center [584, 676] width 81 height 31
click at [605, 674] on input "2300" at bounding box center [585, 676] width 93 height 30
click at [614, 675] on input "2300" at bounding box center [585, 676] width 93 height 30
click at [607, 672] on input "2800" at bounding box center [585, 676] width 93 height 30
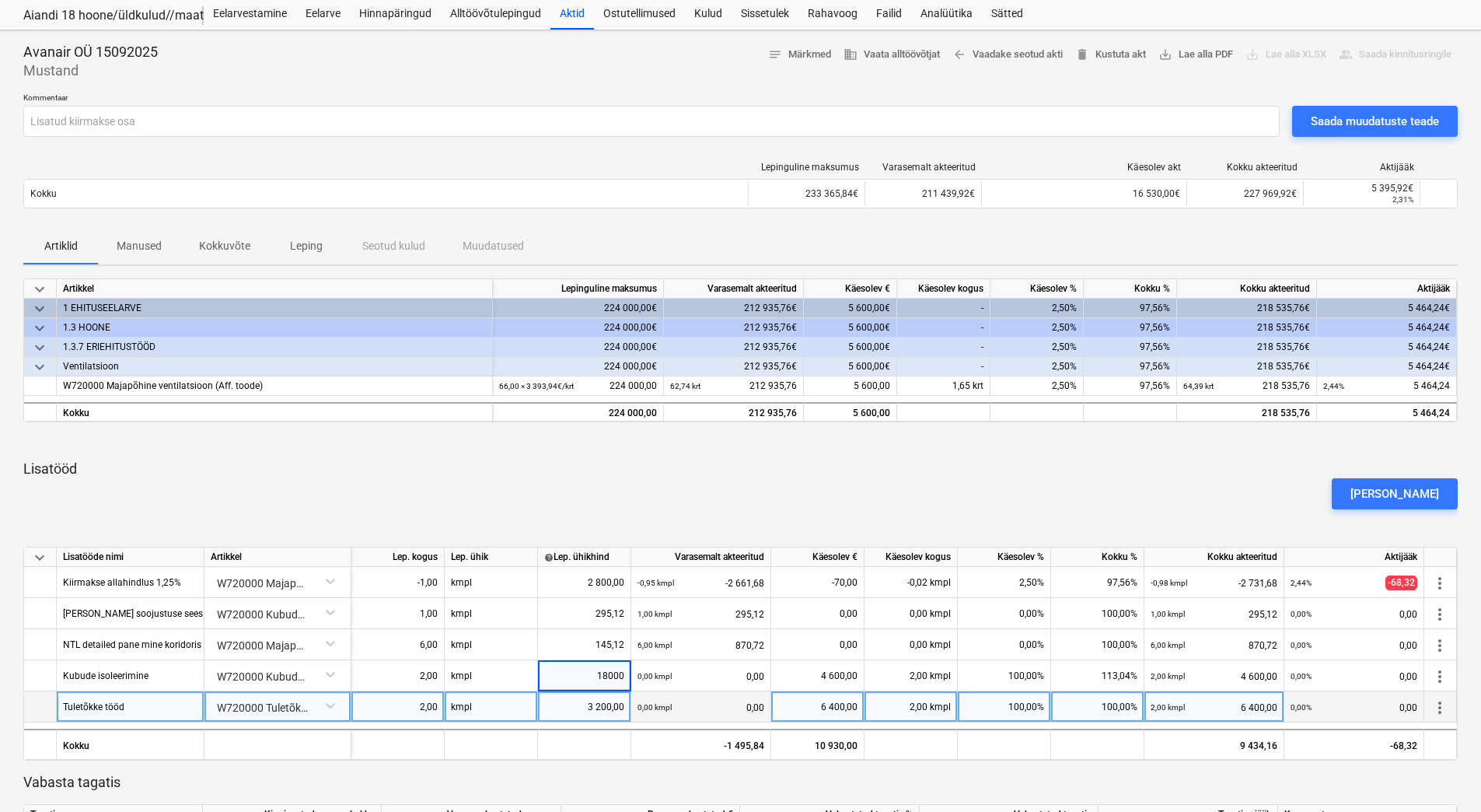
type input "1800"
click at [760, 477] on div "[PERSON_NAME]" at bounding box center [740, 494] width 1447 height 44
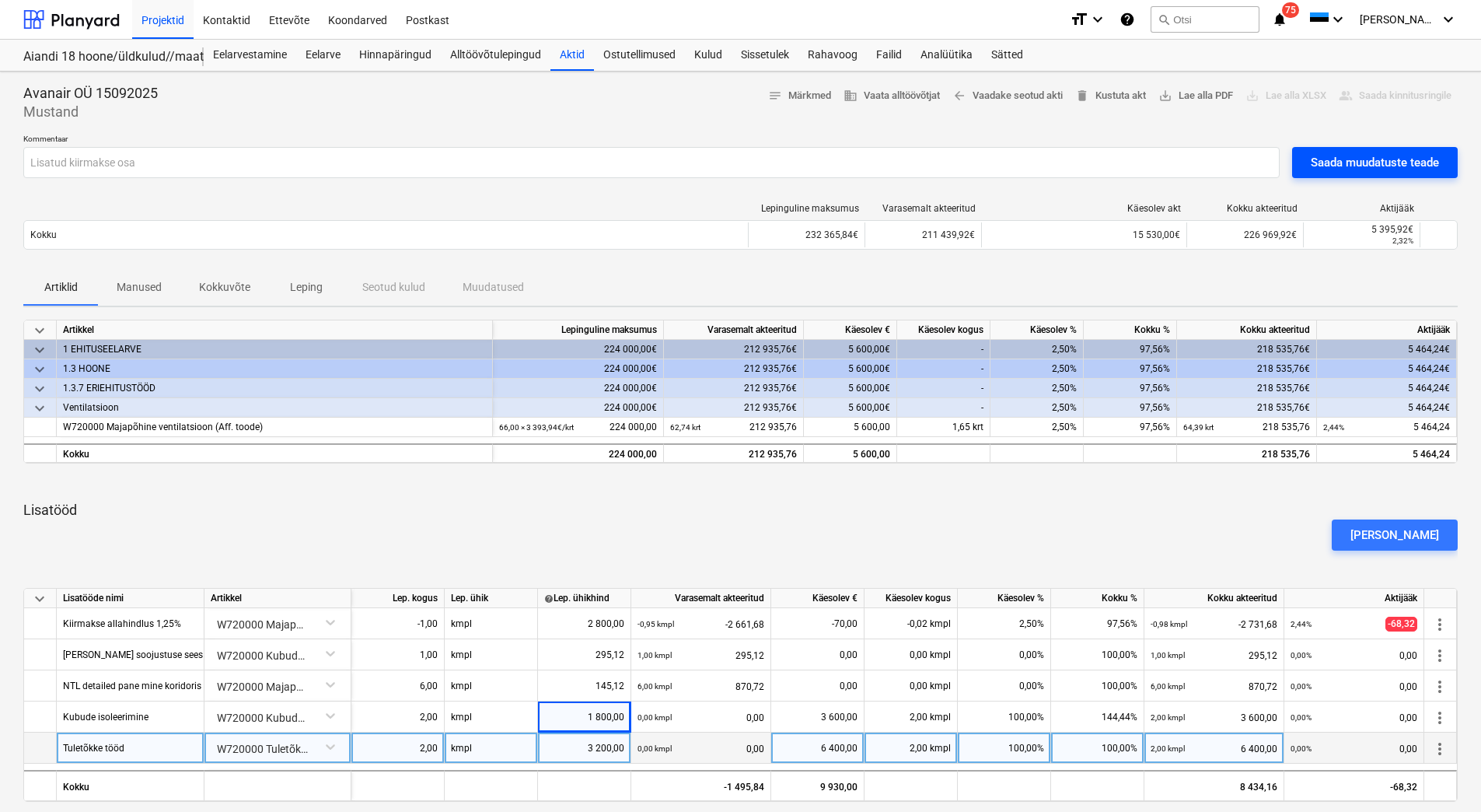
click at [1351, 167] on div "Saada muudatuste teade" at bounding box center [1375, 162] width 128 height 20
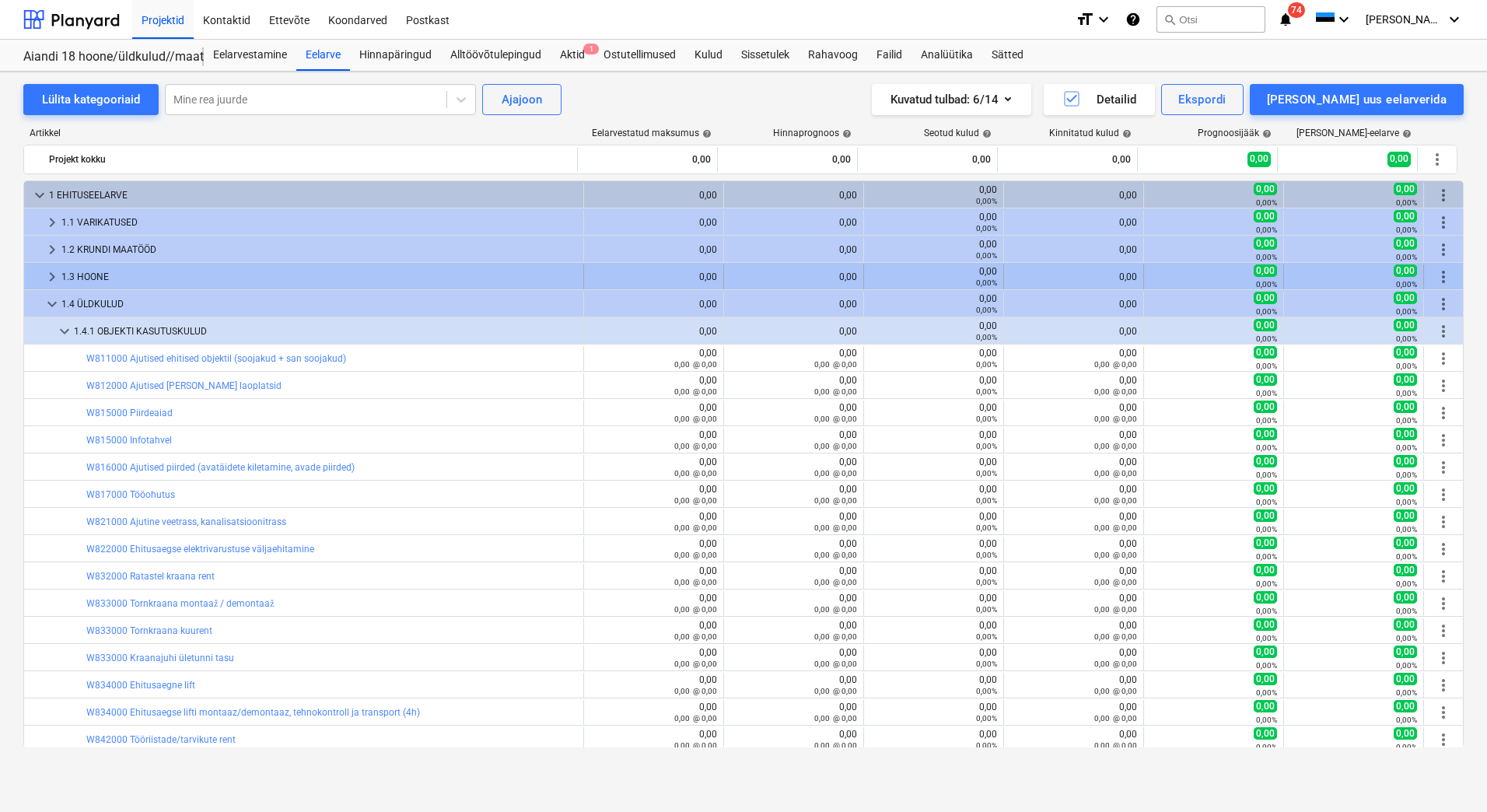
click at [98, 279] on div "1.3 HOONE" at bounding box center [319, 277] width 516 height 25
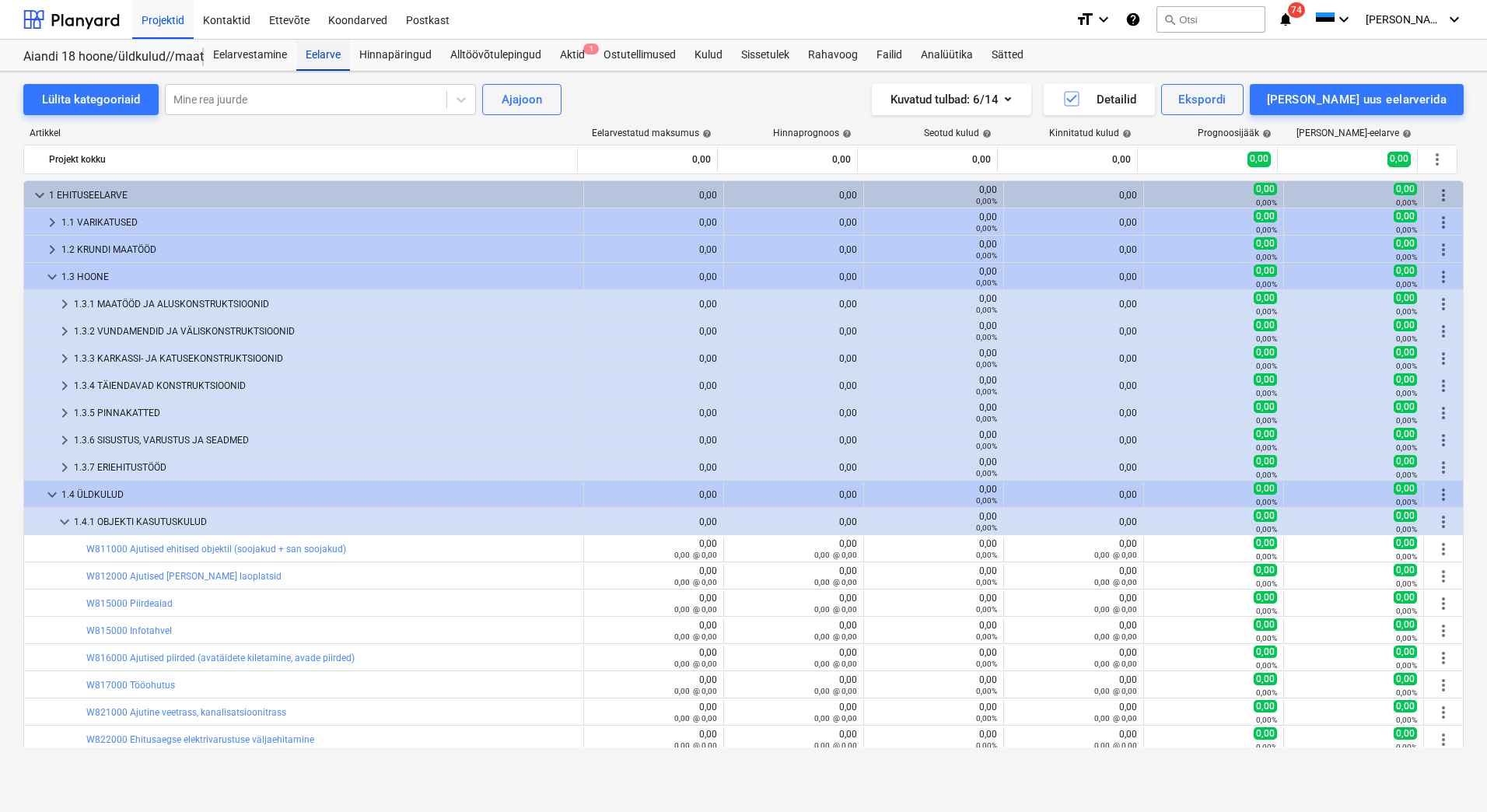
click at [319, 50] on div "Eelarve" at bounding box center [323, 55] width 54 height 31
click at [408, 55] on div "Hinnapäringud" at bounding box center [395, 55] width 91 height 31
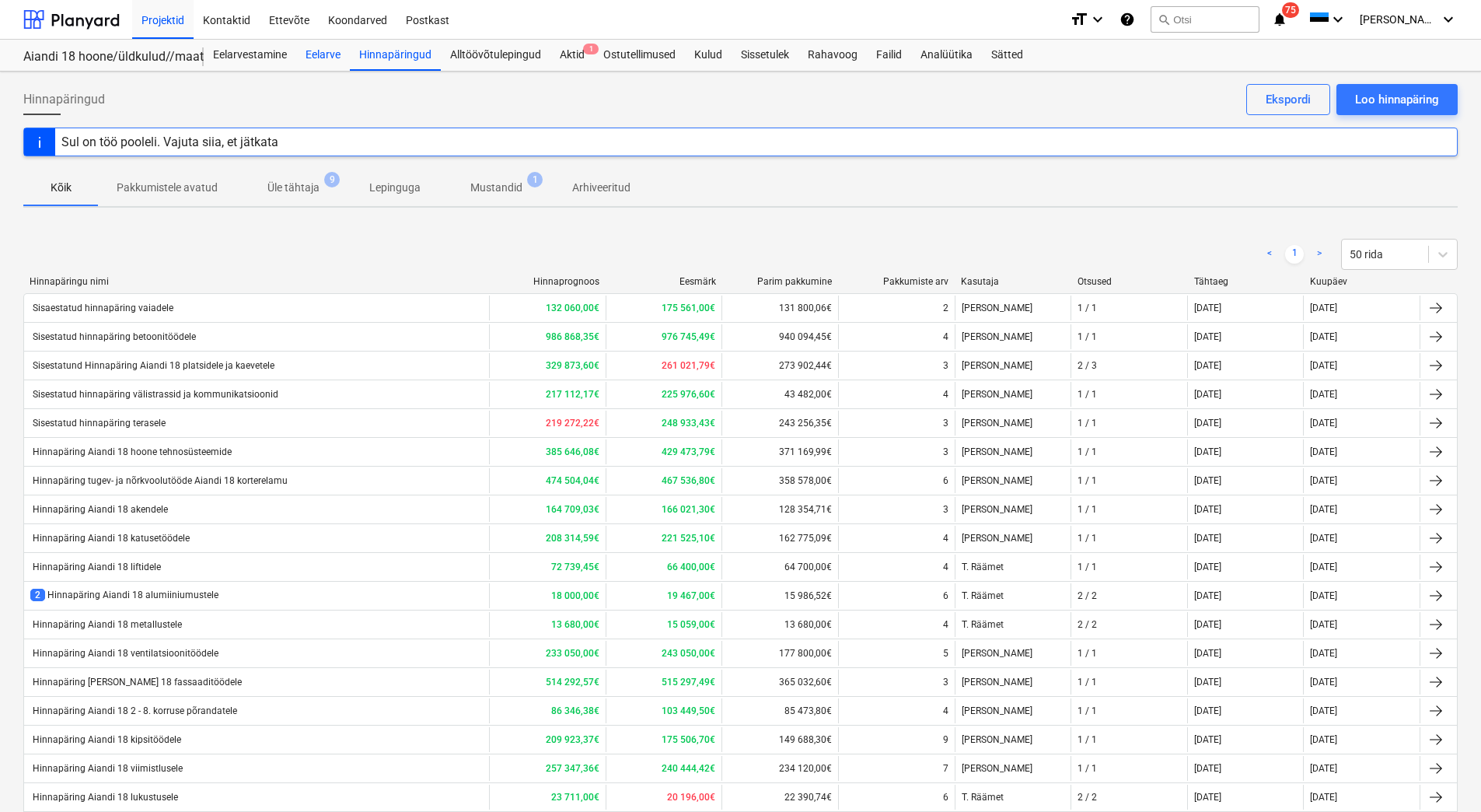
click at [323, 50] on div "Eelarve" at bounding box center [323, 55] width 54 height 31
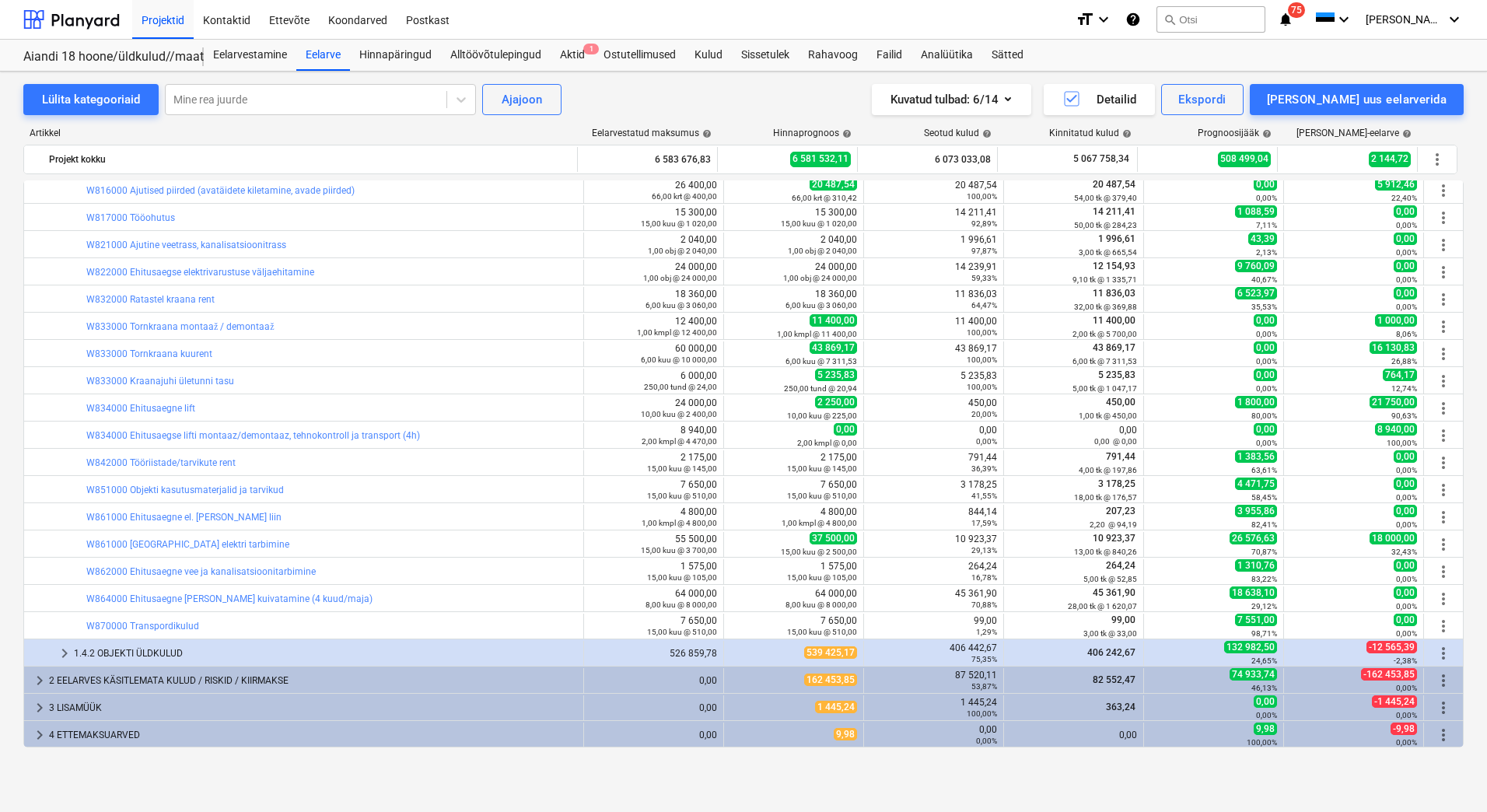
scroll to position [1, 0]
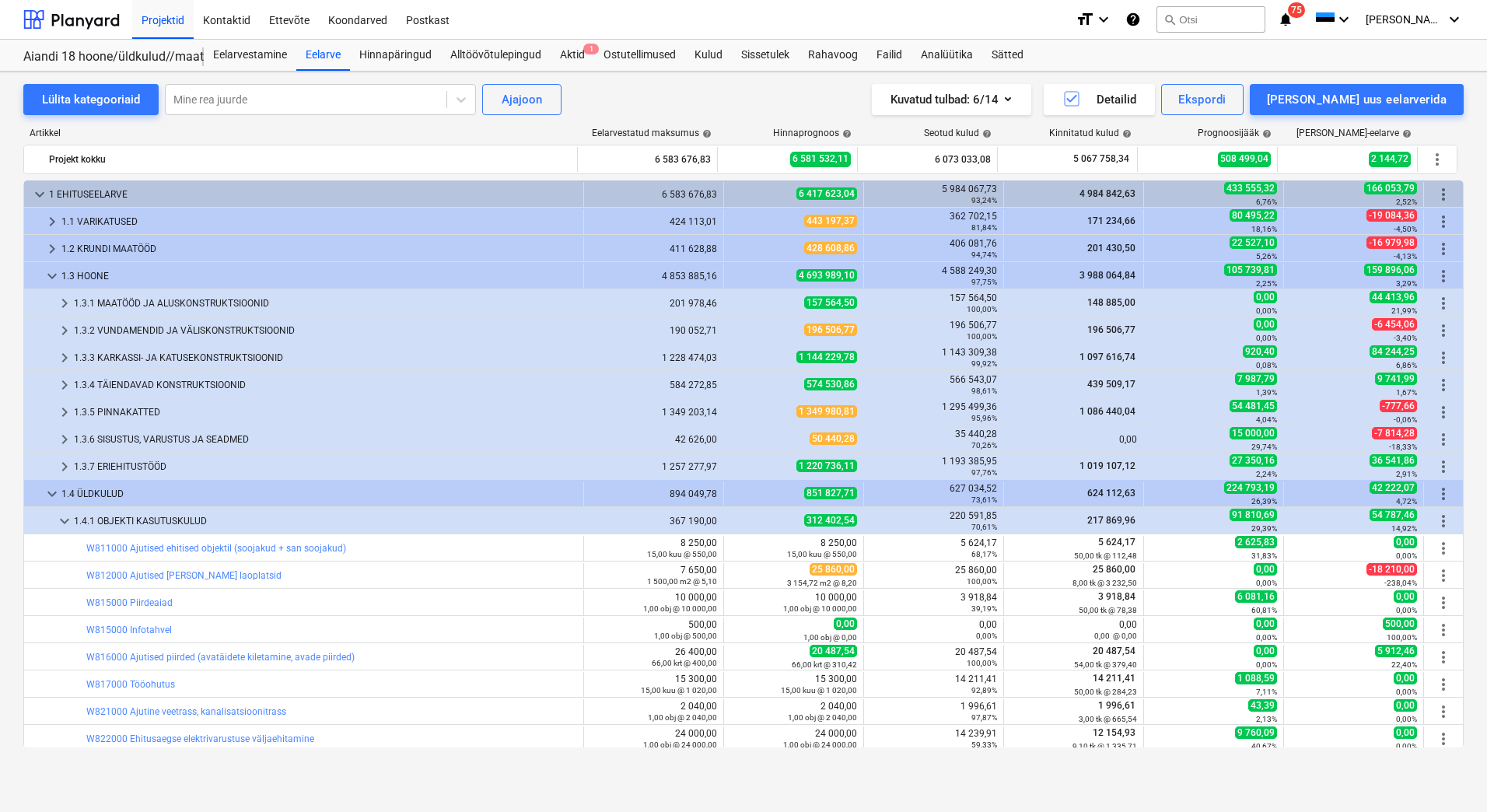
click at [122, 465] on div "1.3.7 ERIEHITUSTÖÖD" at bounding box center [325, 466] width 503 height 25
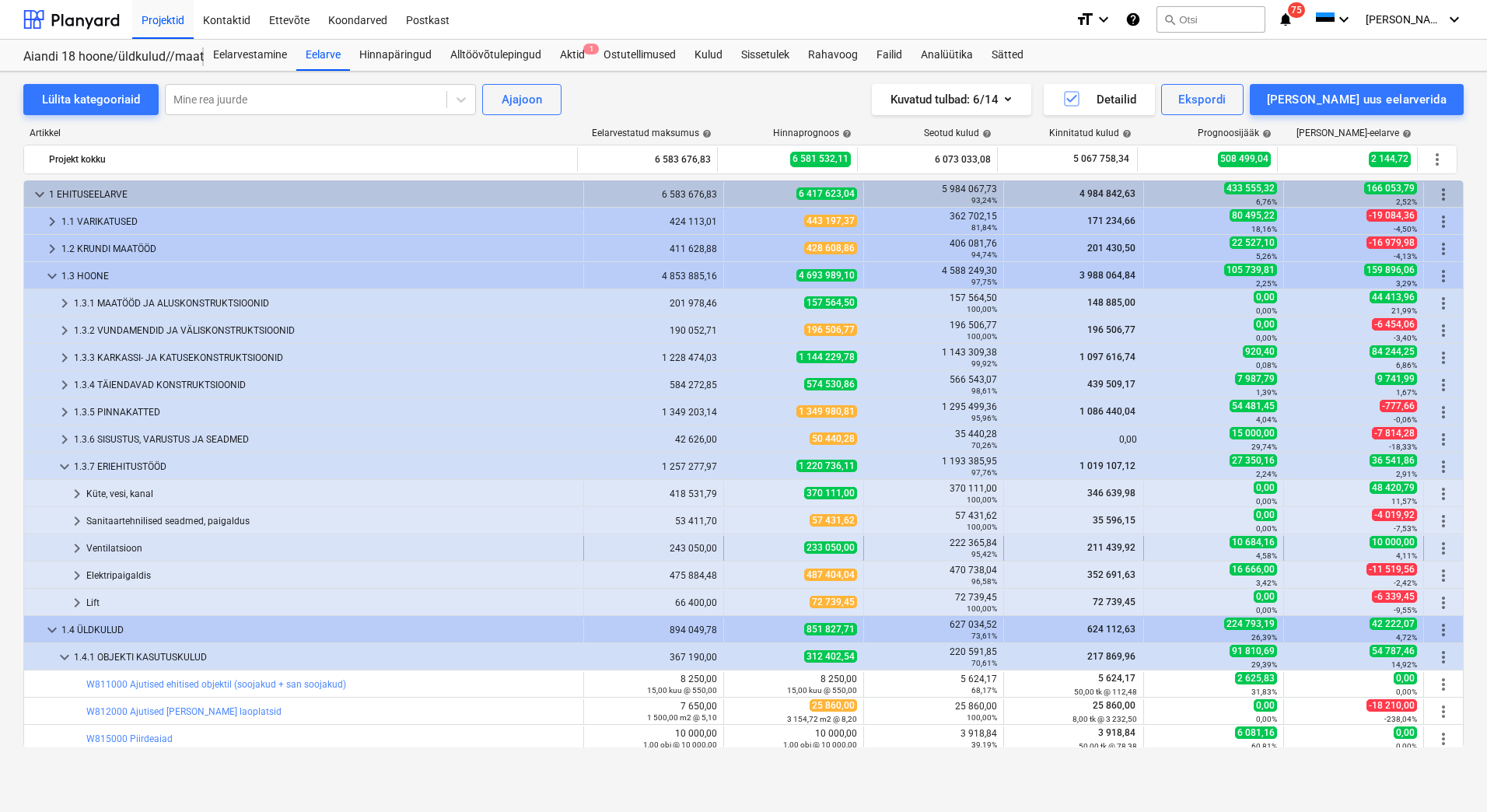
click at [127, 547] on div "Ventilatsioon" at bounding box center [332, 548] width 491 height 25
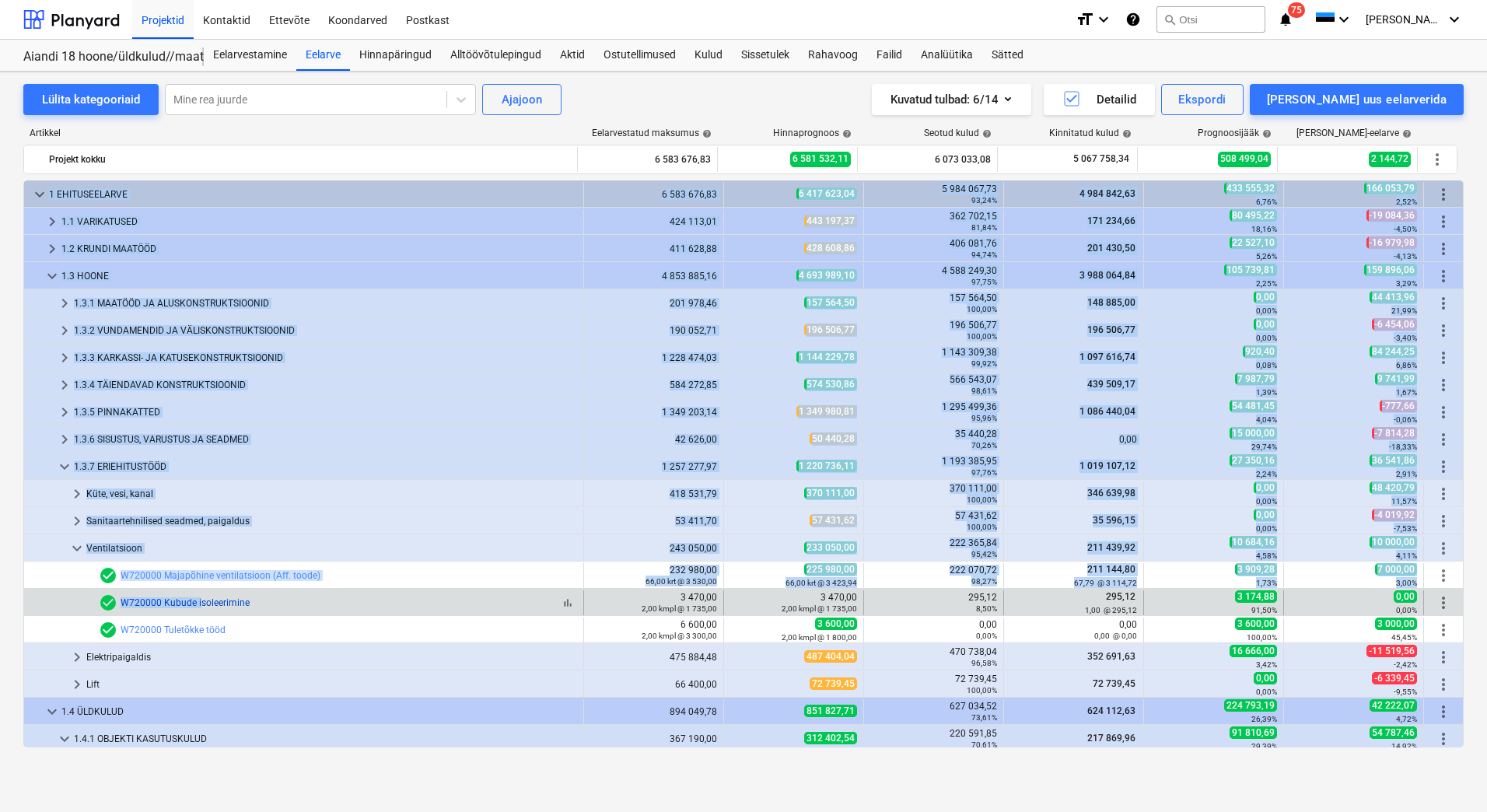
drag, startPoint x: 268, startPoint y: 604, endPoint x: 200, endPoint y: 604, distance: 68.0
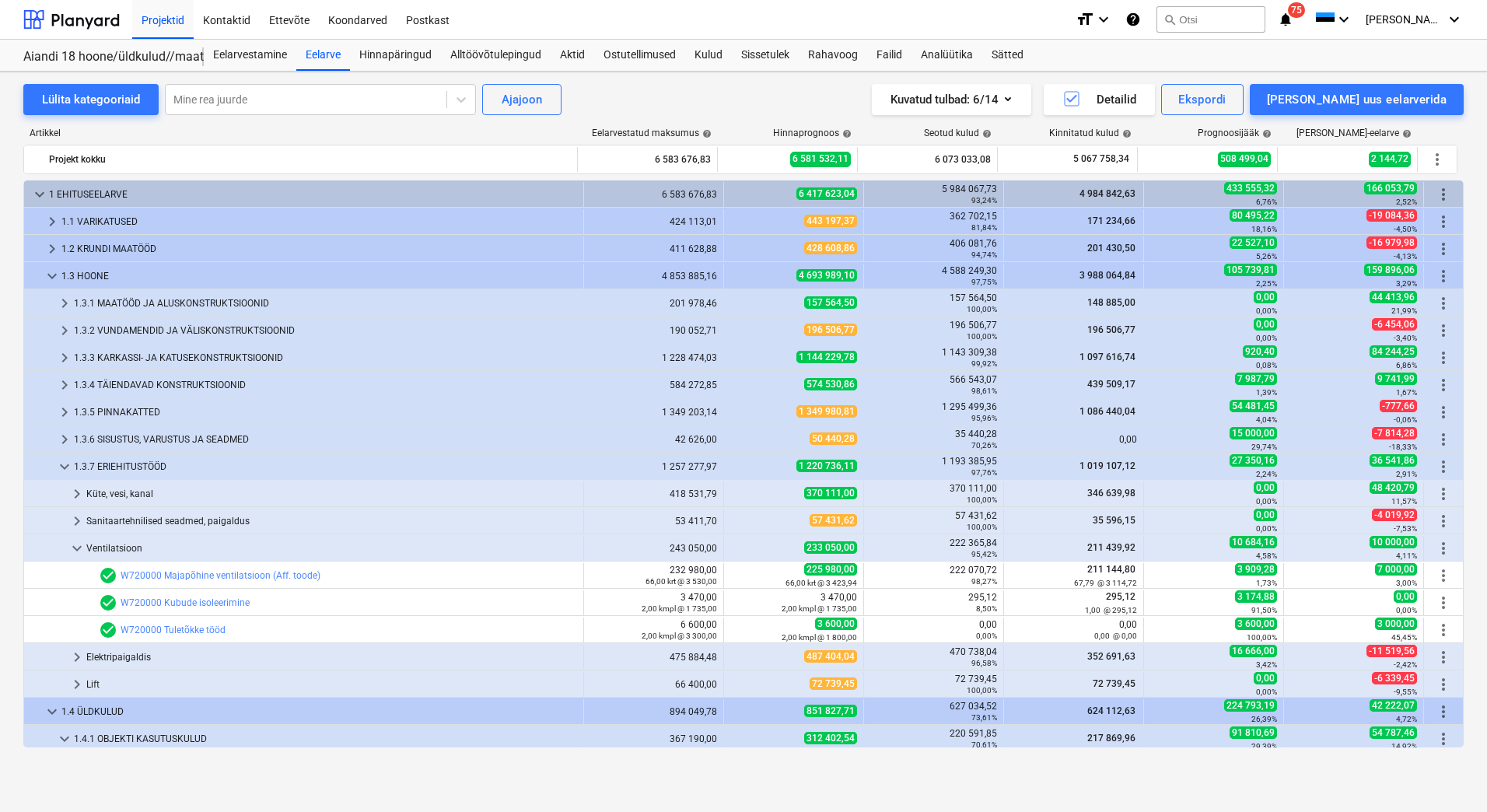
click at [5, 631] on div "Lülita kategooriaid Mine rea juurde Ajajoon Kuvatud tulbad : 6/14 Detailid Eksp…" at bounding box center [743, 424] width 1487 height 707
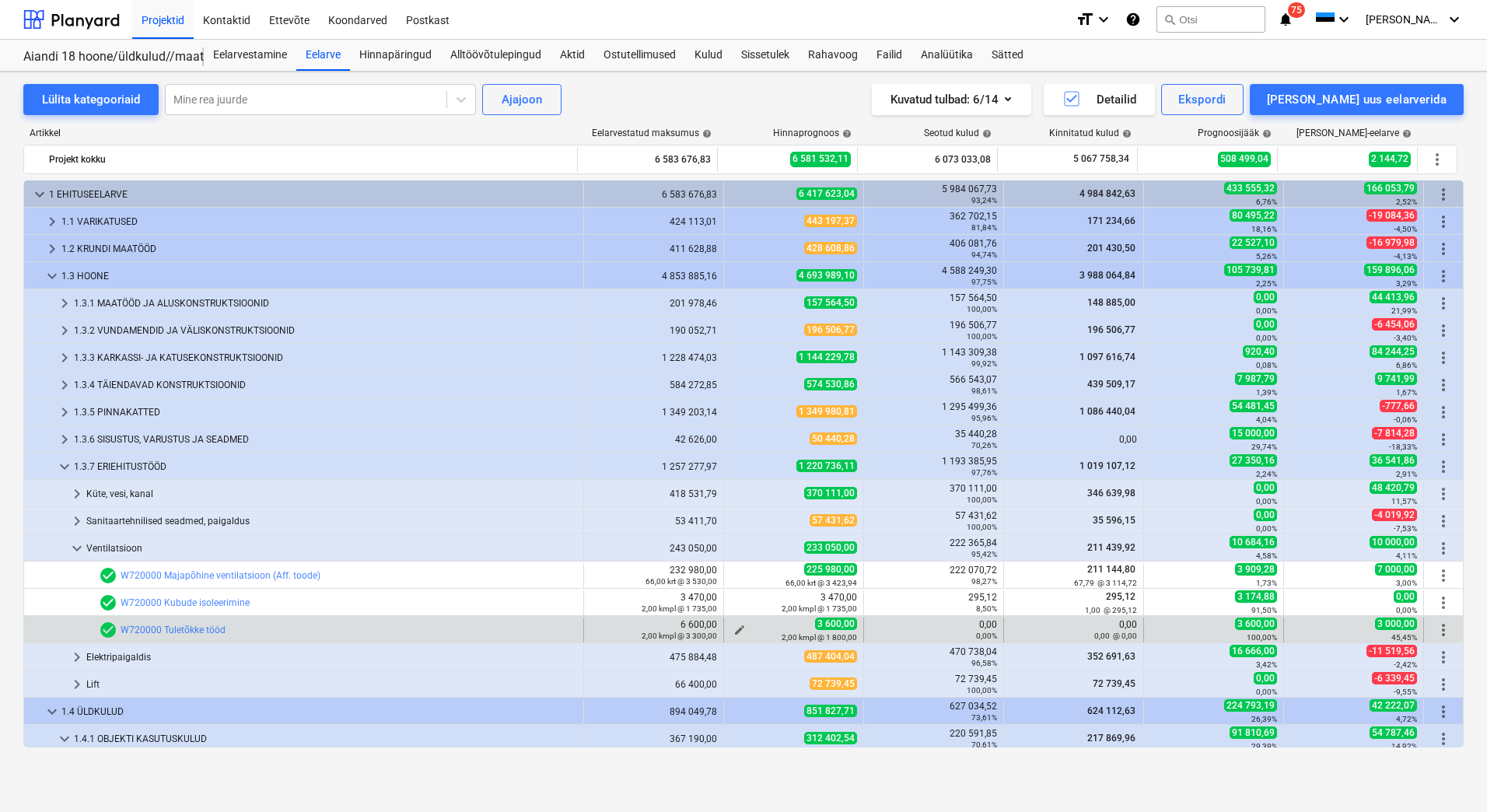
click at [734, 627] on span "edit" at bounding box center [739, 629] width 12 height 12
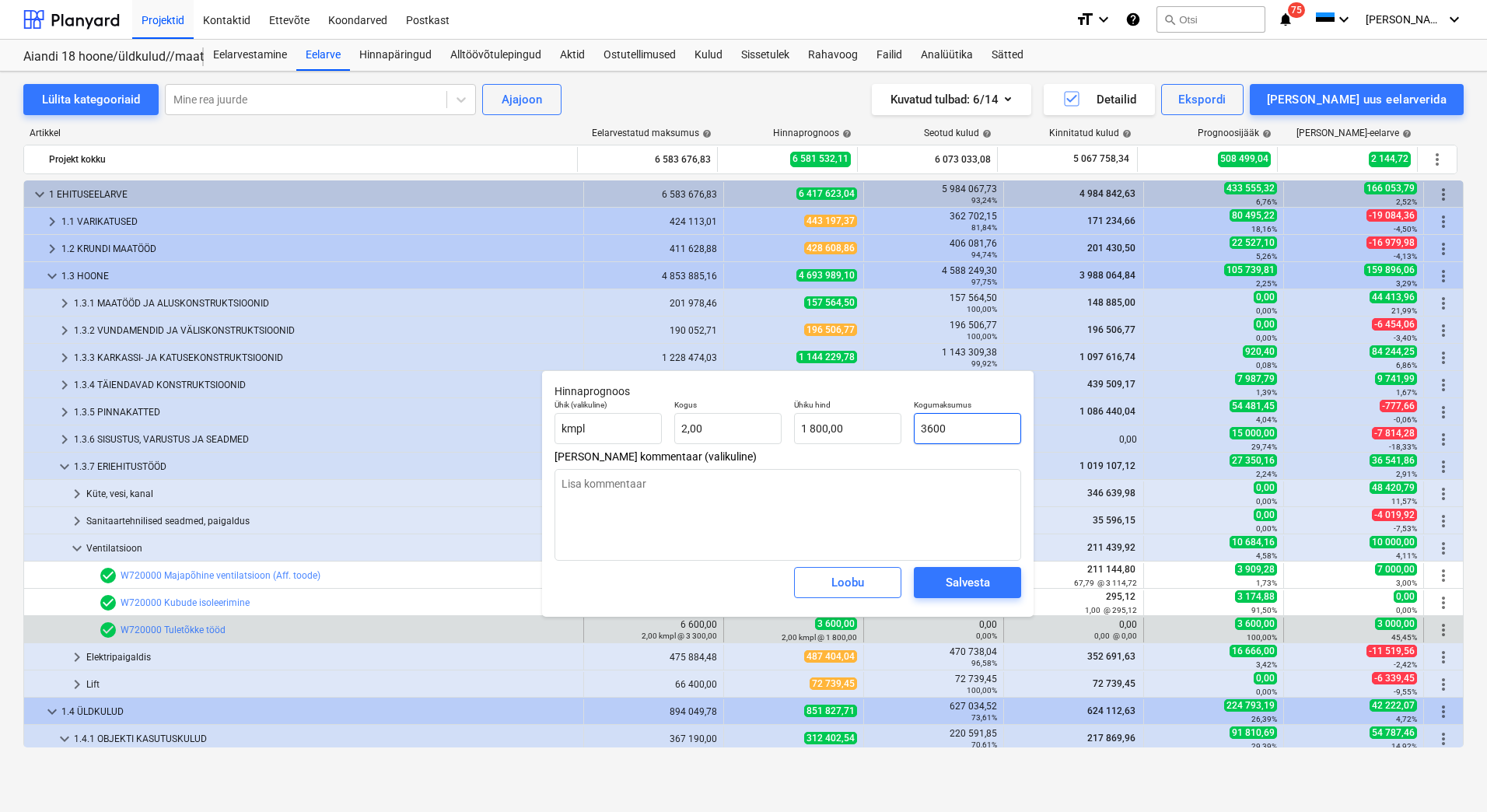
drag, startPoint x: 982, startPoint y: 429, endPoint x: 909, endPoint y: 428, distance: 73.0
click at [909, 428] on div "Kogumaksumus 3600" at bounding box center [968, 422] width 119 height 57
type input "6"
type textarea "x"
type input "3,00"
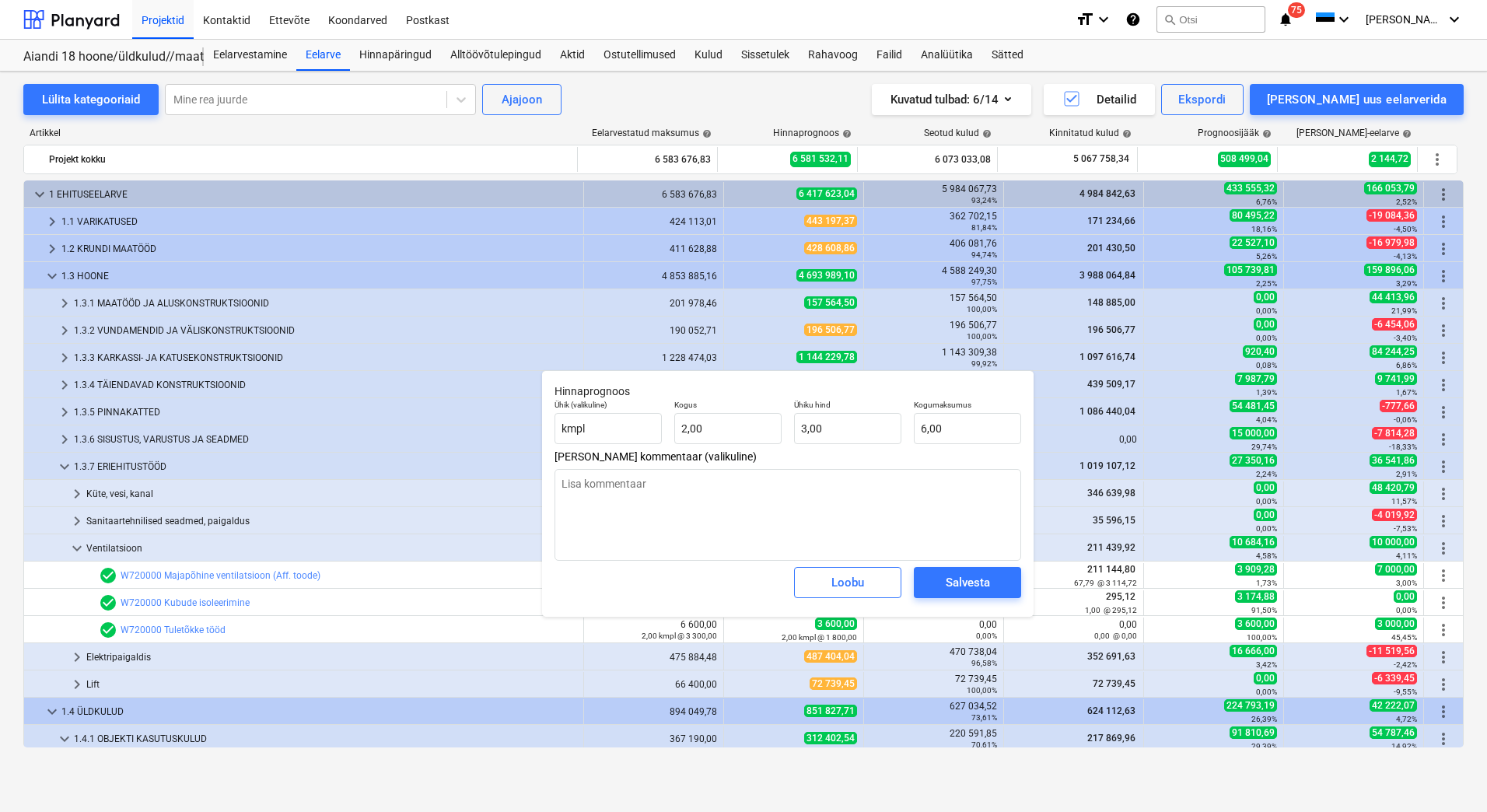
type textarea "x"
type input "6"
click at [972, 428] on input "6" at bounding box center [967, 428] width 107 height 31
type textarea "x"
type input "0,00"
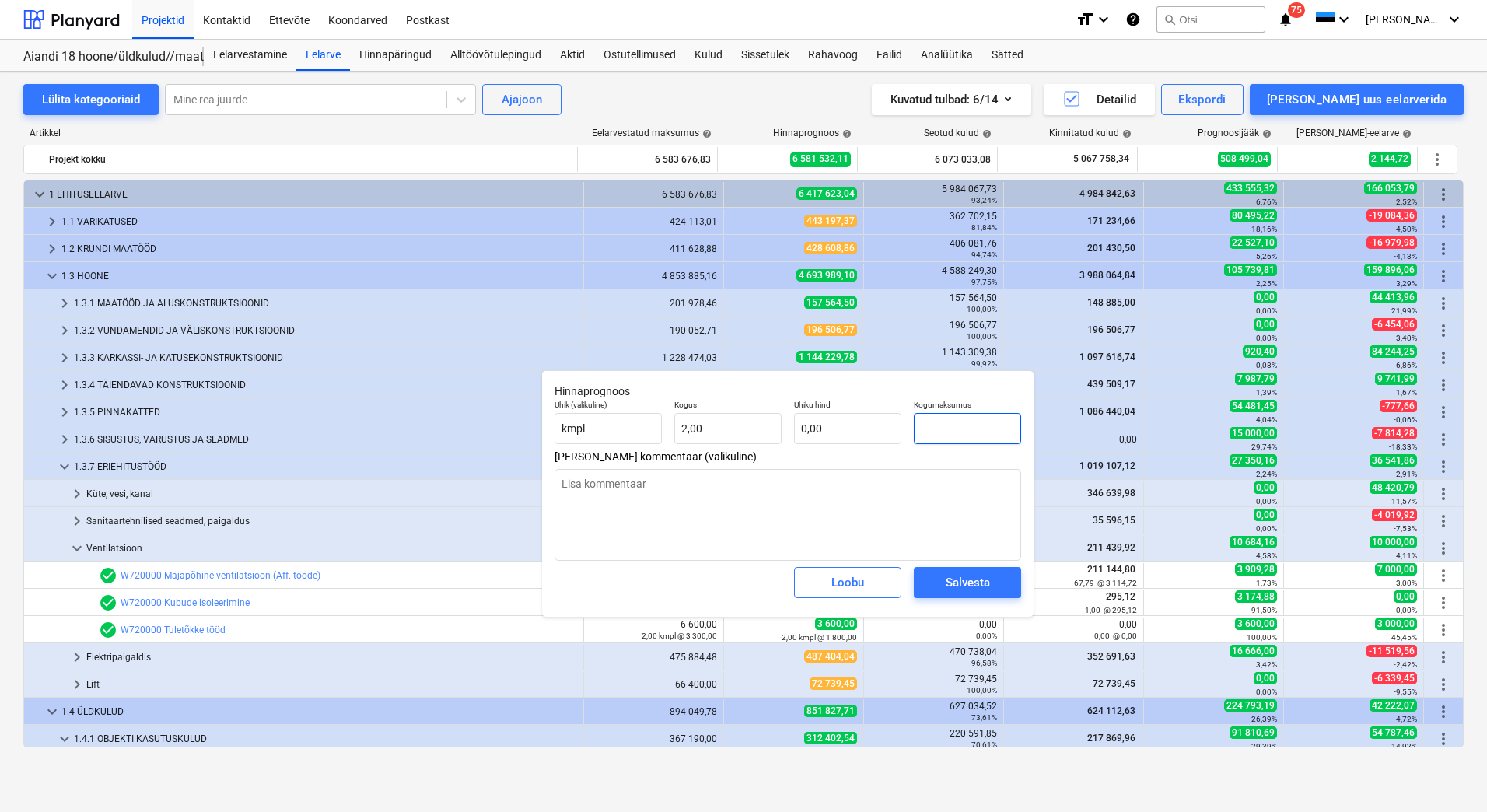
type textarea "x"
type input "6"
type input "3,00"
type input "64"
type textarea "x"
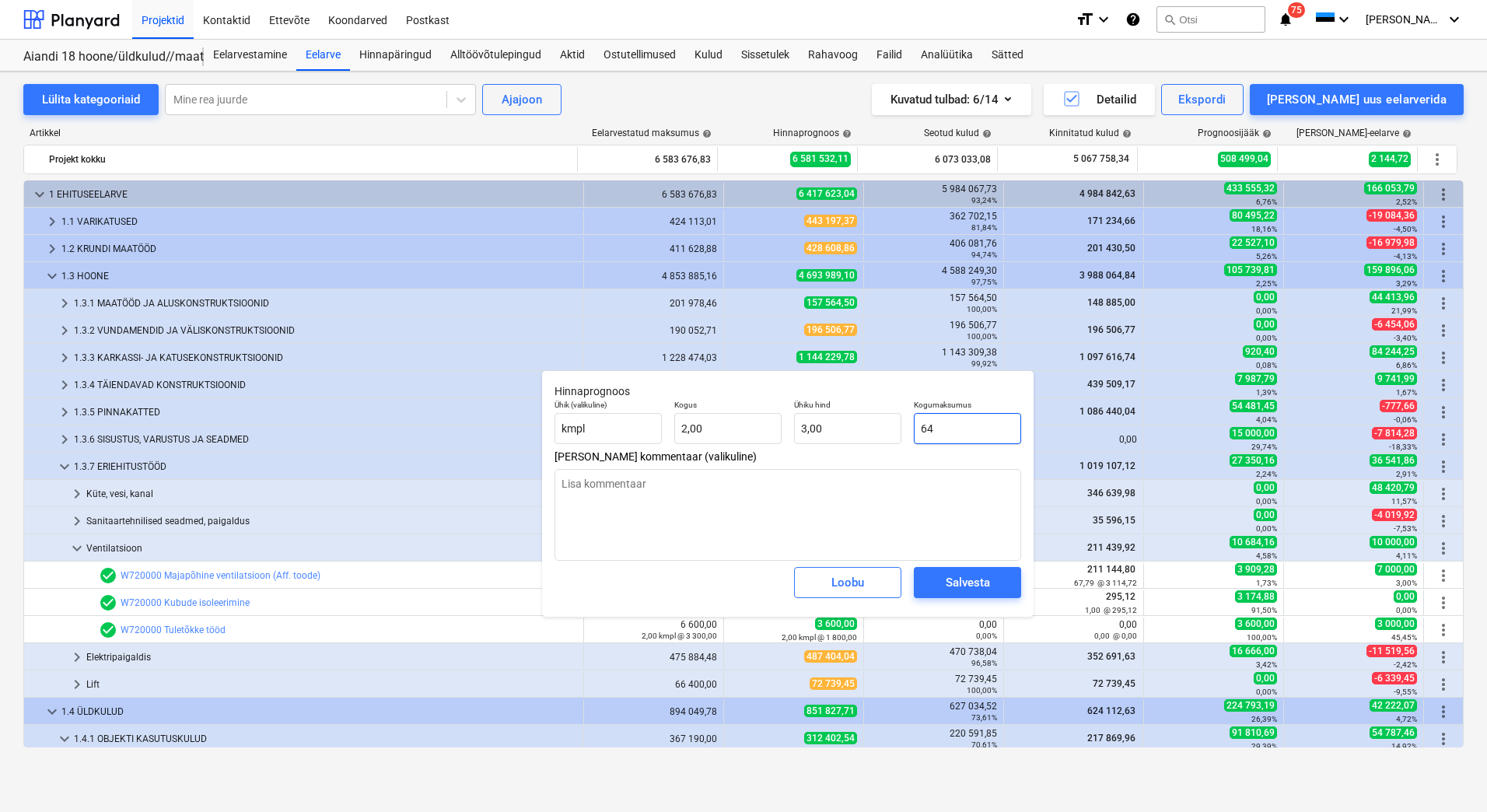
type input "32,00"
type input "640"
type textarea "x"
type input "320,00"
type textarea "x"
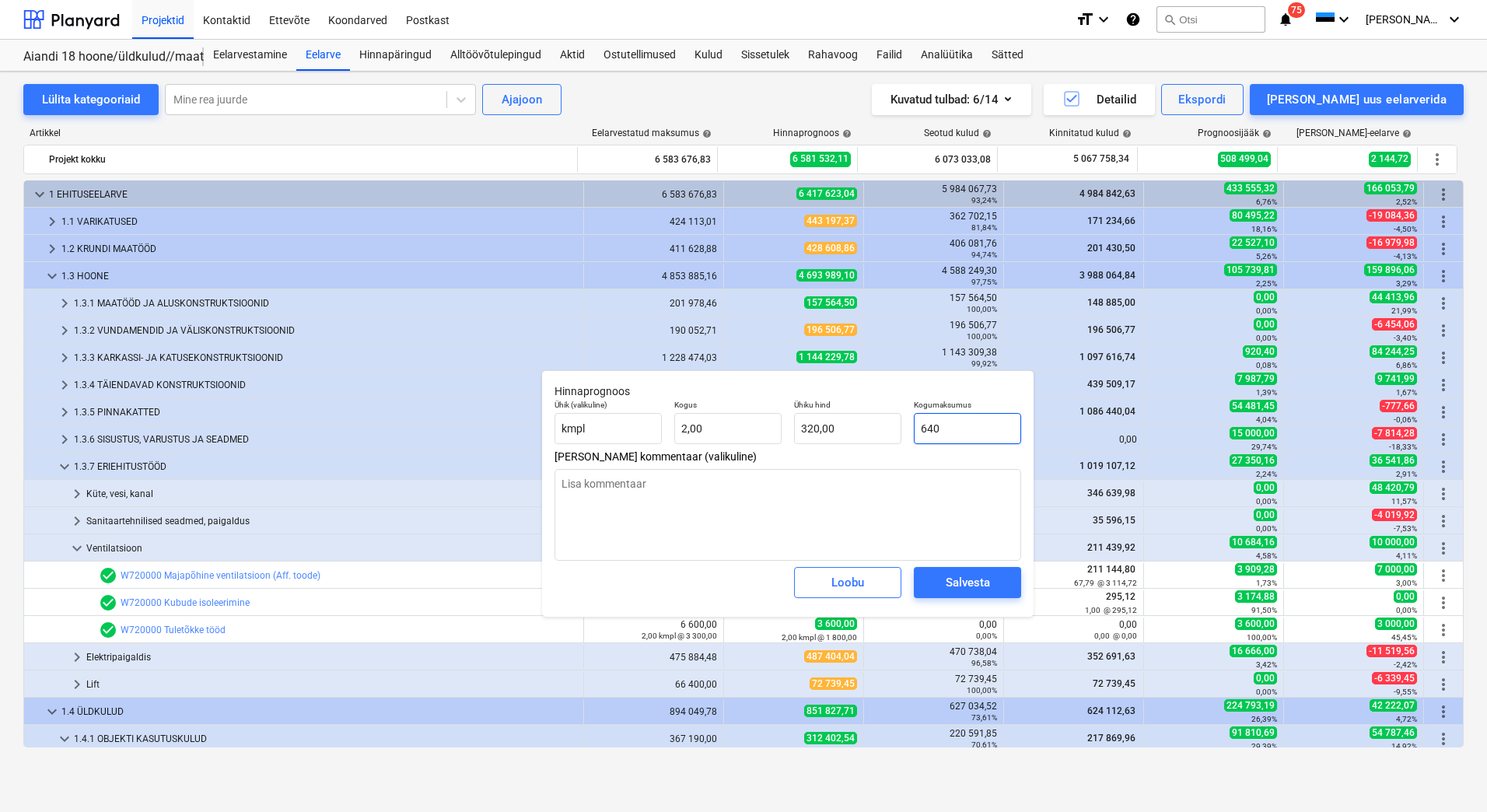
type input "6400"
type input "3 200,00"
type input "6400"
type textarea "x"
type input "6 400,00"
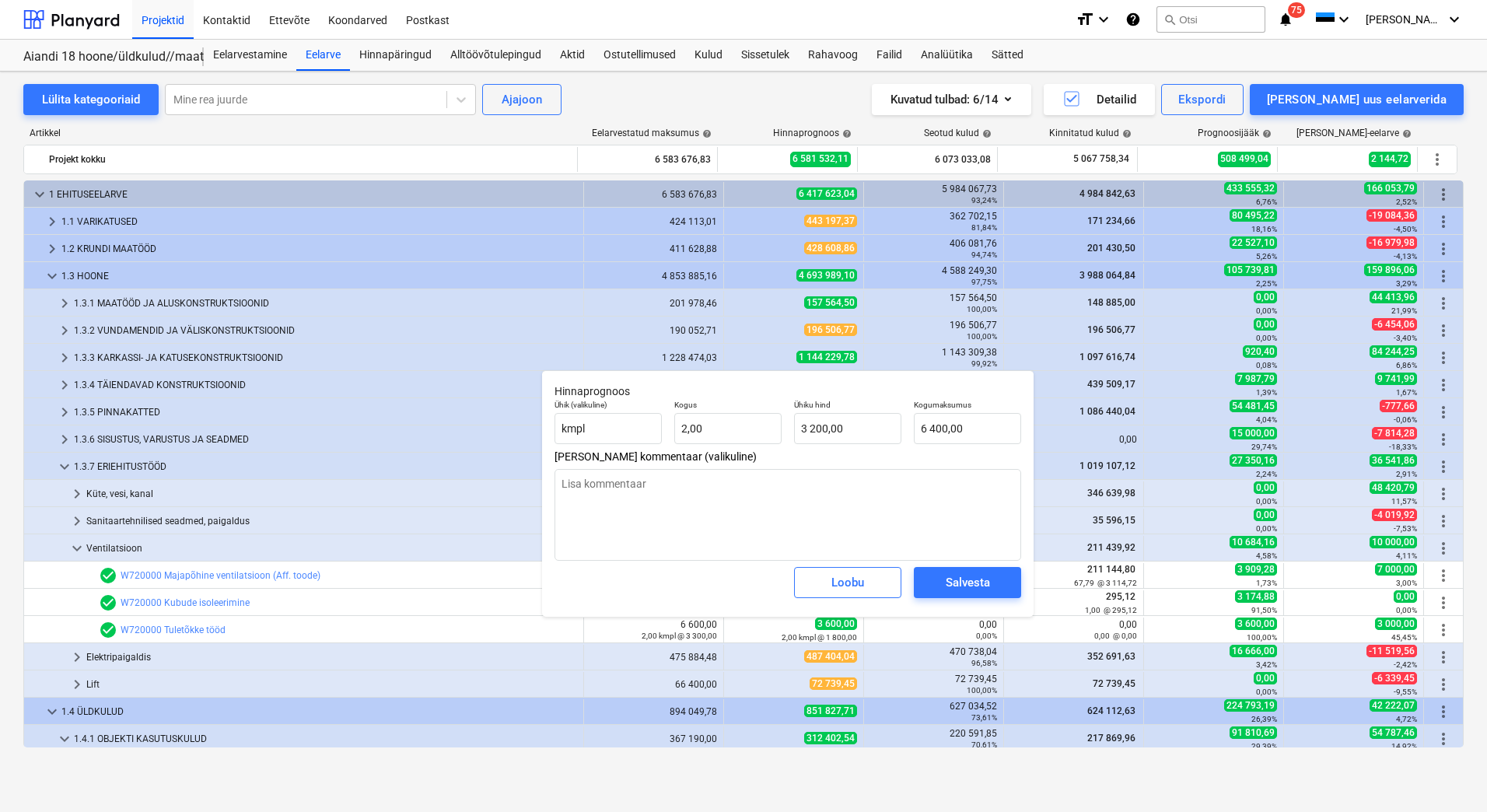
click at [879, 460] on span "Lisa kommentaar (valikuline)" at bounding box center [788, 456] width 466 height 12
click at [997, 571] on button "Salvesta" at bounding box center [967, 582] width 107 height 31
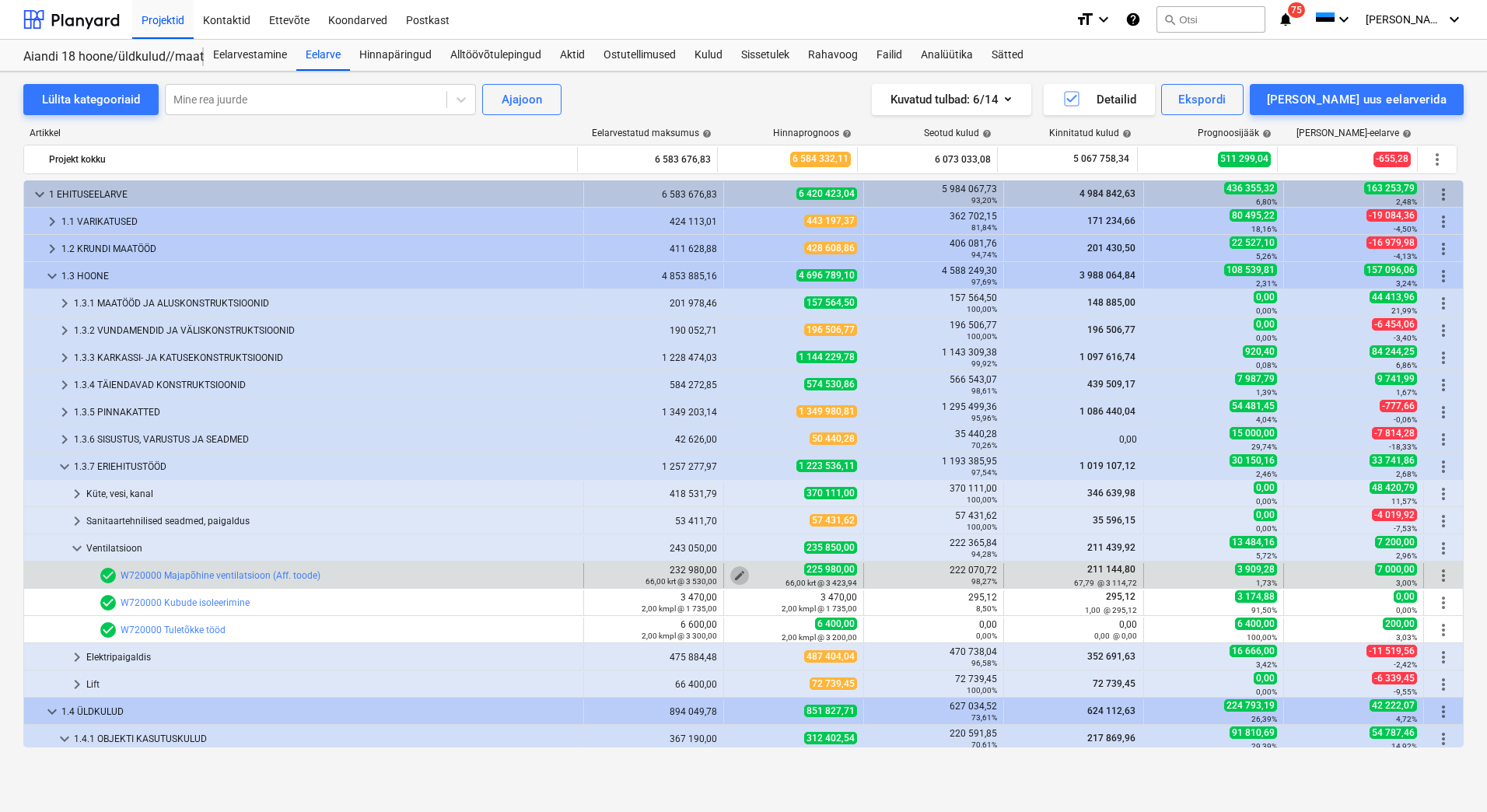
click at [737, 573] on span "edit" at bounding box center [739, 575] width 12 height 12
type textarea "x"
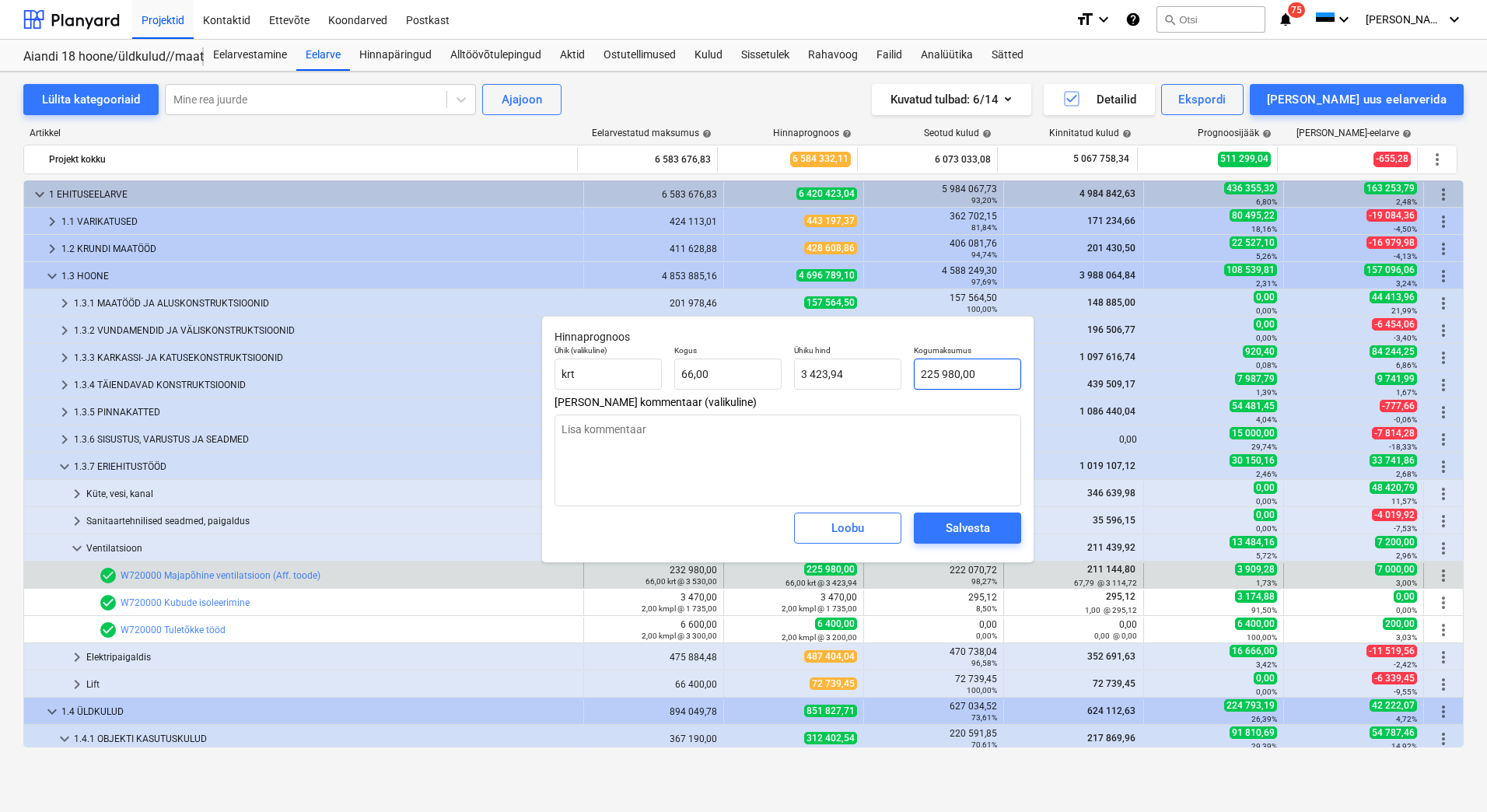
type input "225980"
drag, startPoint x: 987, startPoint y: 369, endPoint x: 911, endPoint y: 370, distance: 76.0
click at [911, 370] on div "Kogumaksumus 225980" at bounding box center [968, 368] width 119 height 57
type textarea "x"
type input "2"
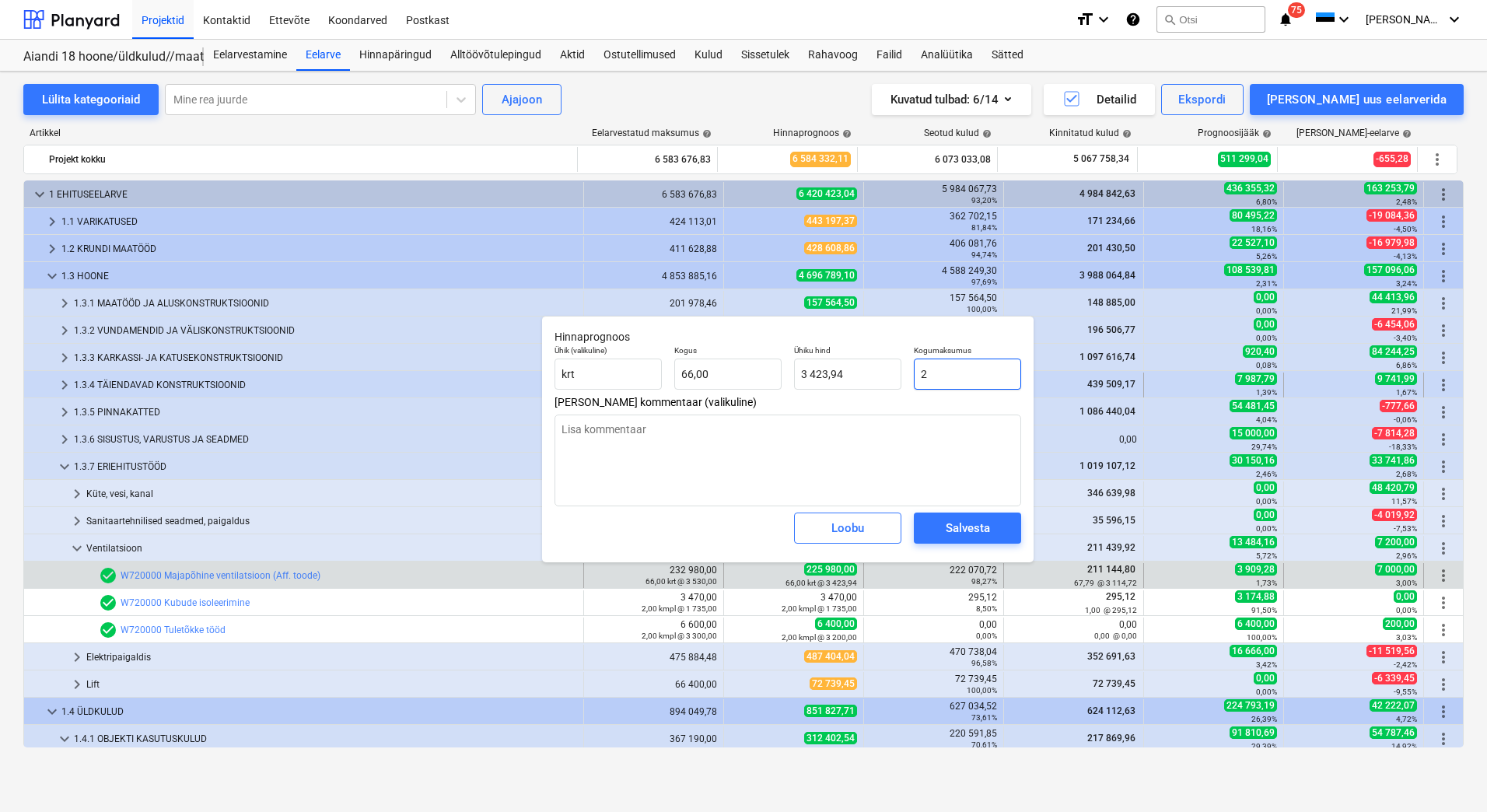
type input "0,03"
type textarea "x"
type input "22"
type input "0,33"
type textarea "x"
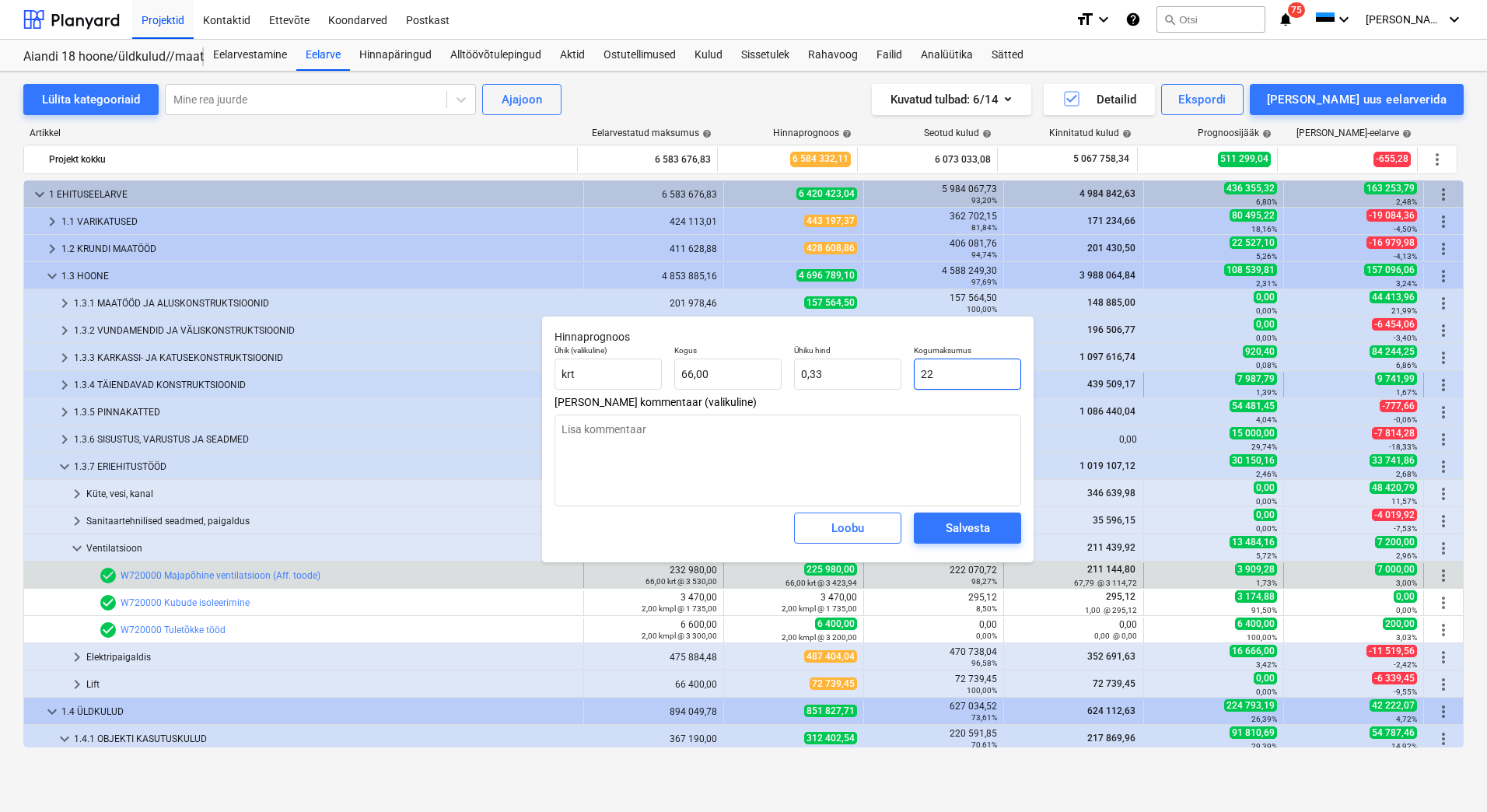
type input "221"
type input "3,35"
type textarea "x"
type input "2210"
type input "33,48"
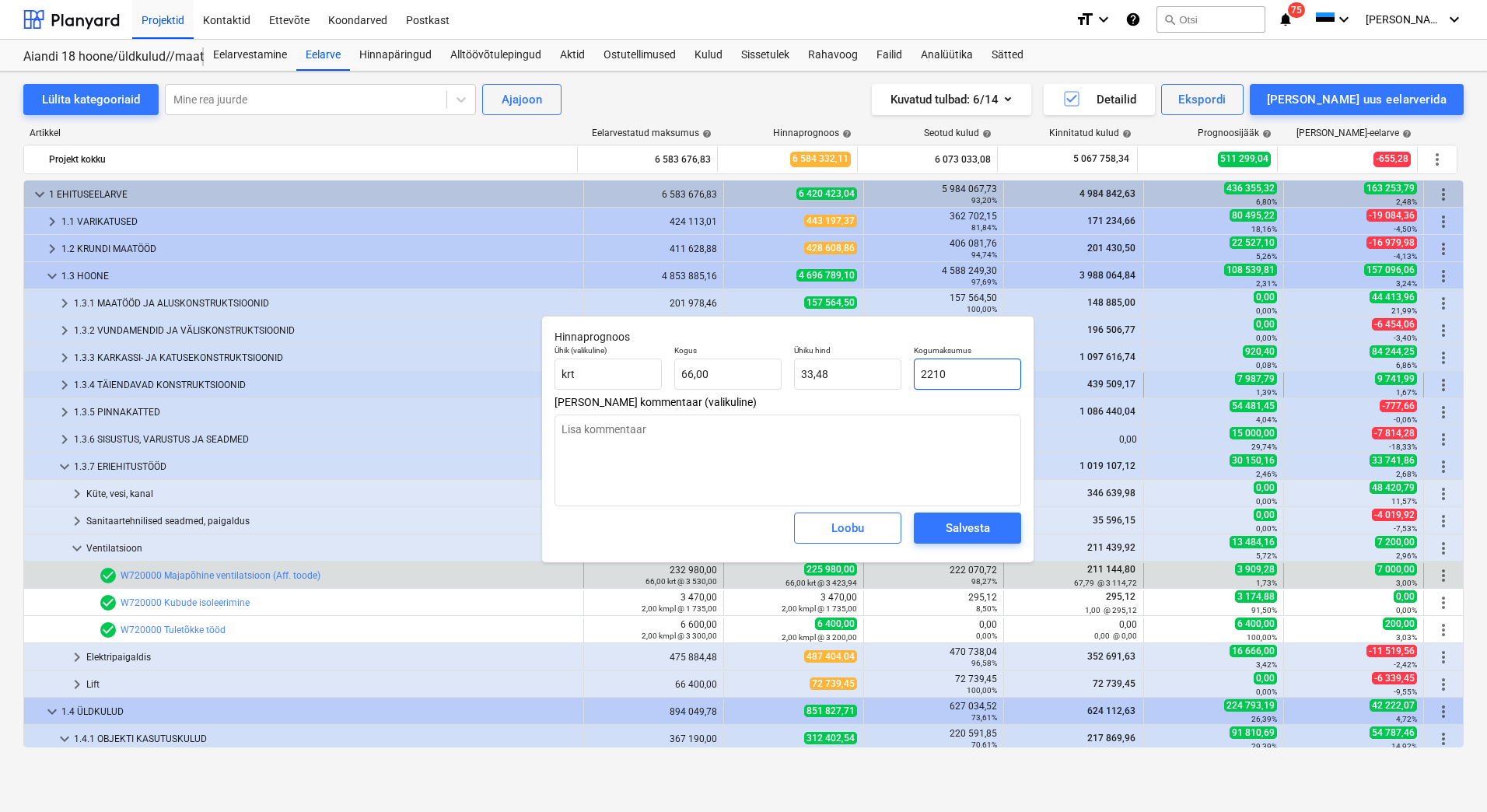
type input "22107"
type textarea "x"
type input "334,95"
type textarea "x"
type input "221070"
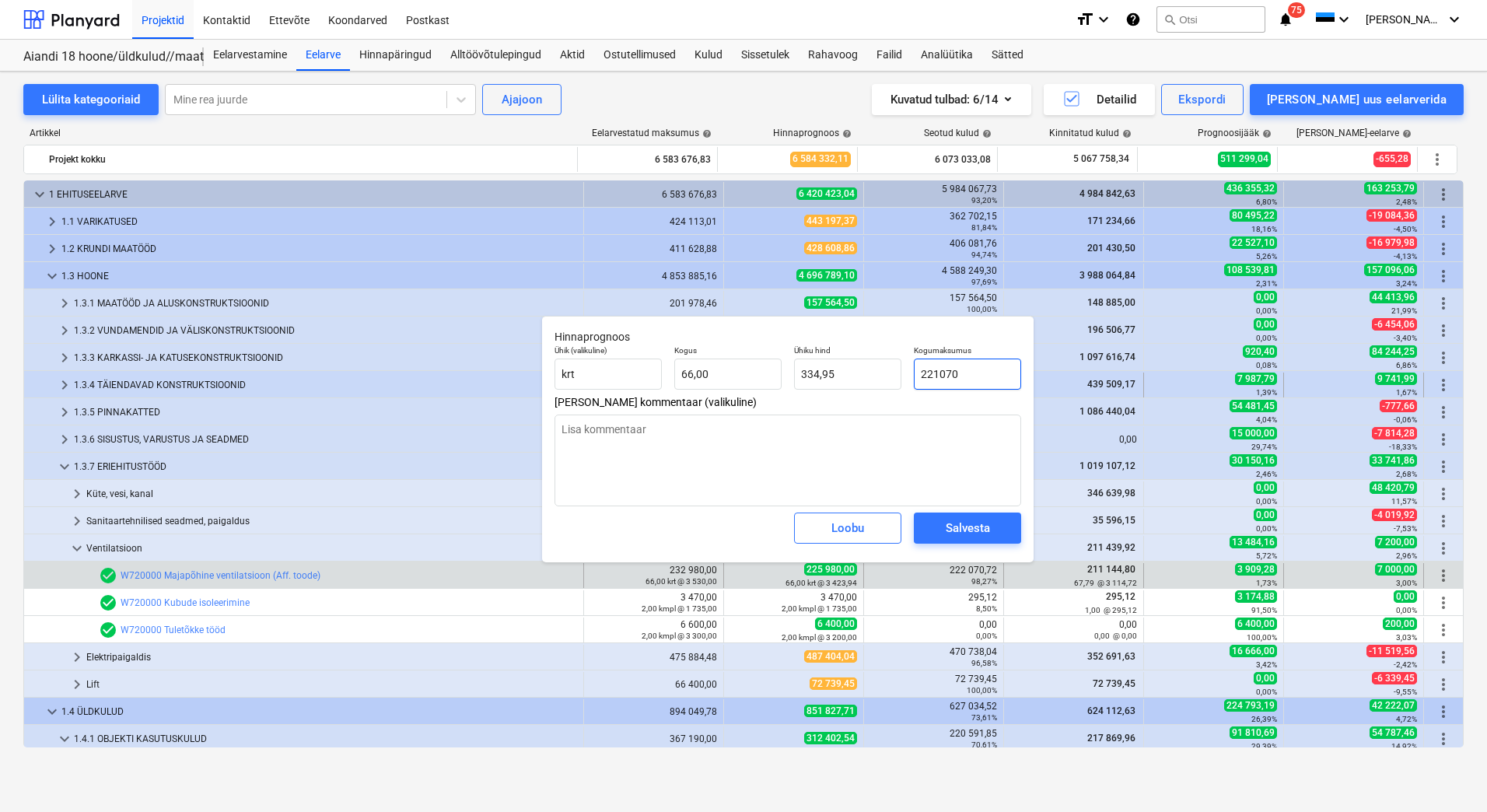
type input "3 349,55"
type textarea "x"
type input "221070,"
type textarea "x"
type input "221070,7"
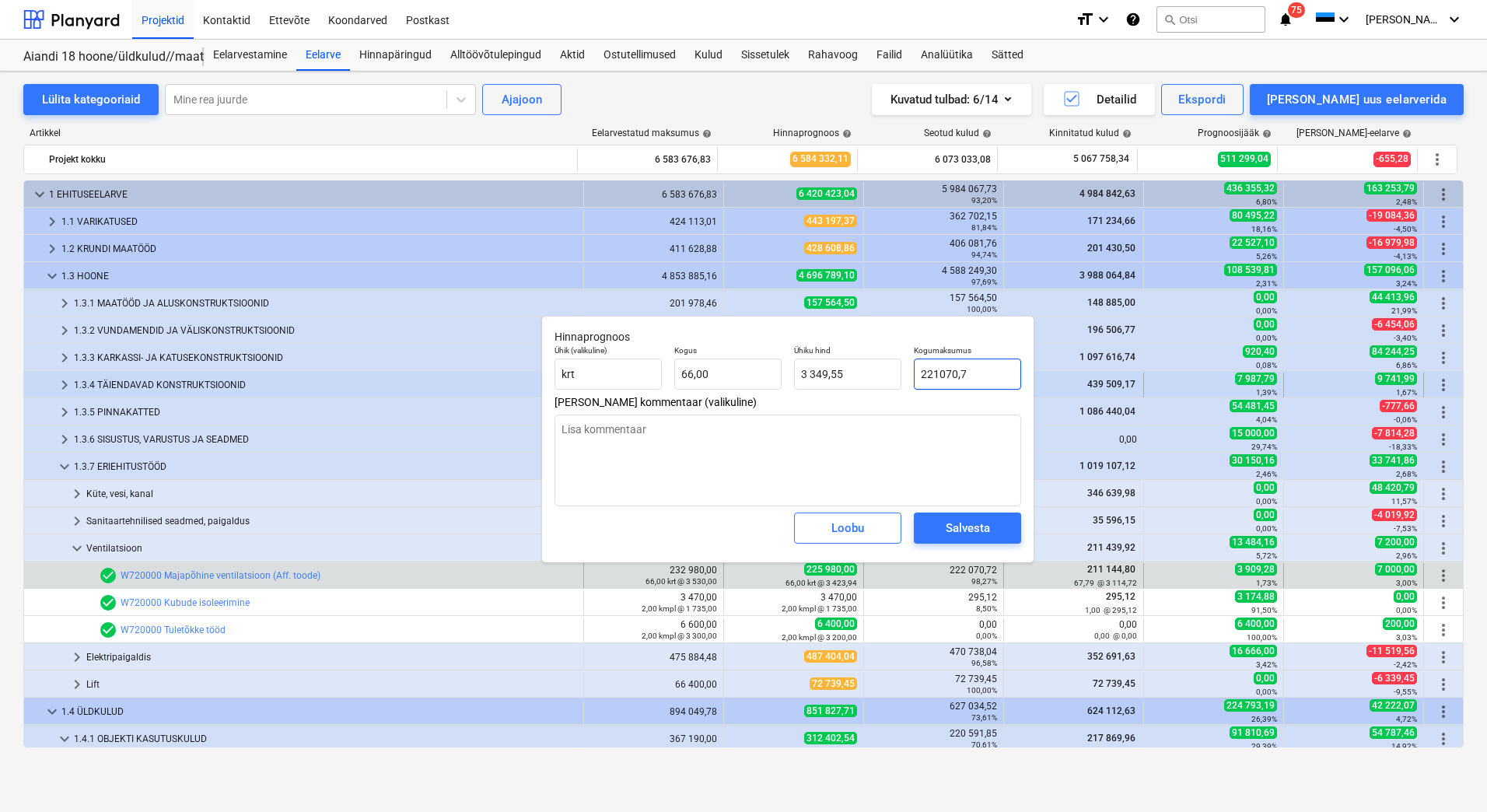
type input "3 349,56"
type textarea "x"
type input "221070,72"
click at [966, 530] on div "Salvesta" at bounding box center [968, 528] width 45 height 20
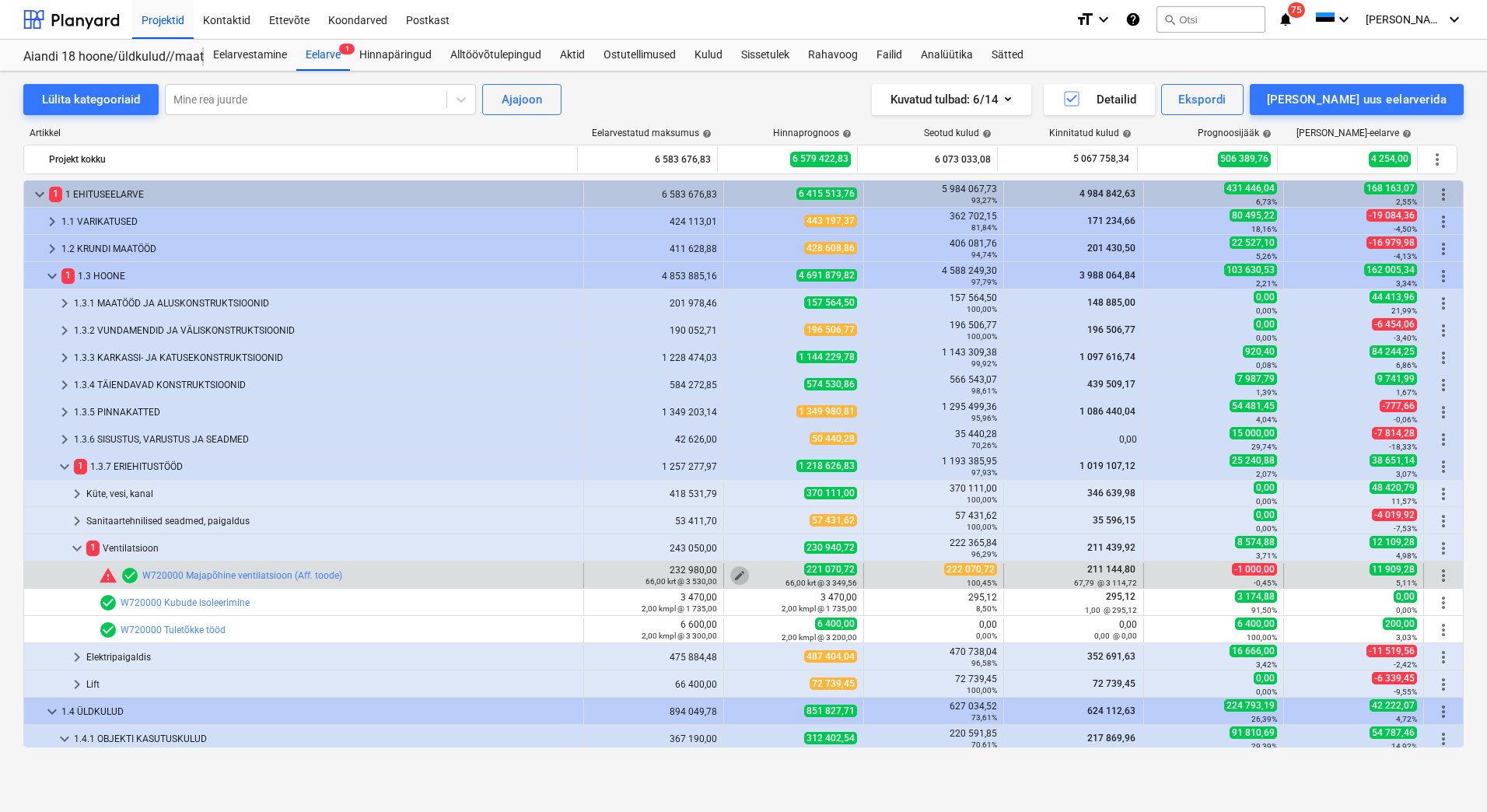
click at [737, 570] on span "edit" at bounding box center [739, 575] width 12 height 12
type textarea "x"
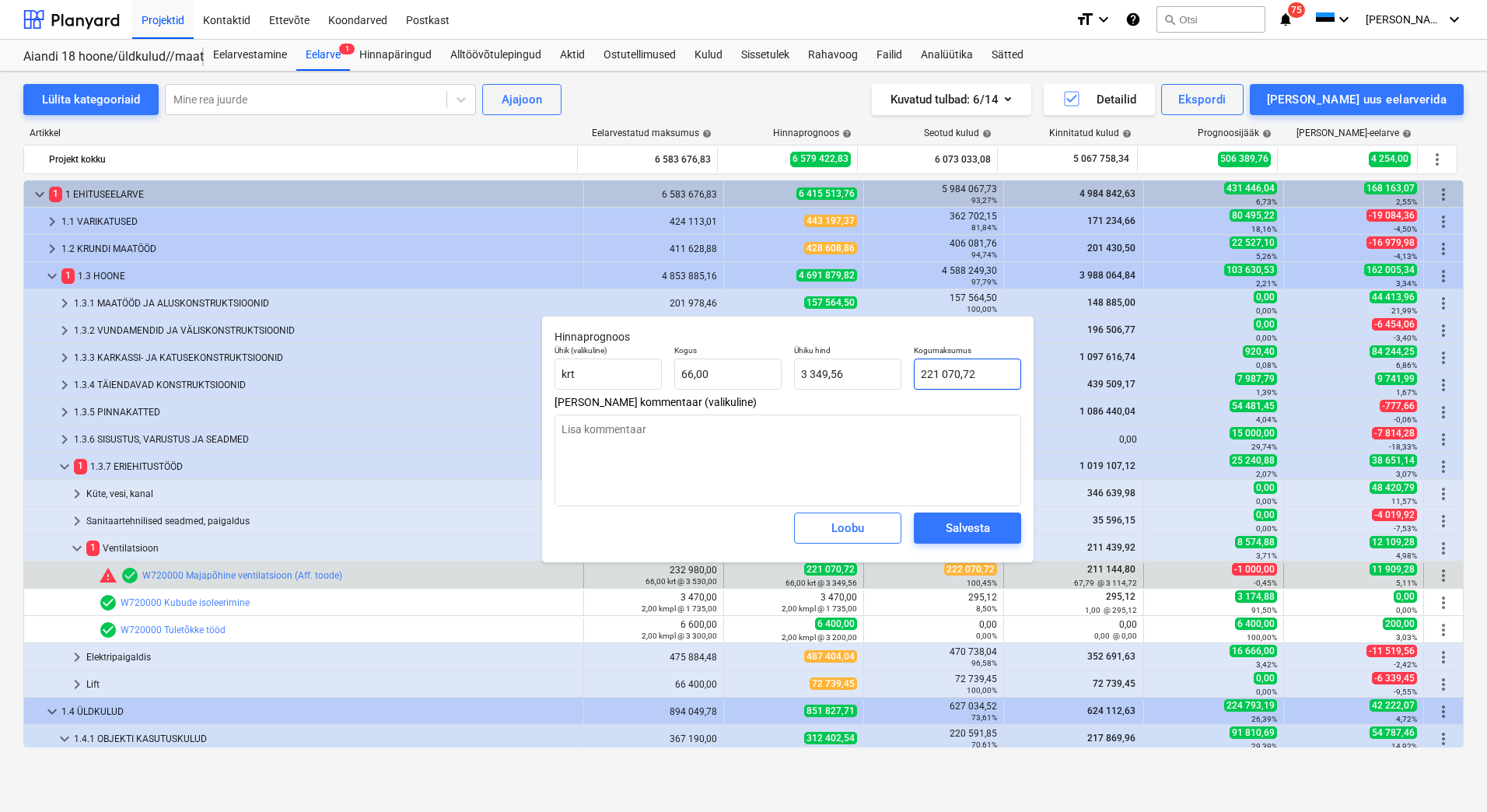
type input "221070,72"
click at [938, 370] on input "221070,72" at bounding box center [967, 373] width 107 height 31
type textarea "x"
type input "22070,72"
type input "334,40"
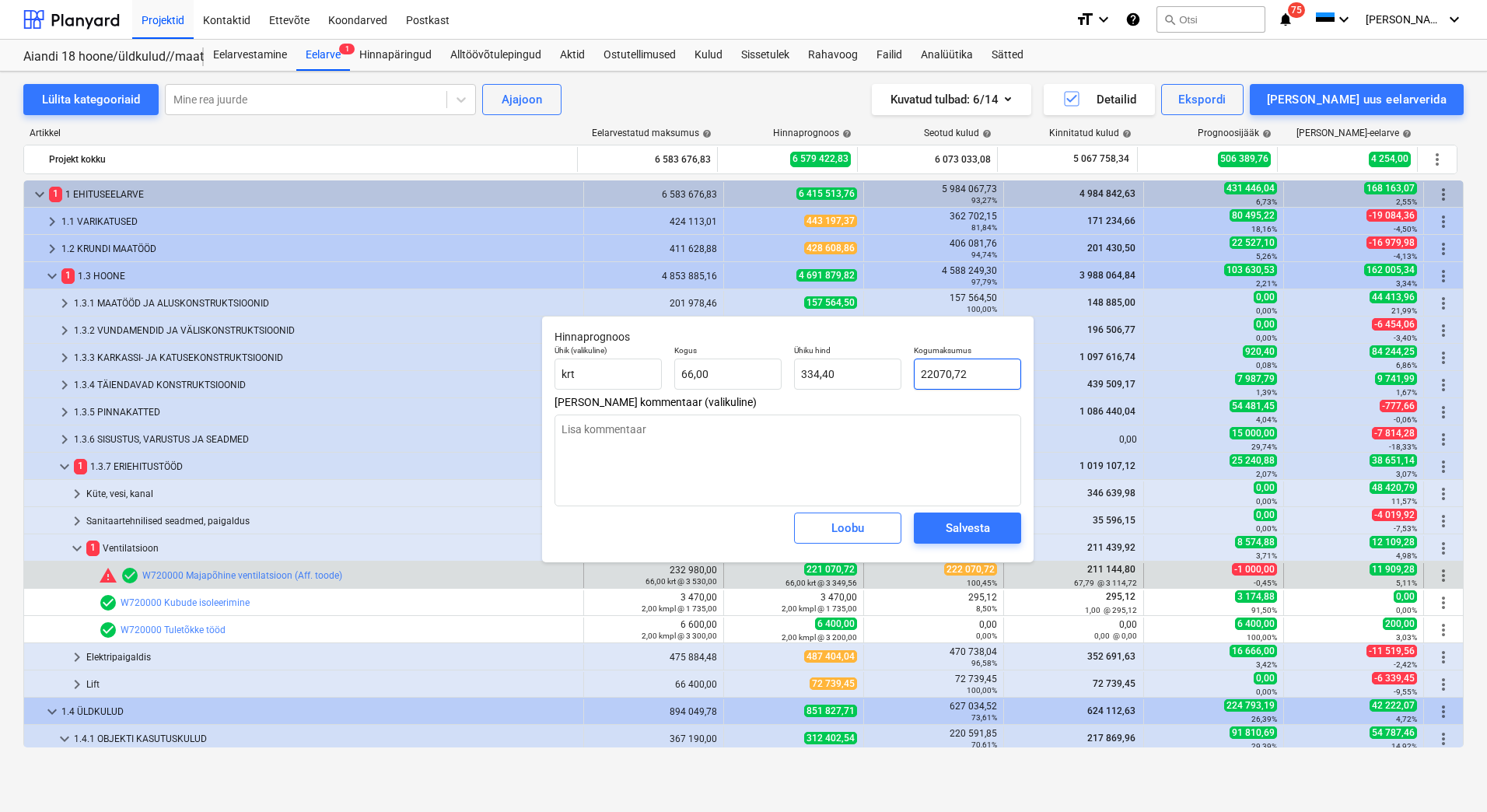
type input "222070,72"
type textarea "x"
type input "3 364,71"
click at [965, 527] on div "Salvesta" at bounding box center [968, 528] width 45 height 20
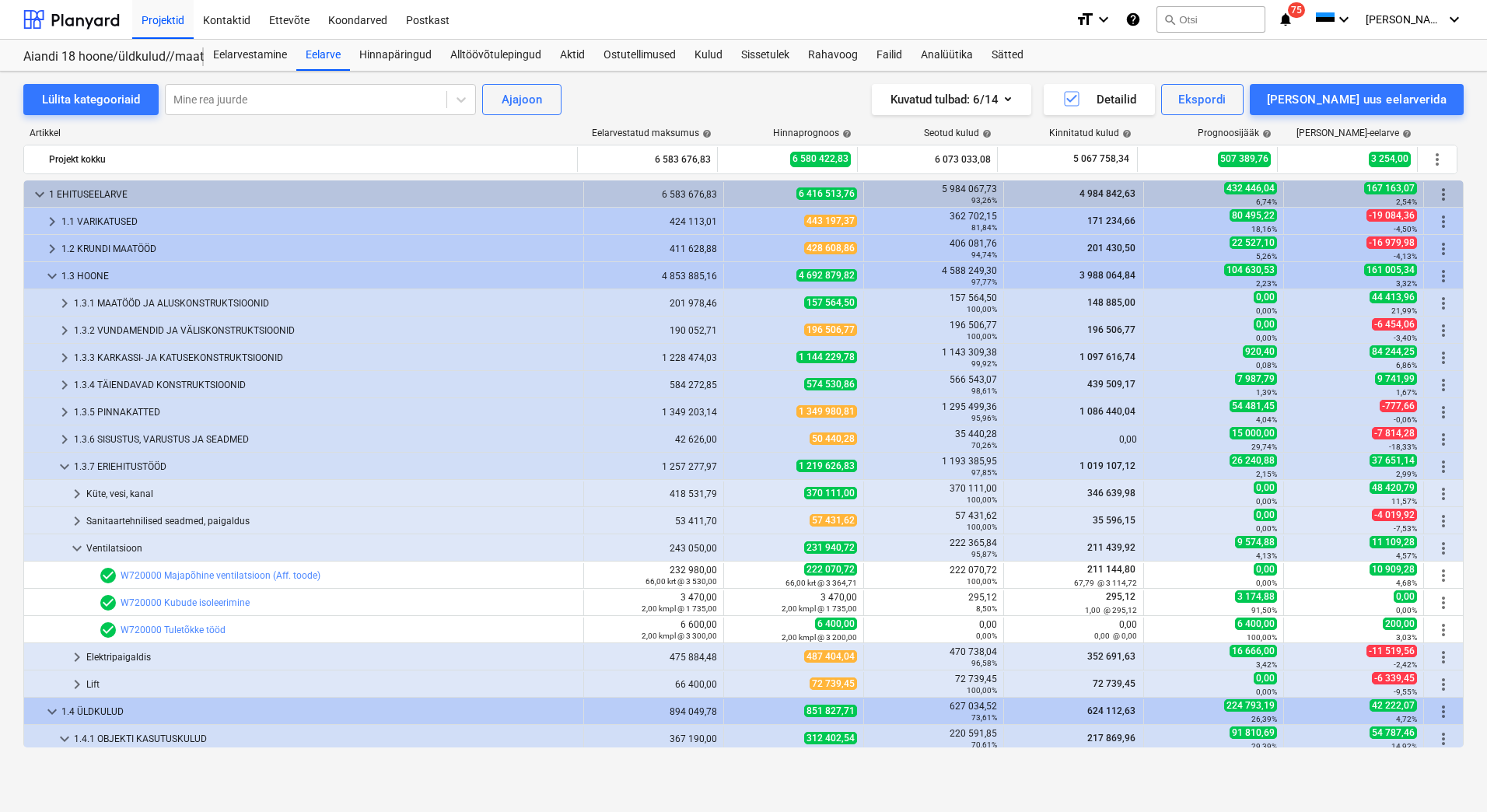
type textarea "x"
